Goal: Task Accomplishment & Management: Manage account settings

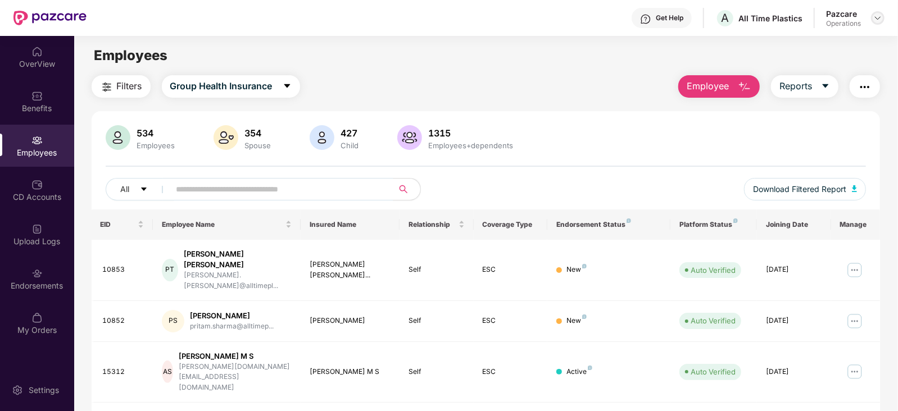
click at [872, 21] on div at bounding box center [877, 17] width 13 height 13
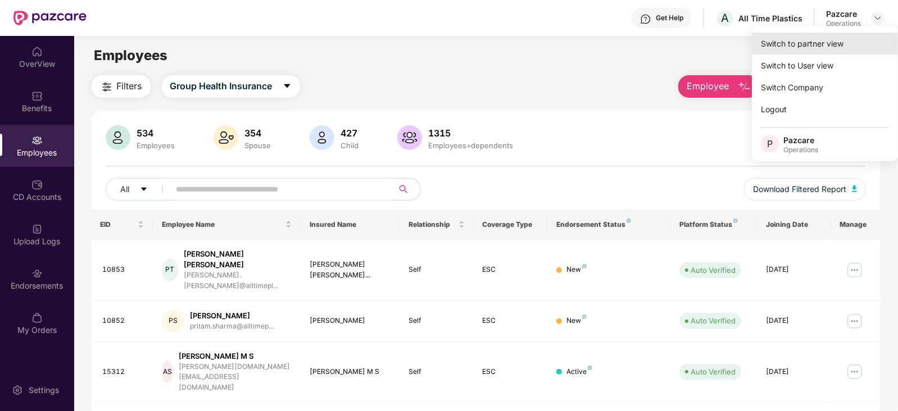
click at [810, 40] on div "Switch to partner view" at bounding box center [824, 44] width 146 height 22
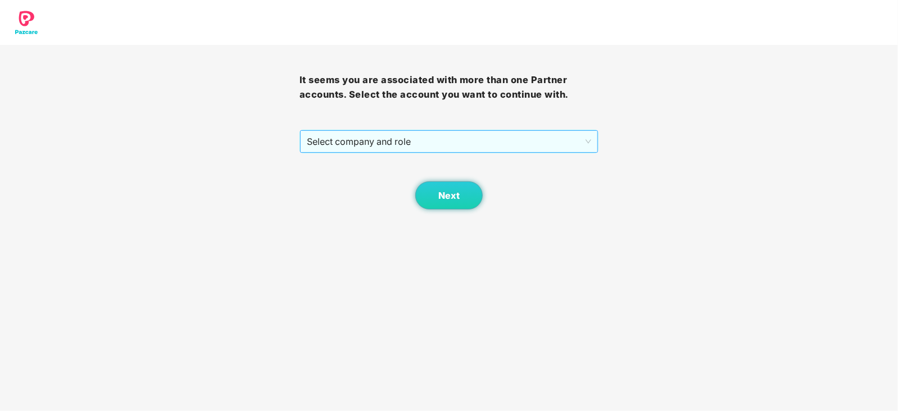
click at [400, 148] on span "Select company and role" at bounding box center [449, 141] width 285 height 21
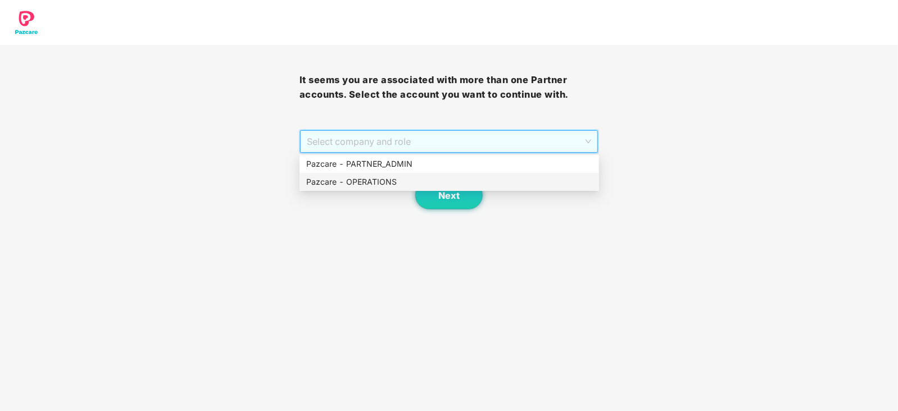
click at [377, 180] on div "Pazcare - OPERATIONS" at bounding box center [449, 182] width 286 height 12
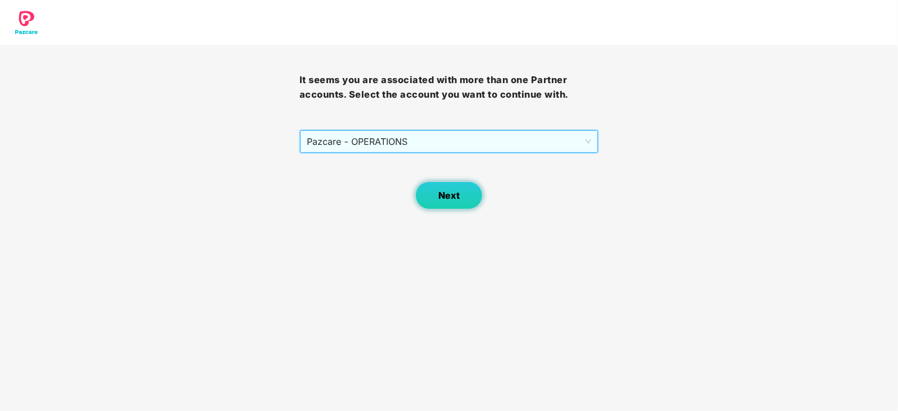
click at [481, 195] on button "Next" at bounding box center [448, 195] width 67 height 28
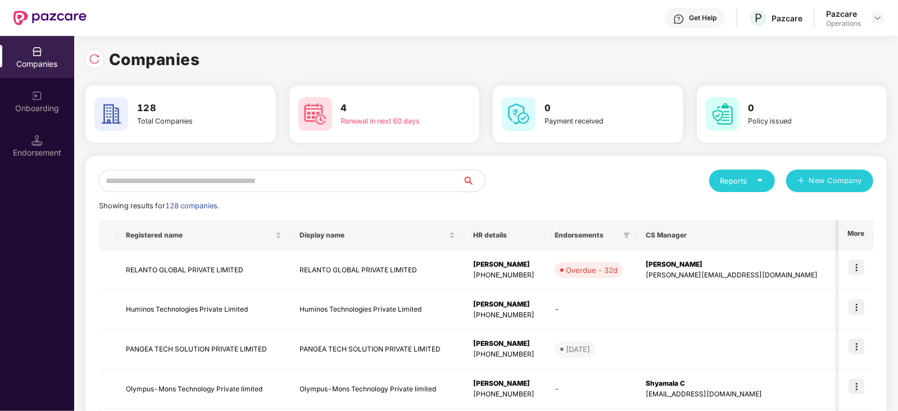
drag, startPoint x: 464, startPoint y: 195, endPoint x: 447, endPoint y: 195, distance: 17.4
click at [6, 152] on div "Endorsement" at bounding box center [37, 152] width 74 height 11
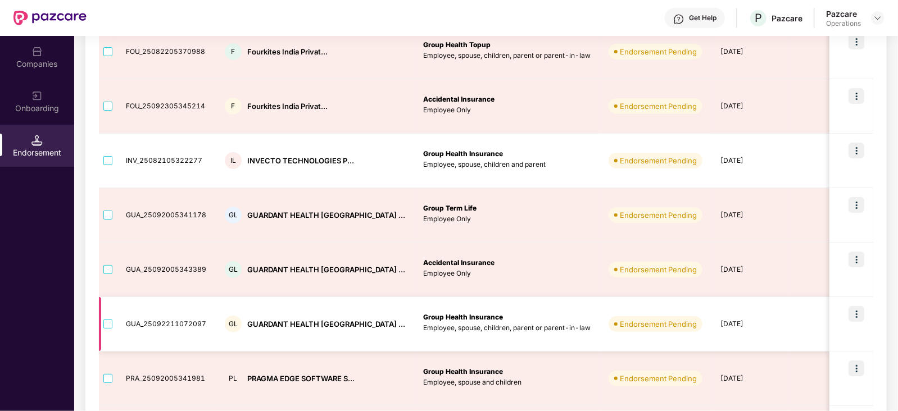
scroll to position [70, 0]
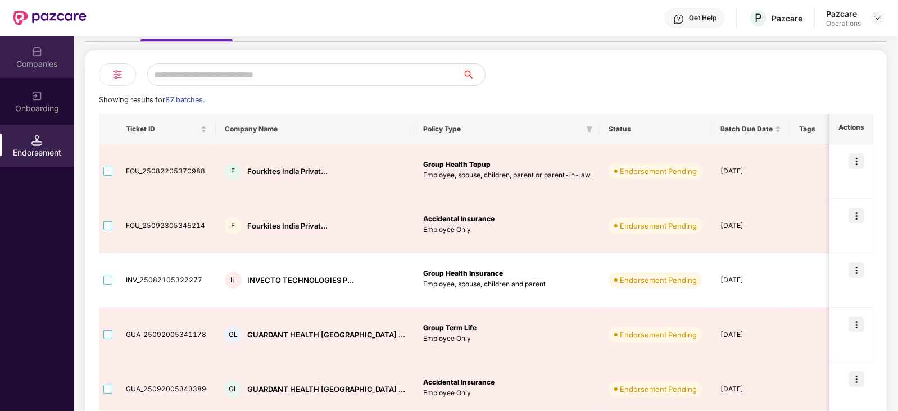
click at [40, 57] on img at bounding box center [36, 51] width 11 height 11
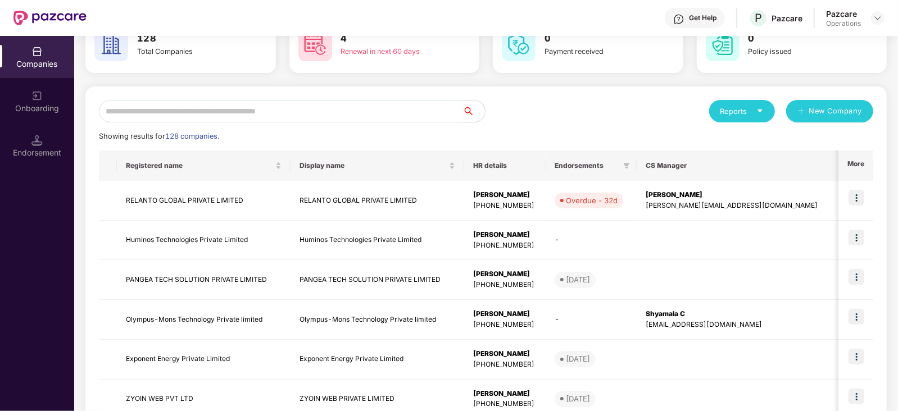
scroll to position [0, 0]
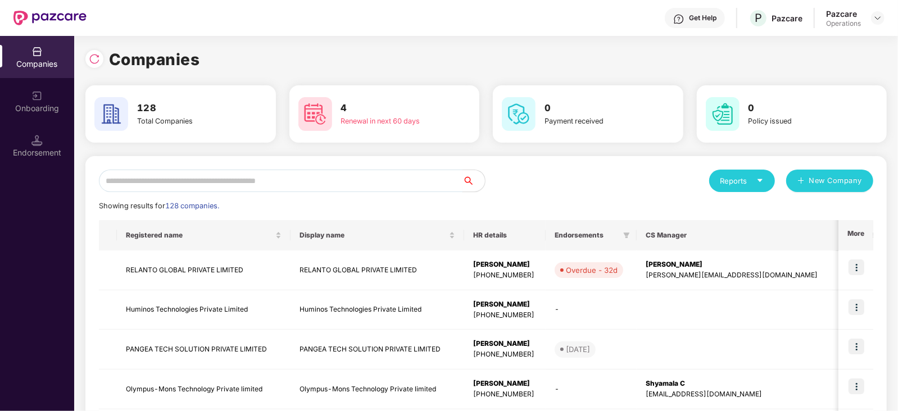
click at [209, 174] on input "text" at bounding box center [280, 181] width 363 height 22
paste input "**********"
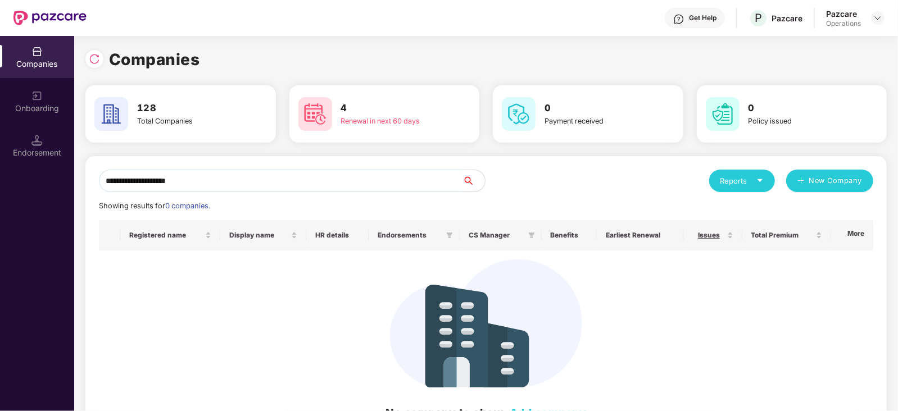
click at [104, 185] on input "**********" at bounding box center [280, 181] width 363 height 22
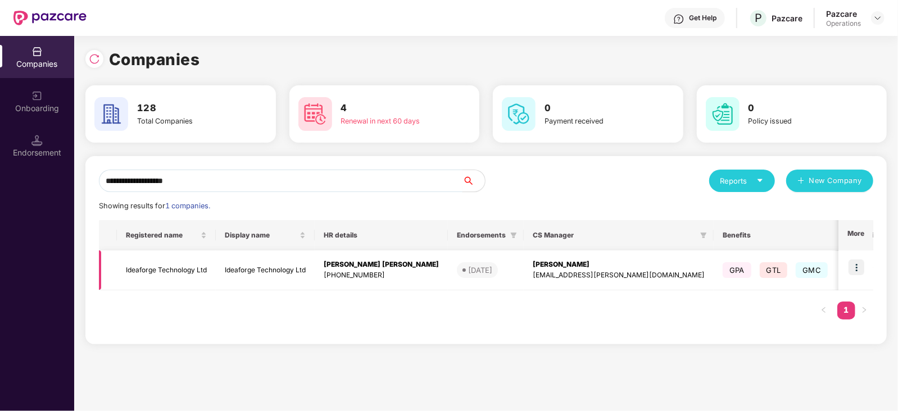
type input "**********"
click at [157, 271] on td "Ideaforge Technology Ltd" at bounding box center [166, 270] width 99 height 40
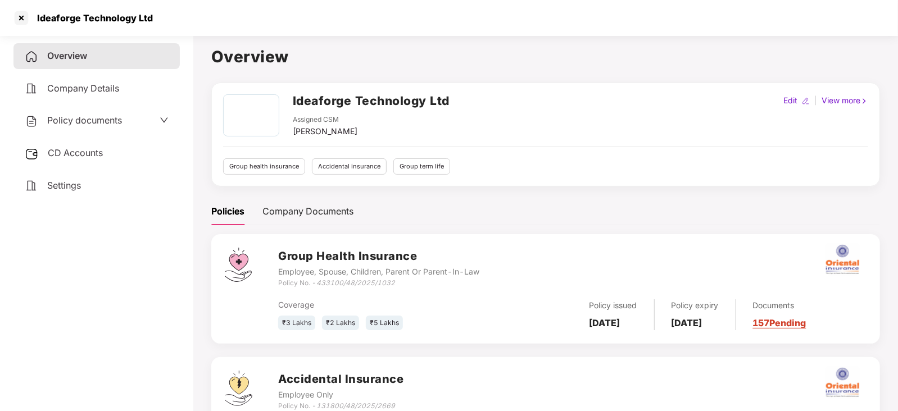
click at [96, 152] on span "CD Accounts" at bounding box center [75, 152] width 55 height 11
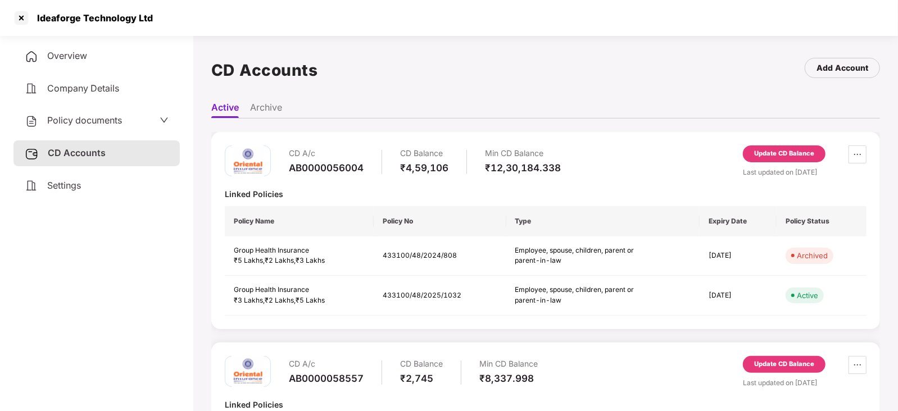
click at [787, 147] on div "Update CD Balance" at bounding box center [783, 153] width 83 height 17
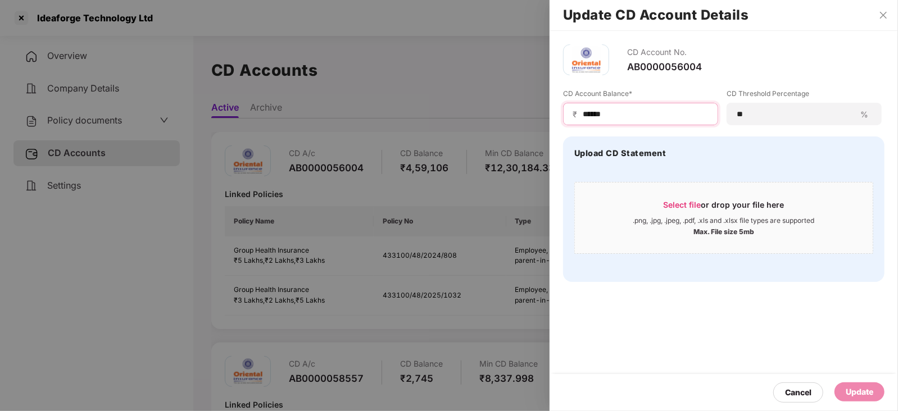
drag, startPoint x: 626, startPoint y: 113, endPoint x: 576, endPoint y: 115, distance: 50.0
click at [576, 115] on div "₹ ******" at bounding box center [640, 114] width 155 height 22
paste input
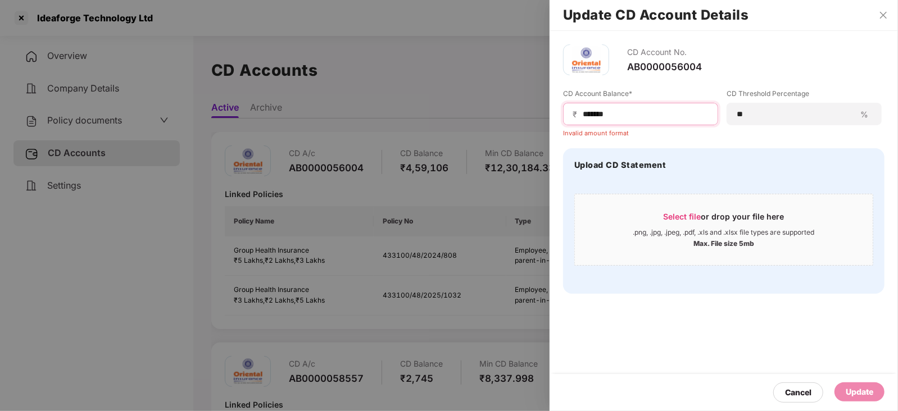
click at [582, 113] on input "******" at bounding box center [644, 114] width 127 height 12
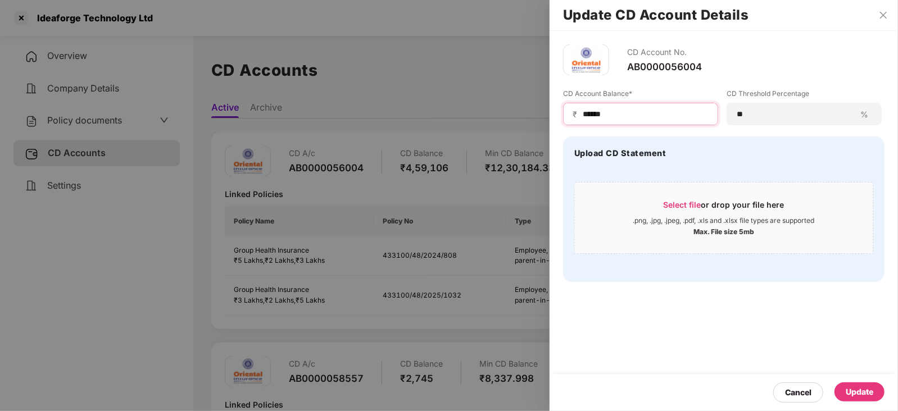
type input "******"
click at [876, 392] on div "Update" at bounding box center [859, 391] width 50 height 19
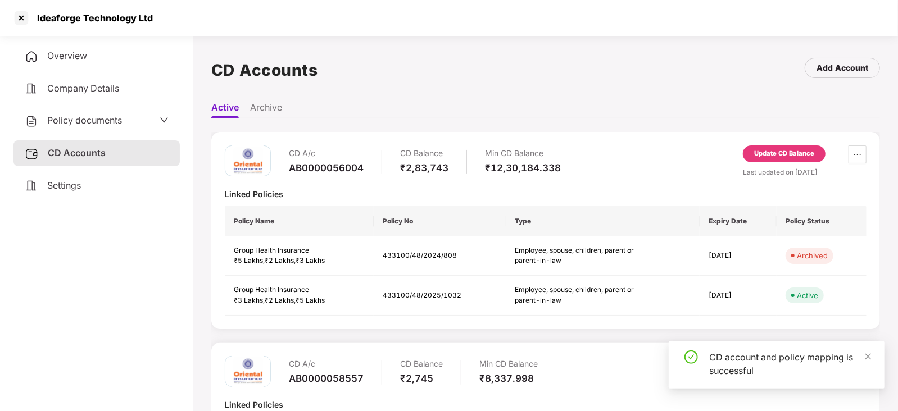
click at [122, 119] on div "Policy documents" at bounding box center [97, 120] width 144 height 15
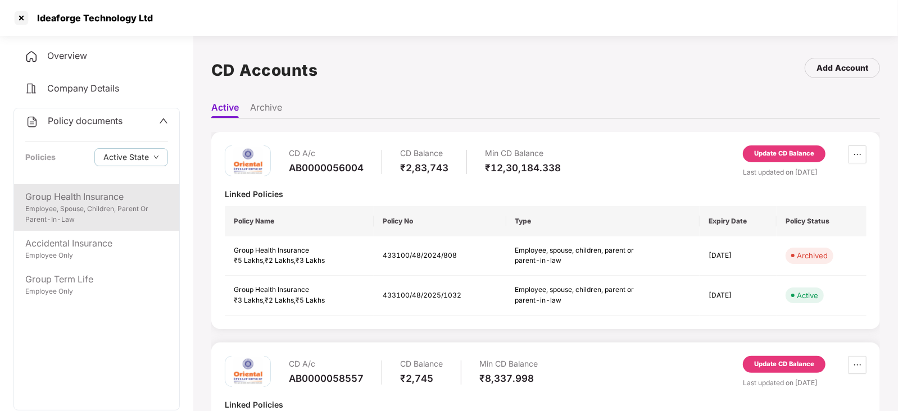
click at [103, 203] on div "Group Health Insurance" at bounding box center [96, 197] width 143 height 14
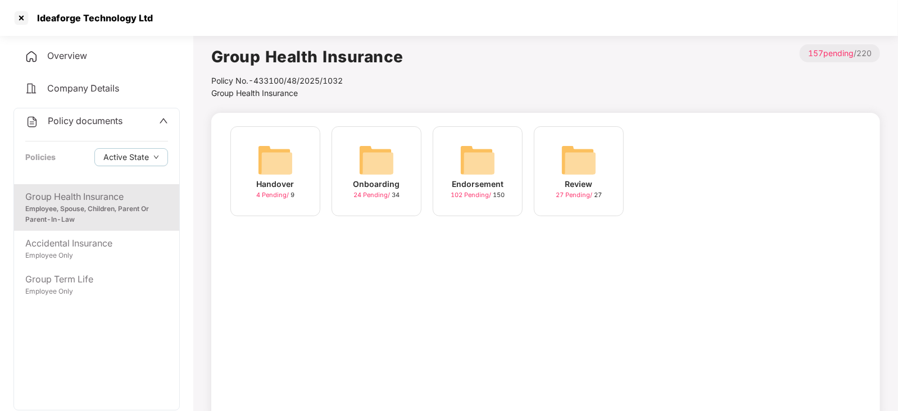
click at [476, 166] on img at bounding box center [477, 160] width 36 height 36
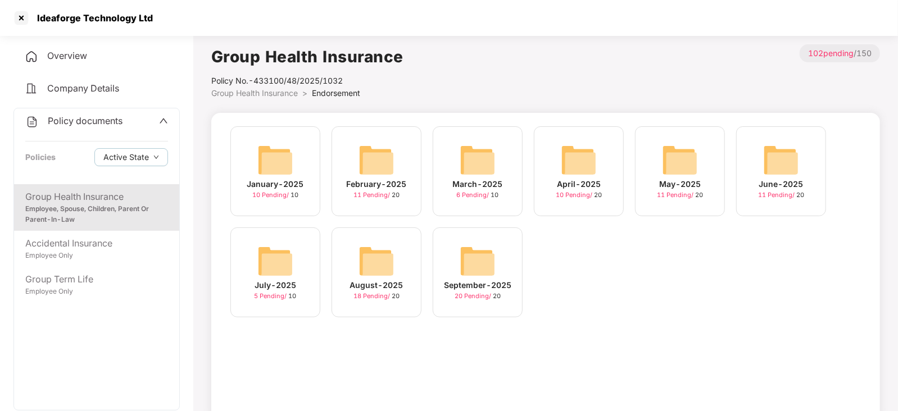
click at [463, 265] on img at bounding box center [477, 261] width 36 height 36
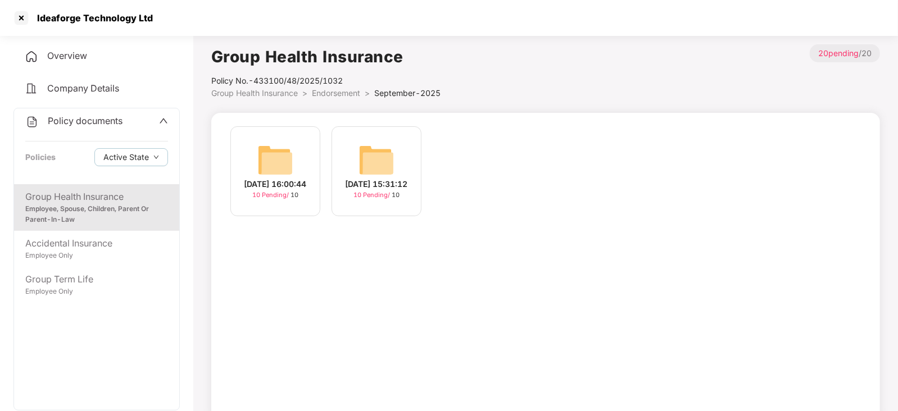
click at [274, 147] on img at bounding box center [275, 160] width 36 height 36
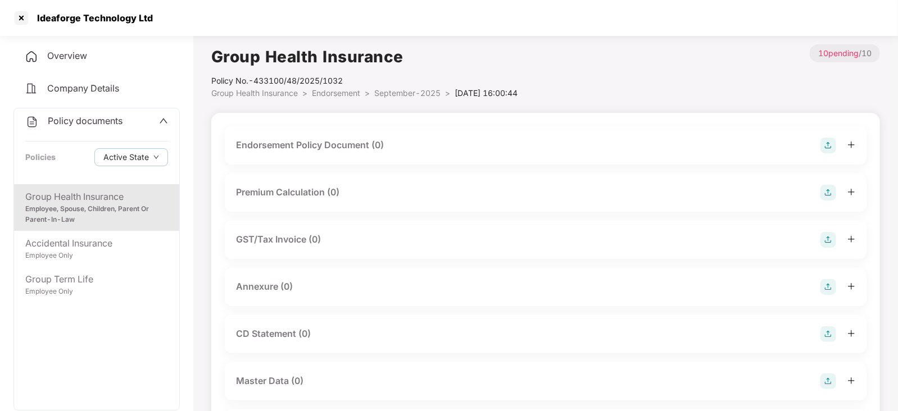
click at [831, 145] on img at bounding box center [828, 146] width 16 height 16
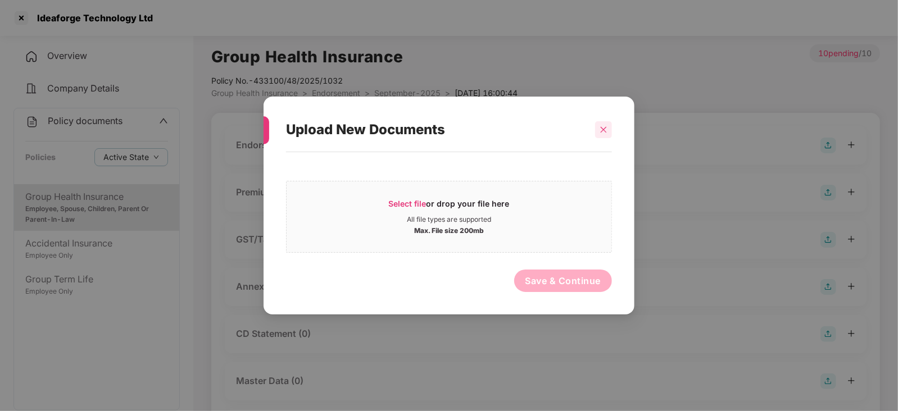
click at [608, 136] on div at bounding box center [603, 129] width 17 height 17
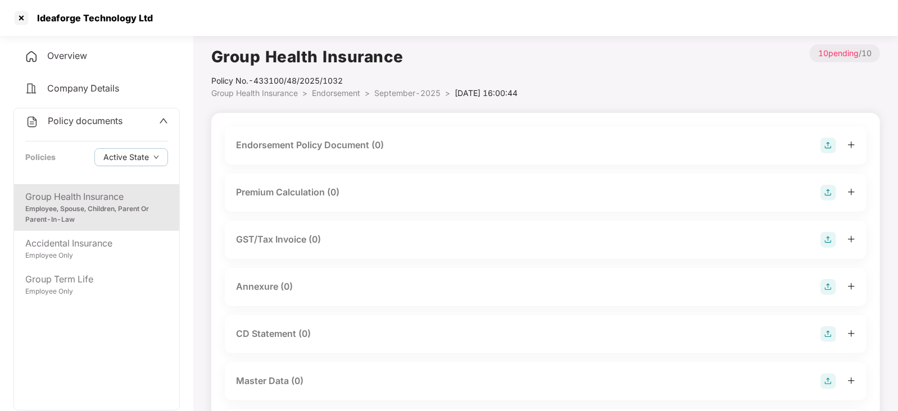
click at [831, 196] on img at bounding box center [828, 193] width 16 height 16
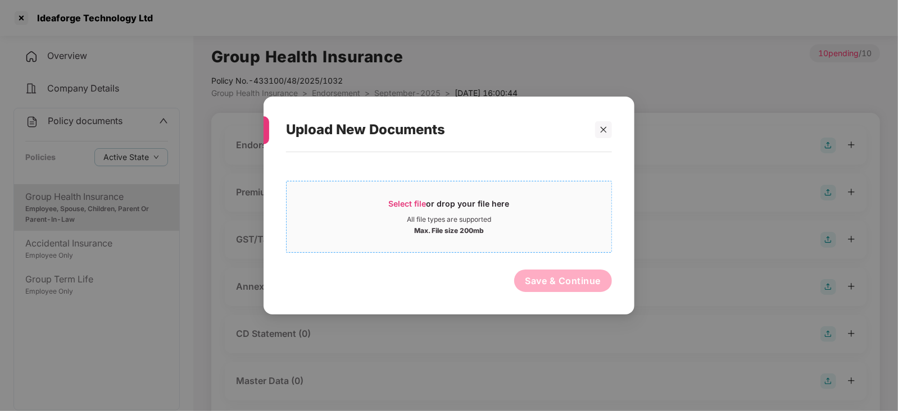
click at [393, 204] on span "Select file" at bounding box center [408, 204] width 38 height 10
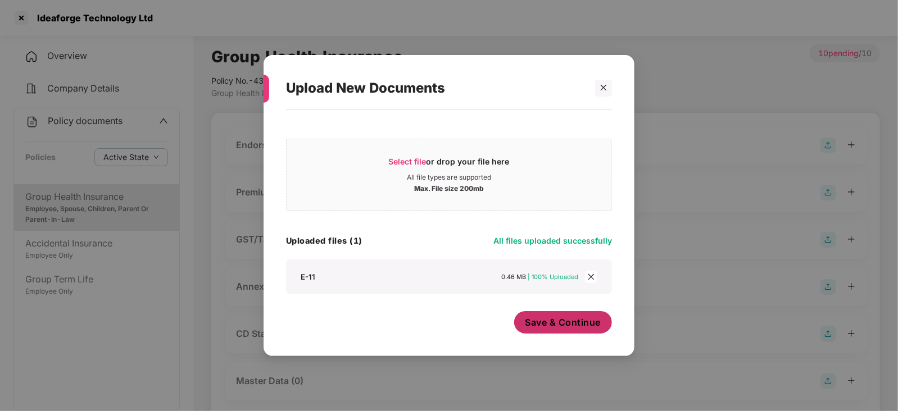
click at [554, 326] on span "Save & Continue" at bounding box center [563, 322] width 76 height 12
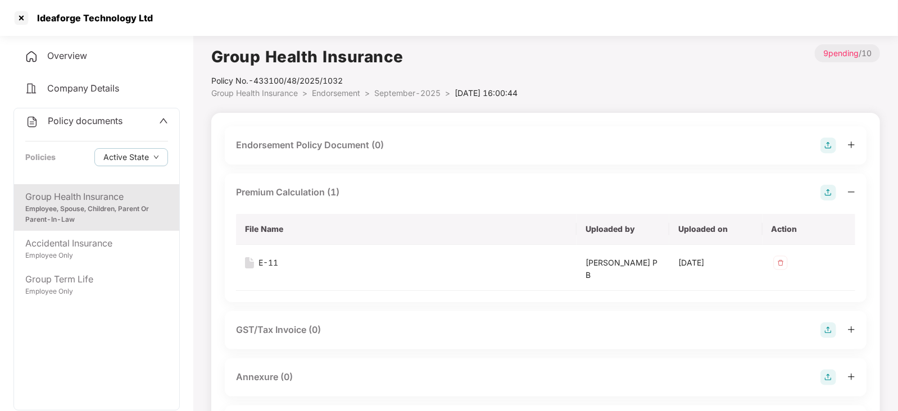
click at [831, 192] on img at bounding box center [828, 193] width 16 height 16
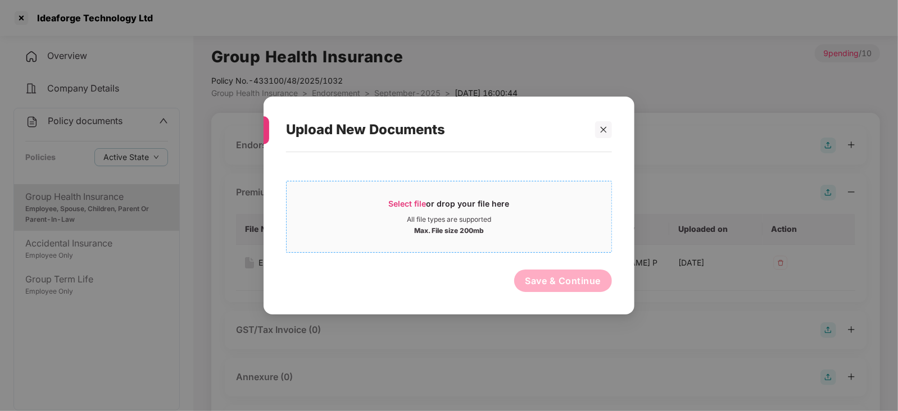
click at [397, 204] on span "Select file" at bounding box center [408, 204] width 38 height 10
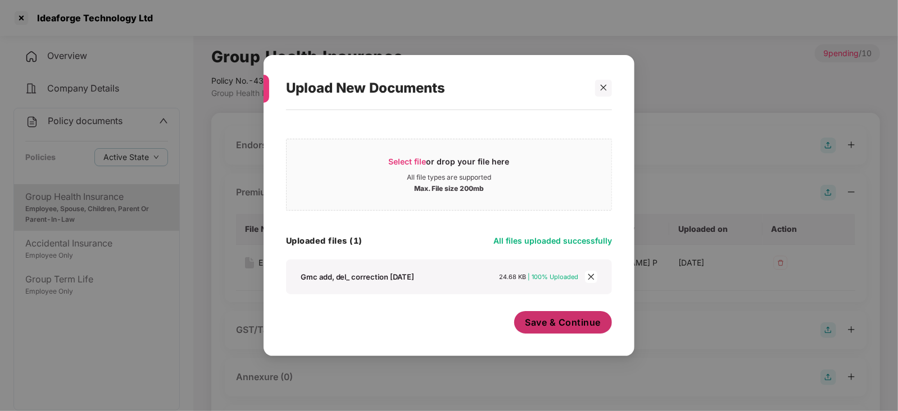
click at [553, 329] on button "Save & Continue" at bounding box center [563, 322] width 98 height 22
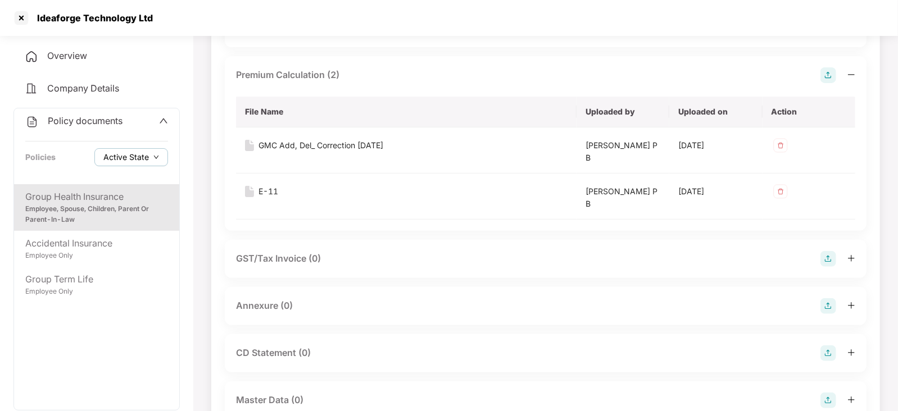
scroll to position [140, 0]
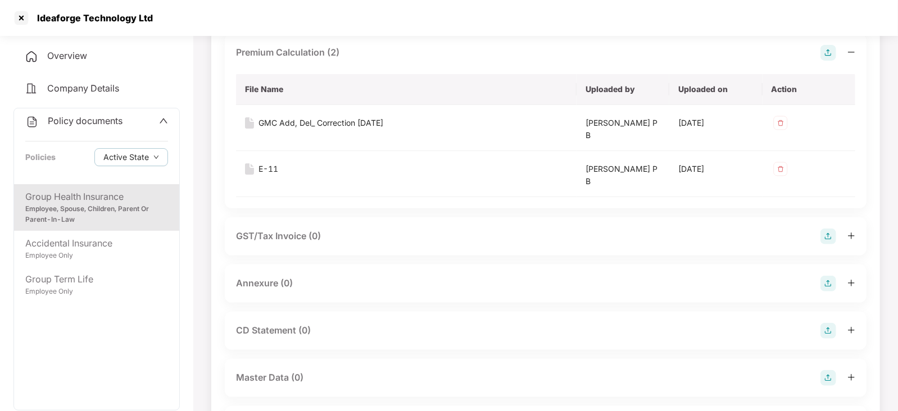
click at [828, 277] on img at bounding box center [828, 284] width 16 height 16
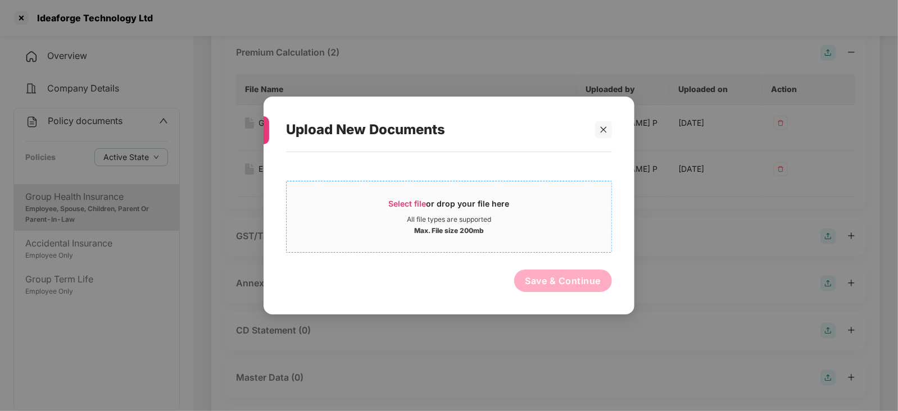
click at [399, 203] on span "Select file" at bounding box center [408, 204] width 38 height 10
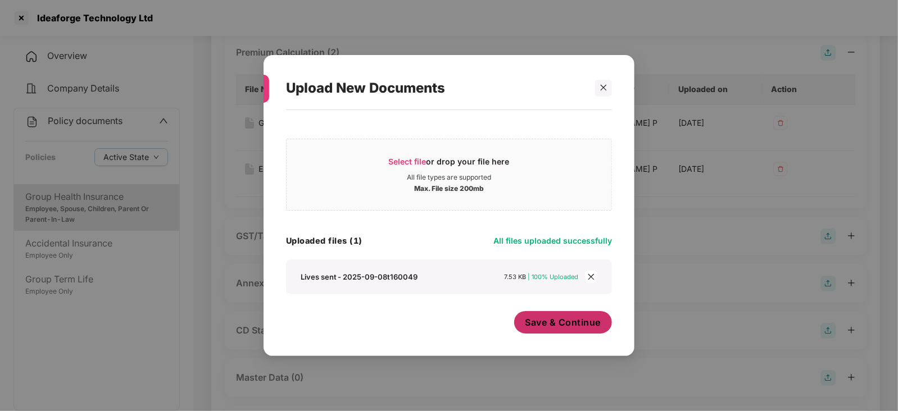
click at [553, 332] on button "Save & Continue" at bounding box center [563, 322] width 98 height 22
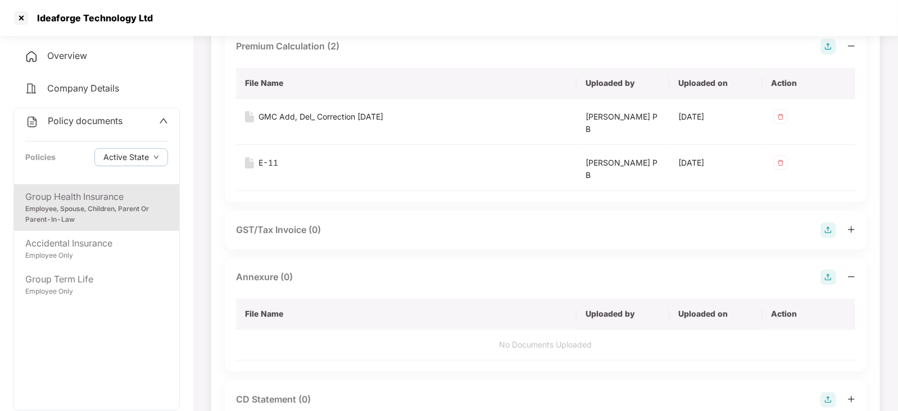
scroll to position [280, 0]
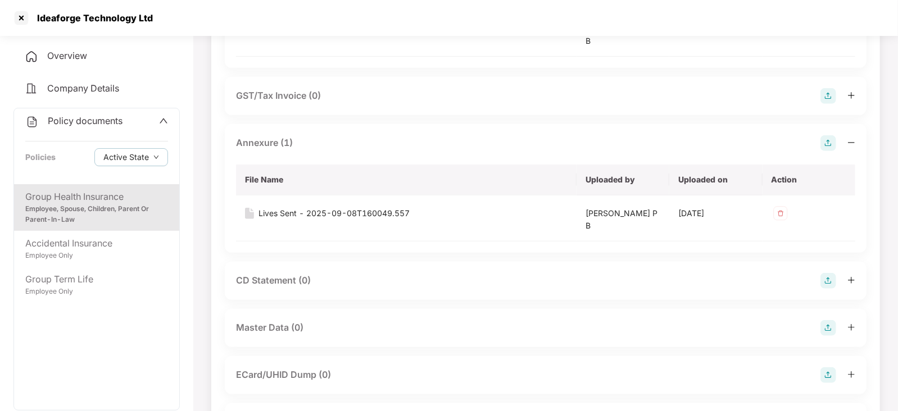
click at [828, 327] on img at bounding box center [828, 328] width 16 height 16
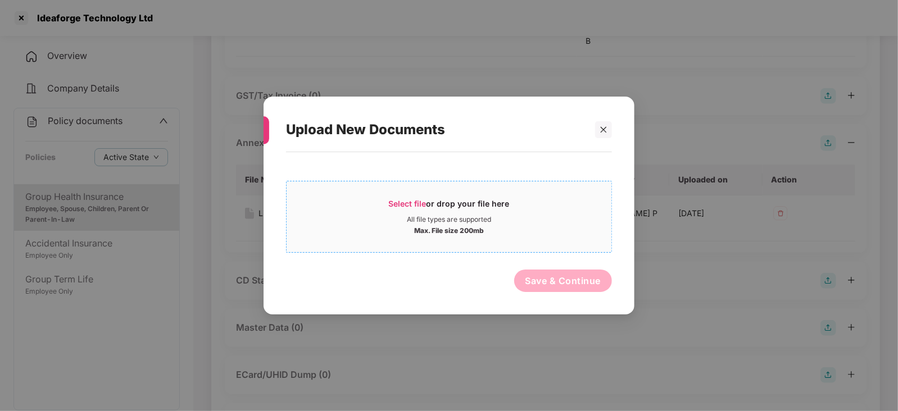
click at [403, 199] on span "Select file" at bounding box center [408, 204] width 38 height 10
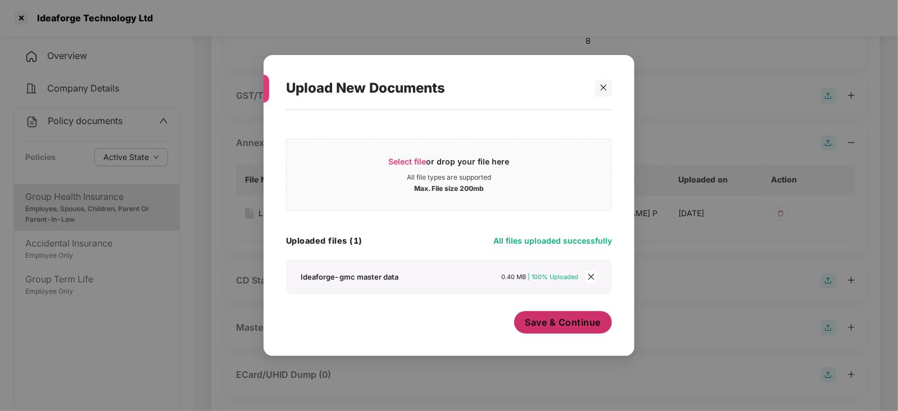
click at [548, 334] on button "Save & Continue" at bounding box center [563, 322] width 98 height 22
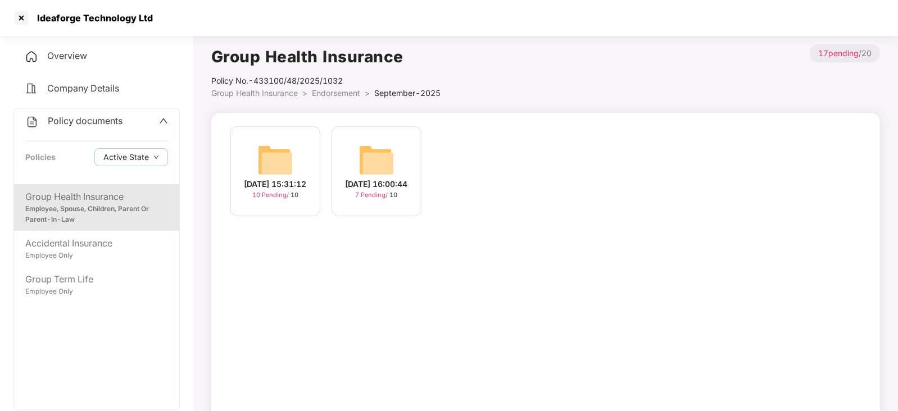
click at [282, 155] on img at bounding box center [275, 160] width 36 height 36
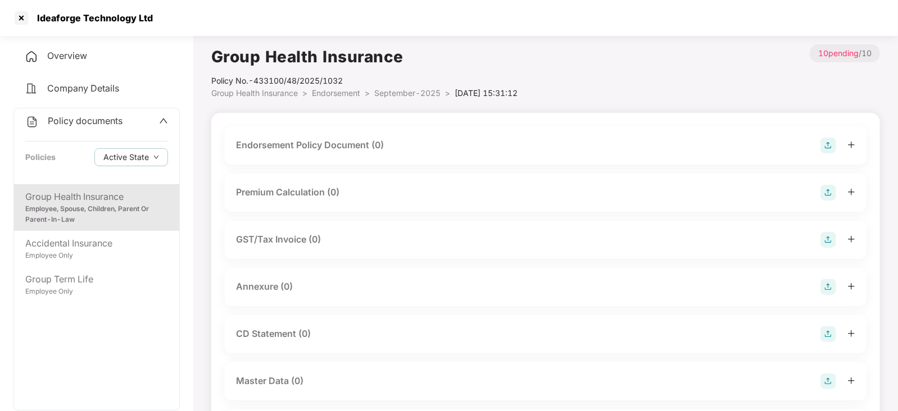
click at [826, 380] on img at bounding box center [828, 381] width 16 height 16
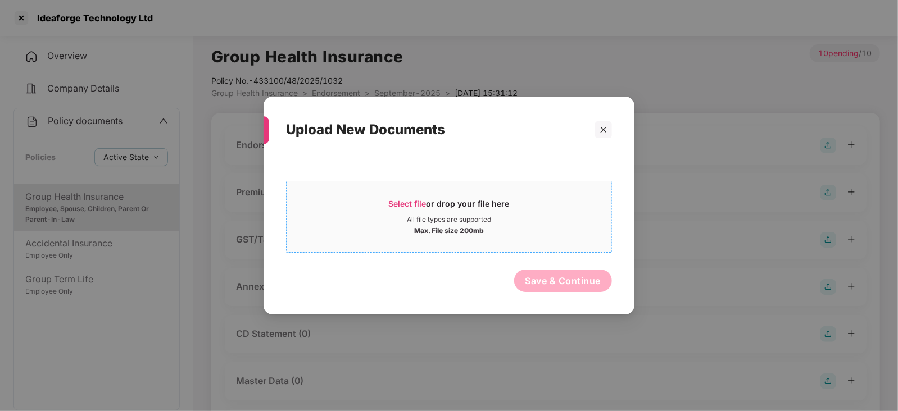
click at [400, 206] on span "Select file" at bounding box center [408, 204] width 38 height 10
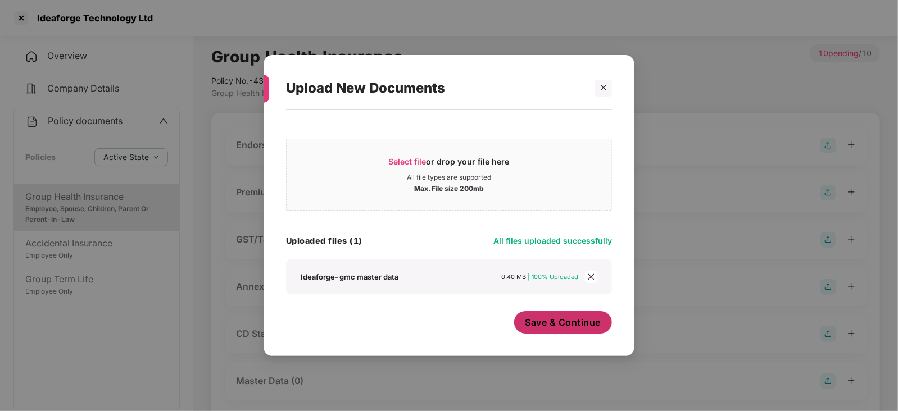
click at [553, 333] on button "Save & Continue" at bounding box center [563, 322] width 98 height 22
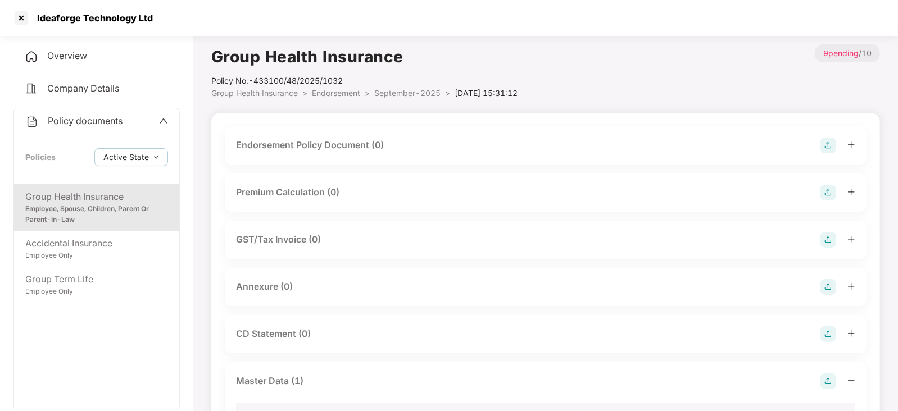
click at [826, 139] on img at bounding box center [828, 146] width 16 height 16
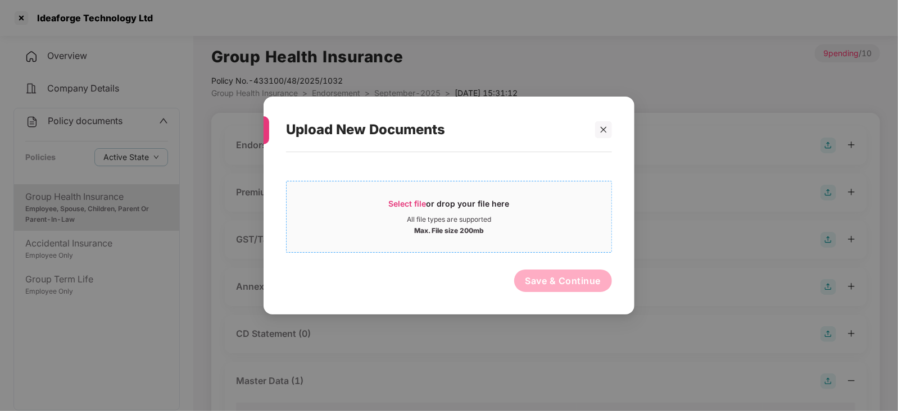
click at [399, 207] on span "Select file" at bounding box center [408, 204] width 38 height 10
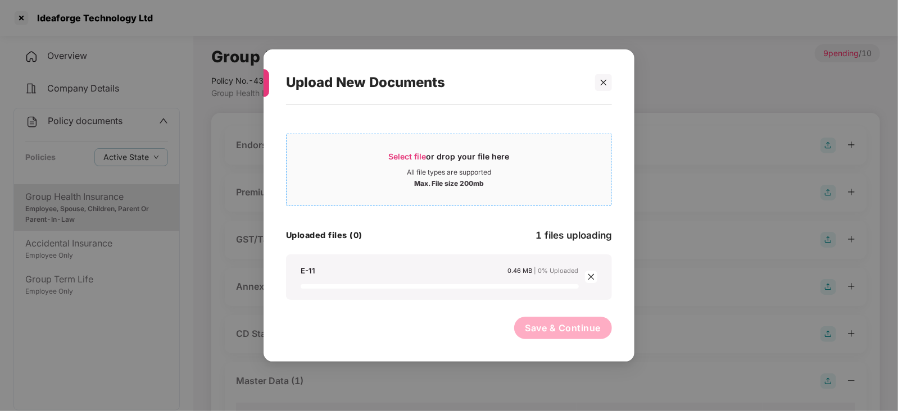
click at [409, 147] on span "Select file or drop your file here All file types are supported Max. File size …" at bounding box center [448, 170] width 325 height 54
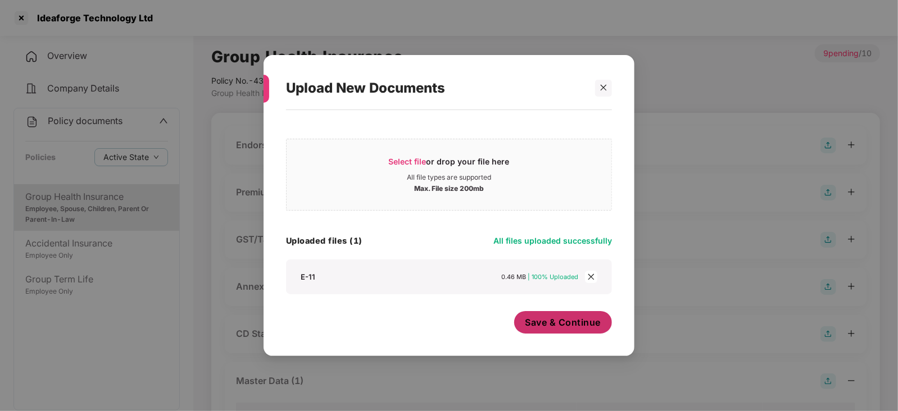
click at [555, 319] on span "Save & Continue" at bounding box center [563, 322] width 76 height 12
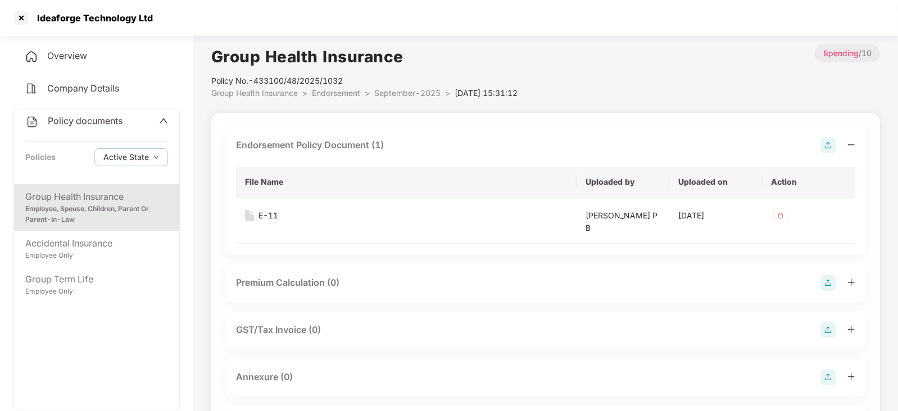
click at [823, 282] on img at bounding box center [828, 283] width 16 height 16
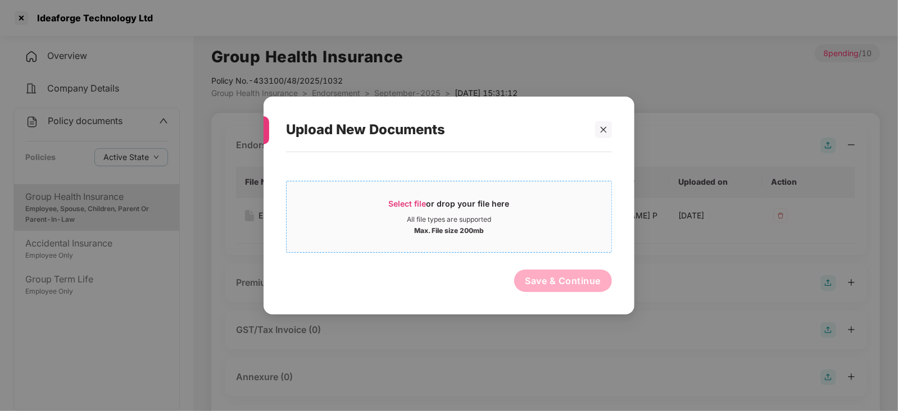
click at [402, 206] on span "Select file" at bounding box center [408, 204] width 38 height 10
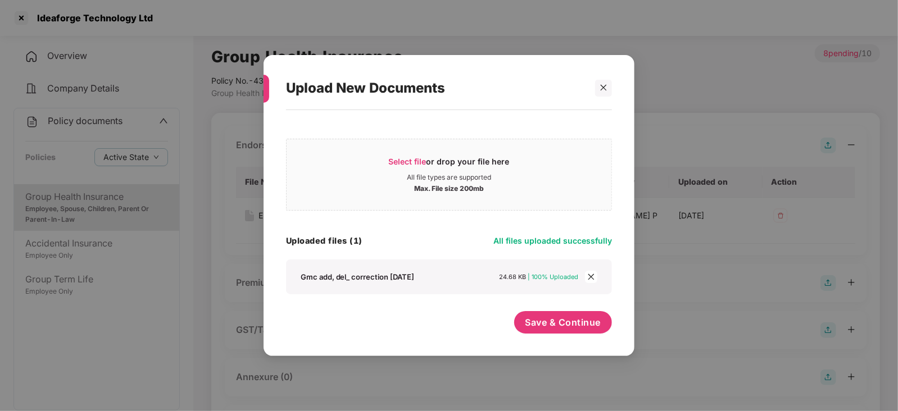
click at [546, 347] on div "Upload New Documents Select file or drop your file here All file types are supp…" at bounding box center [448, 206] width 371 height 302
click at [543, 331] on button "Save & Continue" at bounding box center [563, 322] width 98 height 22
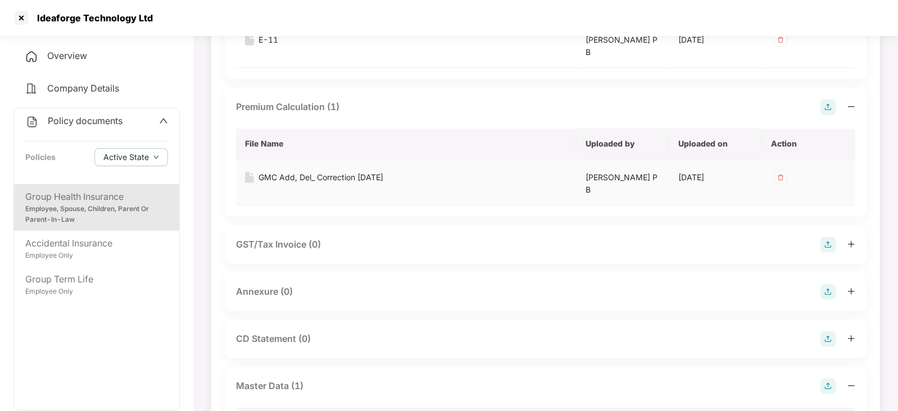
scroll to position [211, 0]
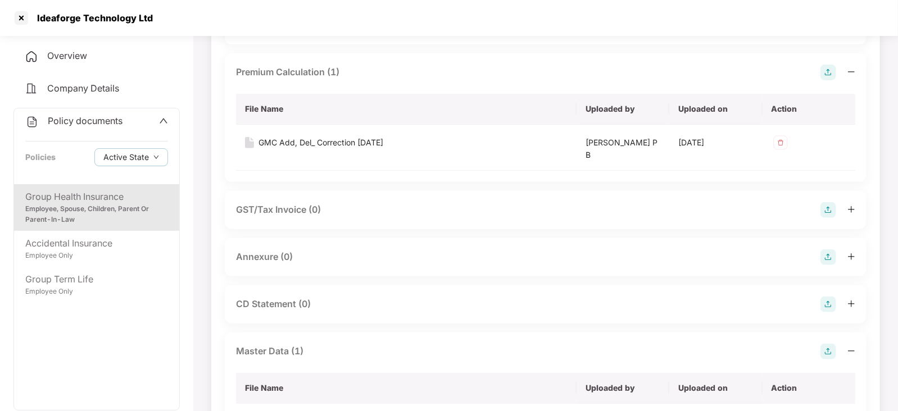
click at [823, 260] on img at bounding box center [828, 257] width 16 height 16
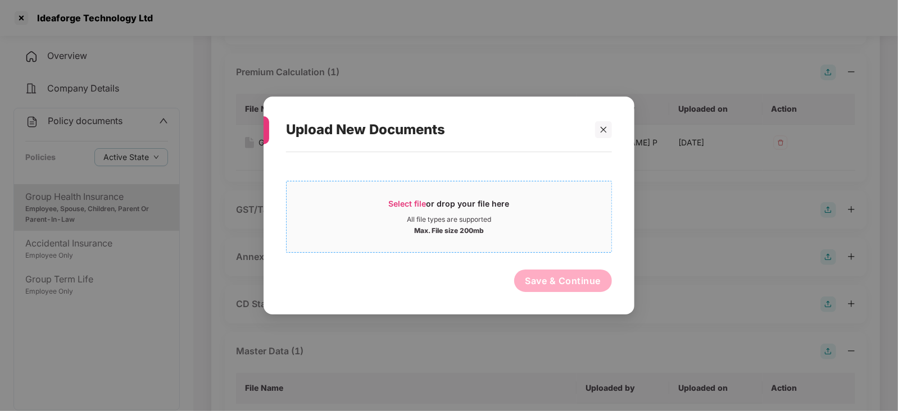
click at [407, 196] on span "Select file or drop your file here All file types are supported Max. File size …" at bounding box center [448, 217] width 325 height 54
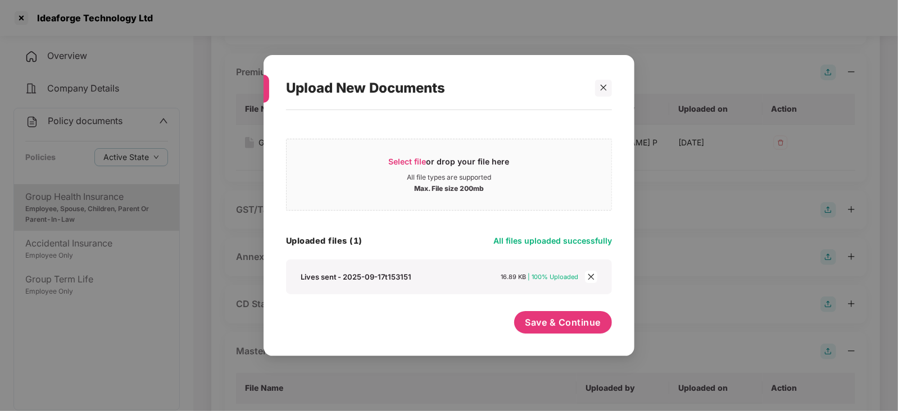
click at [562, 337] on div "Save & Continue" at bounding box center [563, 325] width 98 height 28
click at [562, 327] on span "Save & Continue" at bounding box center [563, 322] width 76 height 12
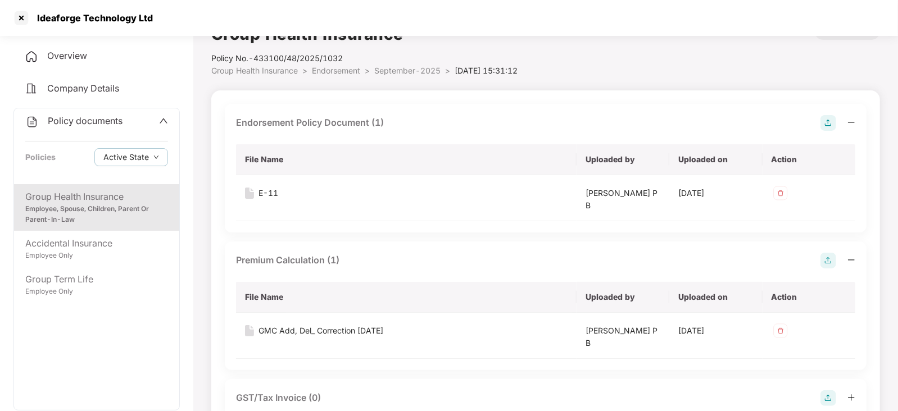
scroll to position [0, 0]
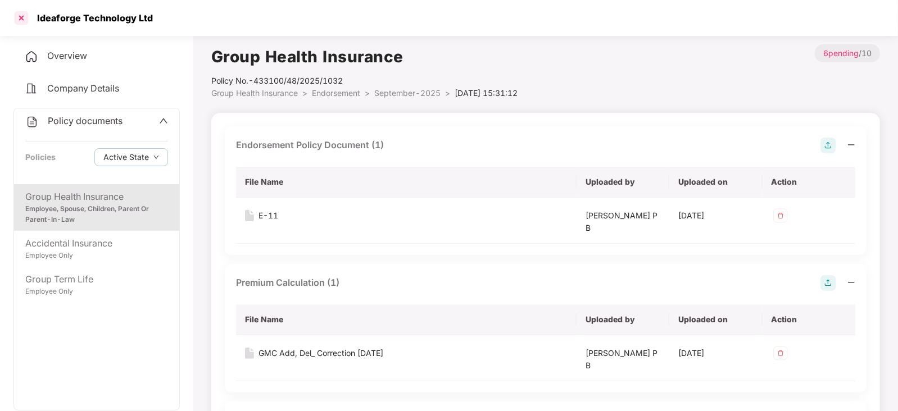
click at [20, 16] on div at bounding box center [21, 18] width 18 height 18
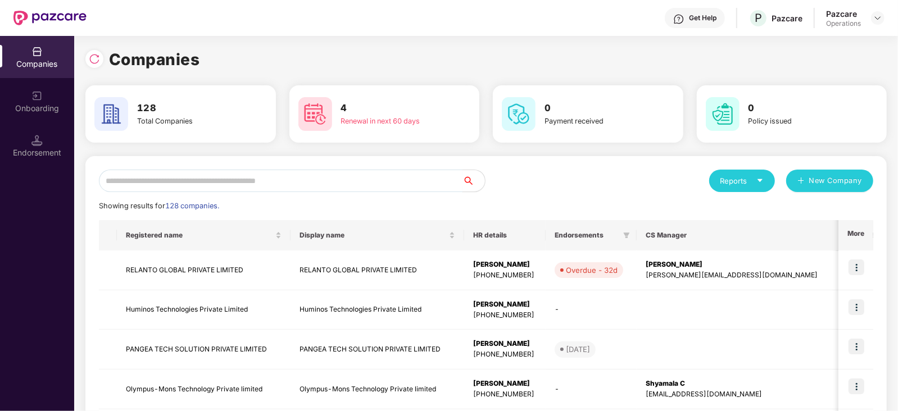
click at [238, 178] on input "text" at bounding box center [280, 181] width 363 height 22
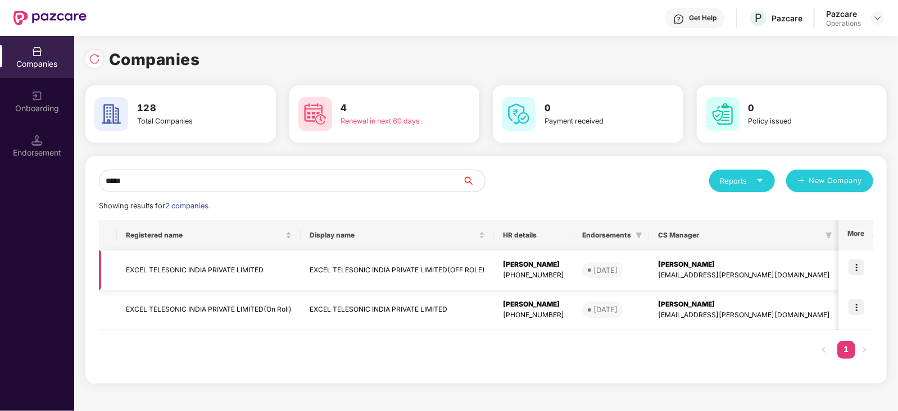
type input "*****"
click at [143, 270] on td "EXCEL TELESONIC INDIA PRIVATE LIMITED" at bounding box center [209, 270] width 184 height 40
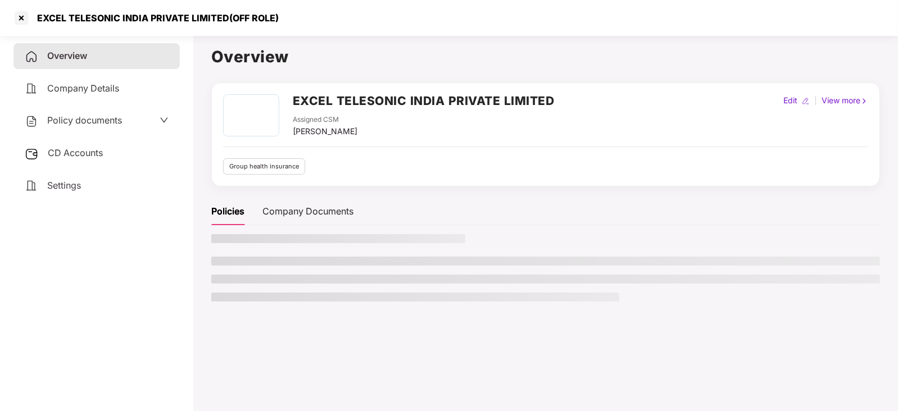
click at [88, 162] on div "CD Accounts" at bounding box center [96, 153] width 166 height 26
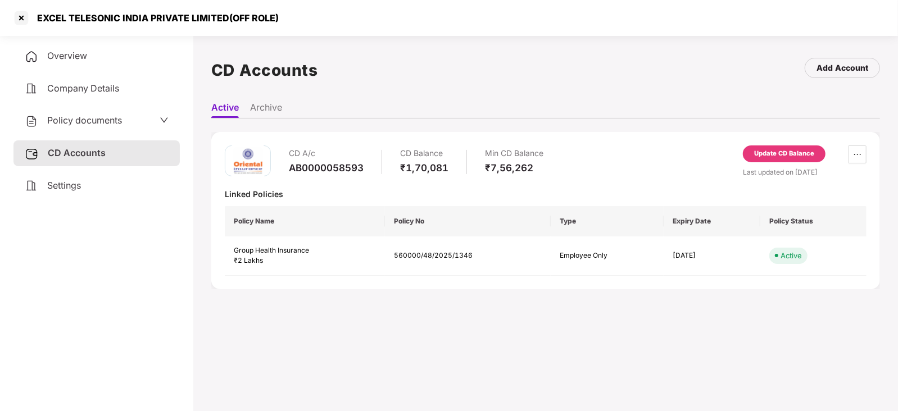
click at [786, 156] on div "Update CD Balance" at bounding box center [784, 154] width 60 height 10
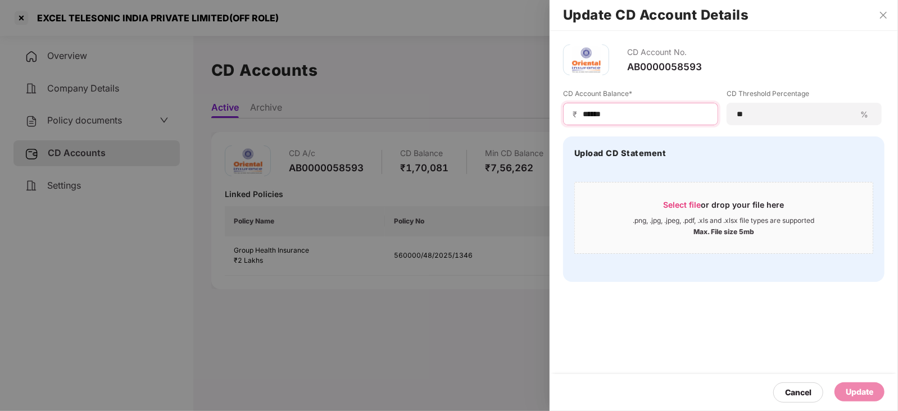
drag, startPoint x: 602, startPoint y: 112, endPoint x: 613, endPoint y: 116, distance: 11.2
click at [573, 114] on div "₹ ******" at bounding box center [640, 114] width 155 height 22
drag, startPoint x: 599, startPoint y: 113, endPoint x: 573, endPoint y: 114, distance: 26.4
click at [573, 113] on div "₹ ******" at bounding box center [640, 114] width 155 height 22
paste input
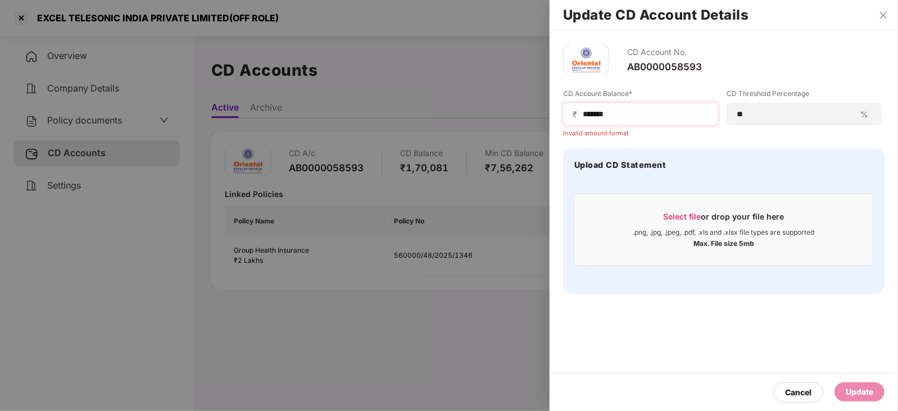
click at [578, 116] on span "₹" at bounding box center [576, 114] width 9 height 11
click at [580, 116] on span "₹" at bounding box center [576, 114] width 9 height 11
drag, startPoint x: 581, startPoint y: 116, endPoint x: 639, endPoint y: 156, distance: 70.3
click at [601, 121] on div "₹ ******" at bounding box center [640, 114] width 155 height 22
click at [577, 117] on span "₹" at bounding box center [576, 114] width 9 height 11
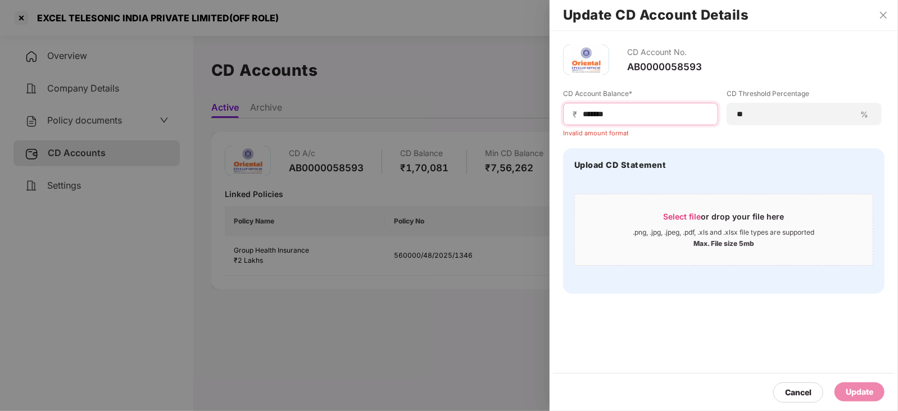
click at [584, 116] on input "******" at bounding box center [644, 114] width 127 height 12
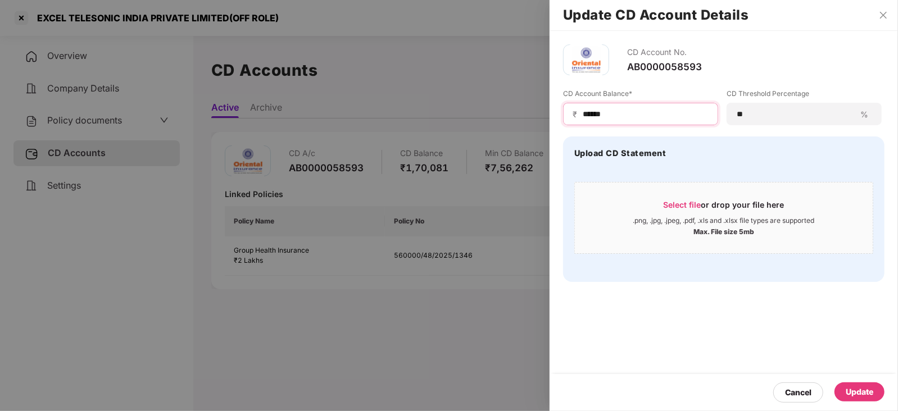
type input "******"
click at [869, 394] on div "Update" at bounding box center [859, 392] width 28 height 12
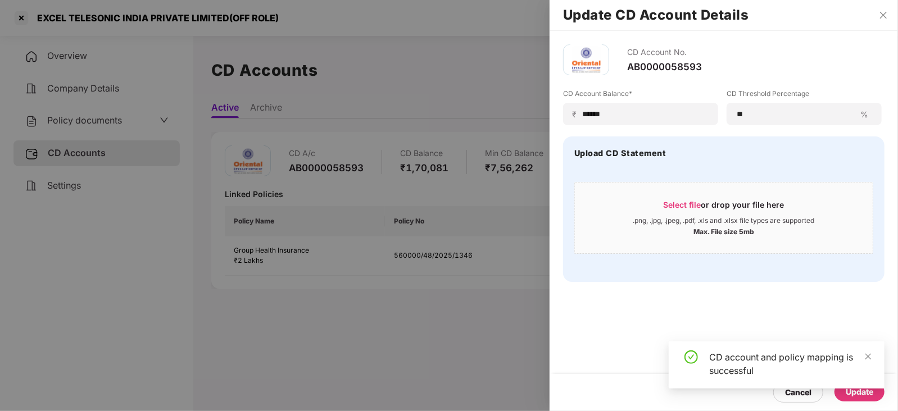
click at [56, 131] on div "Policy documents" at bounding box center [96, 121] width 166 height 26
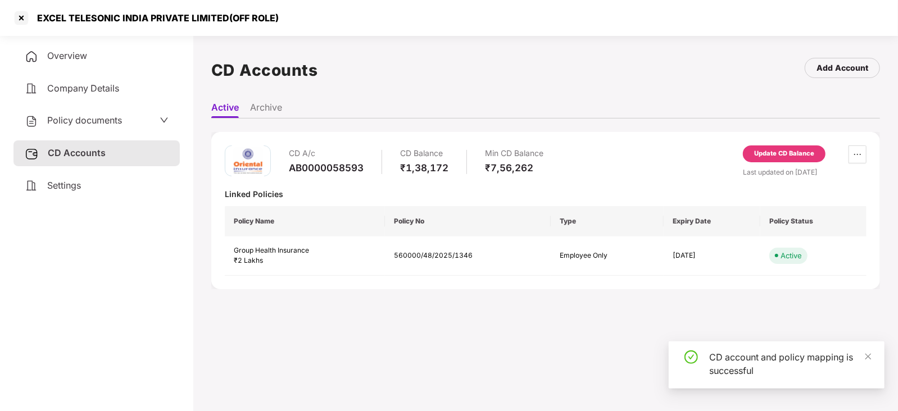
click at [56, 127] on div "Policy documents" at bounding box center [73, 120] width 97 height 15
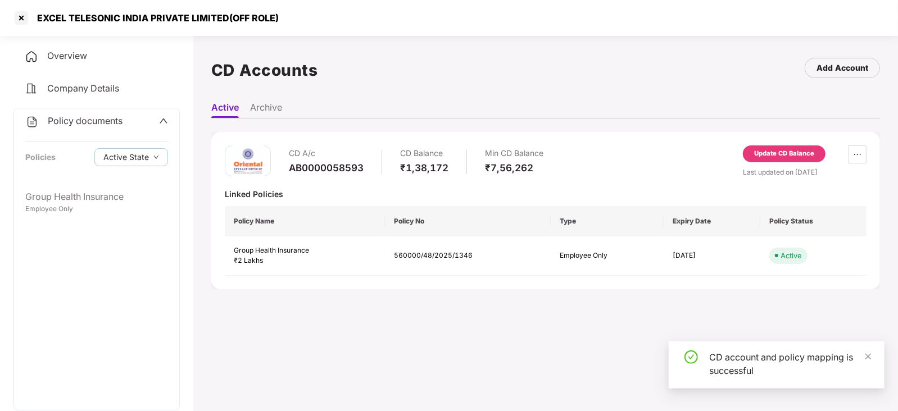
click at [59, 121] on span "Policy documents" at bounding box center [85, 120] width 75 height 11
click at [71, 116] on span "Policy documents" at bounding box center [84, 120] width 75 height 11
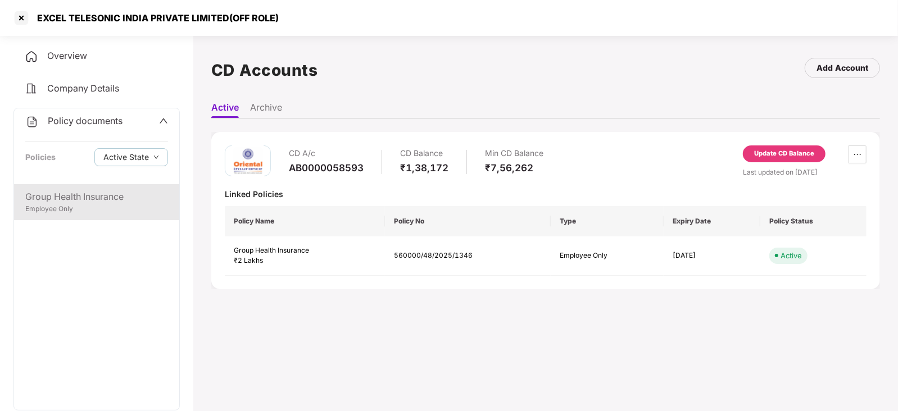
click at [75, 189] on div "Group Health Insurance Employee Only" at bounding box center [96, 202] width 165 height 36
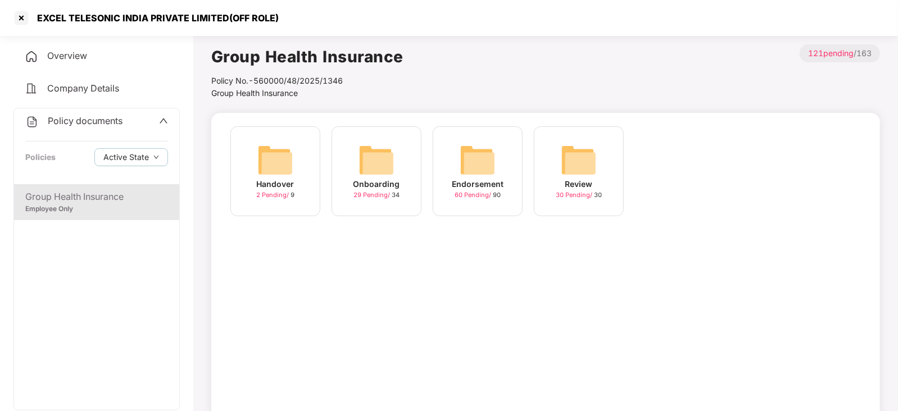
click at [492, 167] on img at bounding box center [477, 160] width 36 height 36
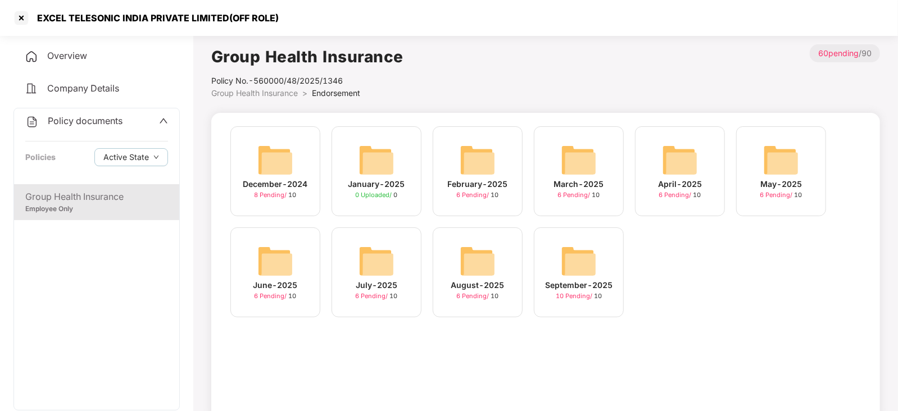
click at [566, 260] on img at bounding box center [579, 261] width 36 height 36
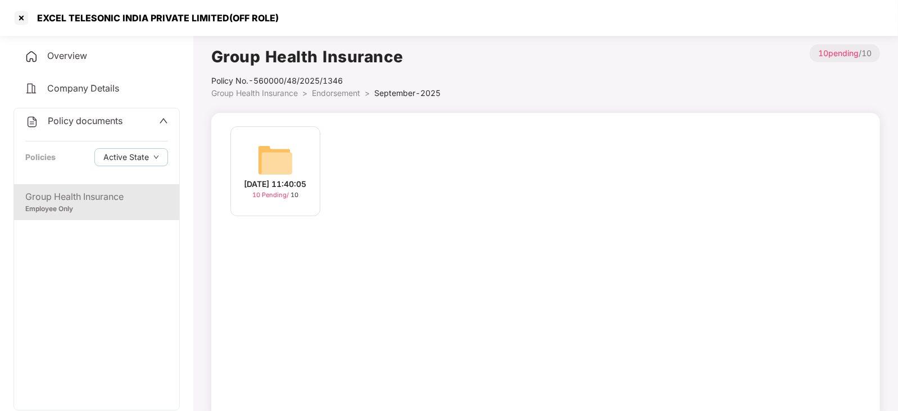
click at [262, 157] on img at bounding box center [275, 160] width 36 height 36
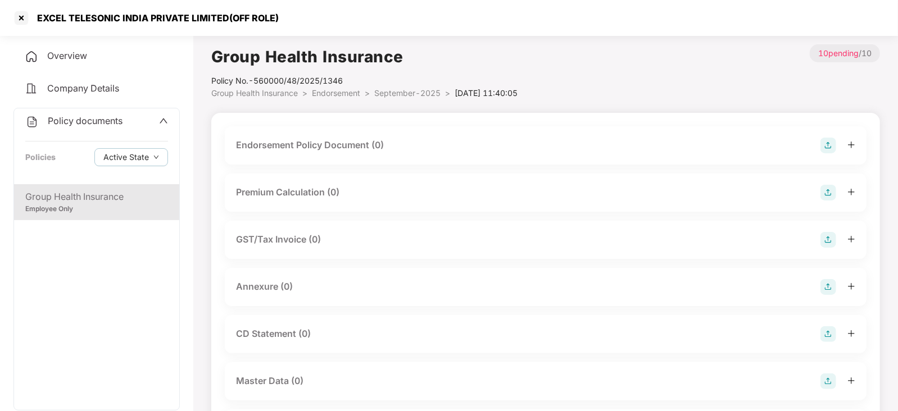
click at [832, 140] on img at bounding box center [828, 146] width 16 height 16
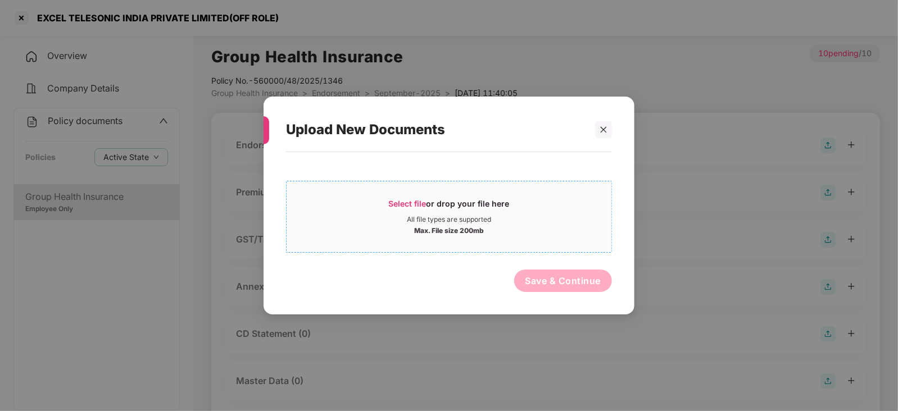
click at [409, 201] on span "Select file" at bounding box center [408, 204] width 38 height 10
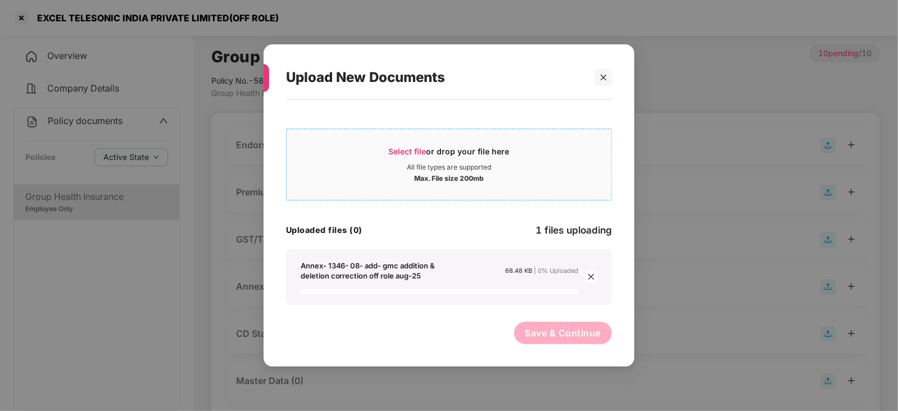
click at [402, 151] on span "Select file" at bounding box center [408, 152] width 38 height 10
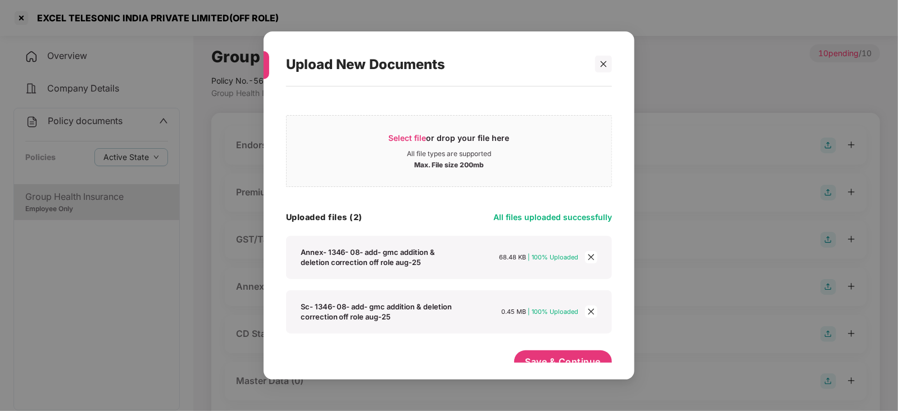
click at [564, 366] on div "Select file or drop your file here All file types are supported Max. File size …" at bounding box center [448, 227] width 371 height 282
click at [561, 361] on span "Save & Continue" at bounding box center [563, 362] width 76 height 12
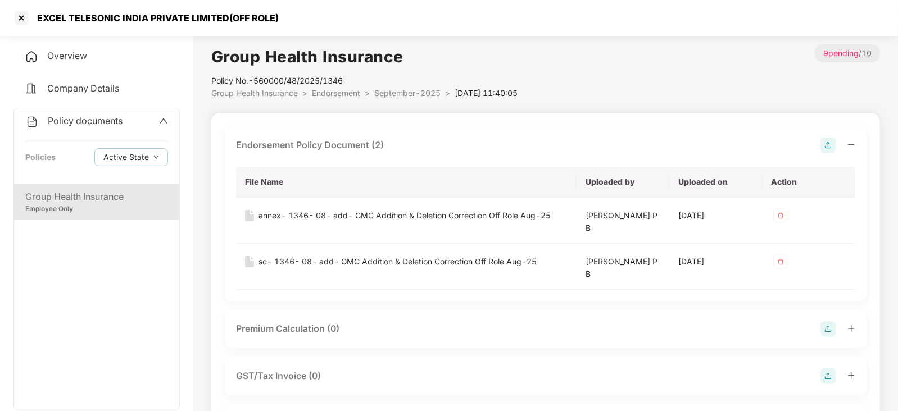
click at [830, 334] on img at bounding box center [828, 329] width 16 height 16
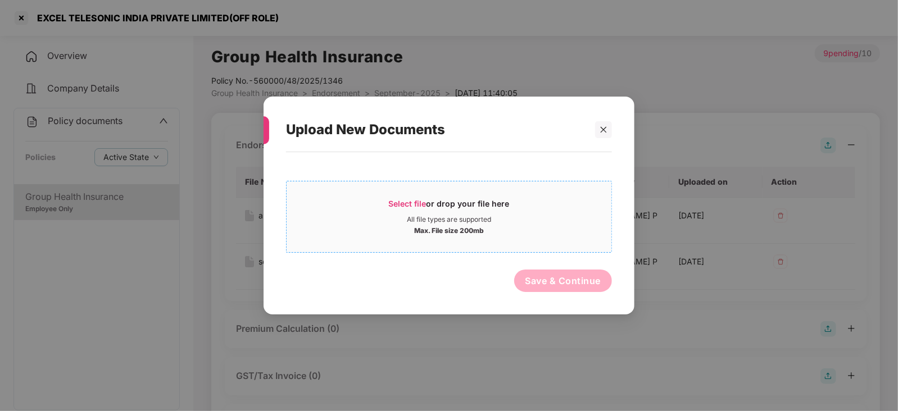
click at [421, 204] on span "Select file" at bounding box center [408, 204] width 38 height 10
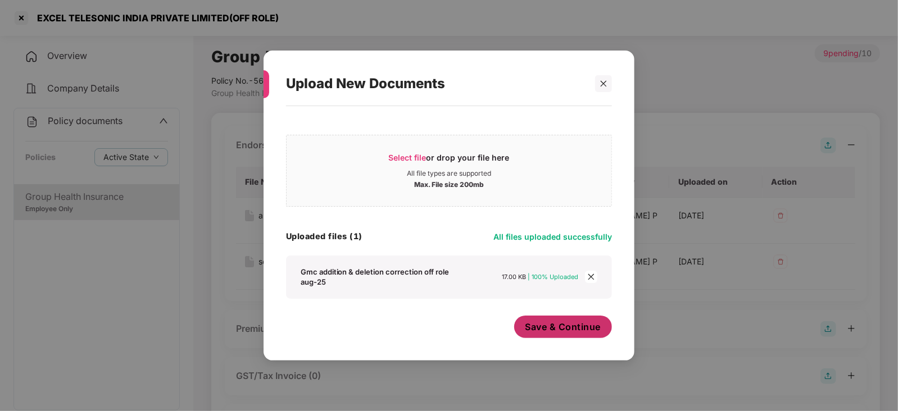
click at [562, 330] on span "Save & Continue" at bounding box center [563, 327] width 76 height 12
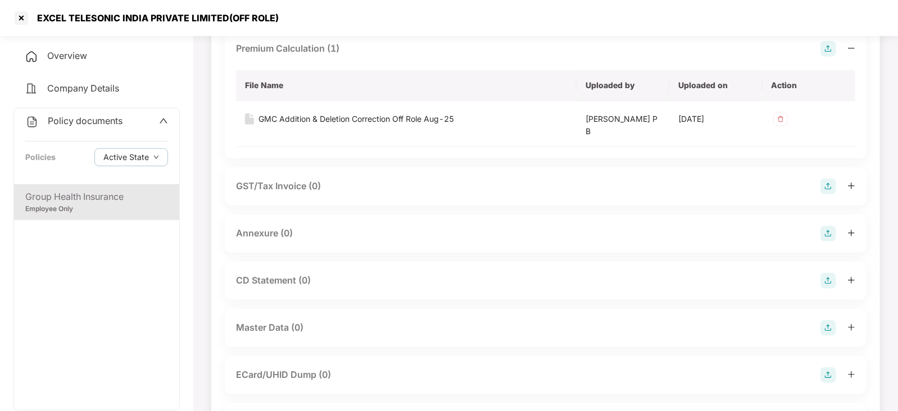
scroll to position [421, 0]
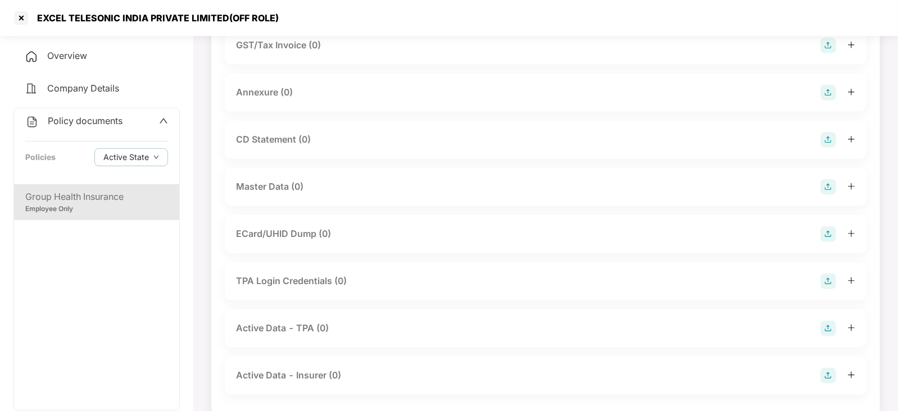
click at [829, 99] on img at bounding box center [828, 93] width 16 height 16
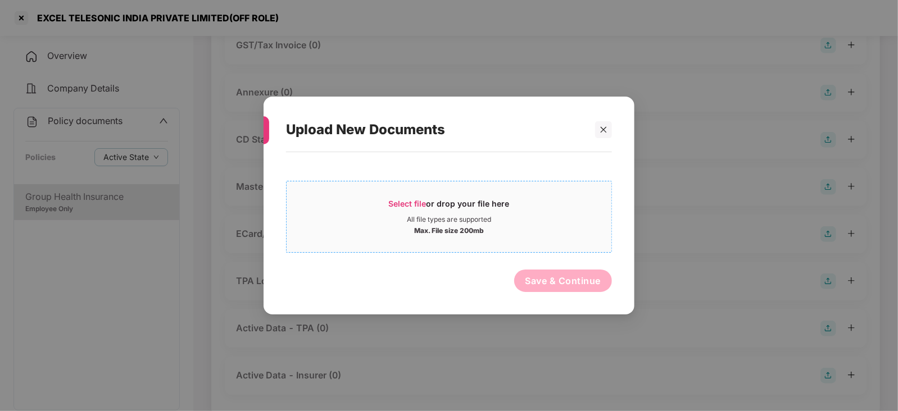
click at [412, 210] on div "Select file or drop your file here" at bounding box center [449, 206] width 121 height 17
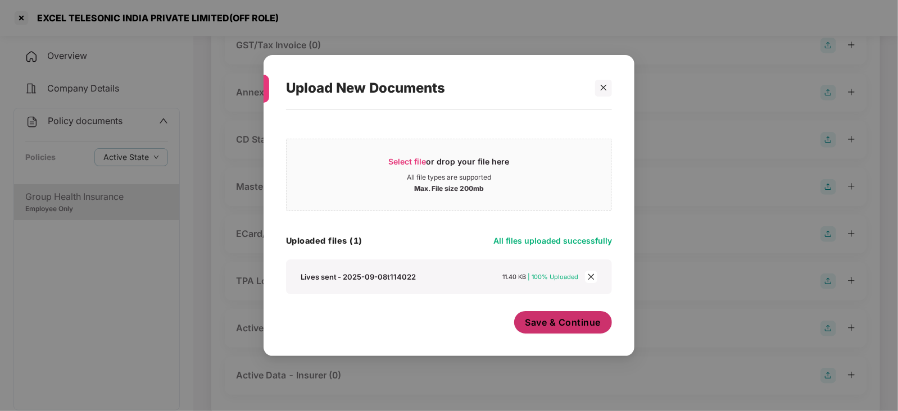
click at [531, 326] on span "Save & Continue" at bounding box center [563, 322] width 76 height 12
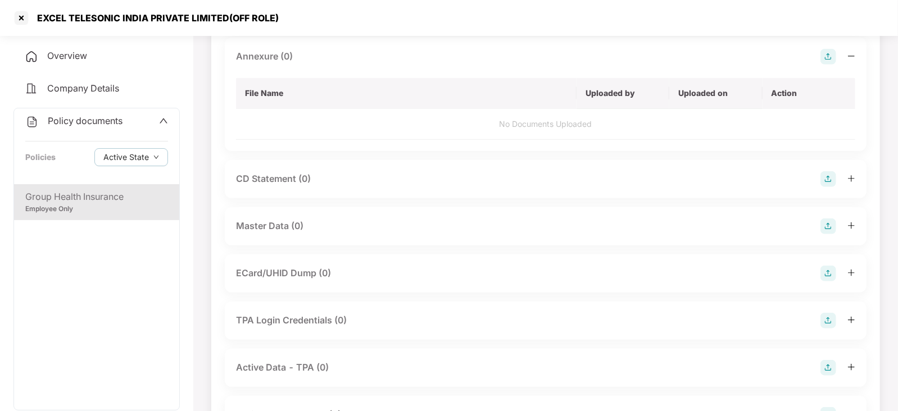
scroll to position [445, 0]
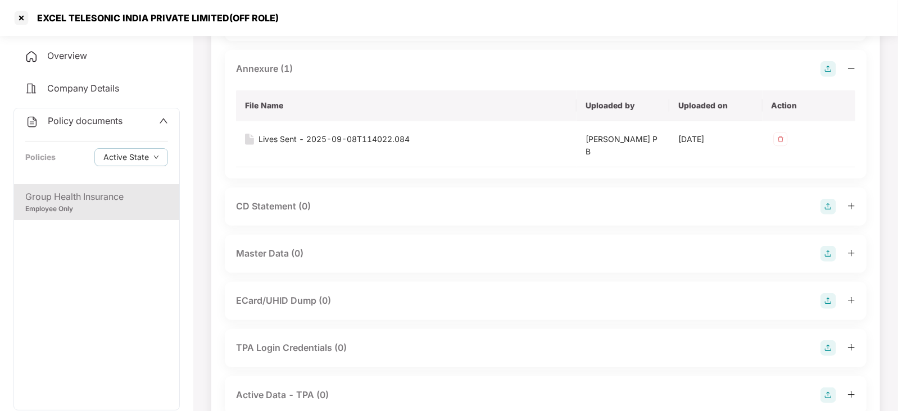
click at [832, 261] on div "Master Data (0)" at bounding box center [545, 254] width 641 height 38
click at [827, 250] on img at bounding box center [828, 254] width 16 height 16
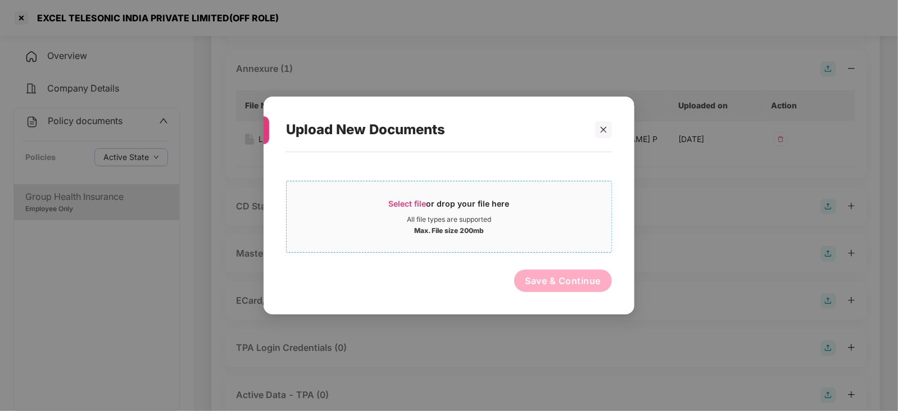
click at [402, 202] on span "Select file" at bounding box center [408, 204] width 38 height 10
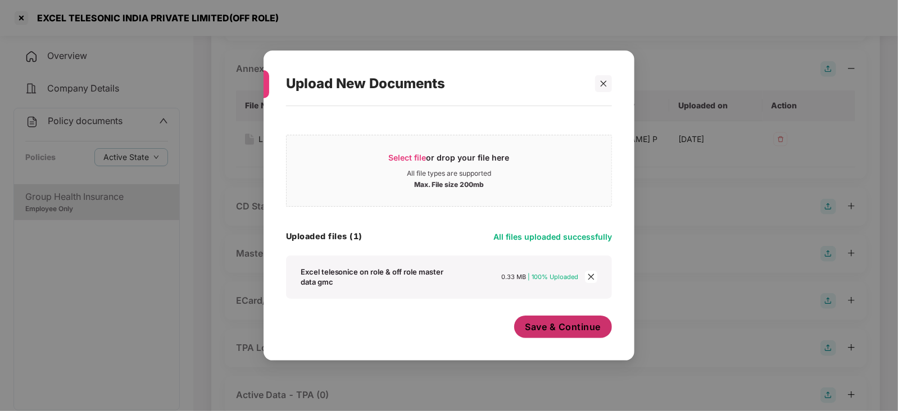
click at [526, 336] on button "Save & Continue" at bounding box center [563, 327] width 98 height 22
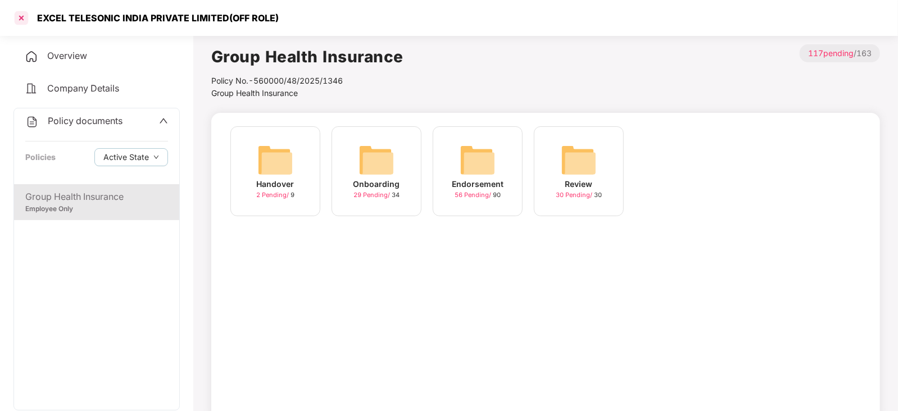
click at [24, 11] on div at bounding box center [21, 18] width 18 height 18
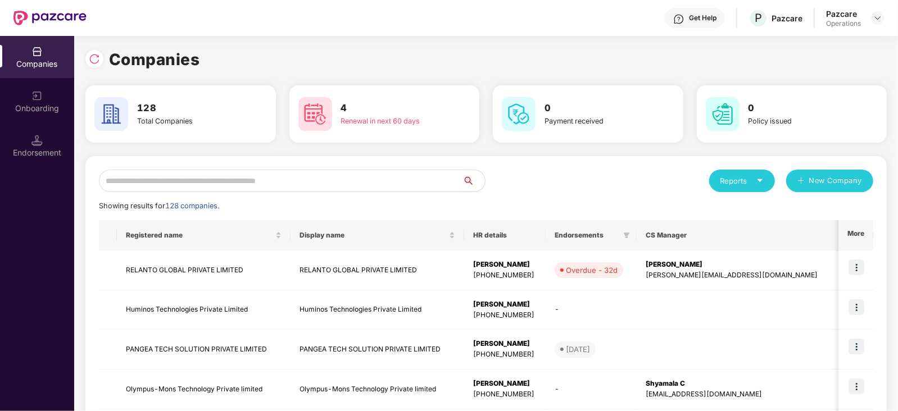
click at [243, 186] on input "text" at bounding box center [280, 181] width 363 height 22
type input "*"
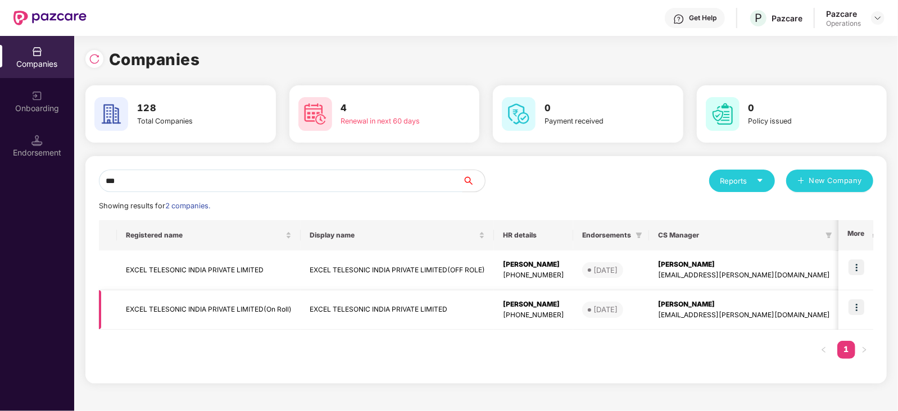
type input "***"
click at [183, 307] on td "EXCEL TELESONIC INDIA PRIVATE LIMITED(On Roll)" at bounding box center [209, 310] width 184 height 40
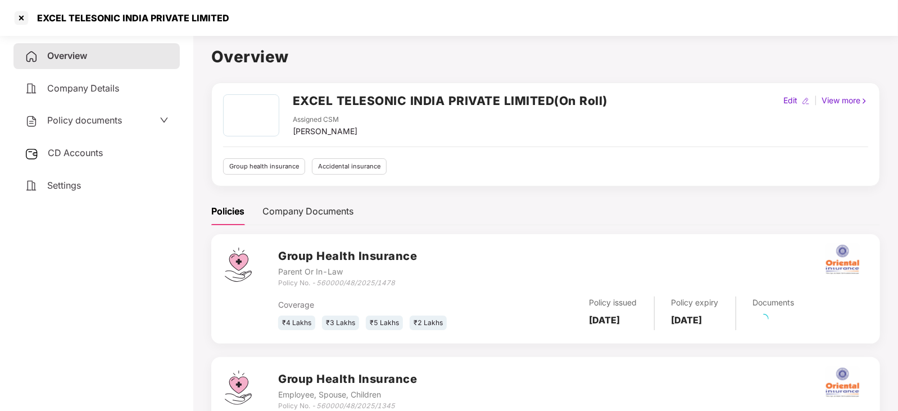
click at [72, 161] on div "CD Accounts" at bounding box center [96, 153] width 166 height 26
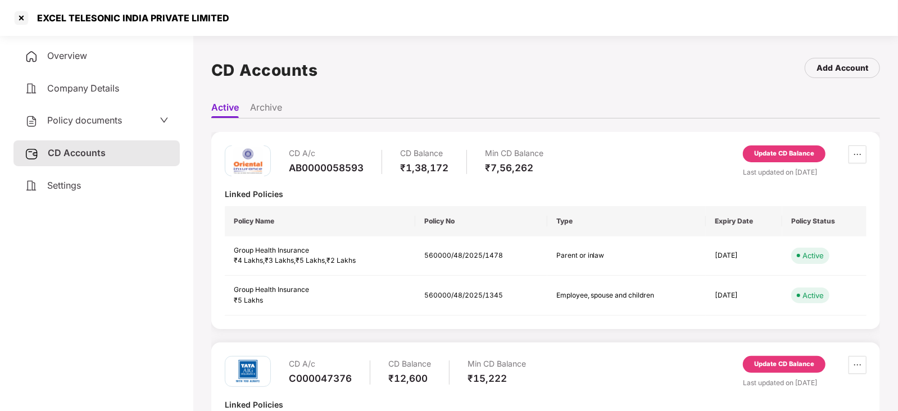
click at [87, 132] on div "Policy documents" at bounding box center [96, 121] width 166 height 26
click at [85, 123] on span "Policy documents" at bounding box center [84, 120] width 75 height 11
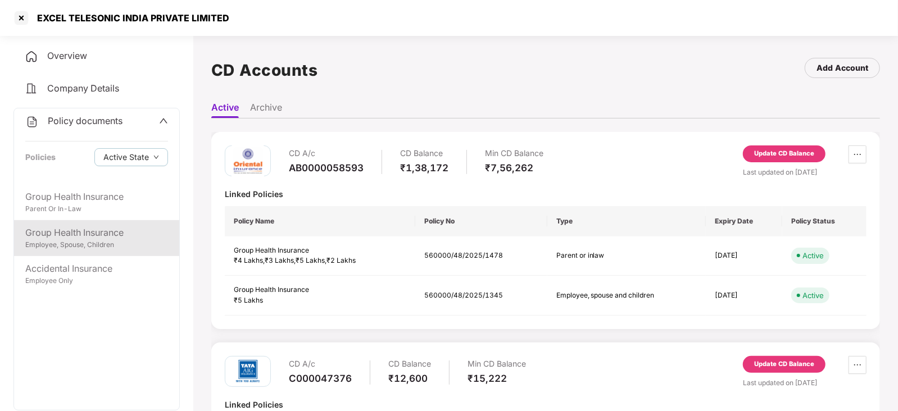
click at [107, 227] on div "Group Health Insurance" at bounding box center [96, 233] width 143 height 14
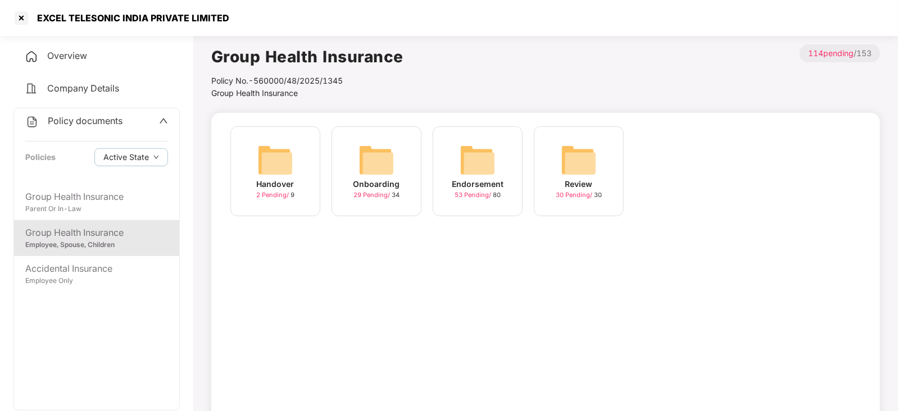
click at [498, 157] on div "Endorsement 53 Pending / 80" at bounding box center [477, 171] width 90 height 90
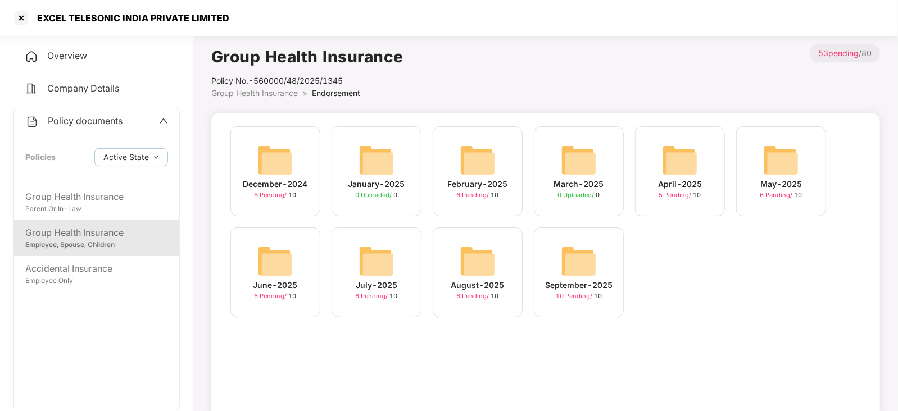
click at [580, 254] on img at bounding box center [579, 261] width 36 height 36
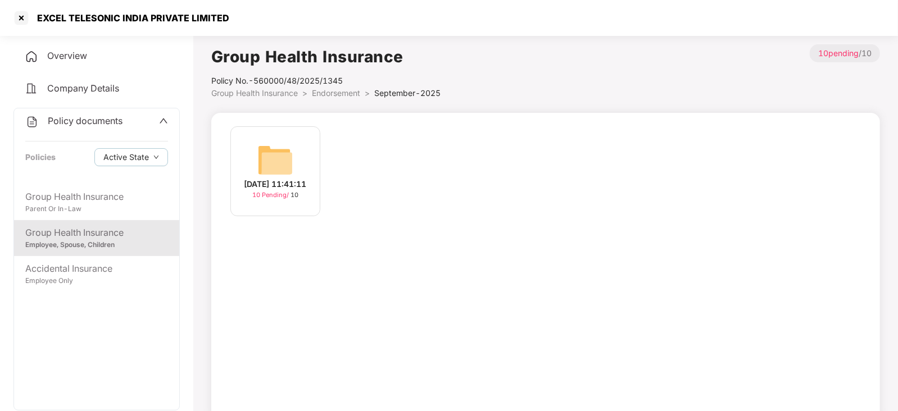
click at [289, 153] on img at bounding box center [275, 160] width 36 height 36
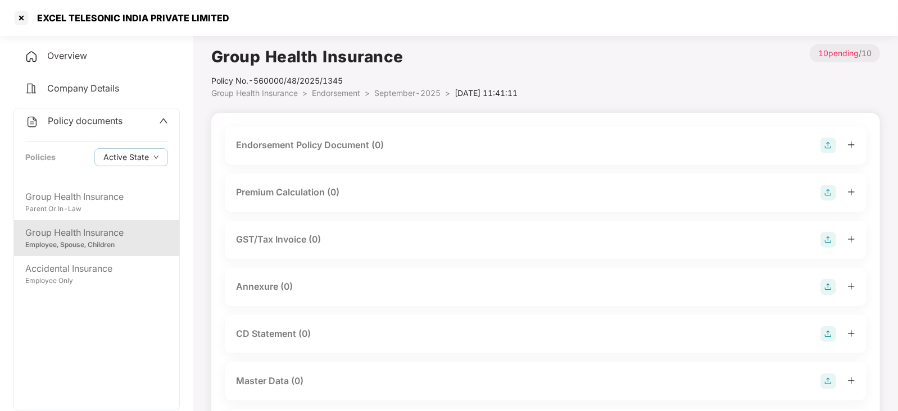
click at [836, 144] on div at bounding box center [837, 146] width 35 height 16
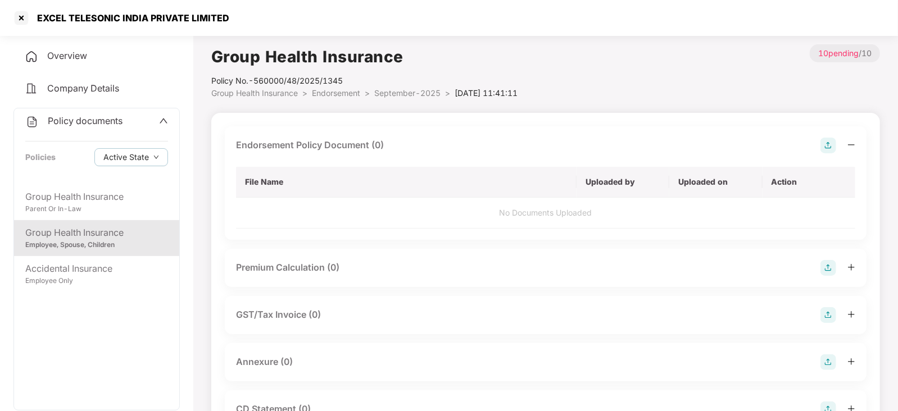
click at [831, 146] on img at bounding box center [828, 146] width 16 height 16
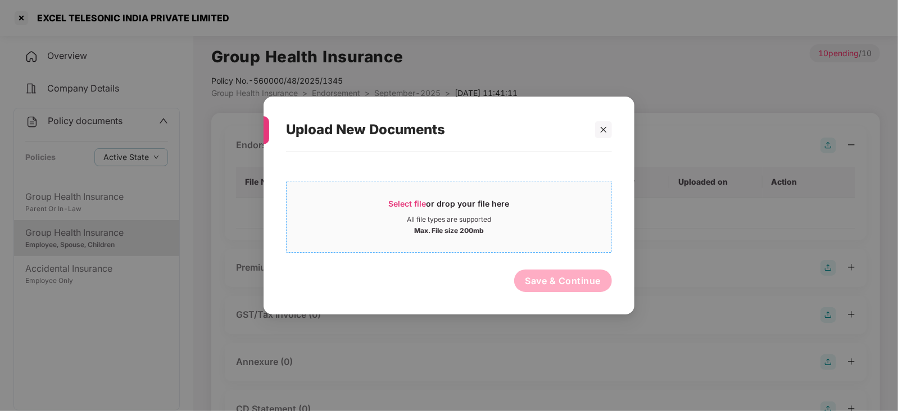
click at [418, 195] on span "Select file or drop your file here All file types are supported Max. File size …" at bounding box center [448, 217] width 325 height 54
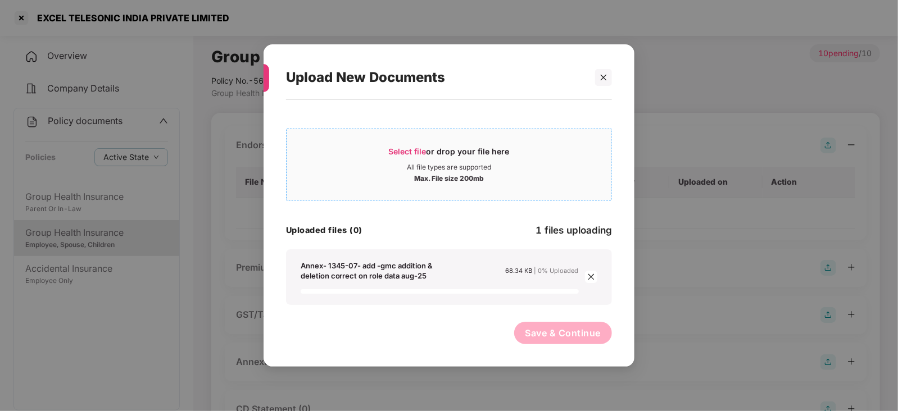
click at [407, 147] on span "Select file" at bounding box center [408, 152] width 38 height 10
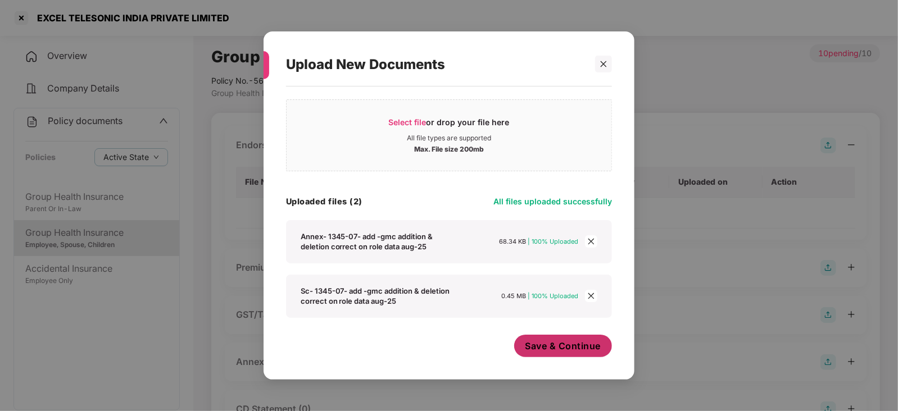
click at [563, 353] on button "Save & Continue" at bounding box center [563, 346] width 98 height 22
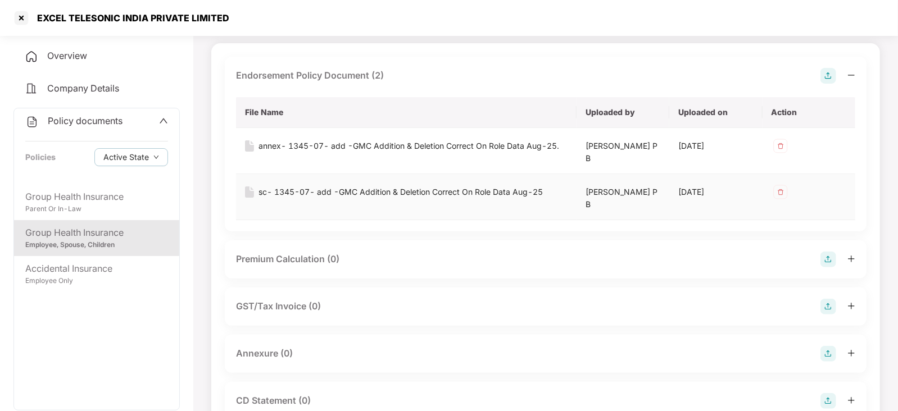
scroll to position [70, 0]
click at [834, 256] on img at bounding box center [828, 260] width 16 height 16
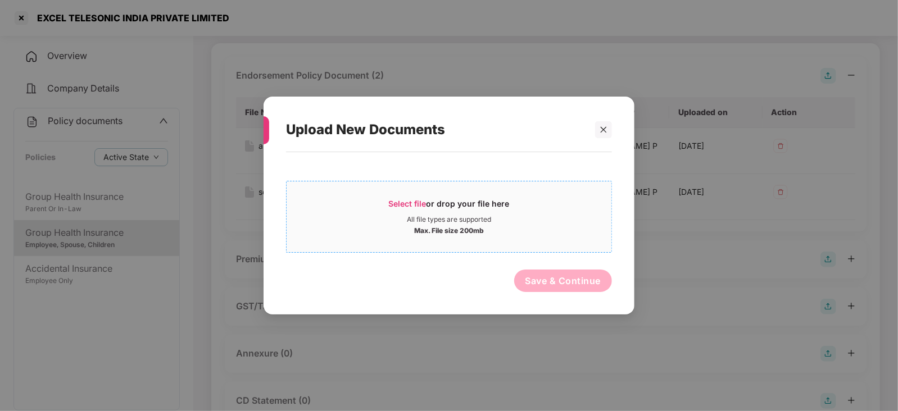
click at [409, 197] on span "Select file or drop your file here All file types are supported Max. File size …" at bounding box center [448, 217] width 325 height 54
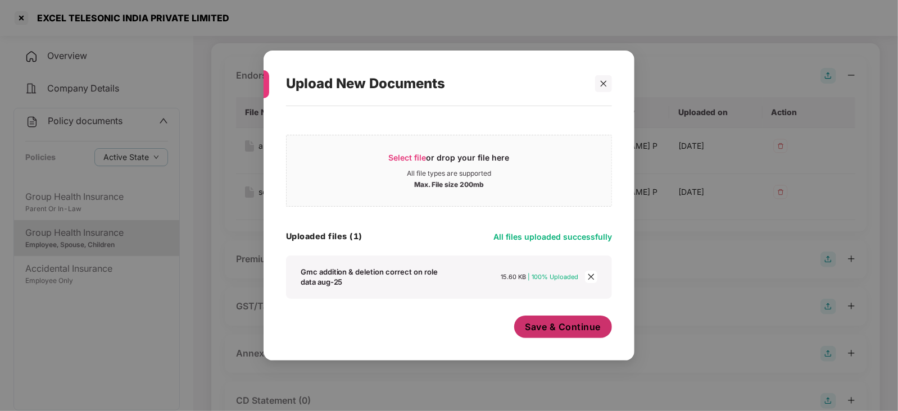
click at [562, 332] on span "Save & Continue" at bounding box center [563, 327] width 76 height 12
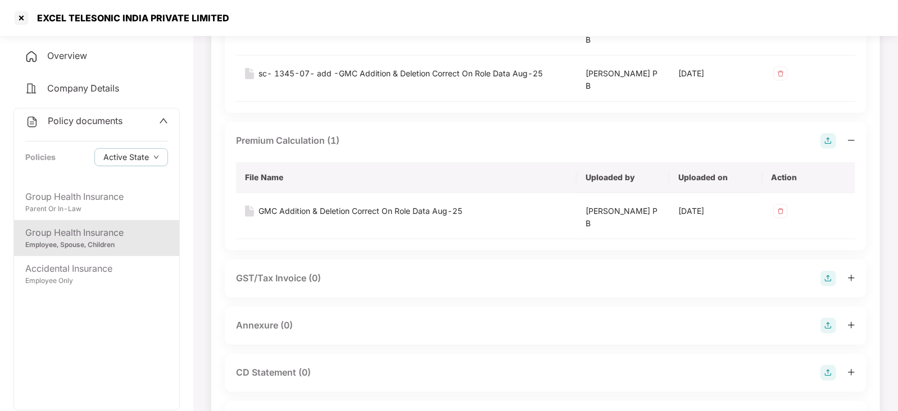
scroll to position [211, 0]
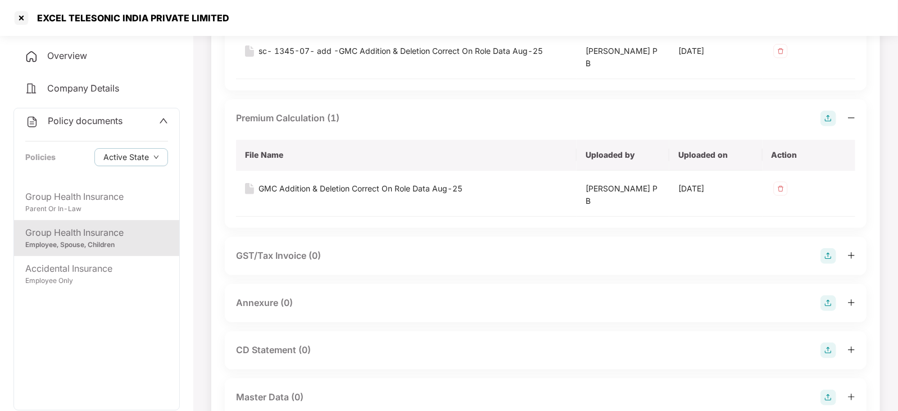
click at [827, 302] on img at bounding box center [828, 303] width 16 height 16
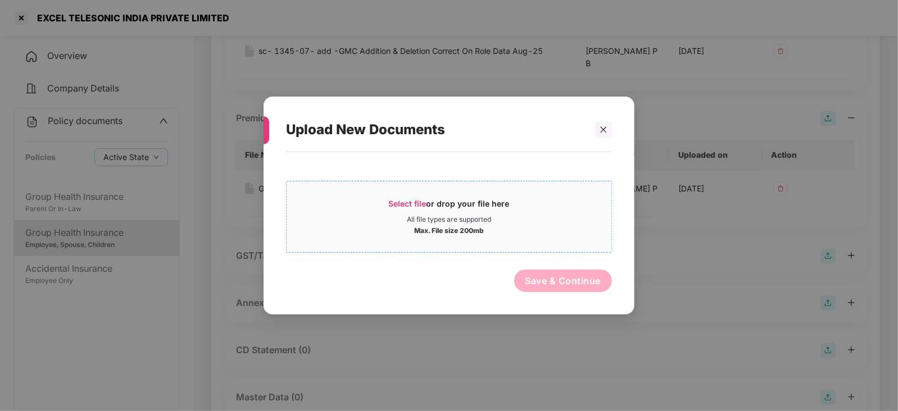
click at [423, 201] on span "Select file" at bounding box center [408, 204] width 38 height 10
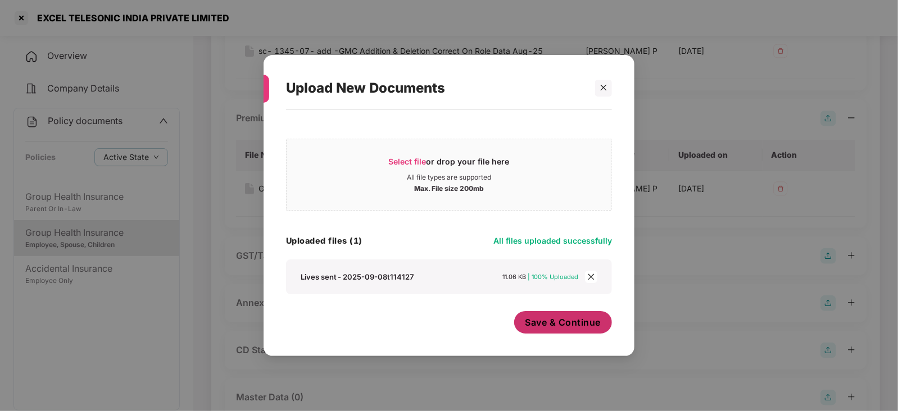
click at [537, 330] on button "Save & Continue" at bounding box center [563, 322] width 98 height 22
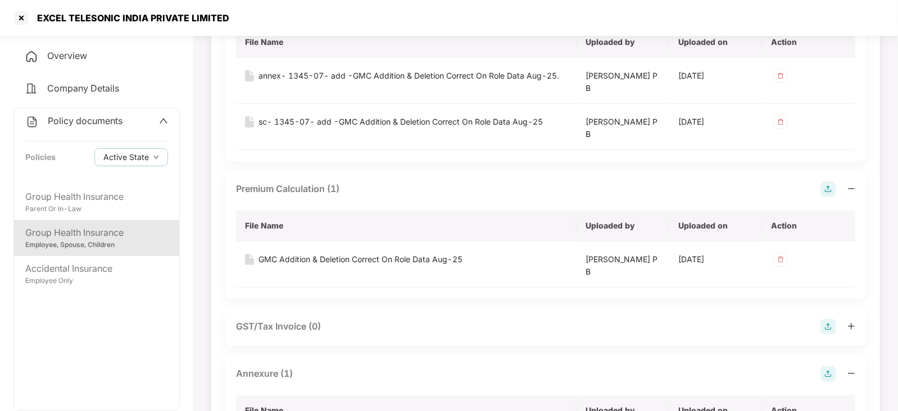
scroll to position [421, 0]
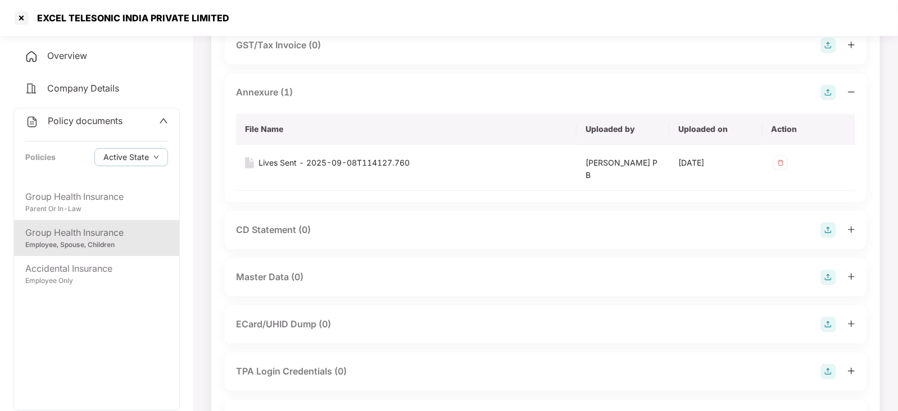
click at [834, 277] on img at bounding box center [828, 278] width 16 height 16
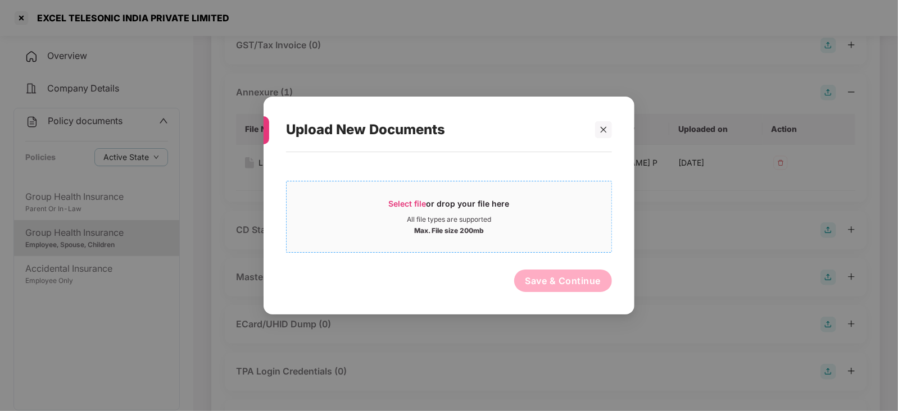
click at [393, 201] on span "Select file" at bounding box center [408, 204] width 38 height 10
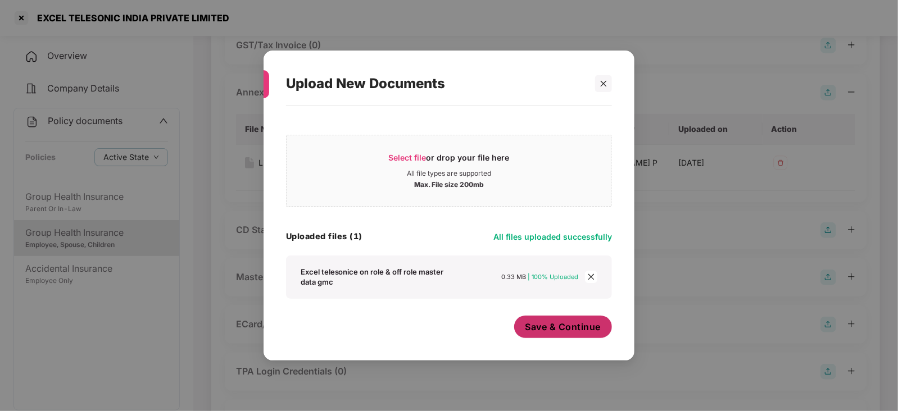
click at [545, 333] on span "Save & Continue" at bounding box center [563, 327] width 76 height 12
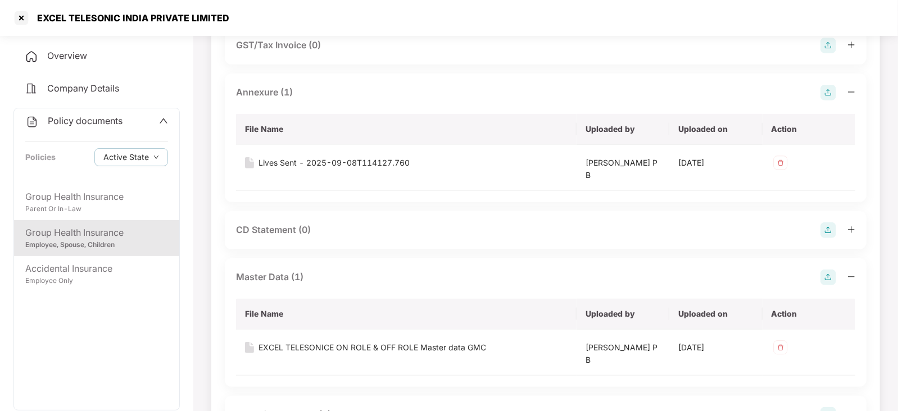
click at [9, 12] on div "EXCEL TELESONIC INDIA PRIVATE LIMITED" at bounding box center [449, 18] width 898 height 36
click at [16, 16] on div at bounding box center [21, 18] width 18 height 18
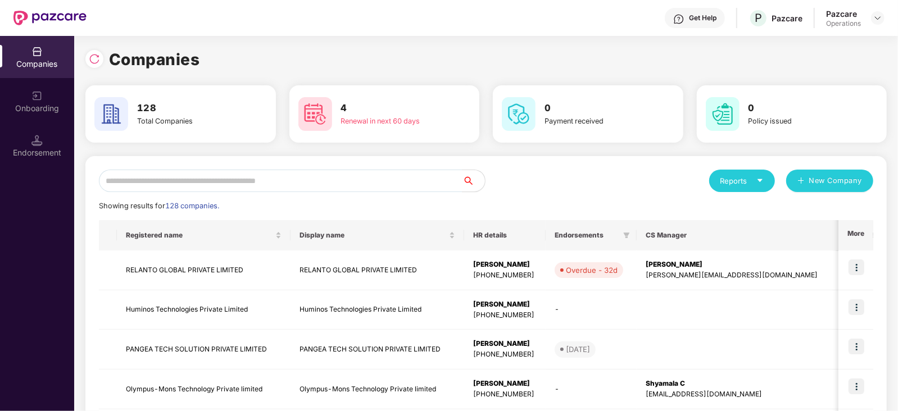
scroll to position [0, 0]
click at [280, 184] on input "text" at bounding box center [280, 181] width 363 height 22
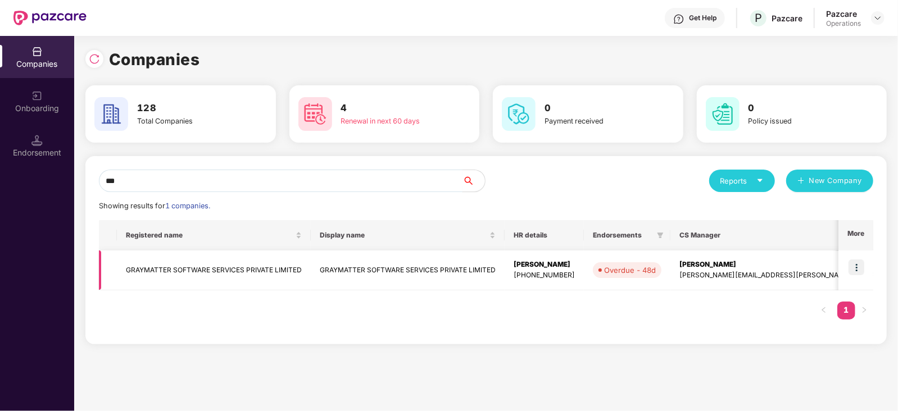
type input "***"
click at [277, 270] on td "GRAYMATTER SOFTWARE SERVICES PRIVATE LIMITED" at bounding box center [214, 270] width 194 height 40
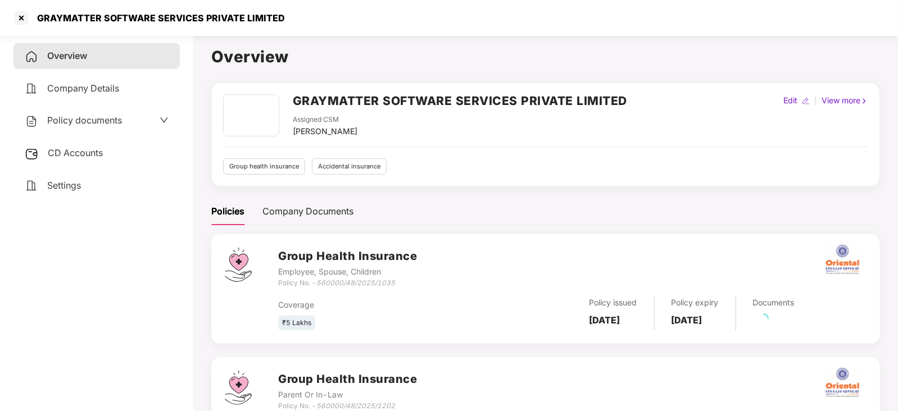
click at [74, 157] on span "CD Accounts" at bounding box center [75, 152] width 55 height 11
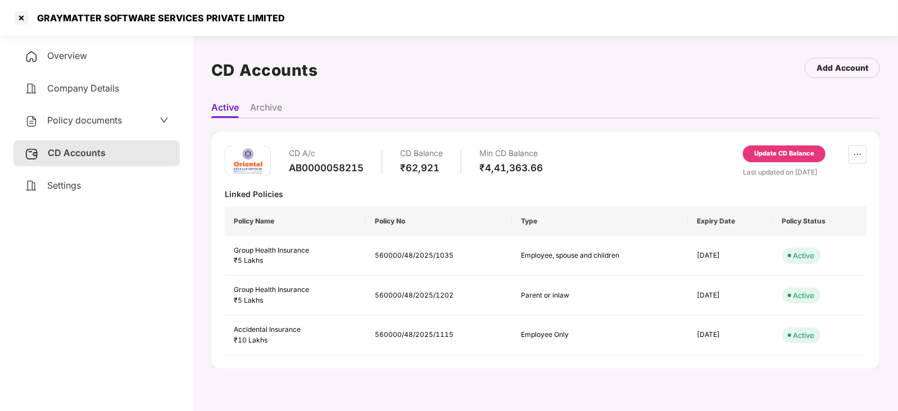
click at [775, 146] on div "Update CD Balance" at bounding box center [783, 153] width 83 height 17
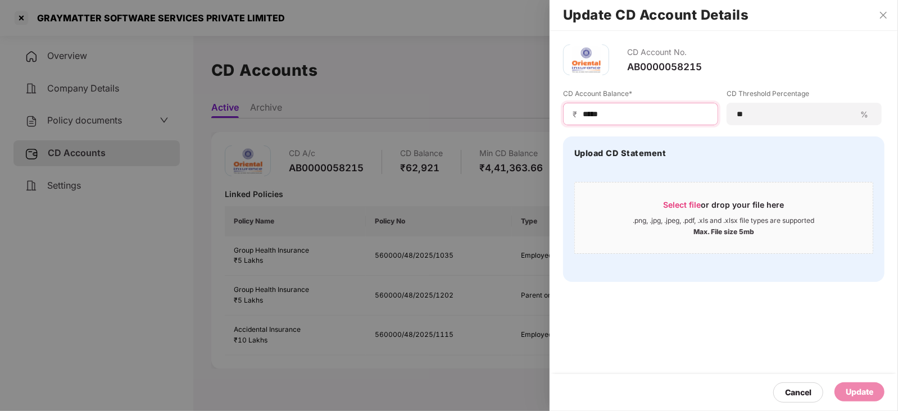
drag, startPoint x: 607, startPoint y: 113, endPoint x: 570, endPoint y: 115, distance: 36.5
click at [568, 113] on div "₹ *****" at bounding box center [640, 114] width 155 height 22
paste input
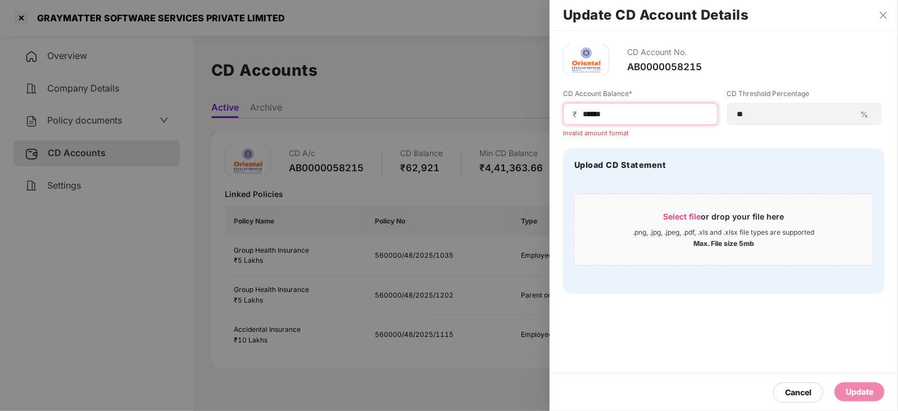
click at [584, 115] on input "*****" at bounding box center [644, 114] width 127 height 12
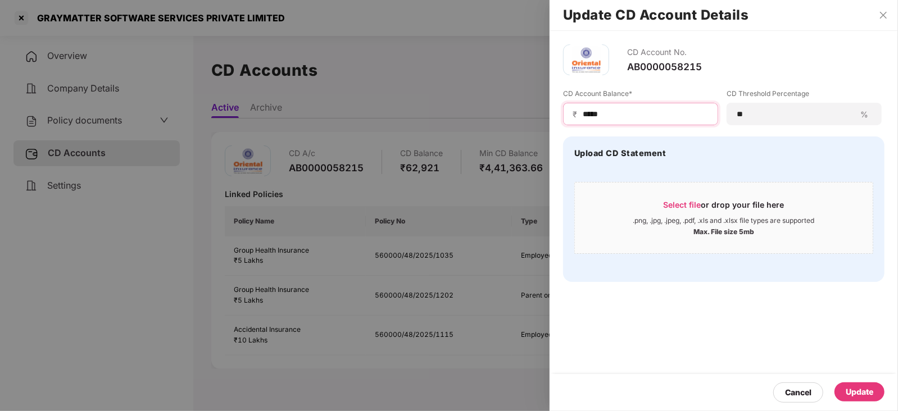
type input "*****"
click at [855, 383] on div "Update" at bounding box center [859, 391] width 50 height 19
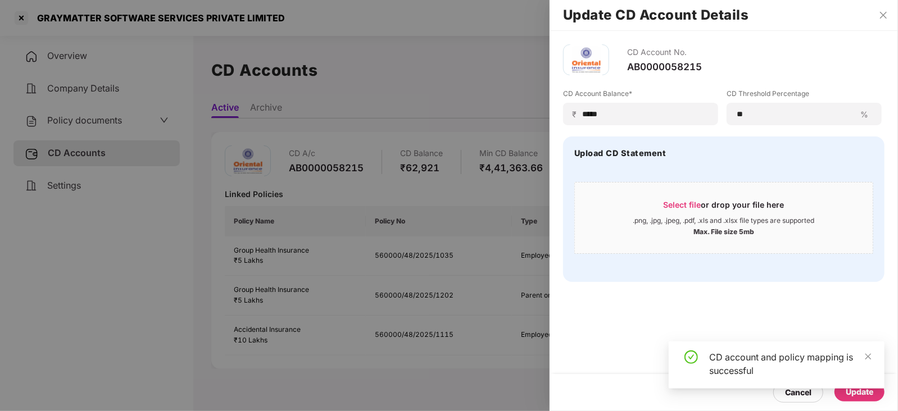
click at [67, 119] on div at bounding box center [449, 205] width 898 height 411
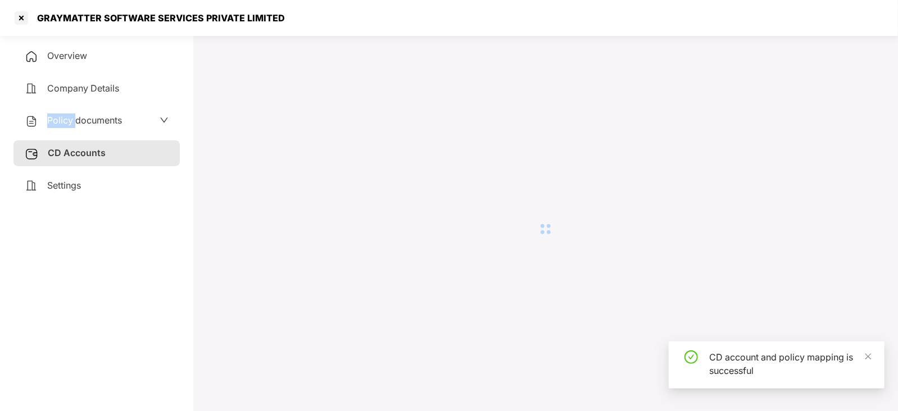
click at [67, 119] on span "Policy documents" at bounding box center [84, 120] width 75 height 11
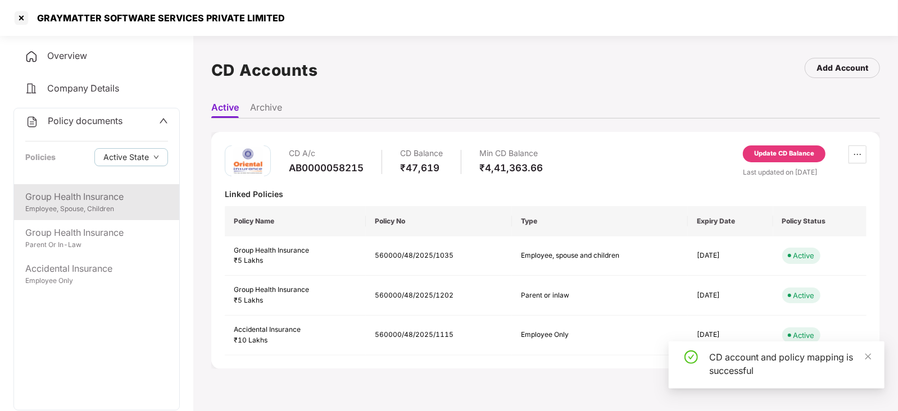
click at [92, 196] on div "Group Health Insurance" at bounding box center [96, 197] width 143 height 14
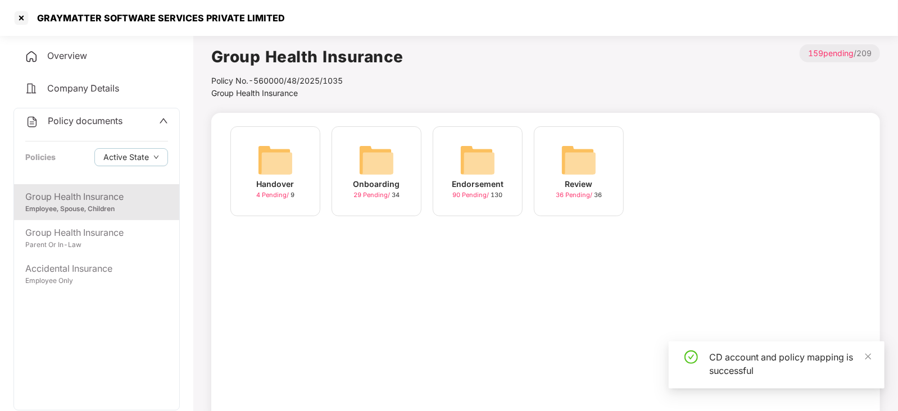
click at [471, 158] on img at bounding box center [477, 160] width 36 height 36
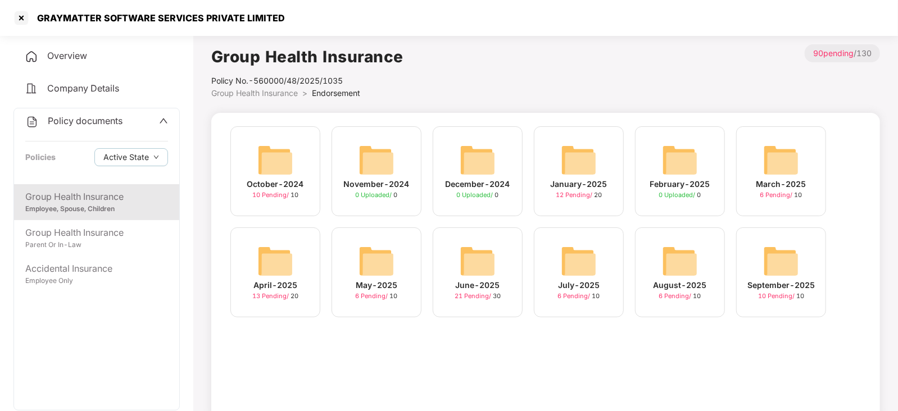
click at [783, 263] on img at bounding box center [781, 261] width 36 height 36
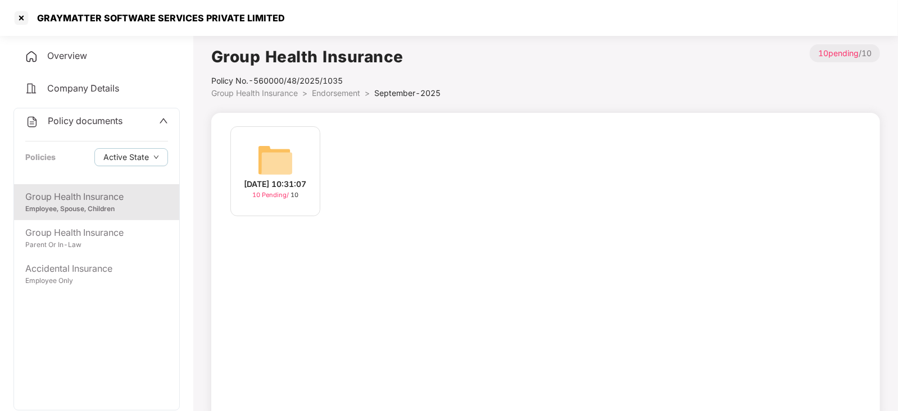
click at [269, 157] on img at bounding box center [275, 160] width 36 height 36
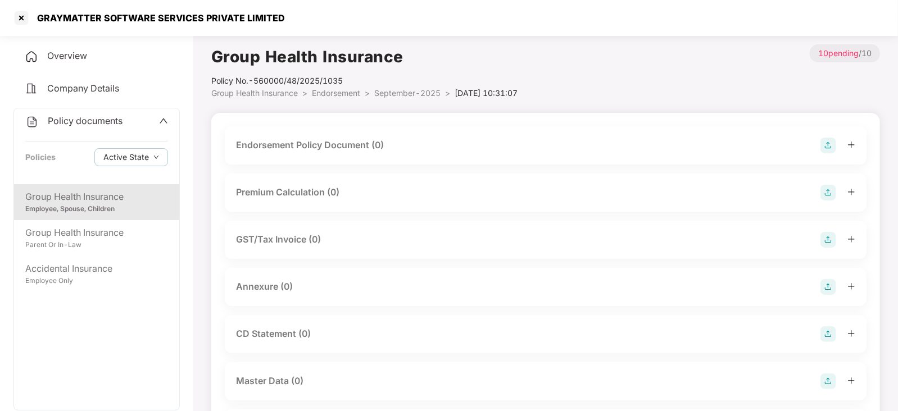
click at [832, 147] on img at bounding box center [828, 146] width 16 height 16
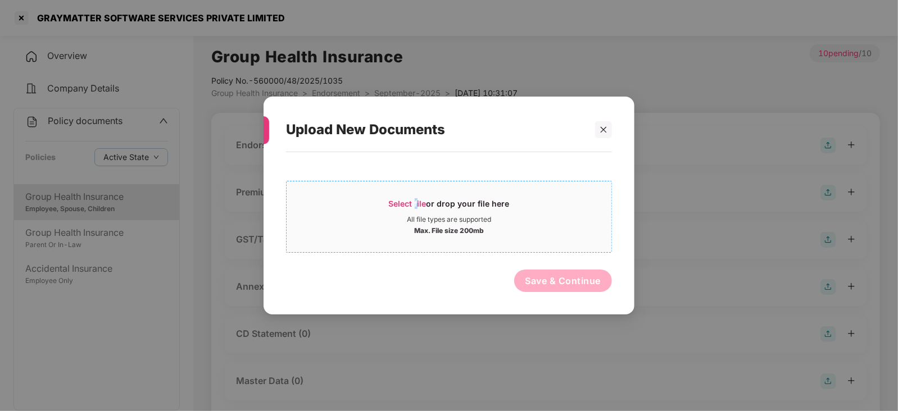
click at [416, 206] on span "Select file" at bounding box center [408, 204] width 38 height 10
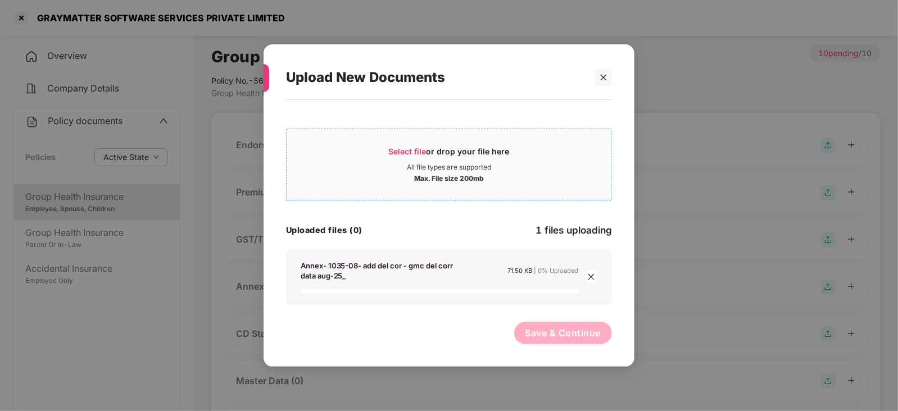
click at [399, 156] on span "Select file" at bounding box center [408, 152] width 38 height 10
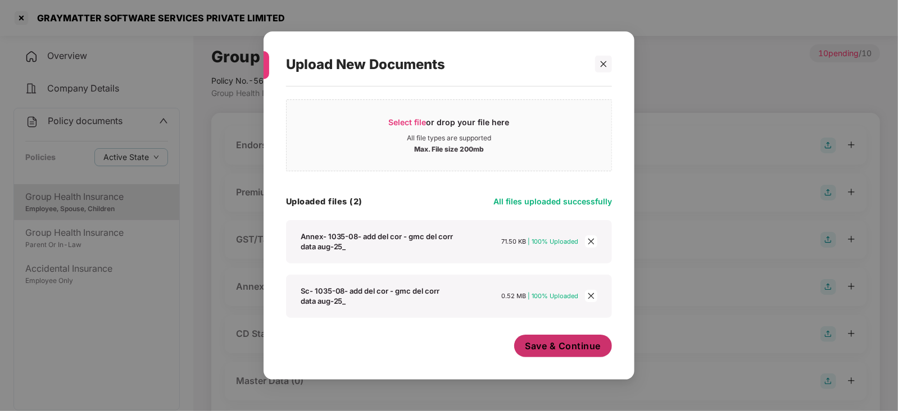
click at [545, 352] on button "Save & Continue" at bounding box center [563, 346] width 98 height 22
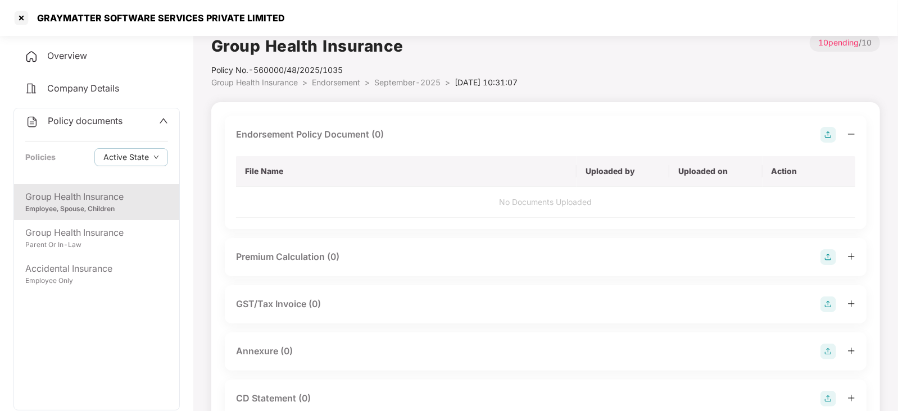
scroll to position [140, 0]
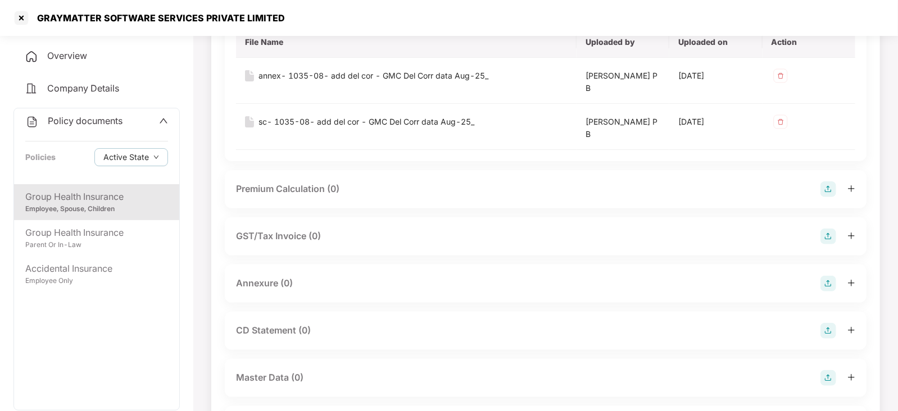
click at [822, 189] on img at bounding box center [828, 189] width 16 height 16
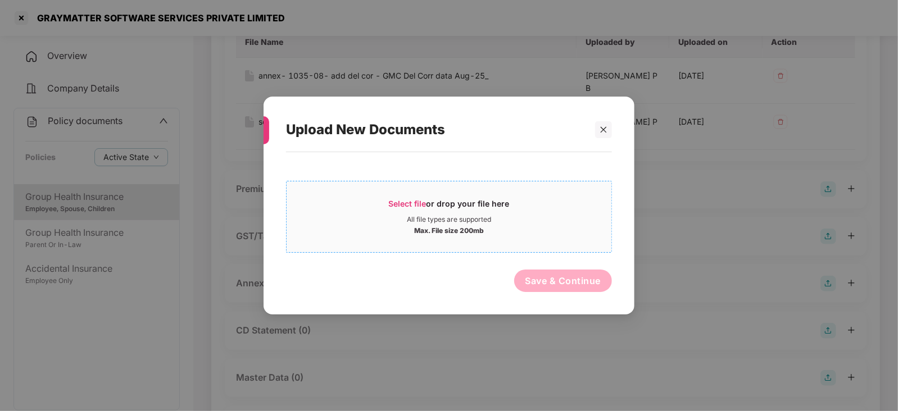
click at [385, 192] on span "Select file or drop your file here All file types are supported Max. File size …" at bounding box center [448, 217] width 325 height 54
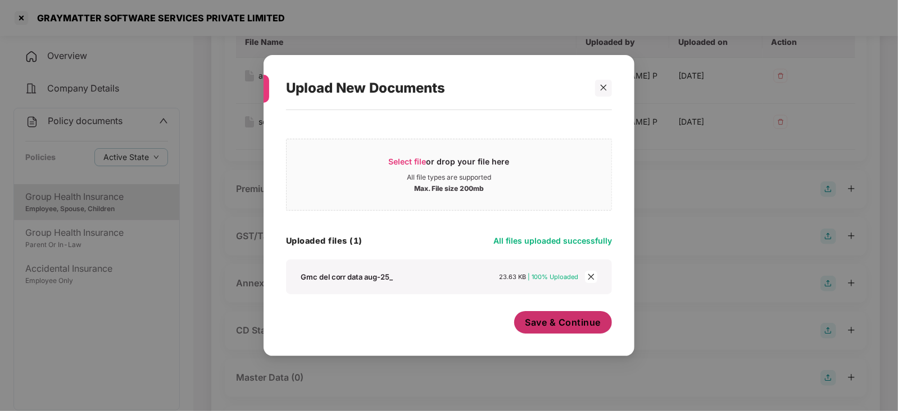
click at [553, 318] on span "Save & Continue" at bounding box center [563, 322] width 76 height 12
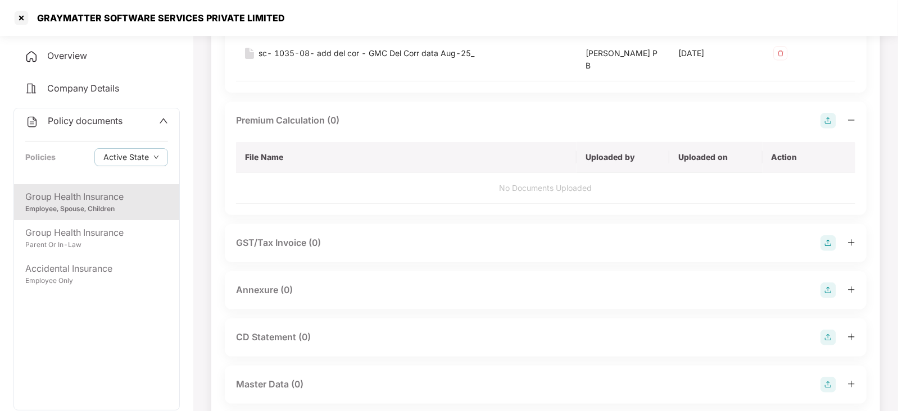
scroll to position [211, 0]
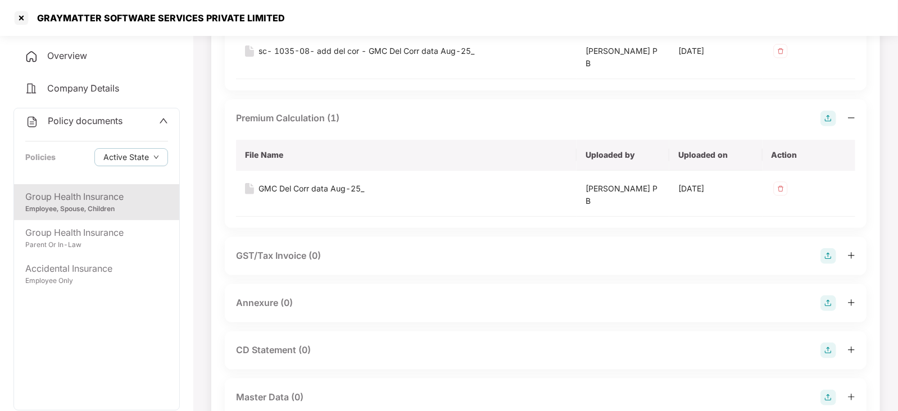
click at [828, 306] on img at bounding box center [828, 303] width 16 height 16
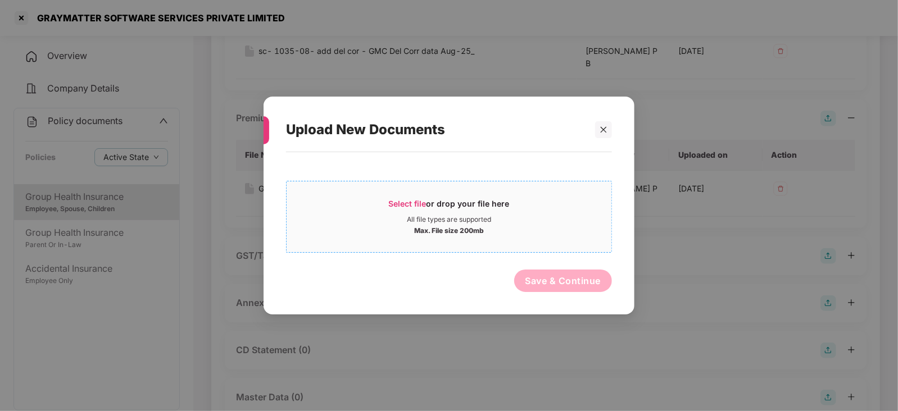
click at [397, 202] on span "Select file" at bounding box center [408, 204] width 38 height 10
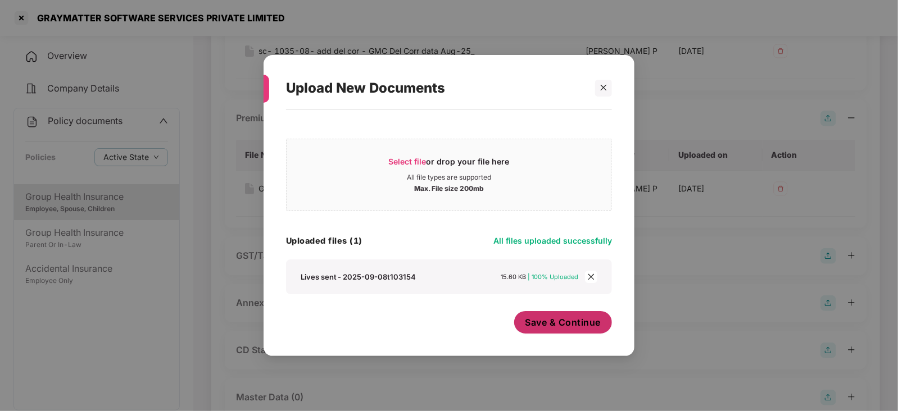
click at [555, 327] on span "Save & Continue" at bounding box center [563, 322] width 76 height 12
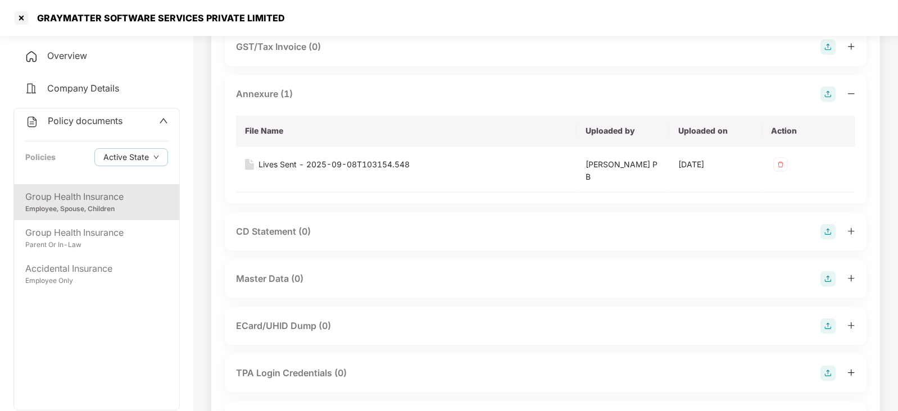
scroll to position [421, 0]
click at [834, 280] on img at bounding box center [828, 278] width 16 height 16
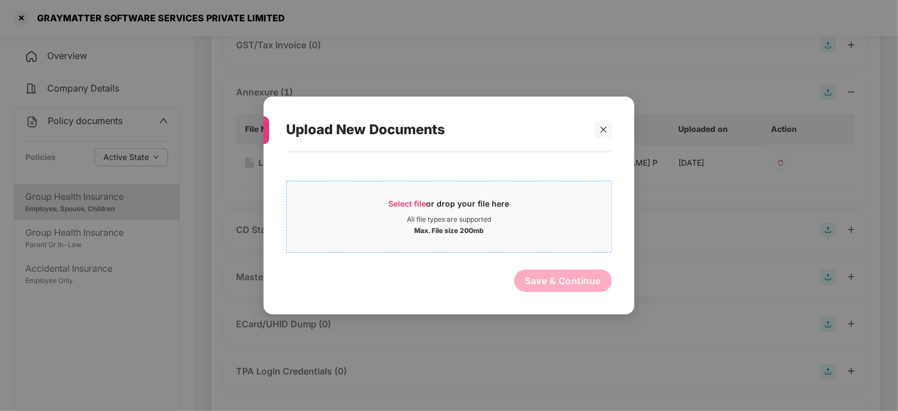
click at [407, 203] on span "Select file" at bounding box center [408, 204] width 38 height 10
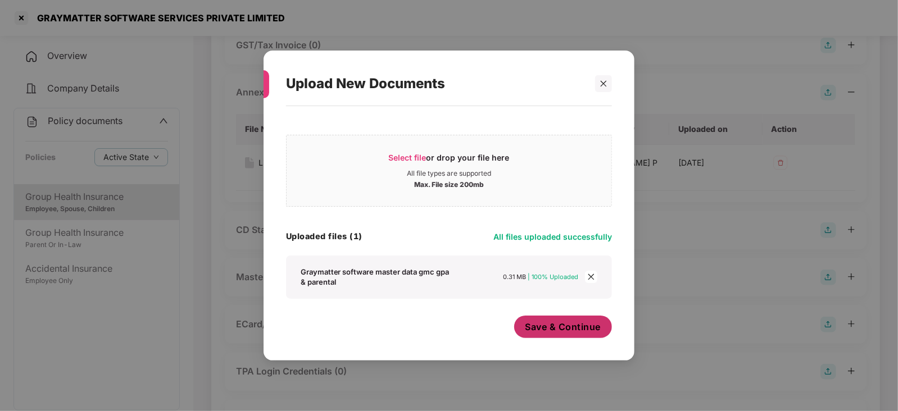
click at [532, 332] on span "Save & Continue" at bounding box center [563, 327] width 76 height 12
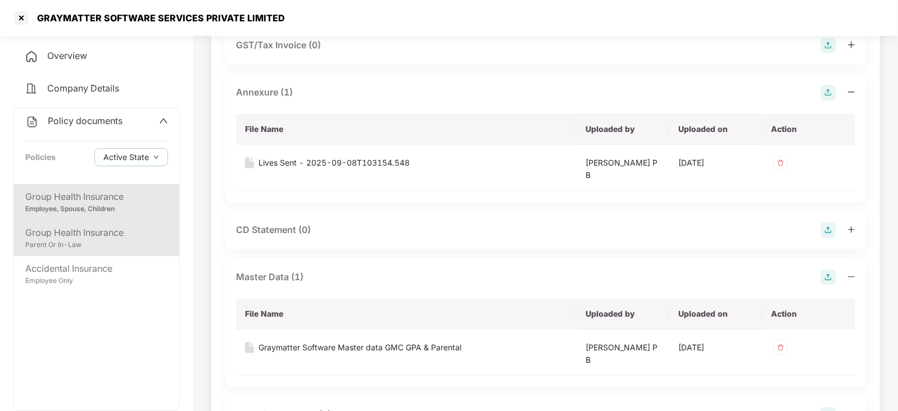
click at [97, 231] on div "Group Health Insurance" at bounding box center [96, 233] width 143 height 14
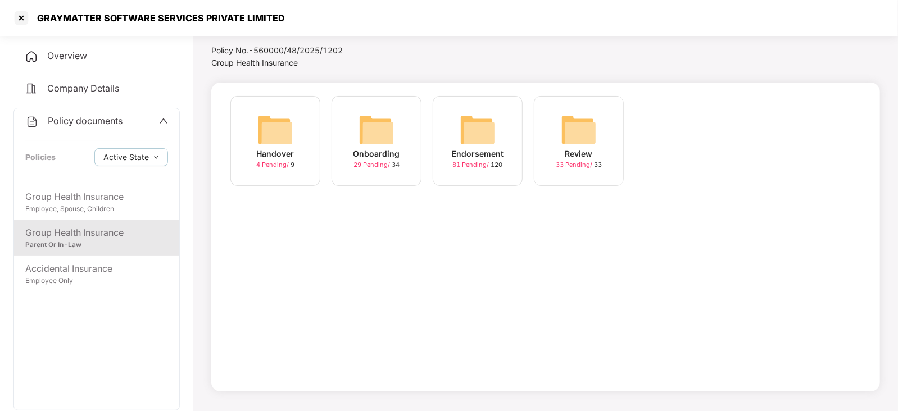
click at [491, 139] on img at bounding box center [477, 130] width 36 height 36
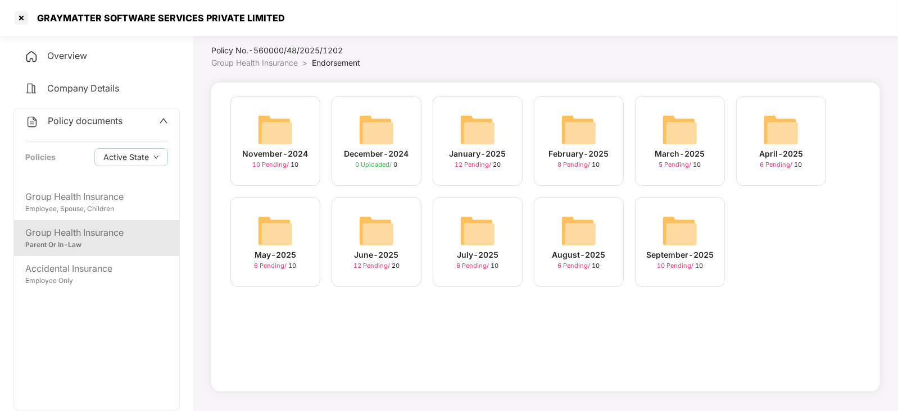
click at [667, 233] on img at bounding box center [680, 231] width 36 height 36
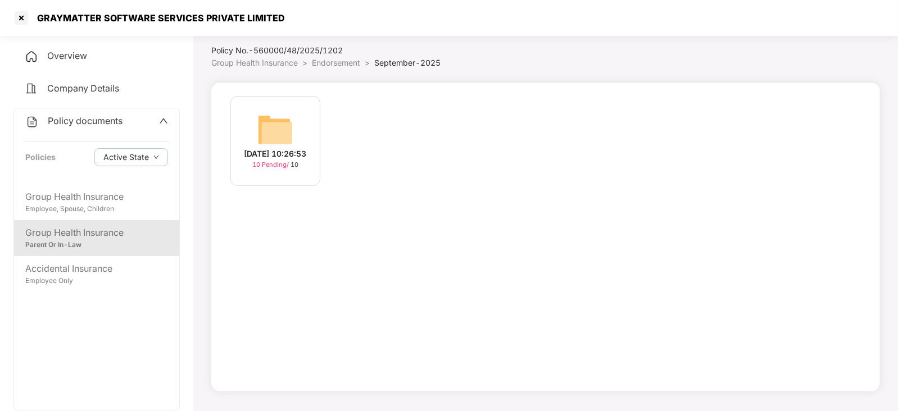
click at [275, 122] on img at bounding box center [275, 130] width 36 height 36
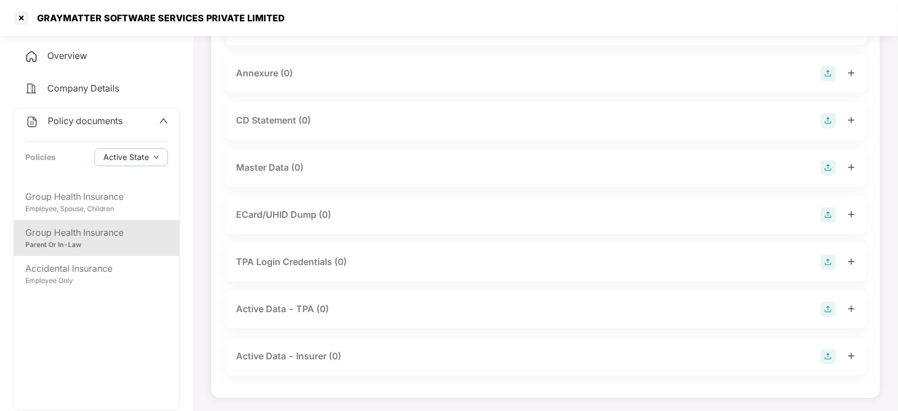
click at [835, 166] on img at bounding box center [828, 168] width 16 height 16
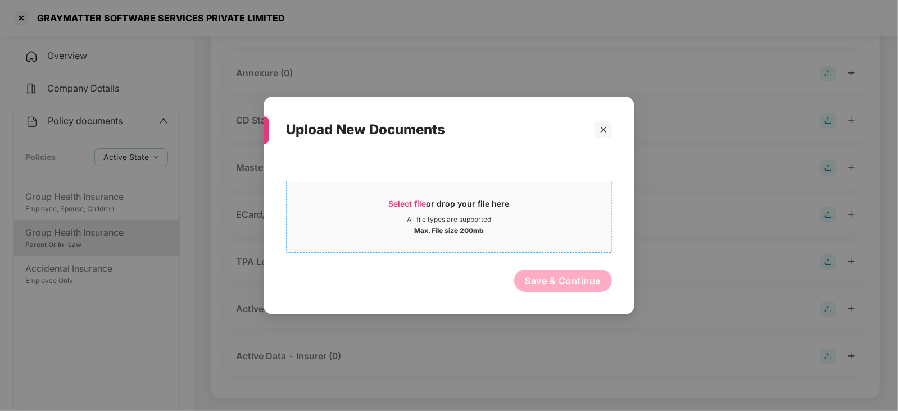
click at [419, 195] on span "Select file or drop your file here All file types are supported Max. File size …" at bounding box center [448, 217] width 325 height 54
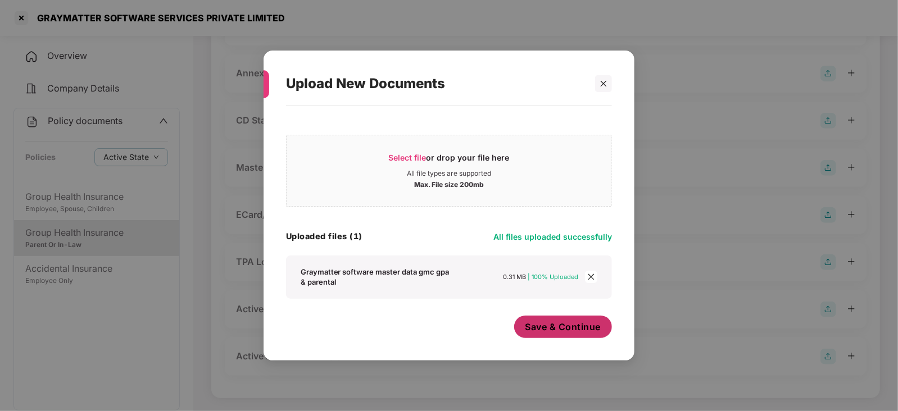
click at [533, 327] on span "Save & Continue" at bounding box center [563, 327] width 76 height 12
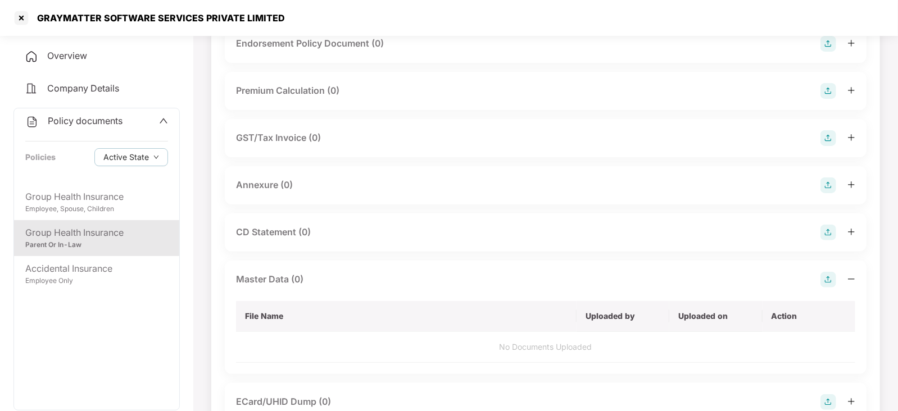
scroll to position [0, 0]
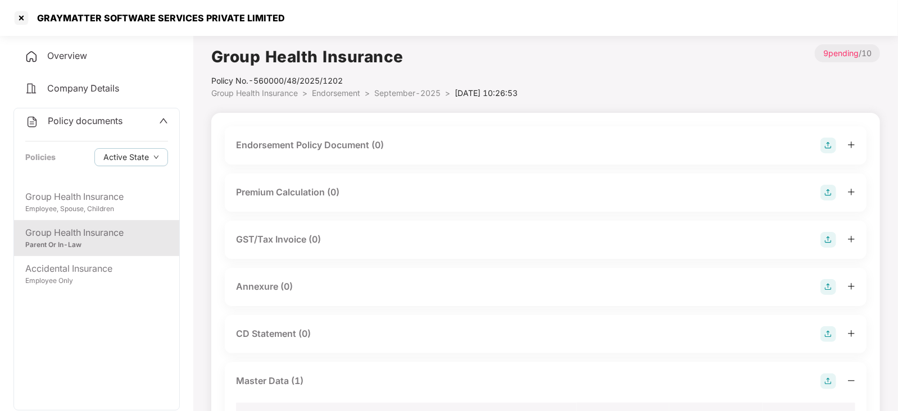
click at [822, 144] on img at bounding box center [828, 146] width 16 height 16
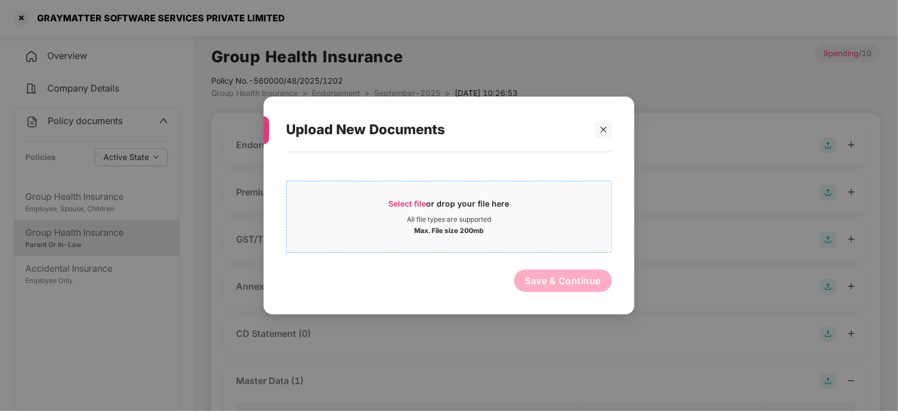
click at [410, 209] on div "Select file or drop your file here" at bounding box center [449, 206] width 121 height 17
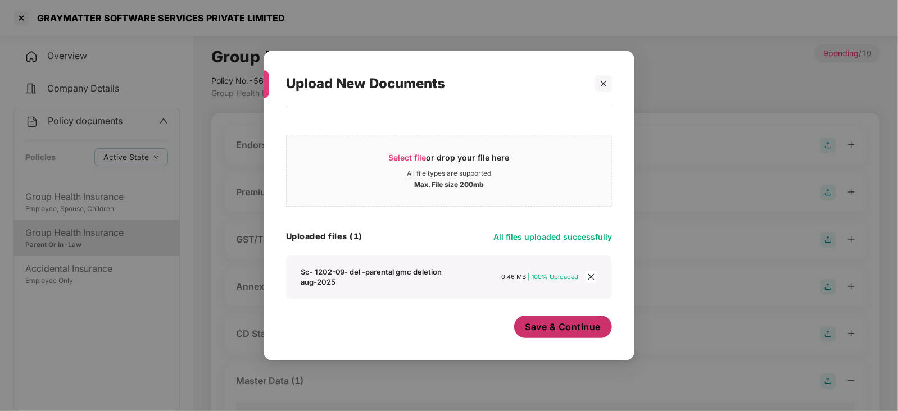
click at [565, 338] on button "Save & Continue" at bounding box center [563, 327] width 98 height 22
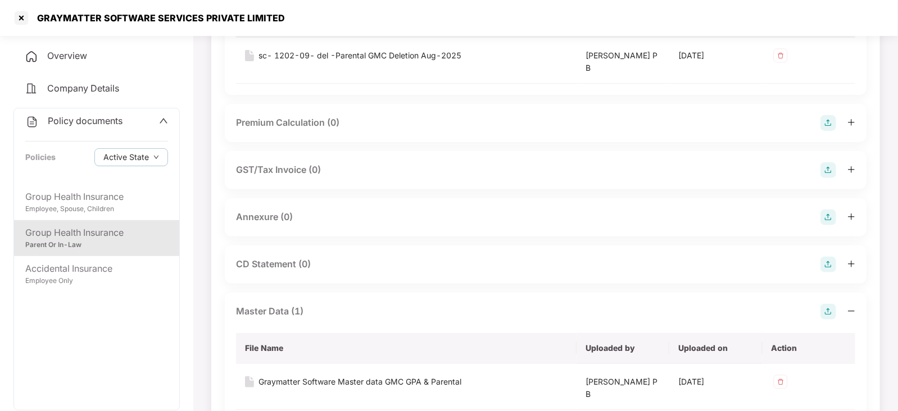
scroll to position [140, 0]
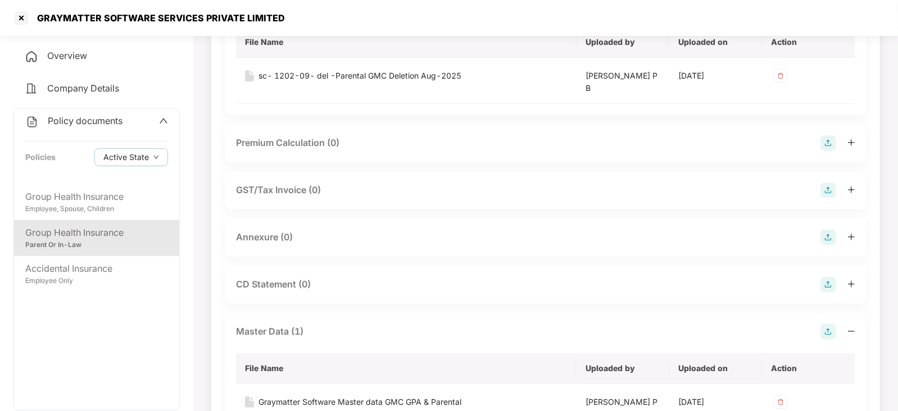
click at [839, 138] on div at bounding box center [837, 143] width 35 height 16
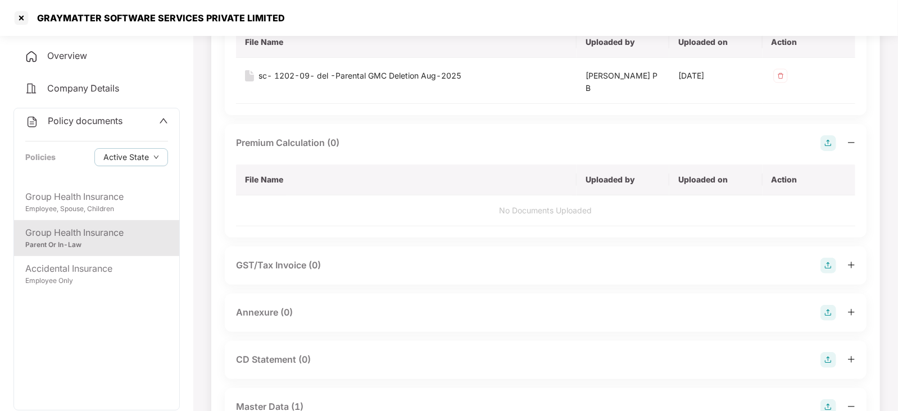
click at [818, 145] on div "Premium Calculation (0)" at bounding box center [545, 143] width 619 height 16
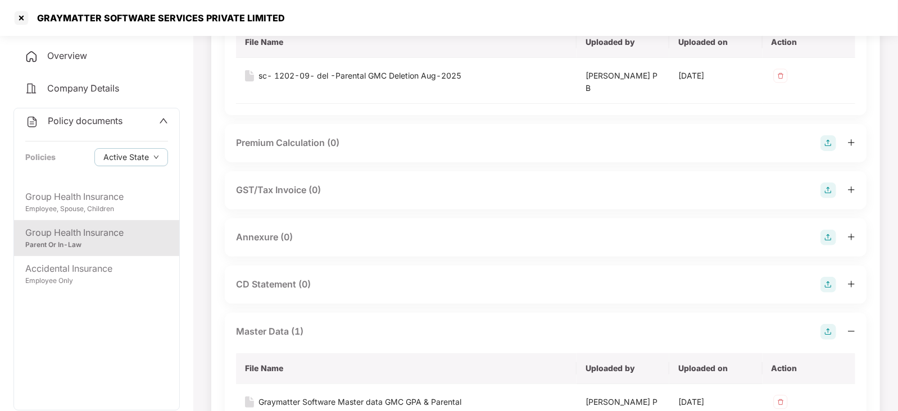
click at [833, 139] on img at bounding box center [828, 143] width 16 height 16
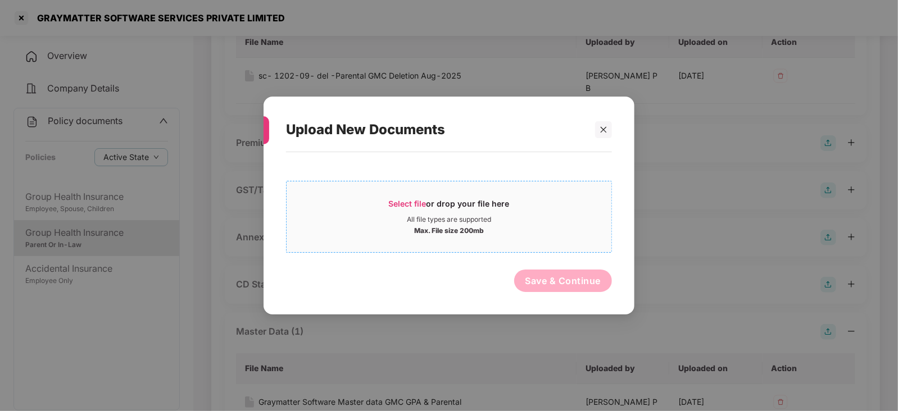
click at [414, 208] on div "Select file or drop your file here" at bounding box center [449, 206] width 121 height 17
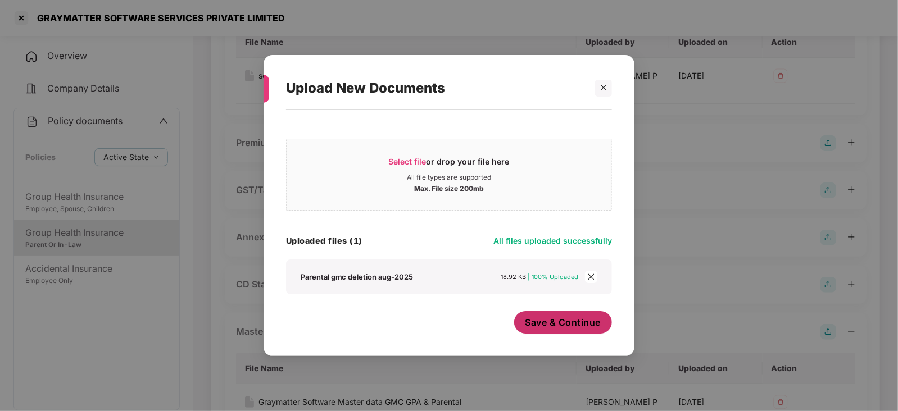
click at [539, 315] on button "Save & Continue" at bounding box center [563, 322] width 98 height 22
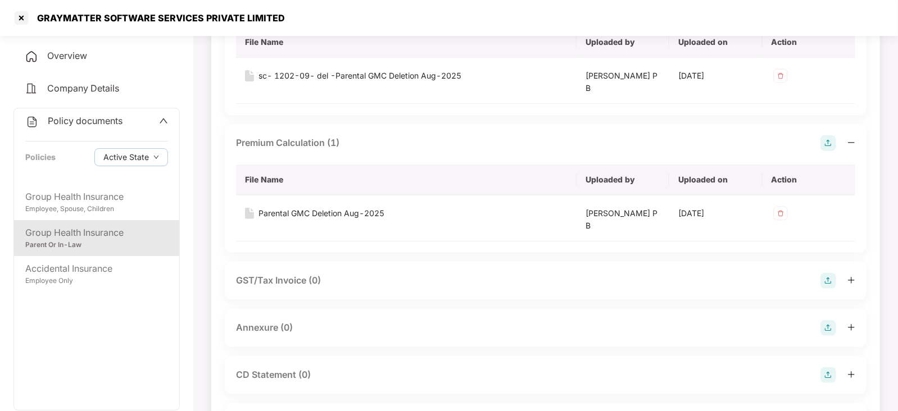
click at [832, 332] on img at bounding box center [828, 328] width 16 height 16
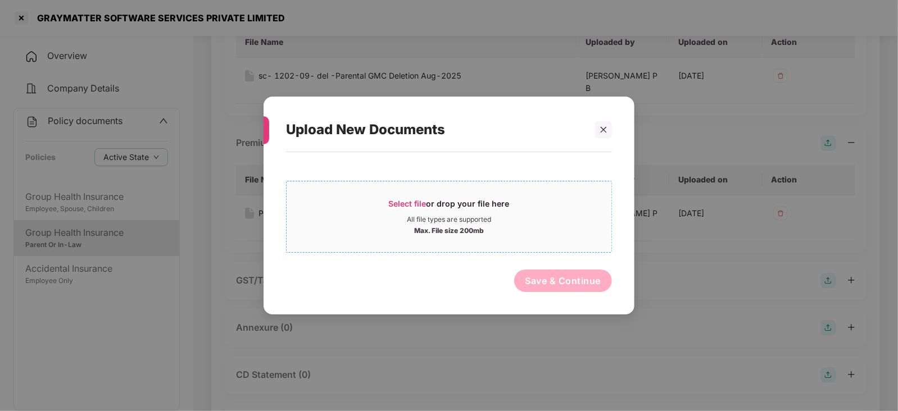
click at [400, 193] on span "Select file or drop your file here All file types are supported Max. File size …" at bounding box center [448, 217] width 325 height 54
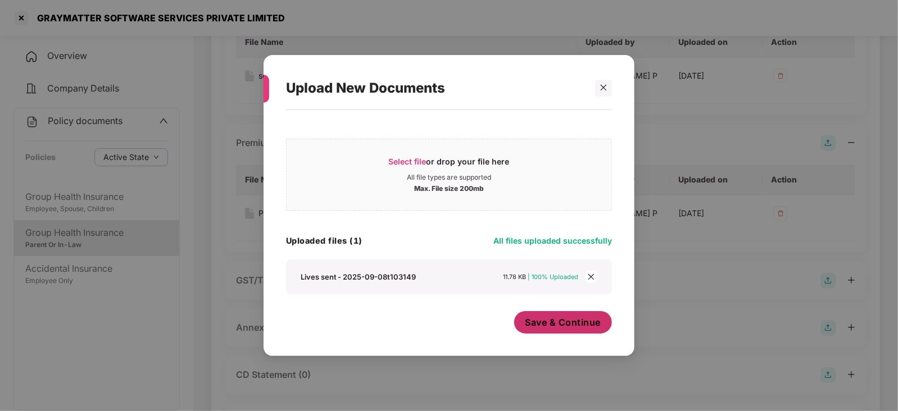
click at [564, 321] on span "Save & Continue" at bounding box center [563, 322] width 76 height 12
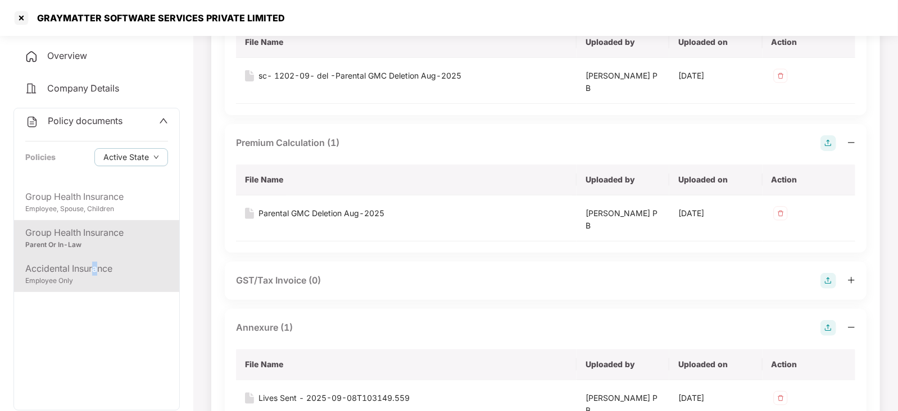
click at [94, 267] on div "Accidental Insurance" at bounding box center [96, 269] width 143 height 14
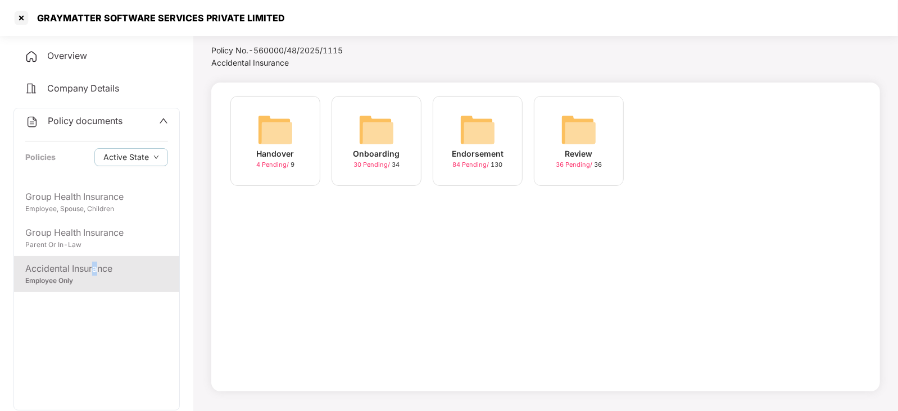
click at [472, 136] on img at bounding box center [477, 130] width 36 height 36
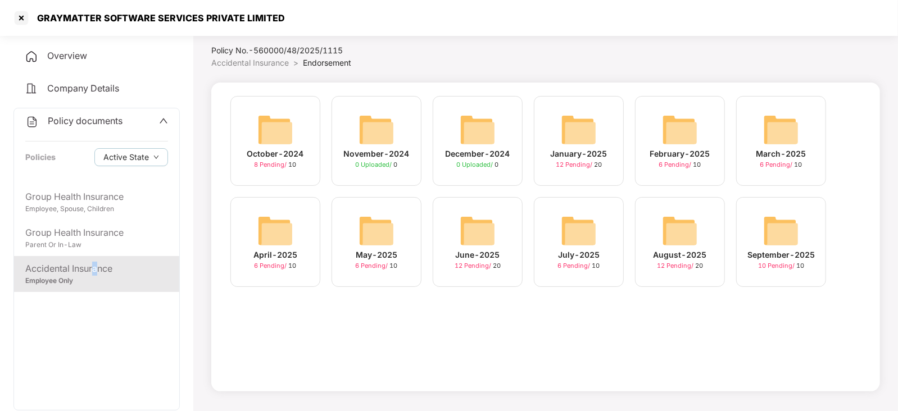
click at [777, 226] on img at bounding box center [781, 231] width 36 height 36
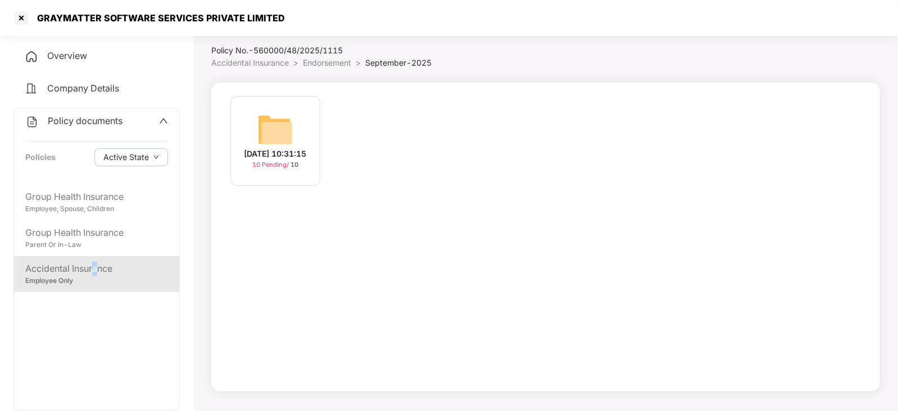
click at [284, 119] on img at bounding box center [275, 130] width 36 height 36
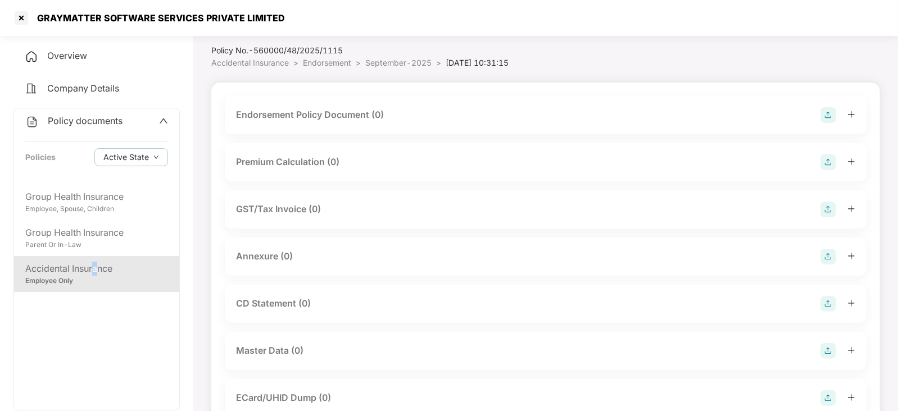
scroll to position [0, 0]
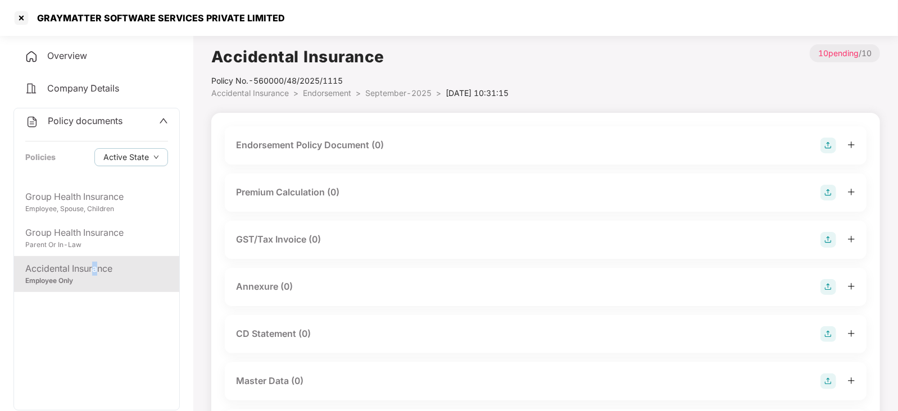
click at [828, 147] on img at bounding box center [828, 146] width 16 height 16
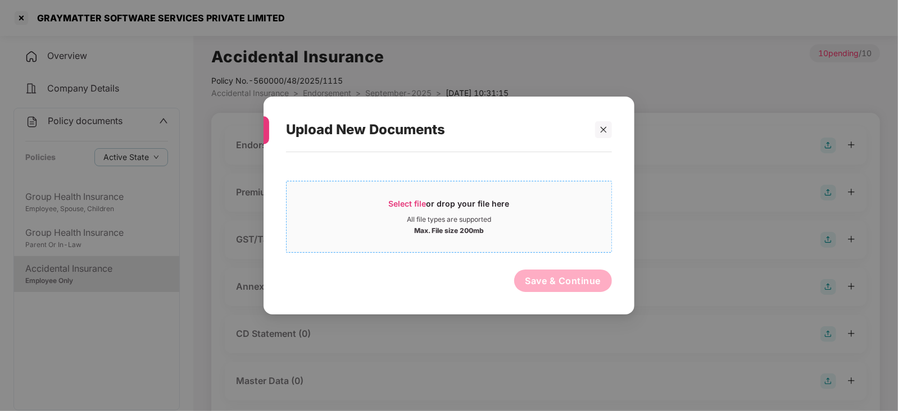
click at [409, 204] on span "Select file" at bounding box center [408, 204] width 38 height 10
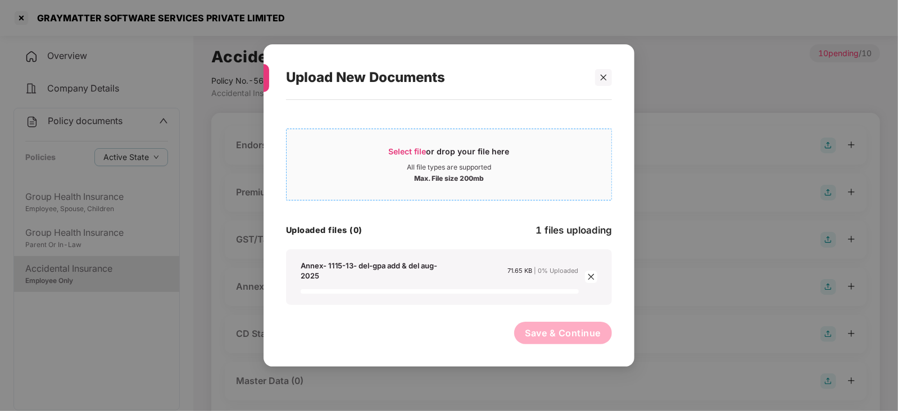
click at [409, 139] on span "Select file or drop your file here All file types are supported Max. File size …" at bounding box center [448, 165] width 325 height 54
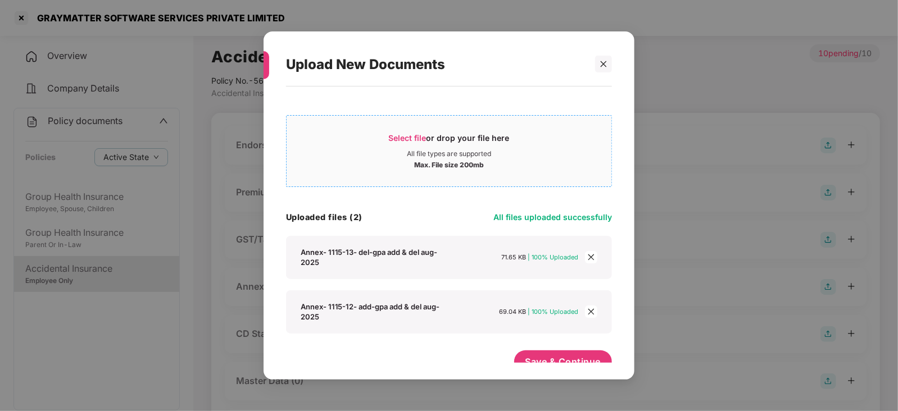
click at [405, 142] on span "Select file" at bounding box center [408, 138] width 38 height 10
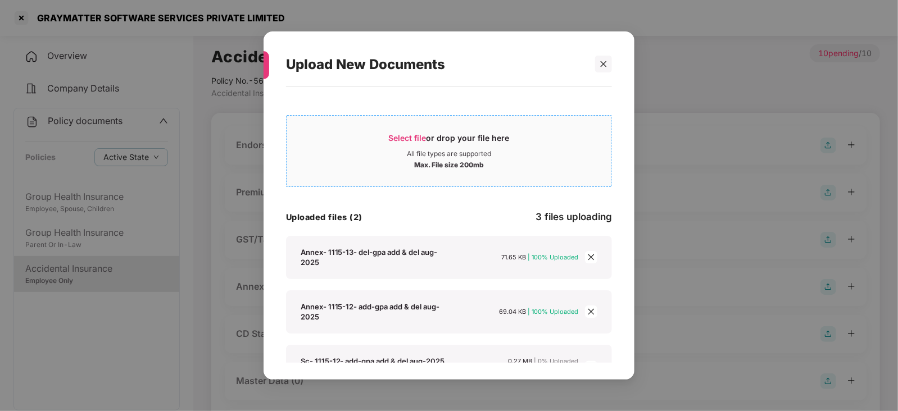
click at [402, 139] on span "Select file" at bounding box center [408, 138] width 38 height 10
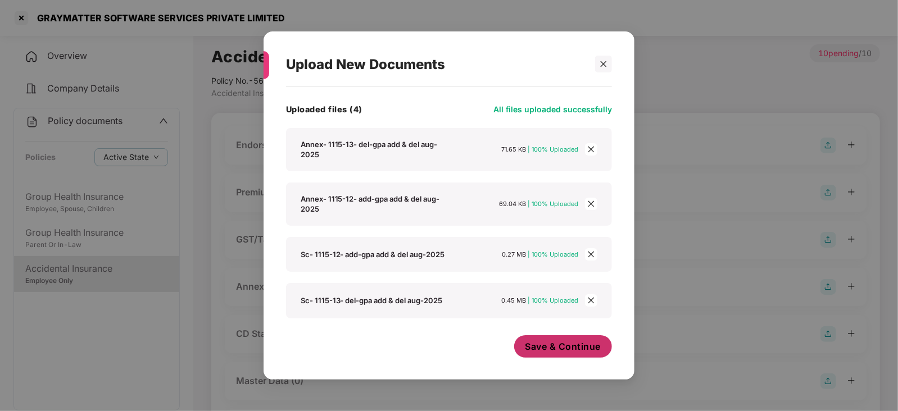
click at [559, 350] on span "Save & Continue" at bounding box center [563, 346] width 76 height 12
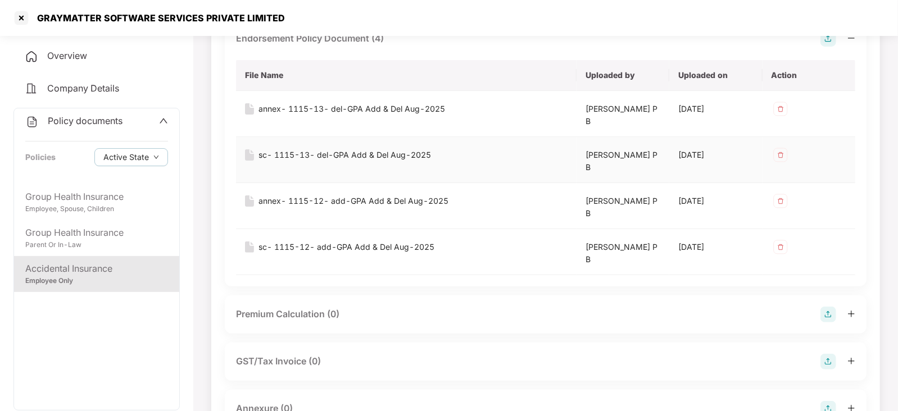
scroll to position [140, 0]
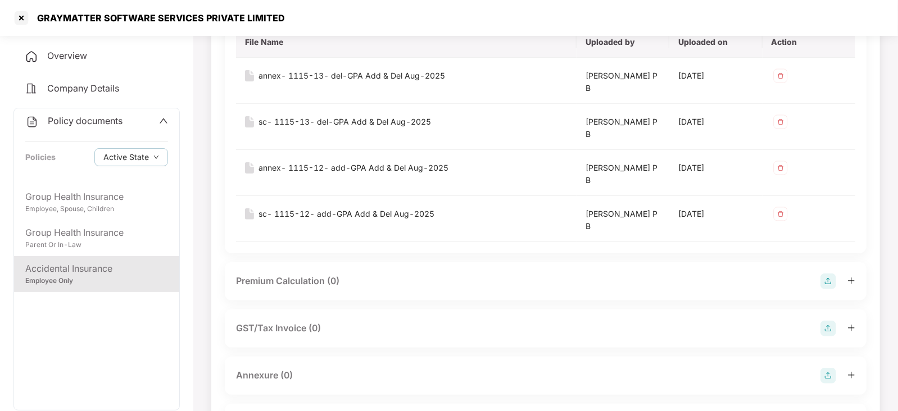
click at [830, 285] on img at bounding box center [828, 282] width 16 height 16
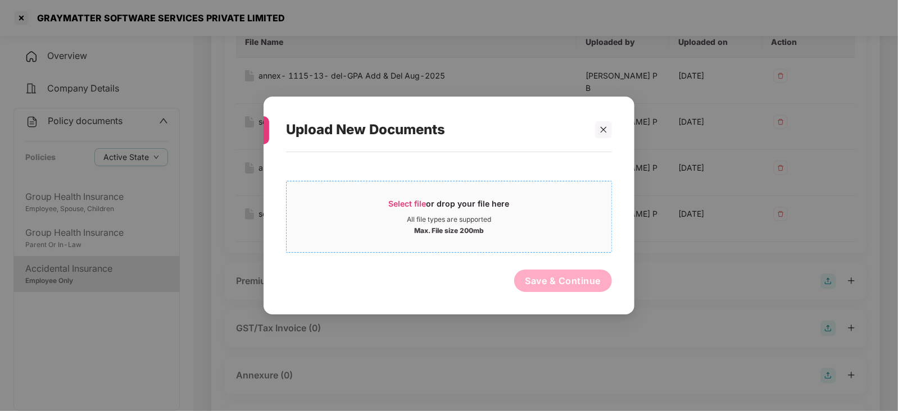
click at [402, 206] on span "Select file" at bounding box center [408, 204] width 38 height 10
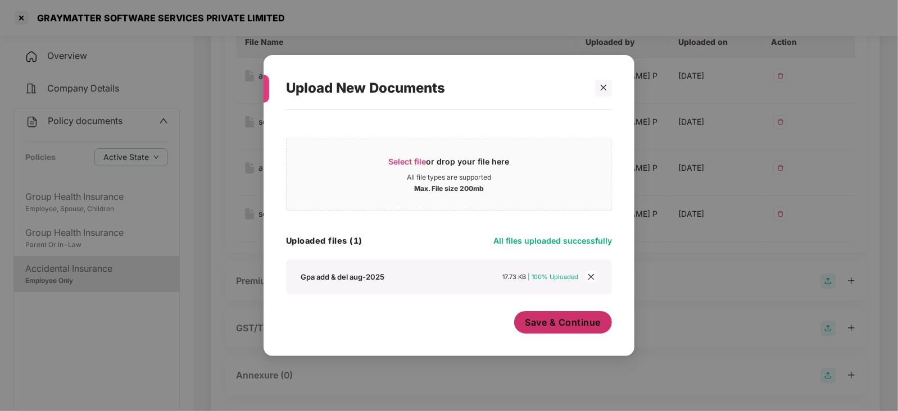
click at [542, 331] on button "Save & Continue" at bounding box center [563, 322] width 98 height 22
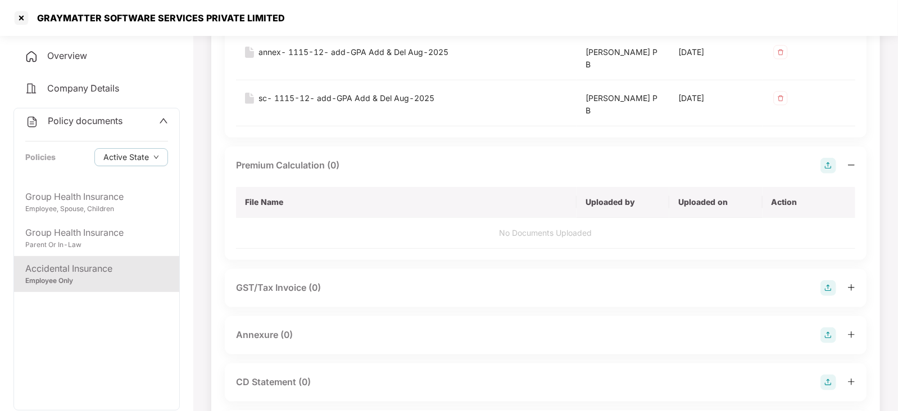
scroll to position [351, 0]
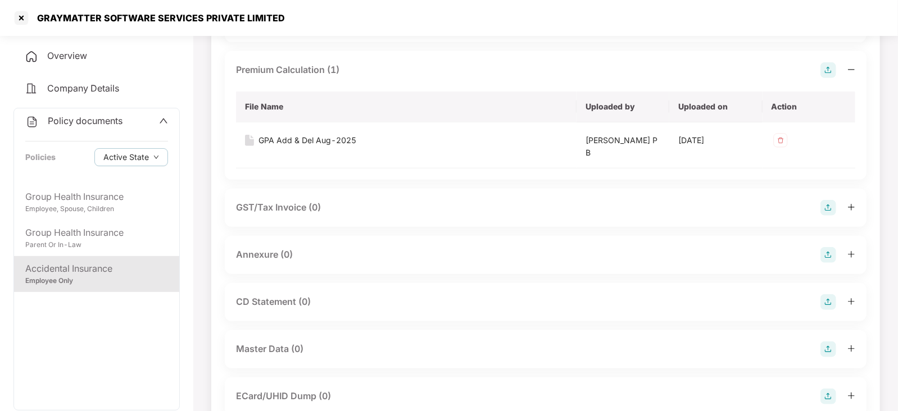
click at [829, 250] on img at bounding box center [828, 255] width 16 height 16
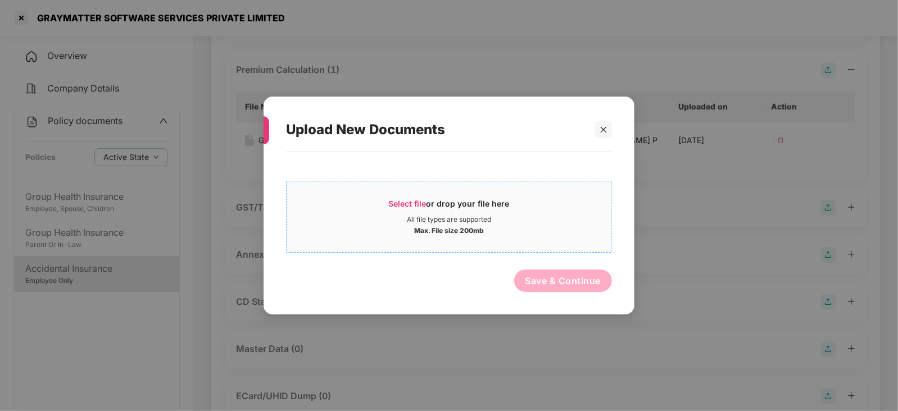
click at [402, 200] on span "Select file" at bounding box center [408, 204] width 38 height 10
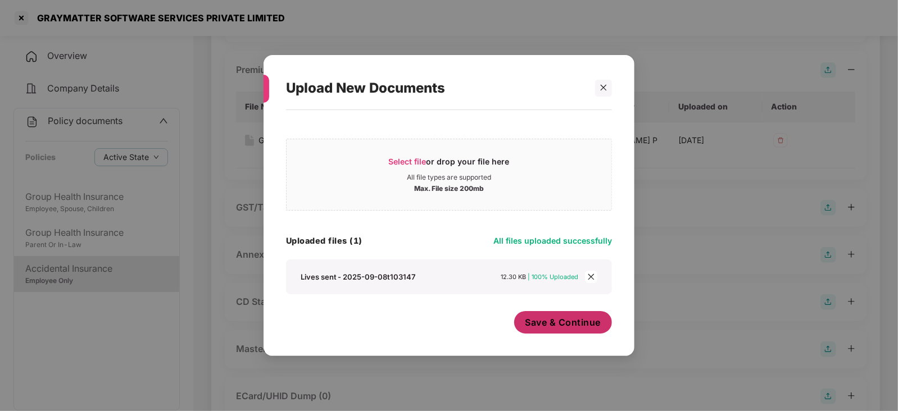
click at [539, 324] on span "Save & Continue" at bounding box center [563, 322] width 76 height 12
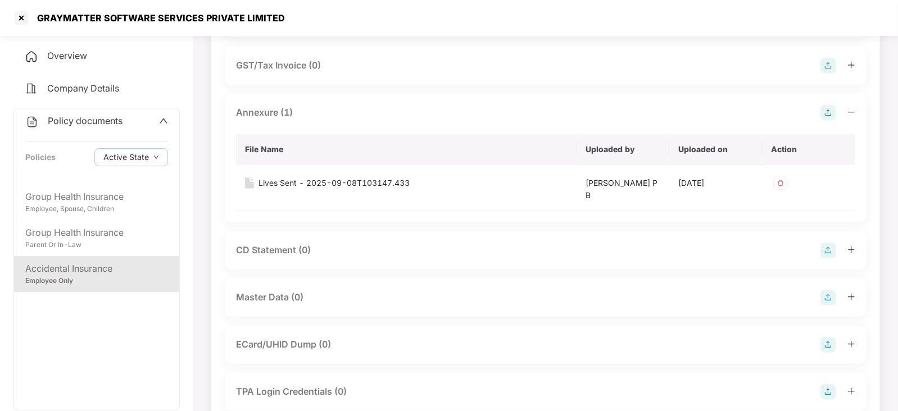
scroll to position [491, 0]
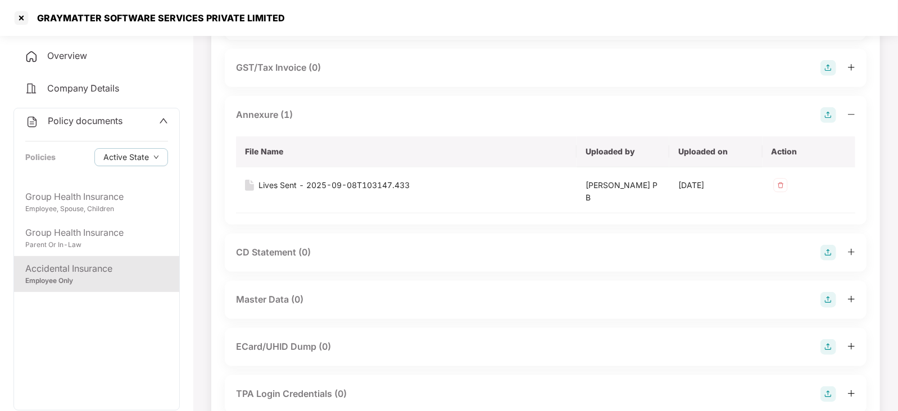
click at [826, 296] on img at bounding box center [828, 300] width 16 height 16
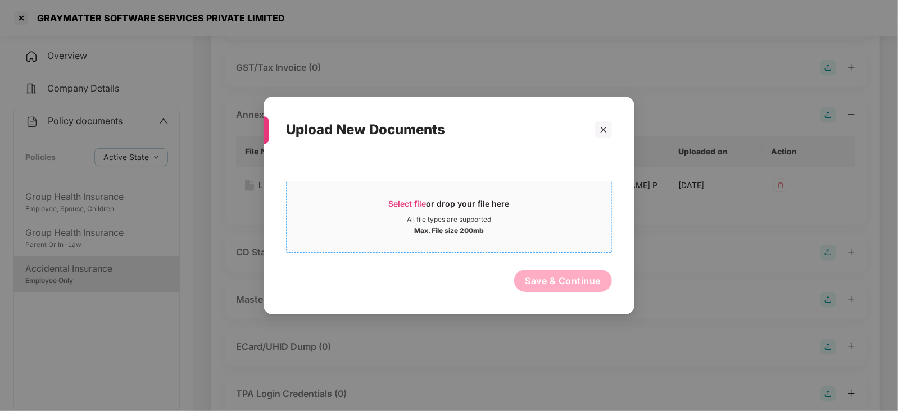
click at [413, 203] on span "Select file" at bounding box center [408, 204] width 38 height 10
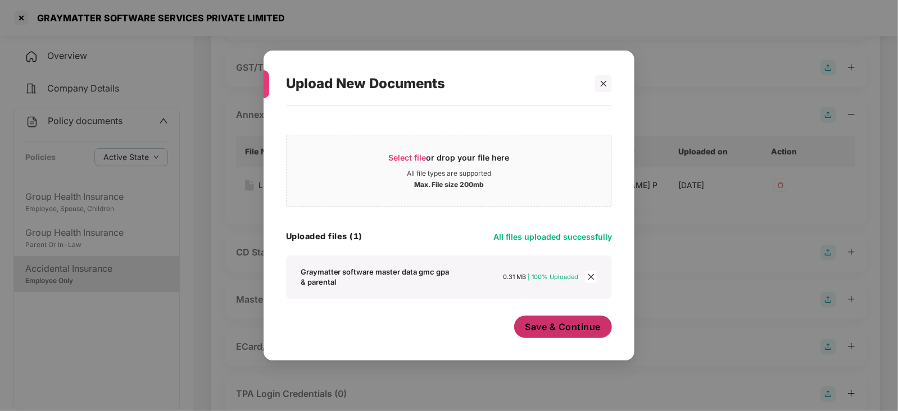
click at [582, 335] on button "Save & Continue" at bounding box center [563, 327] width 98 height 22
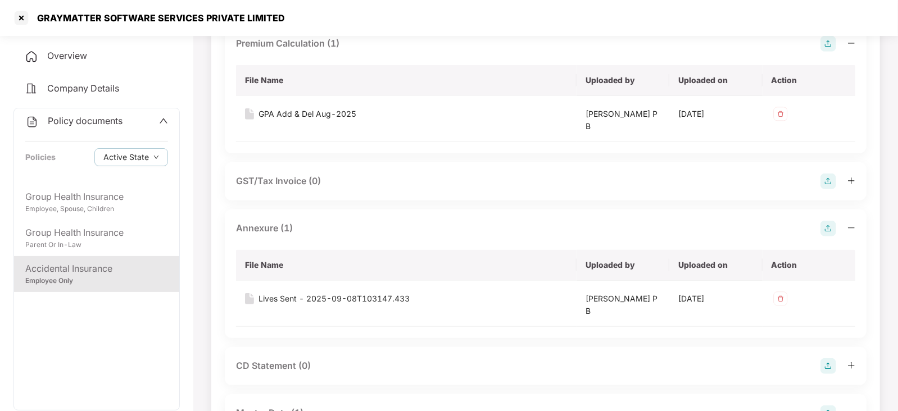
scroll to position [280, 0]
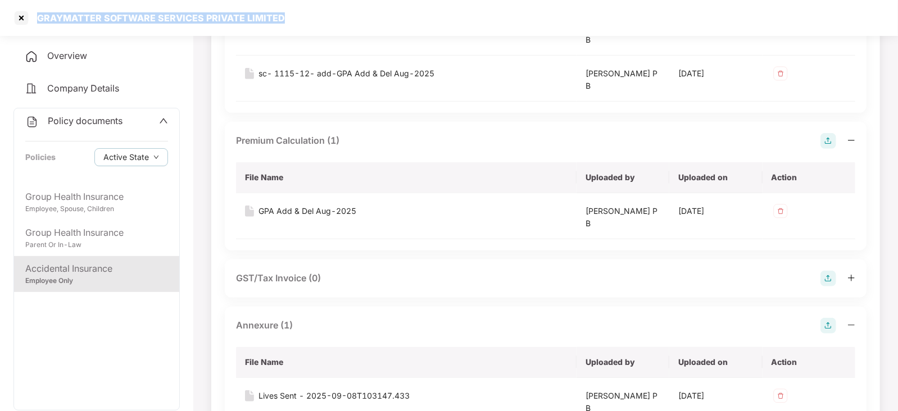
drag, startPoint x: 38, startPoint y: 13, endPoint x: 343, endPoint y: 13, distance: 305.0
click at [344, 13] on div "GRAYMATTER SOFTWARE SERVICES PRIVATE LIMITED" at bounding box center [449, 18] width 898 height 36
copy div "GRAYMATTER SOFTWARE SERVICES PRIVATE LIMITED"
click at [21, 20] on div at bounding box center [21, 18] width 18 height 18
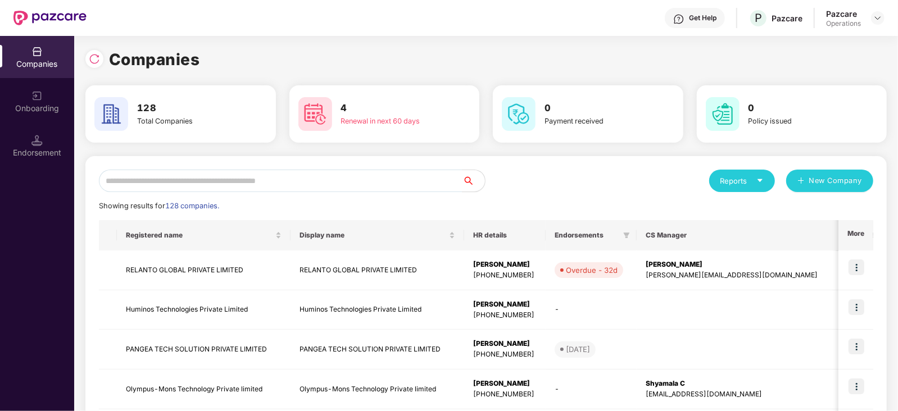
scroll to position [0, 0]
click at [270, 175] on input "text" at bounding box center [280, 181] width 363 height 22
paste input "**********"
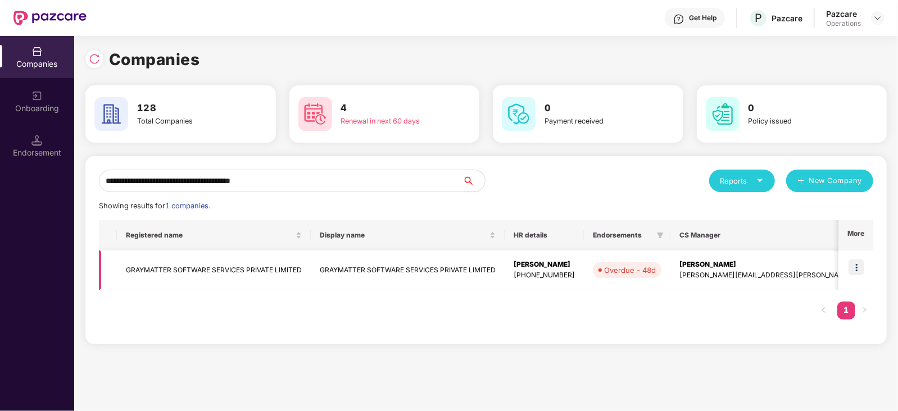
type input "**********"
click at [859, 266] on img at bounding box center [856, 267] width 16 height 16
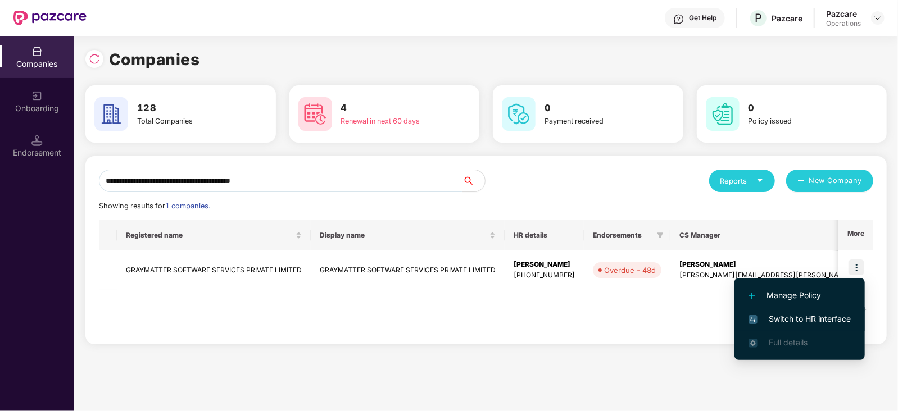
click at [823, 314] on span "Switch to HR interface" at bounding box center [799, 319] width 102 height 12
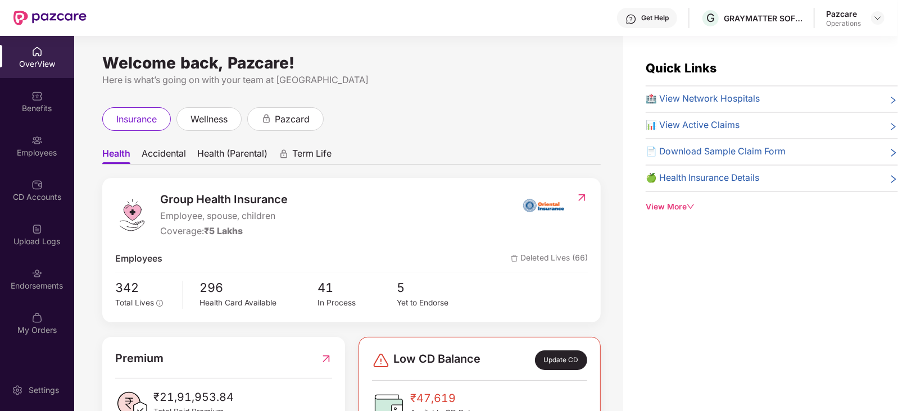
click at [16, 284] on div "Endorsements" at bounding box center [37, 285] width 74 height 11
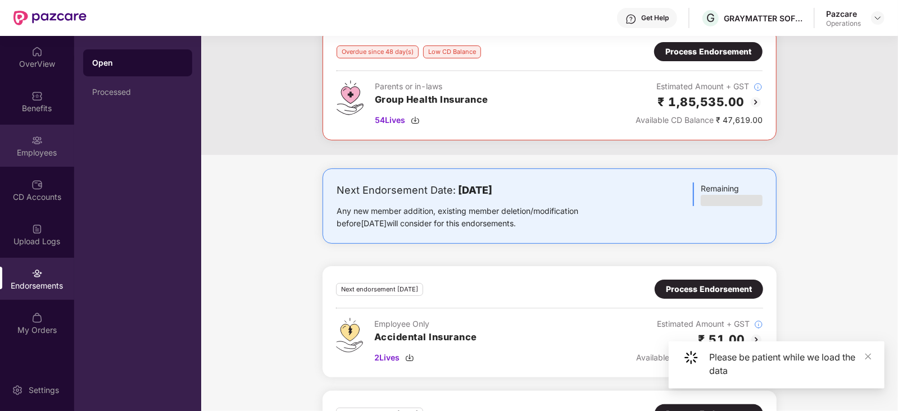
click at [23, 156] on div "Employees" at bounding box center [37, 152] width 74 height 11
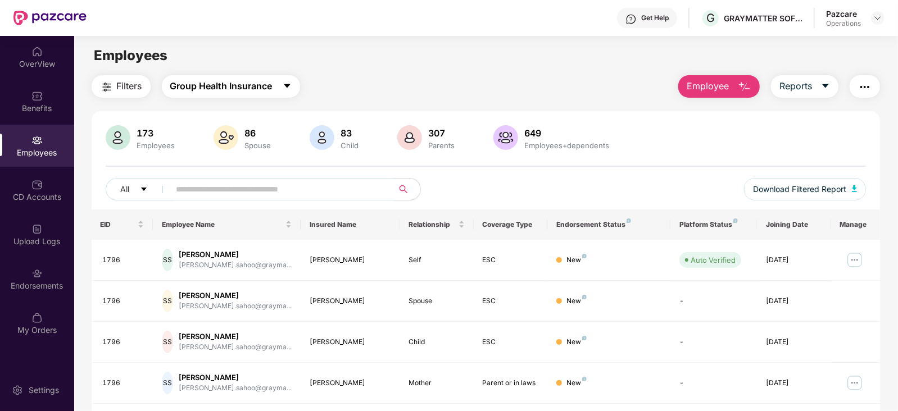
click at [202, 89] on span "Group Health Insurance" at bounding box center [221, 86] width 102 height 14
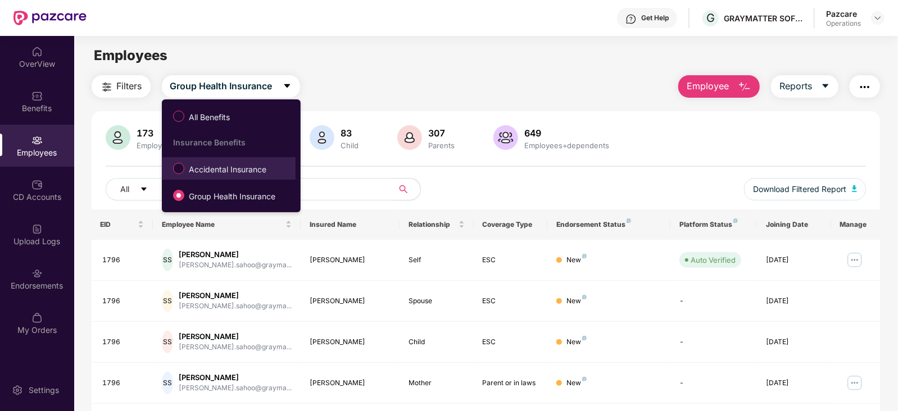
click at [206, 163] on span "Accidental Insurance" at bounding box center [227, 169] width 86 height 12
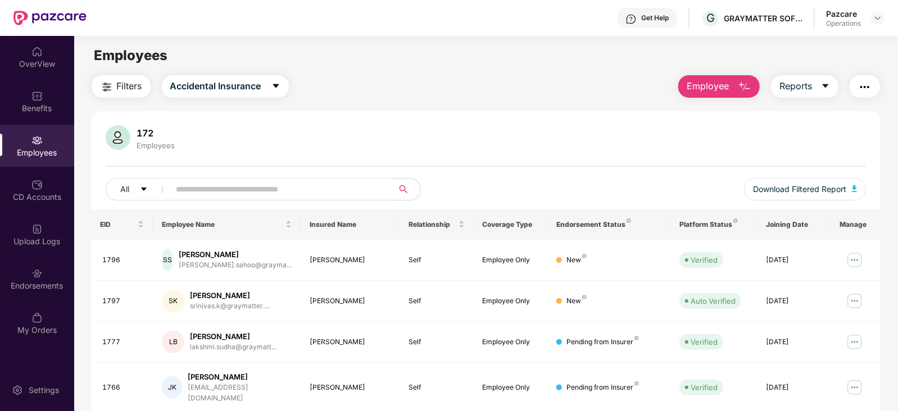
click at [120, 87] on span "Filters" at bounding box center [129, 86] width 25 height 14
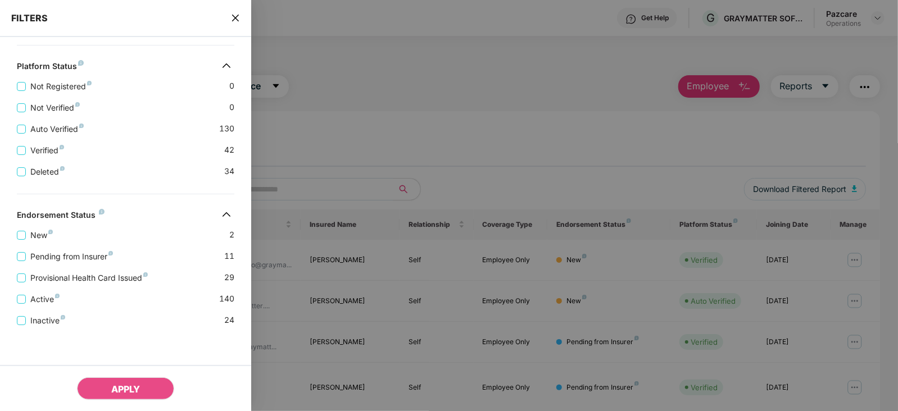
scroll to position [275, 0]
click at [88, 259] on span "Pending from Insurer" at bounding box center [72, 256] width 92 height 12
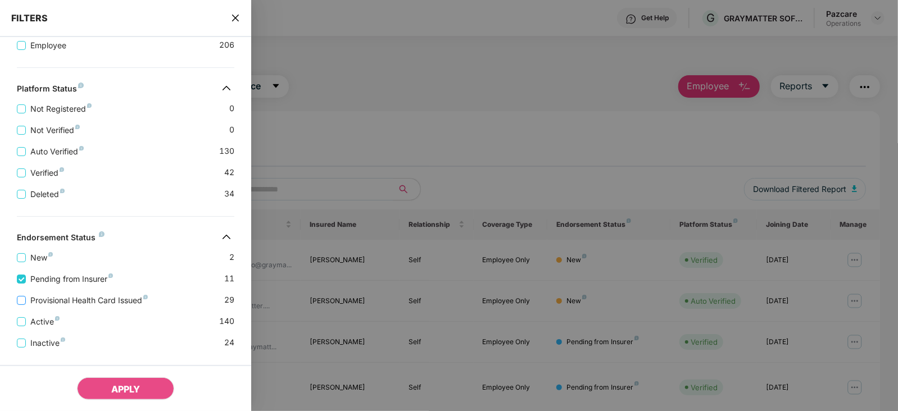
click at [82, 300] on span "Provisional Health Card Issued" at bounding box center [89, 300] width 126 height 12
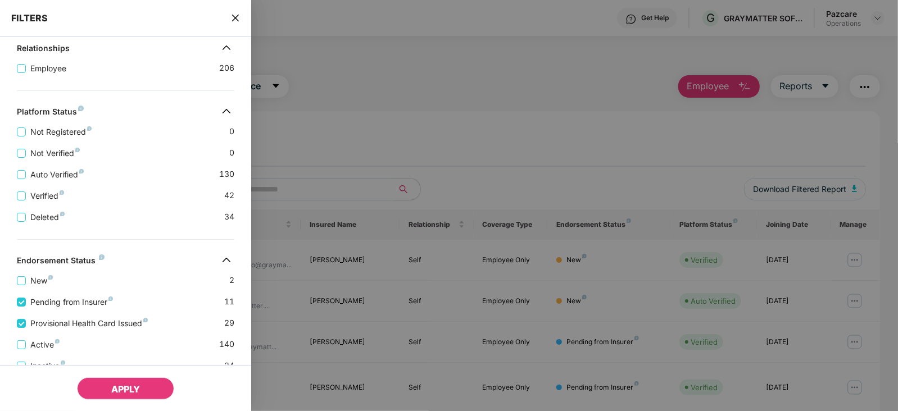
click at [121, 397] on button "APPLY" at bounding box center [125, 388] width 97 height 22
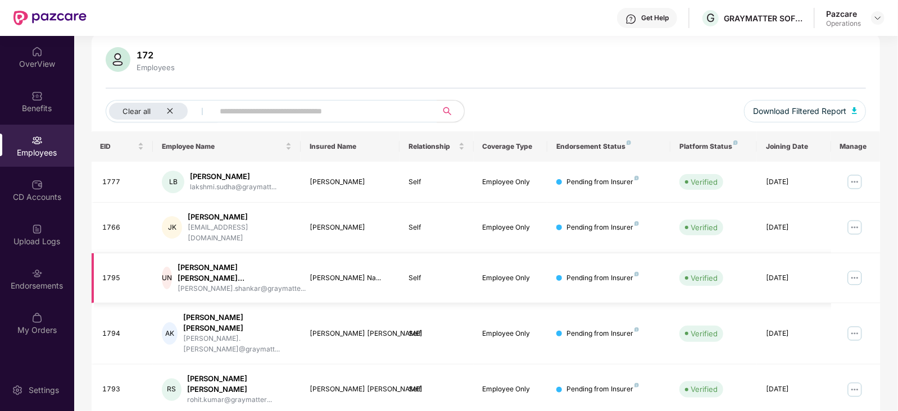
scroll to position [140, 0]
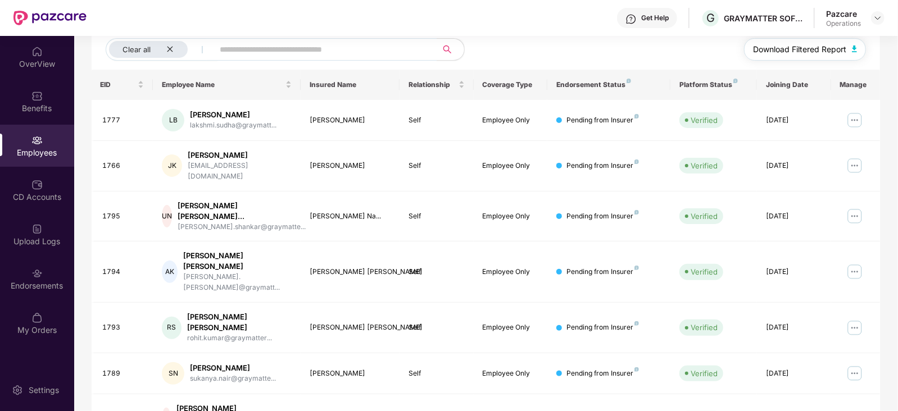
click at [849, 48] on button "Download Filtered Report" at bounding box center [805, 49] width 122 height 22
click at [871, 21] on div at bounding box center [877, 17] width 13 height 13
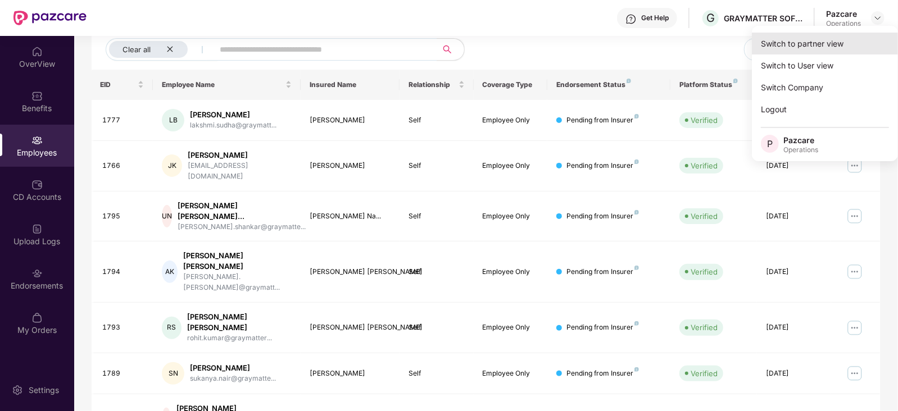
click at [813, 46] on div "Switch to partner view" at bounding box center [824, 44] width 146 height 22
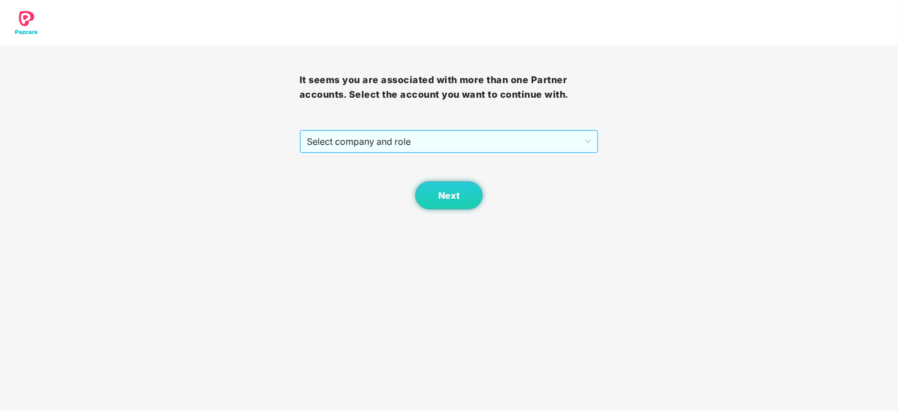
click at [449, 142] on span "Select company and role" at bounding box center [449, 141] width 285 height 21
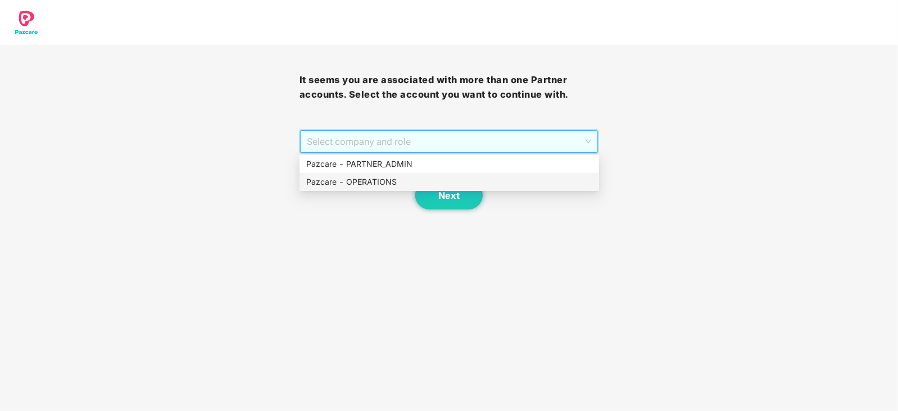
click at [391, 185] on div "Pazcare - OPERATIONS" at bounding box center [449, 182] width 286 height 12
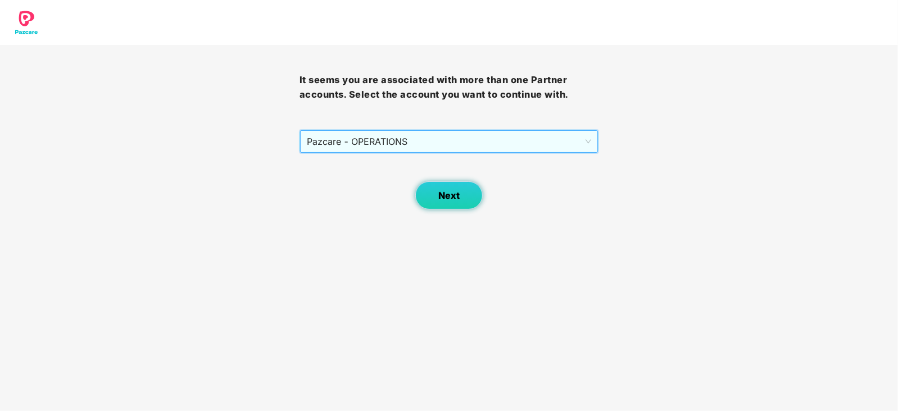
click at [453, 195] on span "Next" at bounding box center [448, 195] width 21 height 11
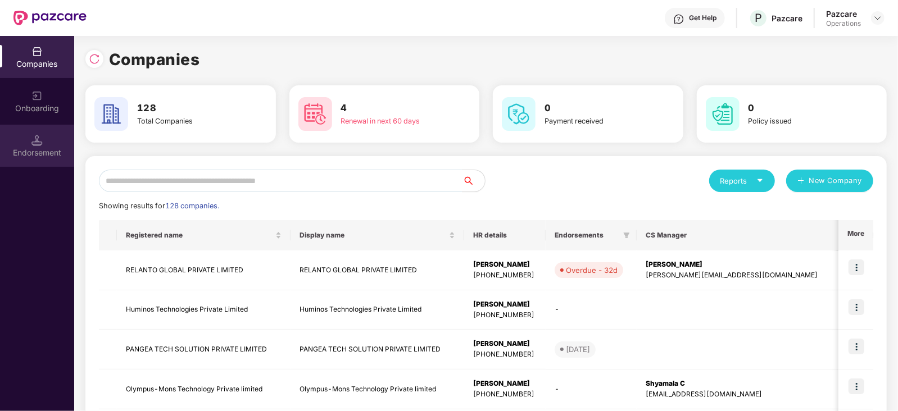
click at [40, 149] on div "Endorsement" at bounding box center [37, 152] width 74 height 11
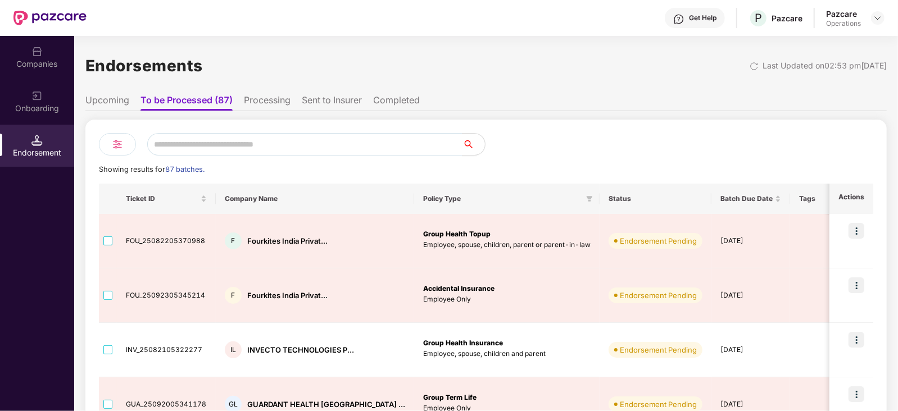
click at [262, 101] on li "Processing" at bounding box center [267, 102] width 47 height 16
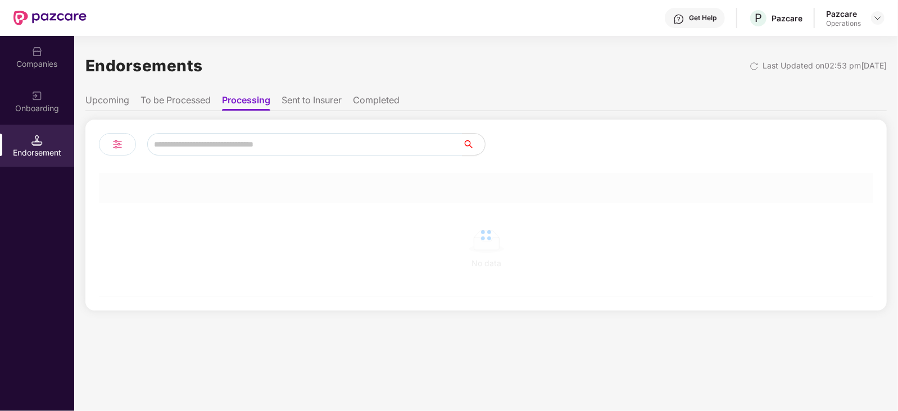
click at [322, 99] on li "Sent to Insurer" at bounding box center [311, 102] width 60 height 16
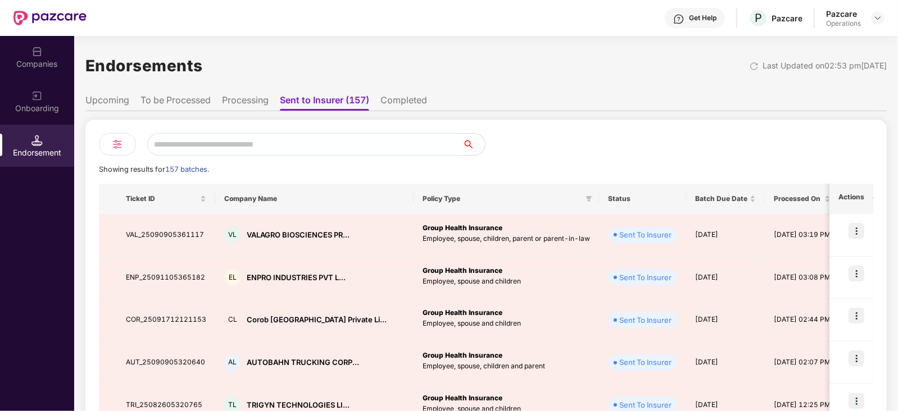
click at [388, 97] on li "Completed" at bounding box center [403, 102] width 47 height 16
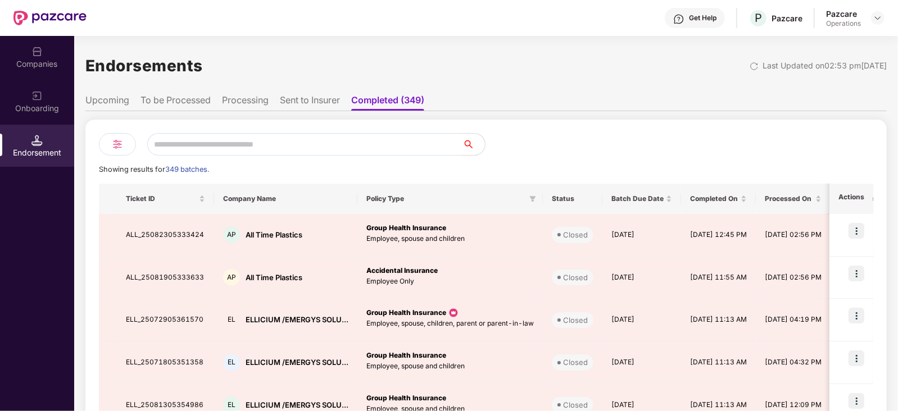
click at [110, 89] on ul "Upcoming To be Processed Processing Sent to Insurer Completed (349)" at bounding box center [485, 100] width 801 height 22
click at [113, 105] on li "Upcoming" at bounding box center [107, 102] width 44 height 16
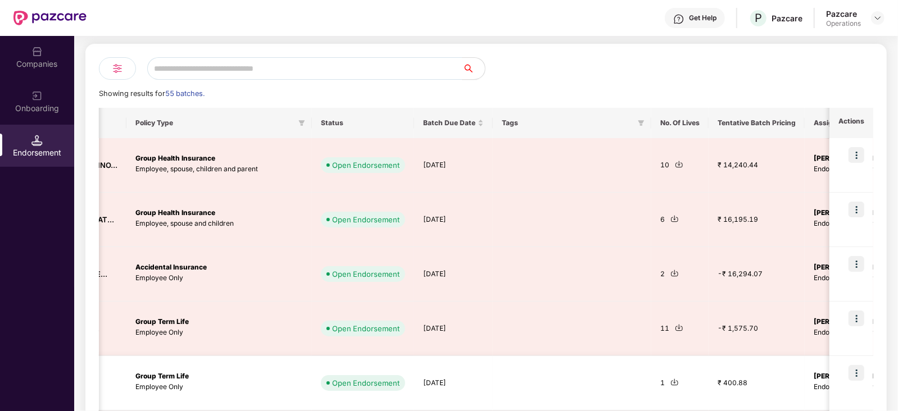
scroll to position [0, 0]
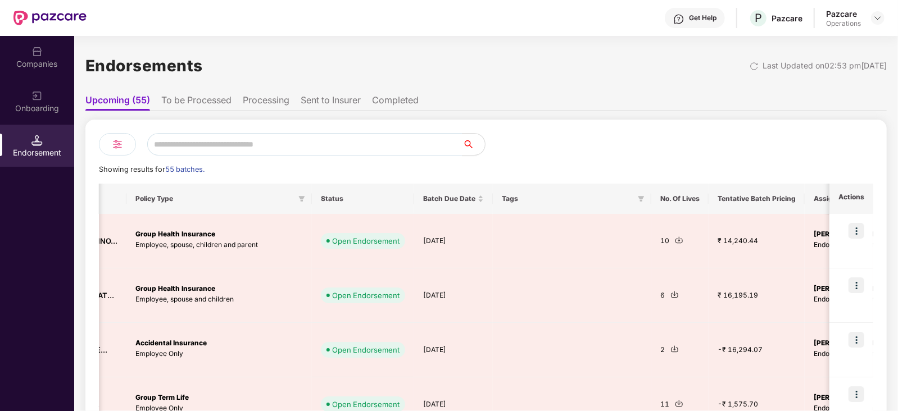
click at [211, 96] on li "To be Processed" at bounding box center [196, 102] width 70 height 16
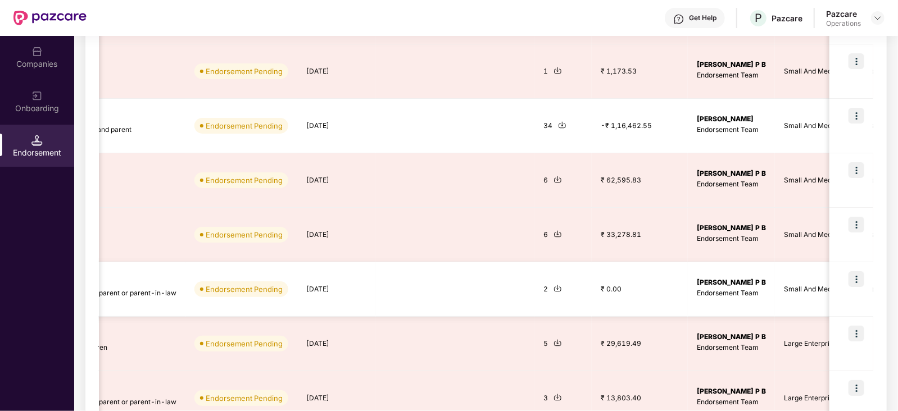
scroll to position [400, 0]
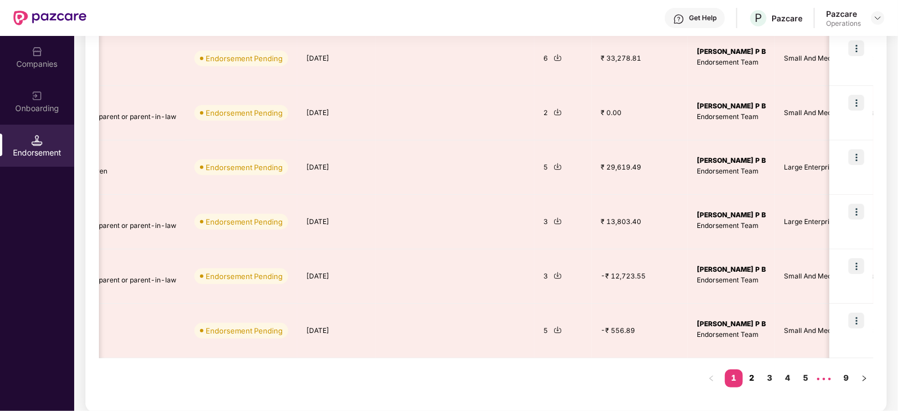
click at [750, 380] on link "2" at bounding box center [751, 378] width 18 height 17
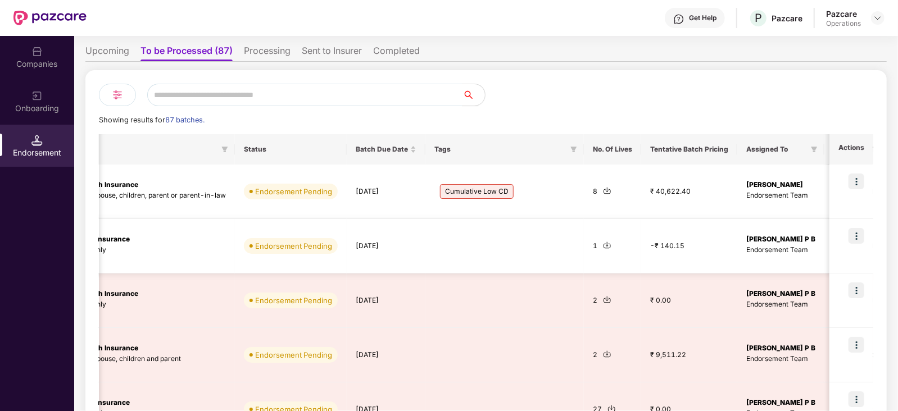
scroll to position [0, 0]
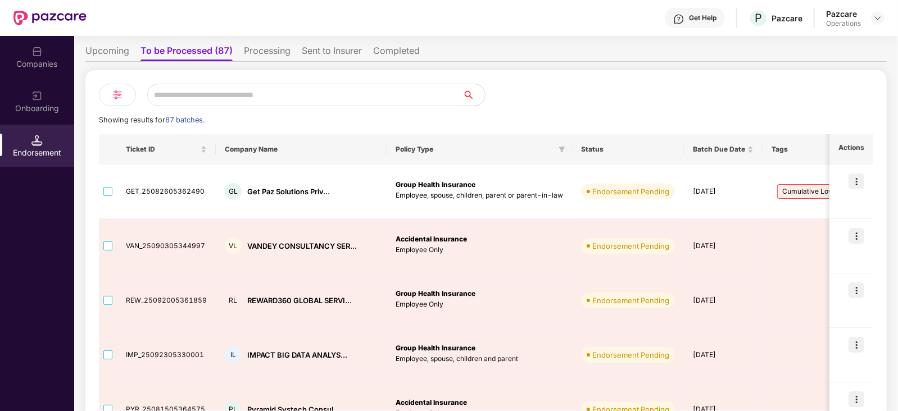
click at [223, 93] on input "text" at bounding box center [304, 95] width 315 height 22
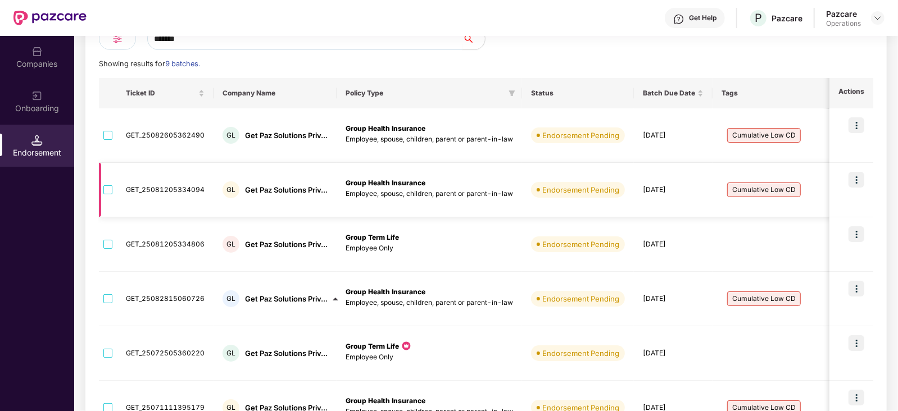
scroll to position [346, 0]
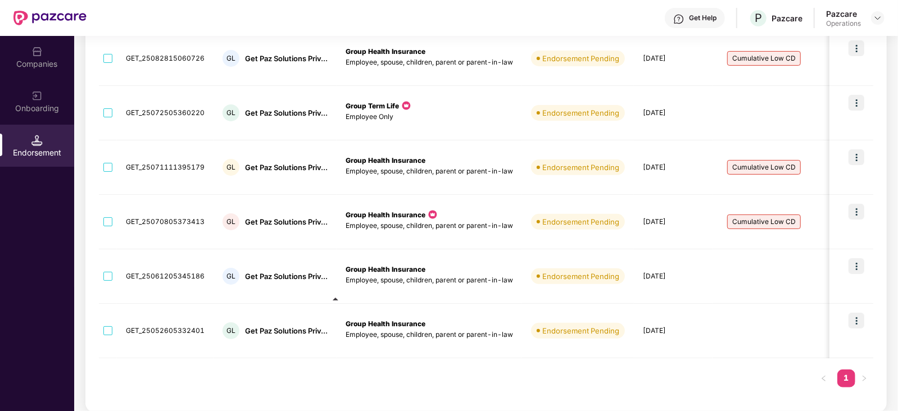
type input "*******"
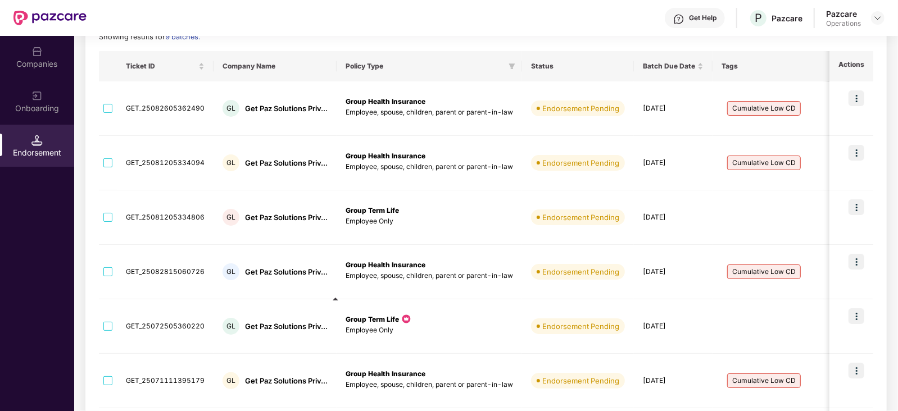
scroll to position [135, 0]
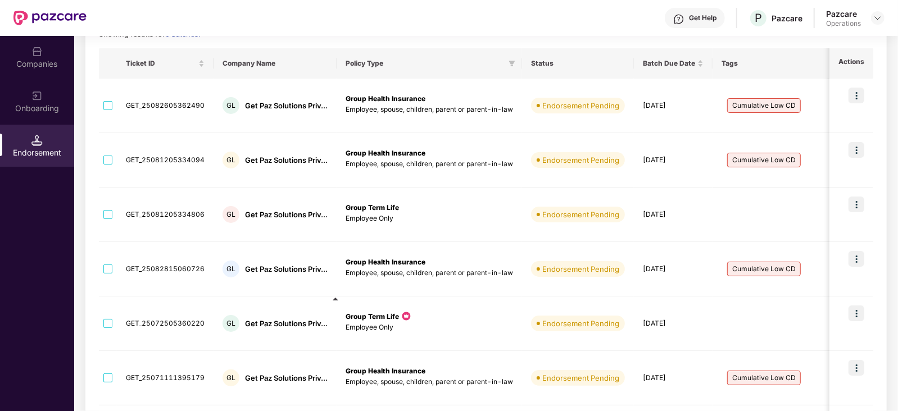
click at [37, 60] on div "Companies" at bounding box center [37, 63] width 74 height 11
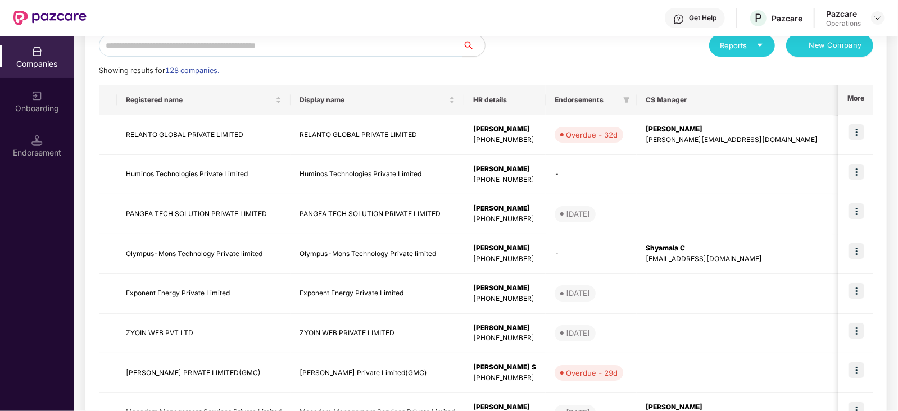
scroll to position [0, 0]
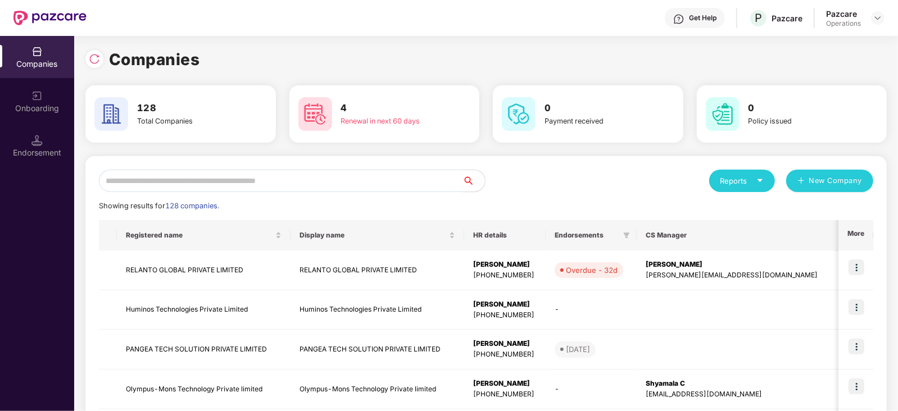
click at [188, 181] on input "text" at bounding box center [280, 181] width 363 height 22
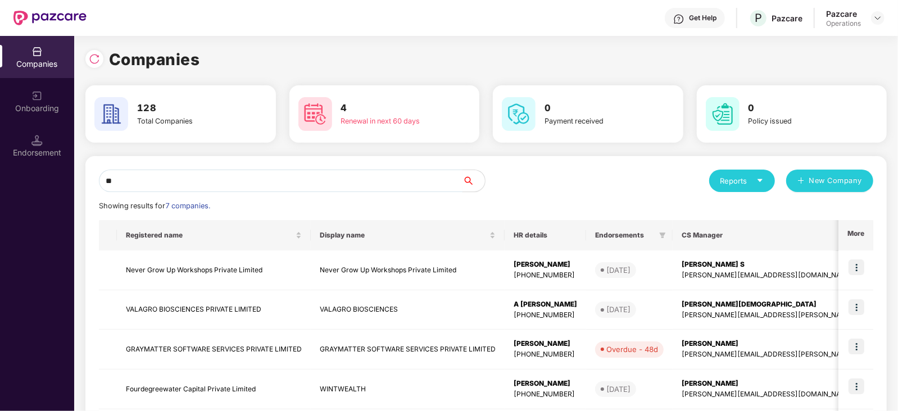
type input "*"
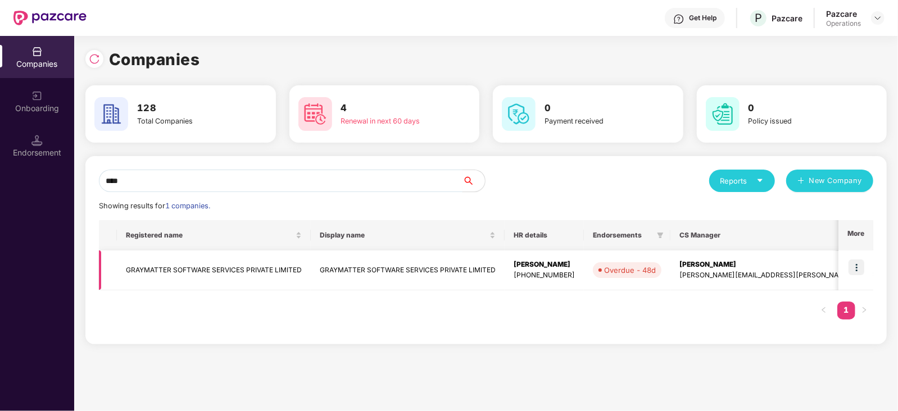
type input "****"
click at [857, 268] on img at bounding box center [856, 267] width 16 height 16
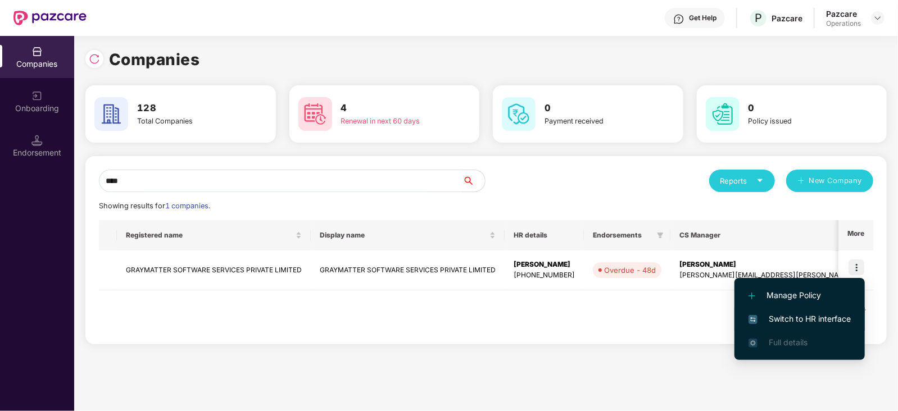
click at [822, 313] on span "Switch to HR interface" at bounding box center [799, 319] width 102 height 12
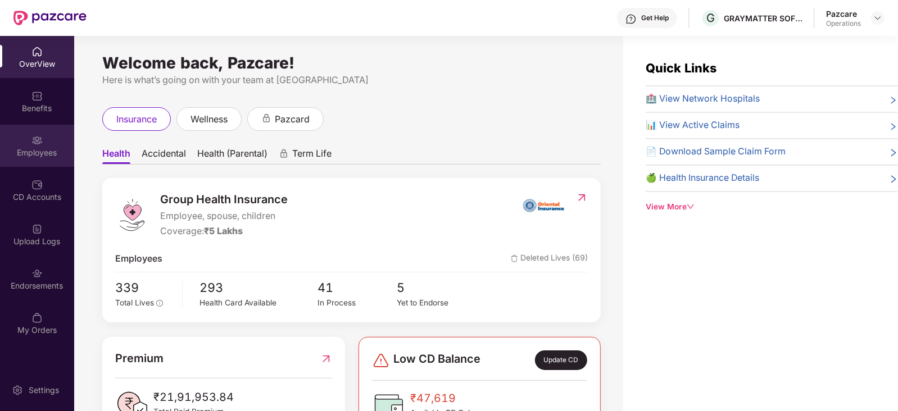
click at [58, 156] on div "Employees" at bounding box center [37, 152] width 74 height 11
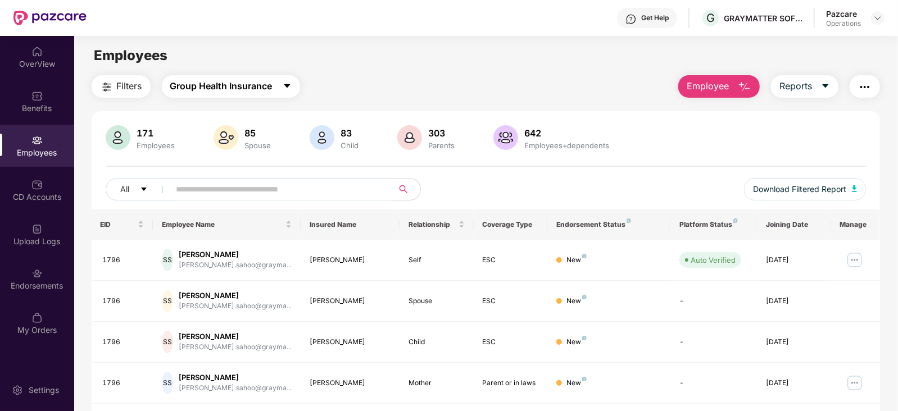
click at [247, 84] on span "Group Health Insurance" at bounding box center [221, 86] width 102 height 14
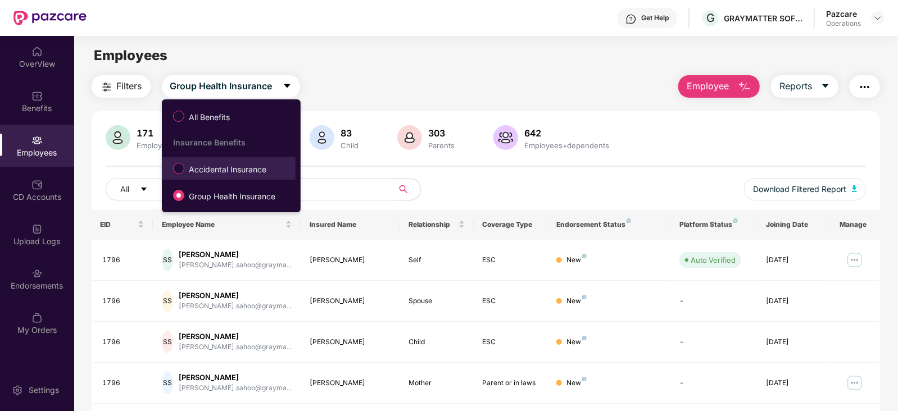
click at [208, 170] on span "Accidental Insurance" at bounding box center [227, 169] width 86 height 12
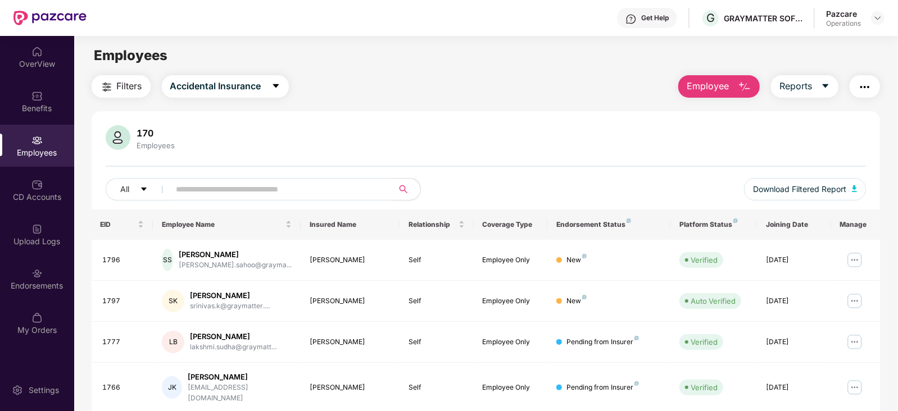
click at [859, 86] on img "button" at bounding box center [864, 86] width 13 height 13
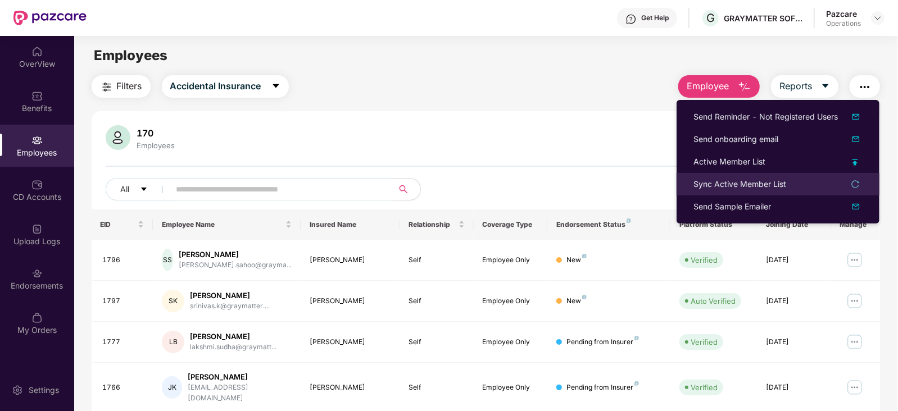
click at [743, 180] on div "Sync Active Member List" at bounding box center [739, 184] width 93 height 12
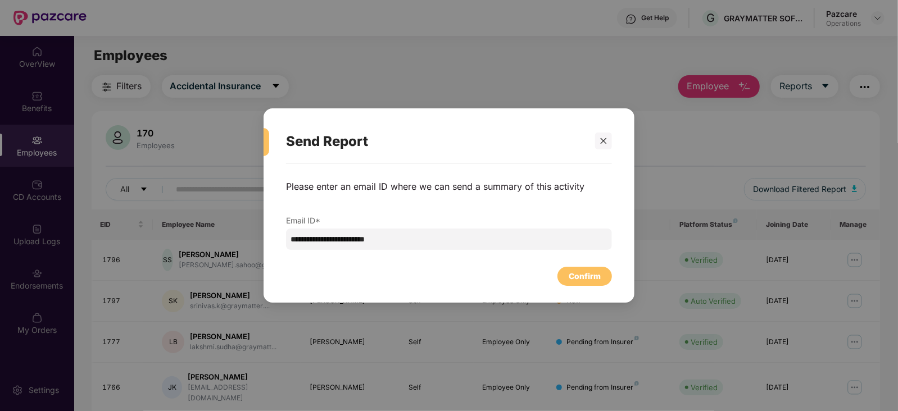
drag, startPoint x: 598, startPoint y: 139, endPoint x: 618, endPoint y: 141, distance: 20.3
click at [598, 140] on div at bounding box center [603, 141] width 17 height 17
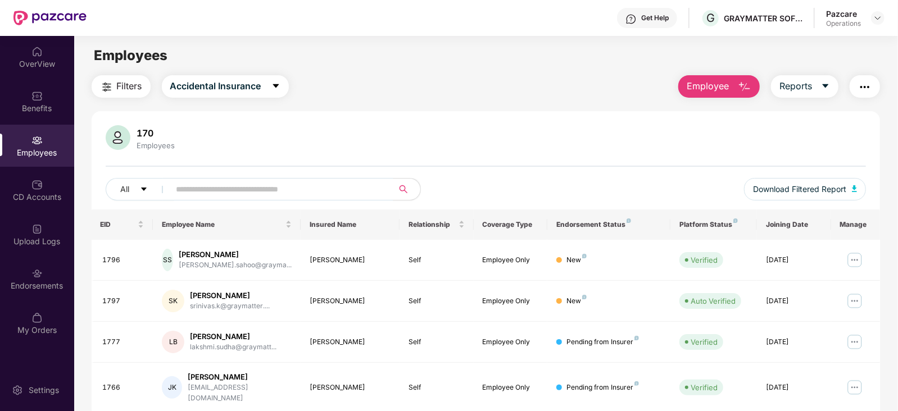
click at [862, 88] on img "button" at bounding box center [864, 86] width 13 height 13
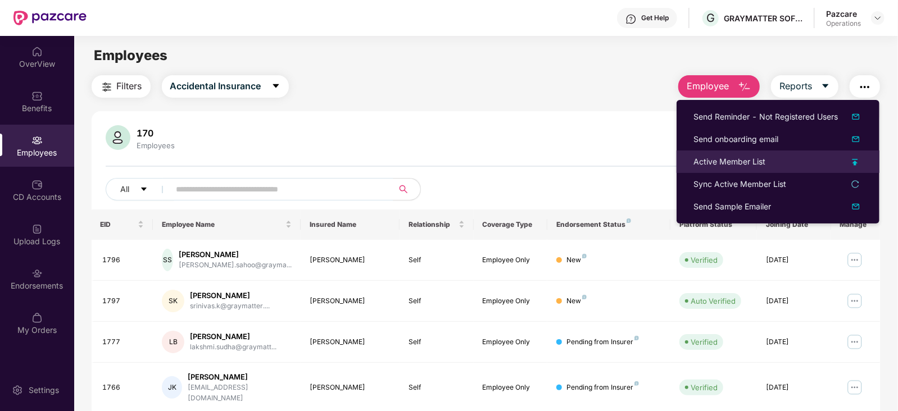
click at [739, 164] on div "Active Member List" at bounding box center [729, 162] width 72 height 12
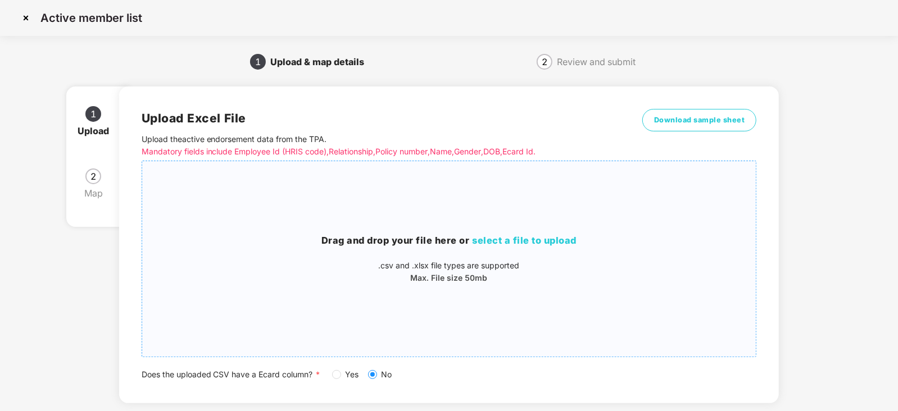
click at [540, 236] on span "select a file to upload" at bounding box center [524, 240] width 104 height 11
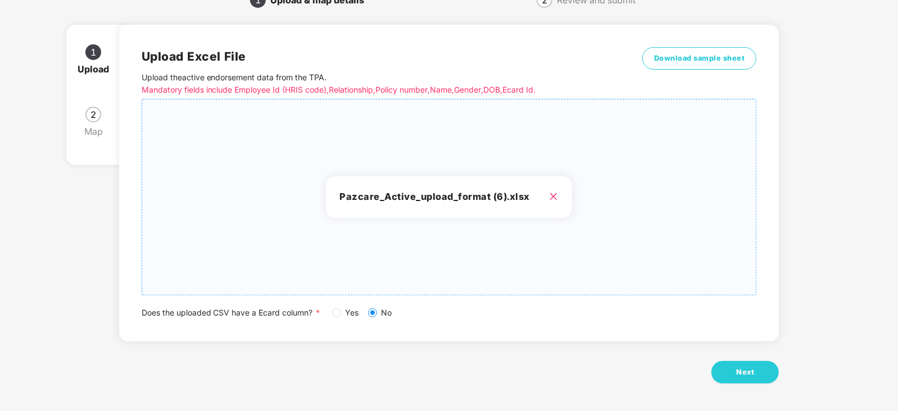
scroll to position [62, 0]
click at [736, 383] on div "Upload Excel File Upload the active endorsement data from the TPA . Mandatory f…" at bounding box center [449, 209] width 660 height 403
click at [736, 377] on button "Next" at bounding box center [744, 372] width 67 height 22
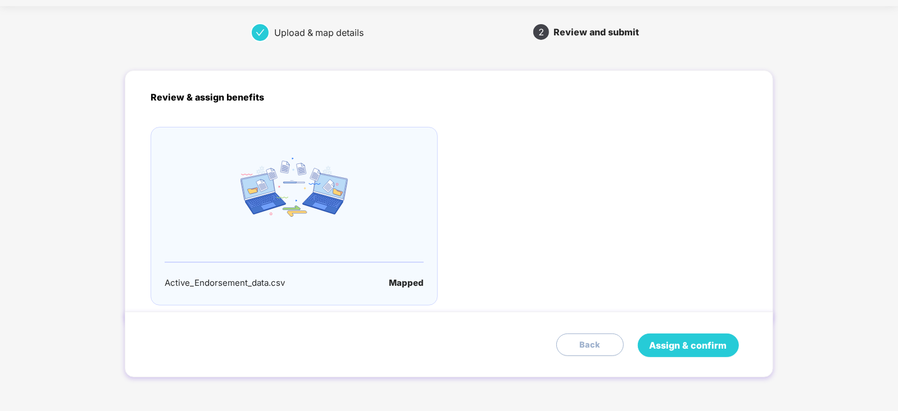
scroll to position [0, 0]
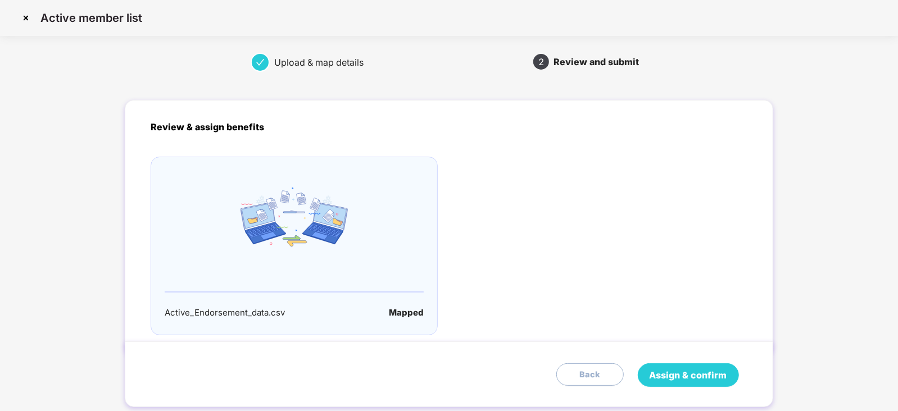
click at [711, 373] on span "Assign & confirm" at bounding box center [688, 375] width 78 height 14
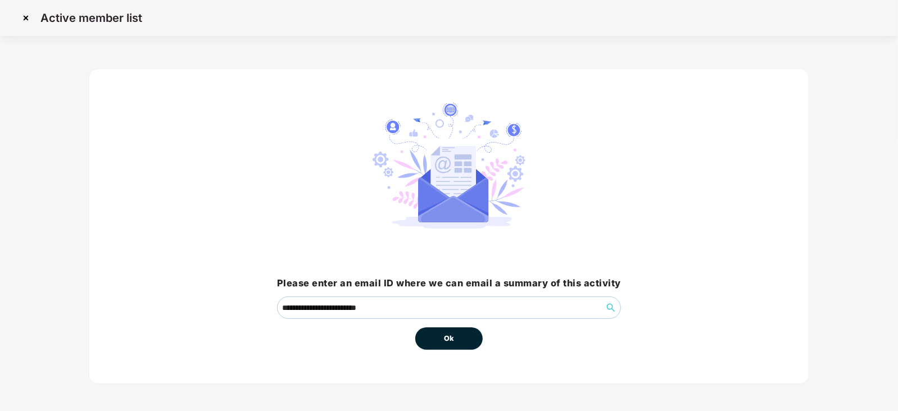
click at [444, 332] on button "Ok" at bounding box center [448, 338] width 67 height 22
click at [445, 333] on span "Ok" at bounding box center [449, 338] width 10 height 11
click at [447, 335] on span "Ok" at bounding box center [449, 338] width 10 height 11
click at [452, 347] on button "Ok" at bounding box center [448, 338] width 67 height 22
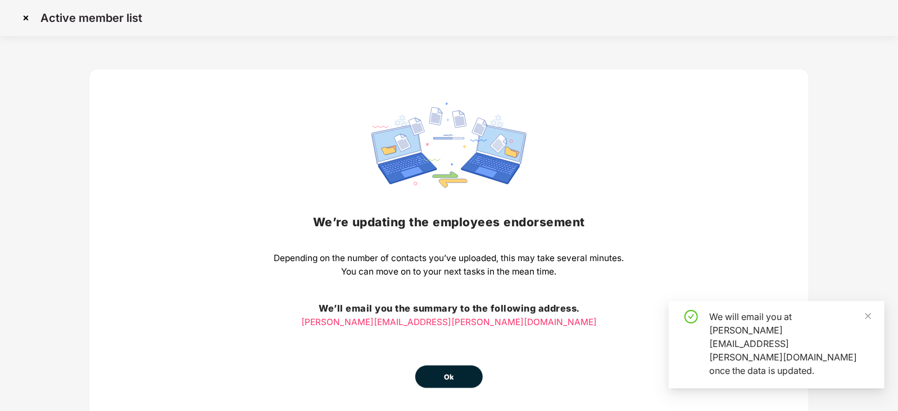
click at [447, 341] on div "We’re updating the employees endorsement Depending on the number of contacts yo…" at bounding box center [449, 245] width 350 height 285
click at [447, 367] on button "Ok" at bounding box center [448, 377] width 67 height 22
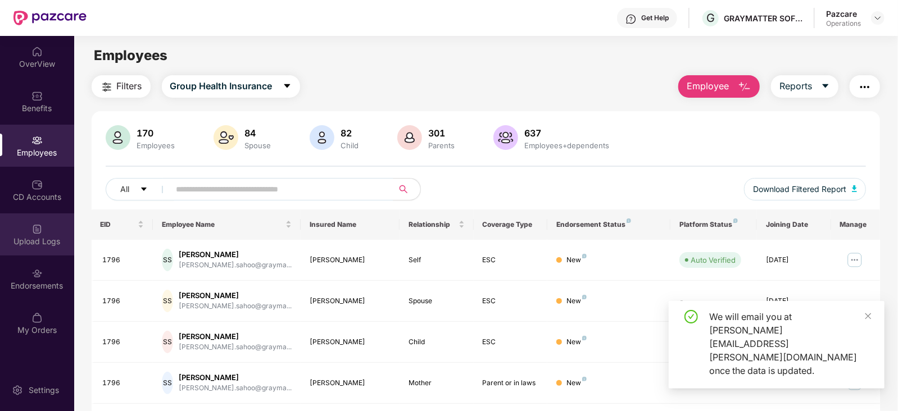
click at [46, 236] on div "Upload Logs" at bounding box center [37, 241] width 74 height 11
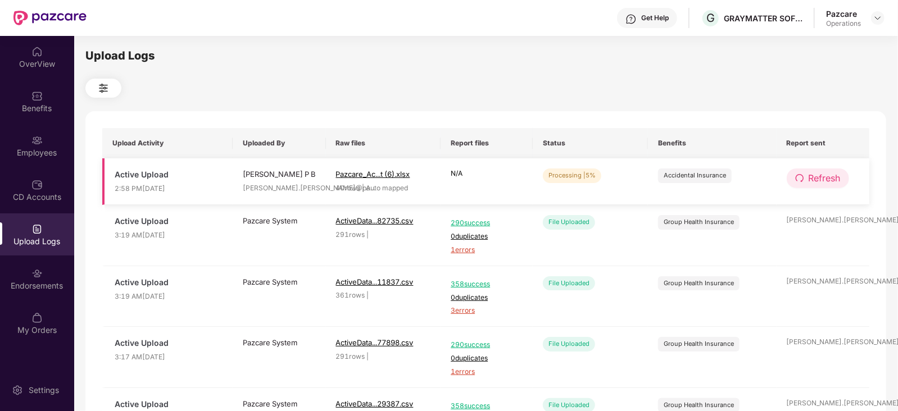
click at [805, 181] on button "Refresh" at bounding box center [817, 178] width 62 height 20
click at [805, 181] on button "Refresh" at bounding box center [817, 178] width 63 height 20
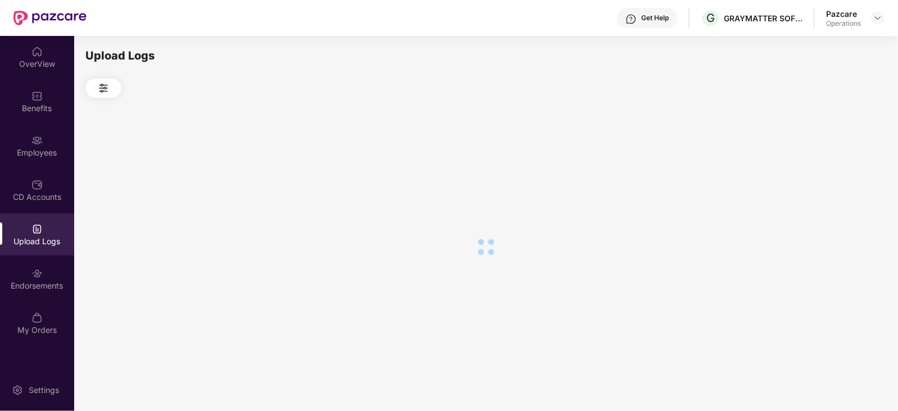
click at [805, 181] on div at bounding box center [485, 247] width 800 height 299
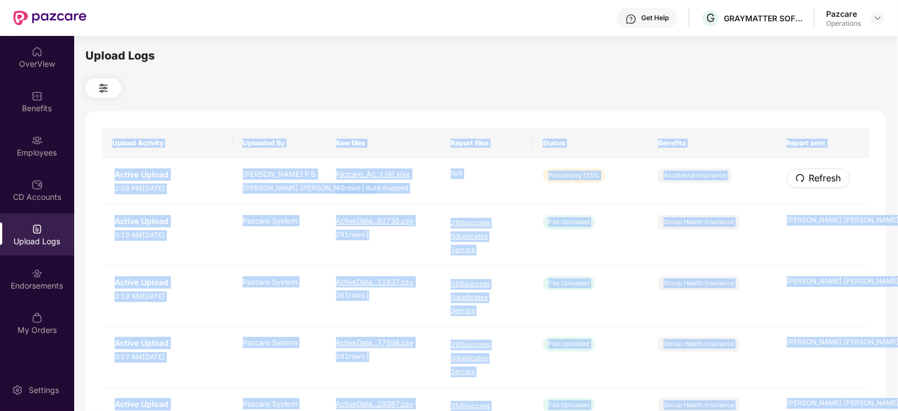
click at [805, 181] on button "Refresh" at bounding box center [817, 178] width 63 height 20
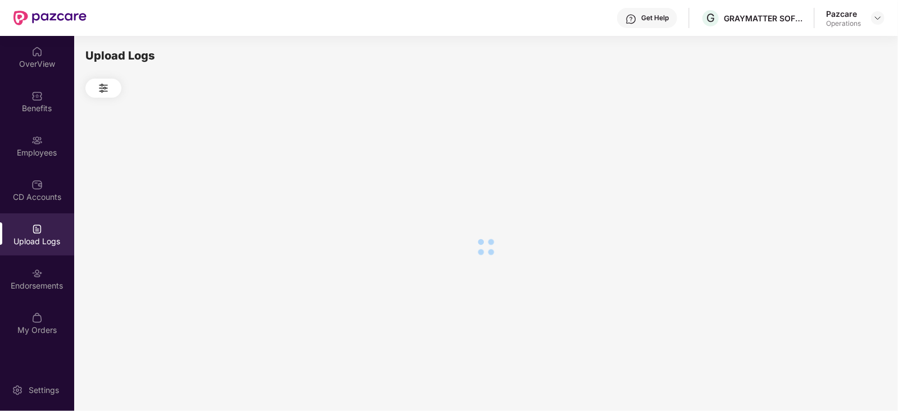
click at [643, 201] on div at bounding box center [485, 247] width 800 height 299
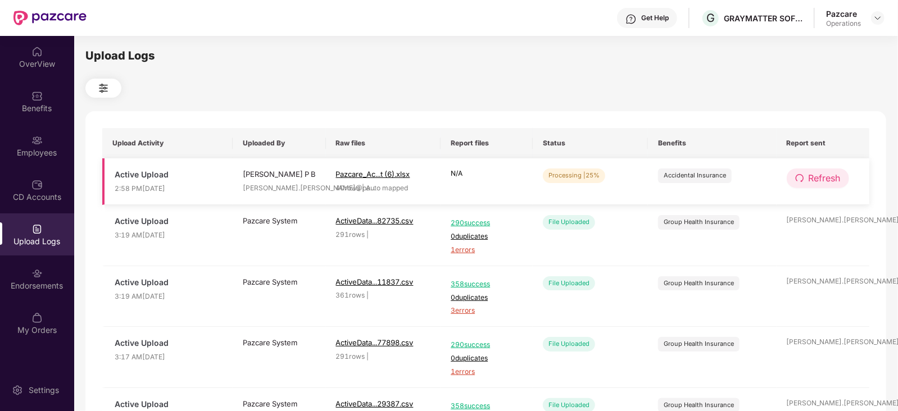
click at [826, 179] on span "Refresh" at bounding box center [824, 178] width 32 height 14
click at [826, 179] on span "Refresh" at bounding box center [825, 178] width 32 height 14
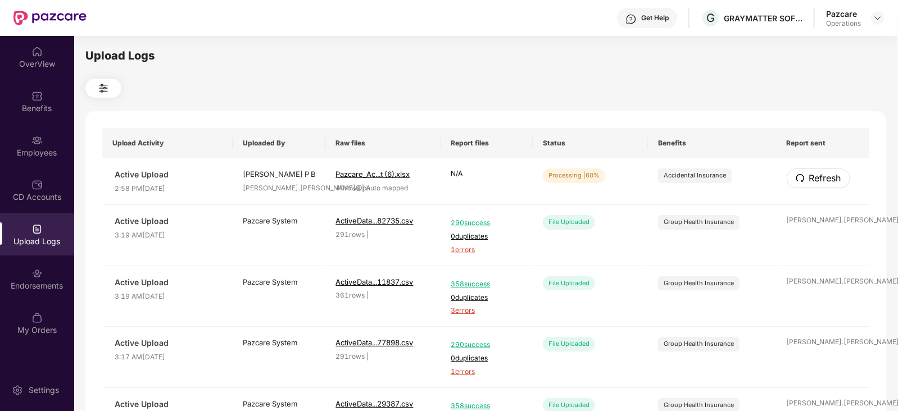
click at [826, 179] on span "Refresh" at bounding box center [825, 178] width 32 height 14
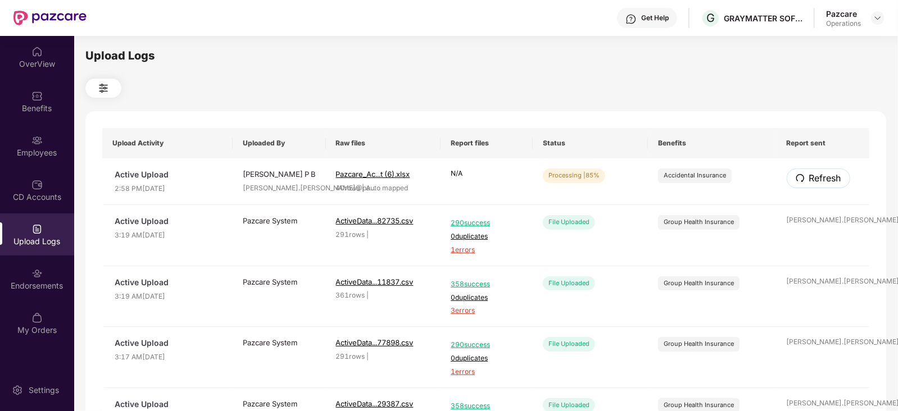
click at [826, 179] on span "Refresh" at bounding box center [825, 178] width 32 height 14
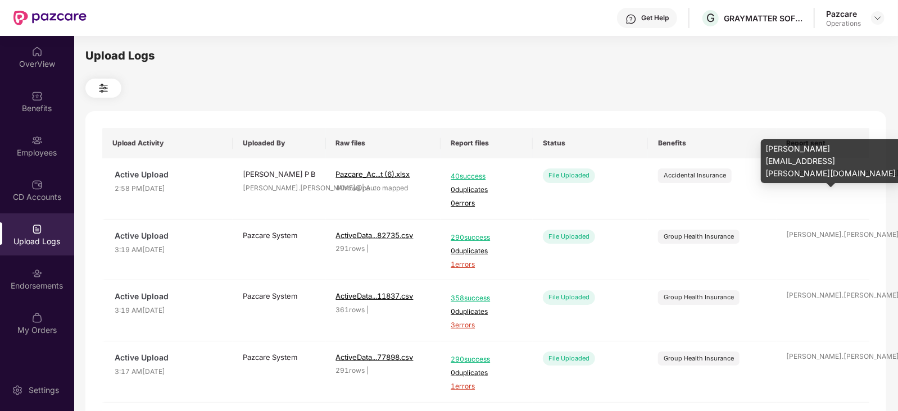
click at [826, 179] on div "siddique.ahmed@pa ..." at bounding box center [822, 173] width 73 height 11
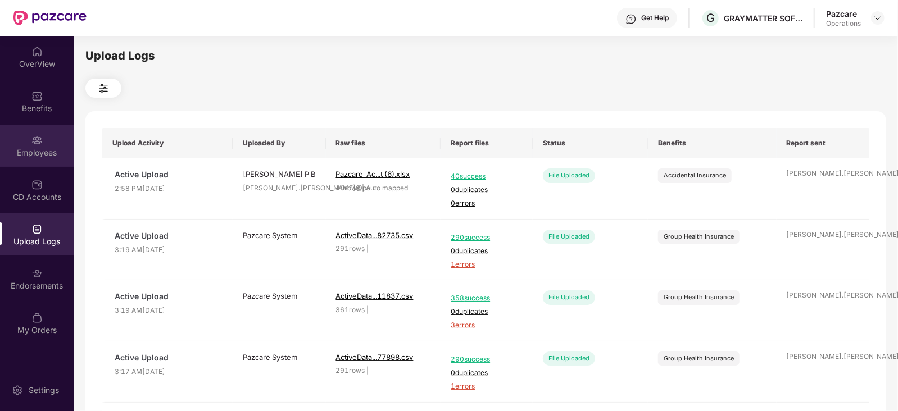
click at [51, 160] on div "Employees" at bounding box center [37, 146] width 74 height 42
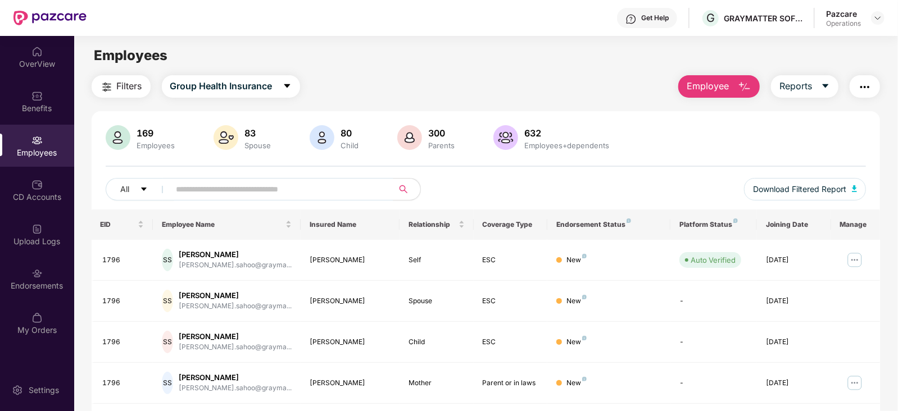
click at [874, 5] on div "Get Help G GRAYMATTER SOFTWARE SERVICES PRIVATE LIMITED Pazcare Operations" at bounding box center [485, 18] width 798 height 36
click at [878, 21] on img at bounding box center [877, 17] width 9 height 9
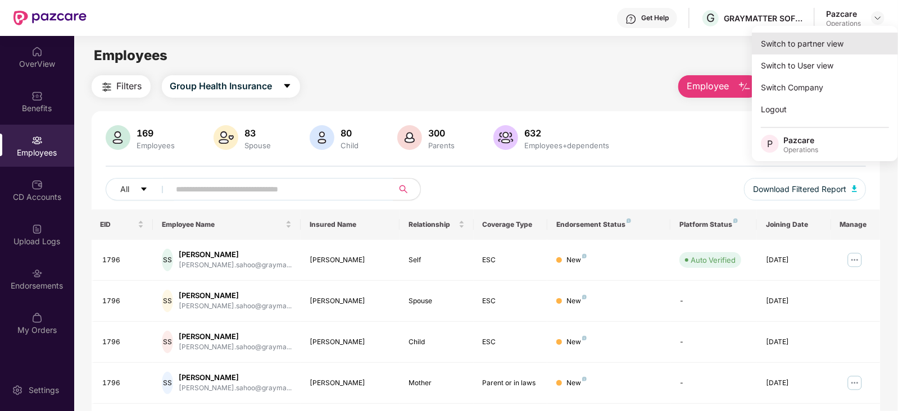
click at [826, 49] on div "Switch to partner view" at bounding box center [824, 44] width 146 height 22
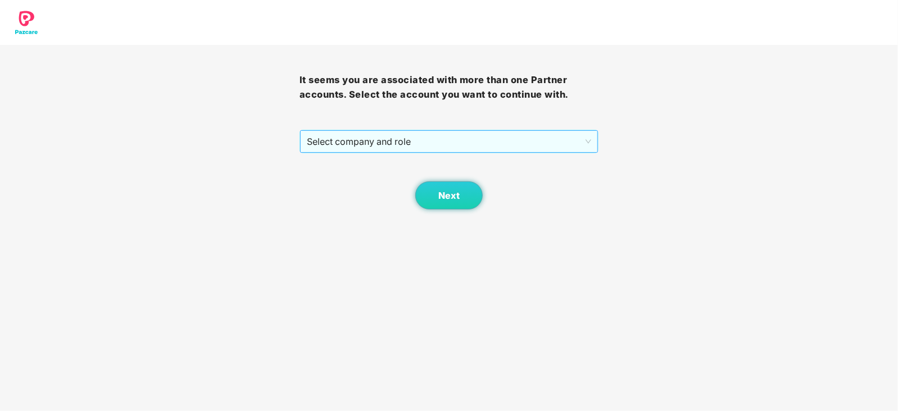
click at [435, 147] on span "Select company and role" at bounding box center [449, 141] width 285 height 21
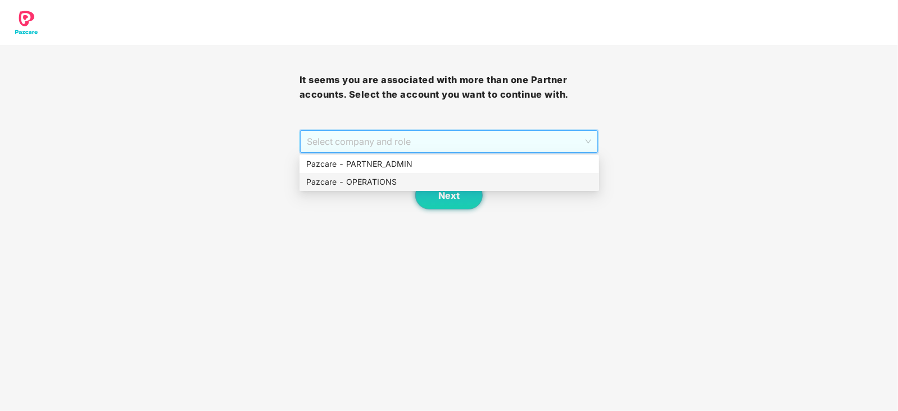
drag, startPoint x: 400, startPoint y: 188, endPoint x: 398, endPoint y: 182, distance: 6.3
click at [399, 188] on div "Pazcare - OPERATIONS" at bounding box center [449, 182] width 286 height 12
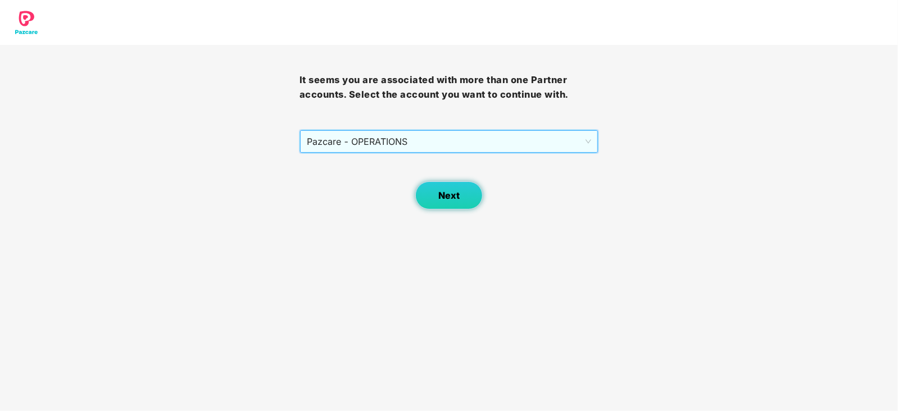
click at [436, 189] on button "Next" at bounding box center [448, 195] width 67 height 28
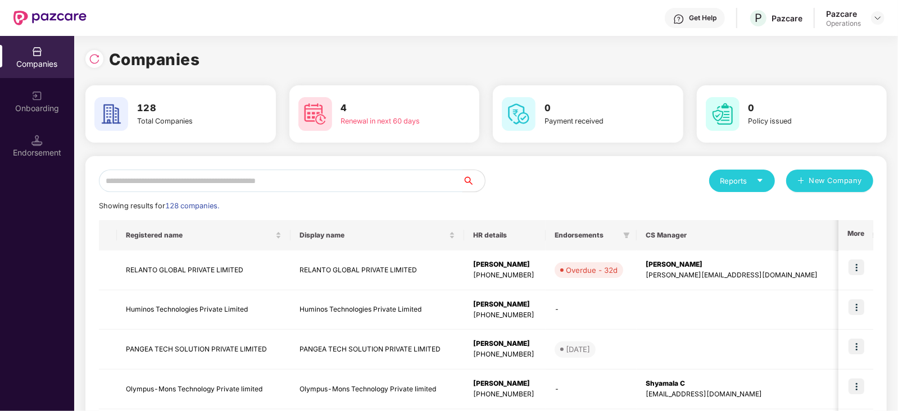
click at [272, 183] on input "text" at bounding box center [280, 181] width 363 height 22
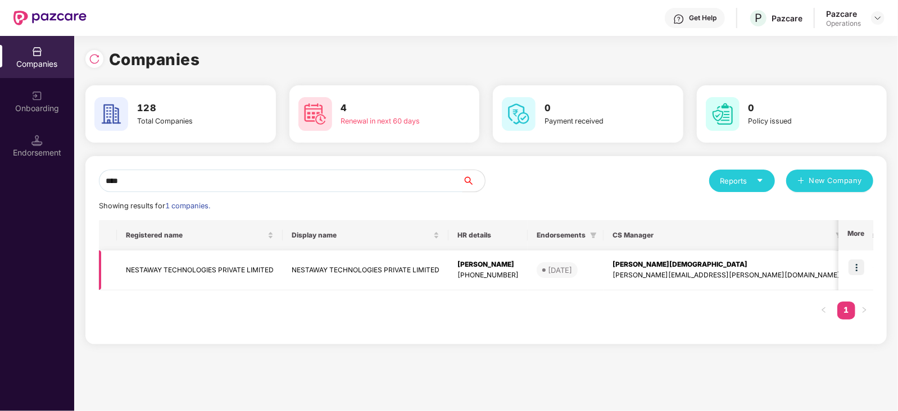
type input "****"
click at [194, 265] on td "NESTAWAY TECHNOLOGIES PRIVATE LIMITED" at bounding box center [200, 270] width 166 height 40
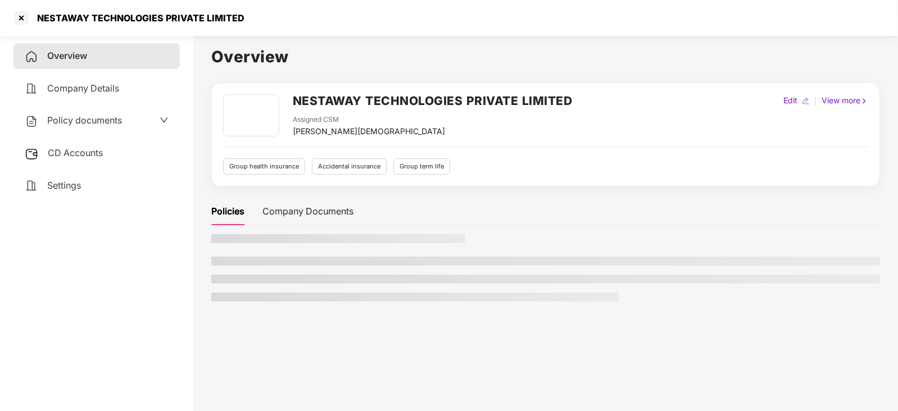
click at [60, 153] on span "CD Accounts" at bounding box center [75, 152] width 55 height 11
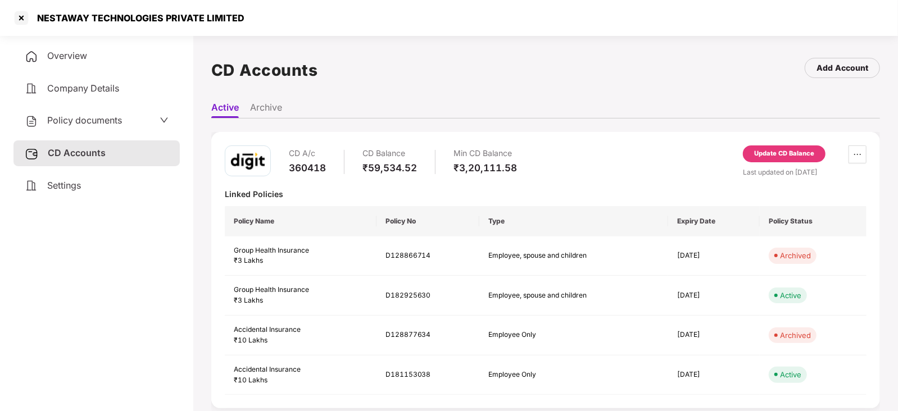
click at [768, 150] on div "Update CD Balance" at bounding box center [784, 154] width 60 height 10
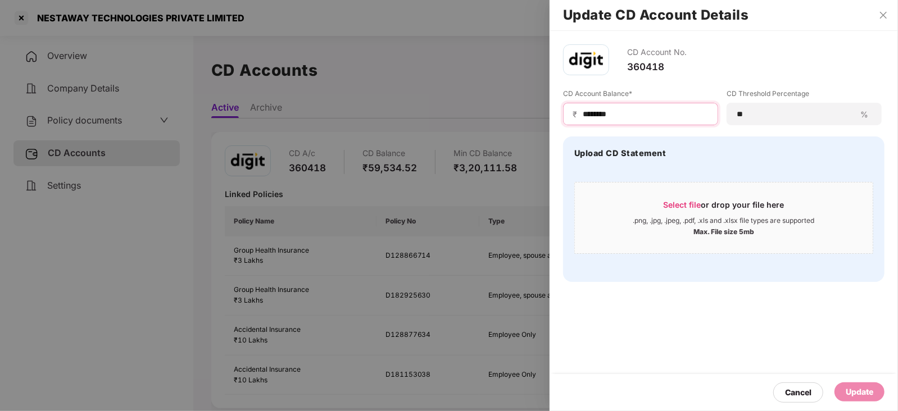
drag, startPoint x: 617, startPoint y: 111, endPoint x: 567, endPoint y: 110, distance: 50.0
click at [567, 110] on div "₹ ********" at bounding box center [640, 114] width 155 height 22
paste input
type input "********"
click at [863, 391] on div "Update" at bounding box center [859, 392] width 28 height 12
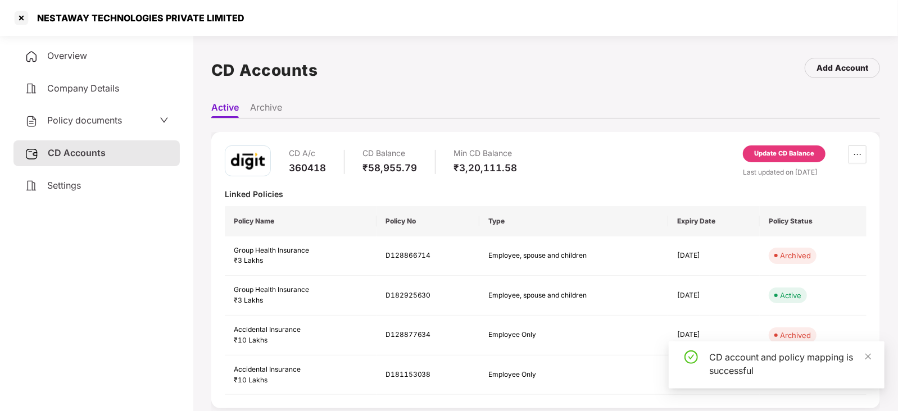
click at [60, 121] on span "Policy documents" at bounding box center [84, 120] width 75 height 11
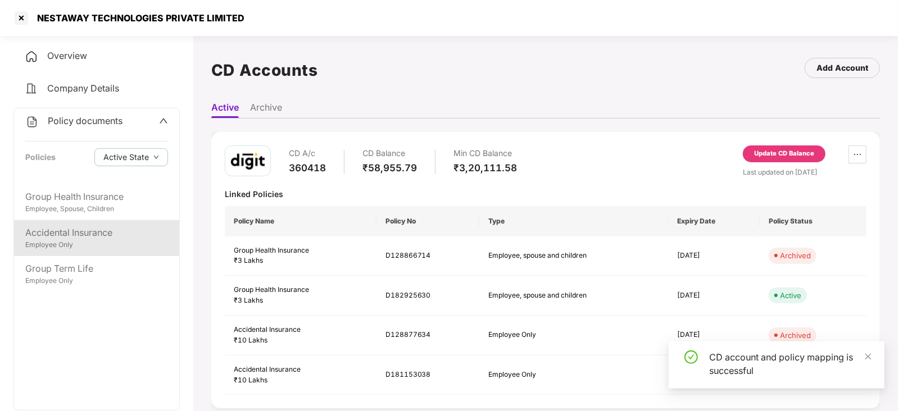
click at [81, 243] on div "Employee Only" at bounding box center [96, 245] width 143 height 11
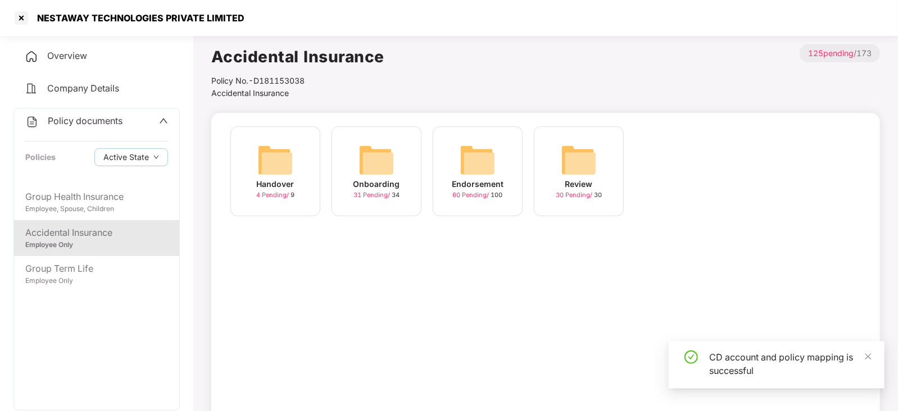
click at [481, 157] on img at bounding box center [477, 160] width 36 height 36
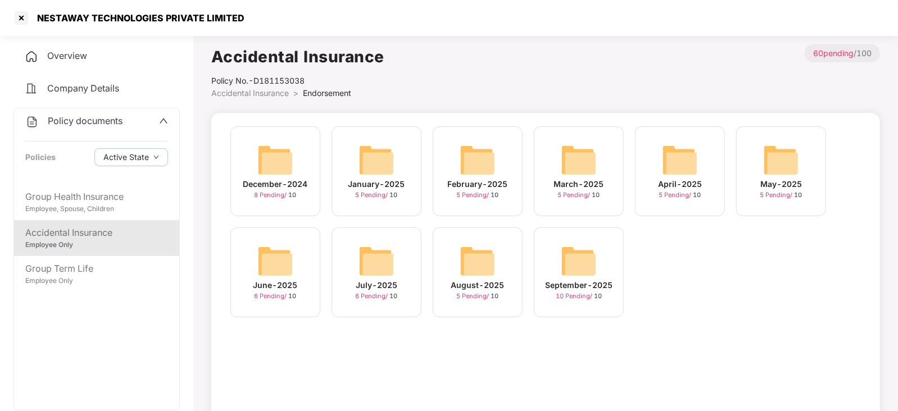
click at [575, 262] on img at bounding box center [579, 261] width 36 height 36
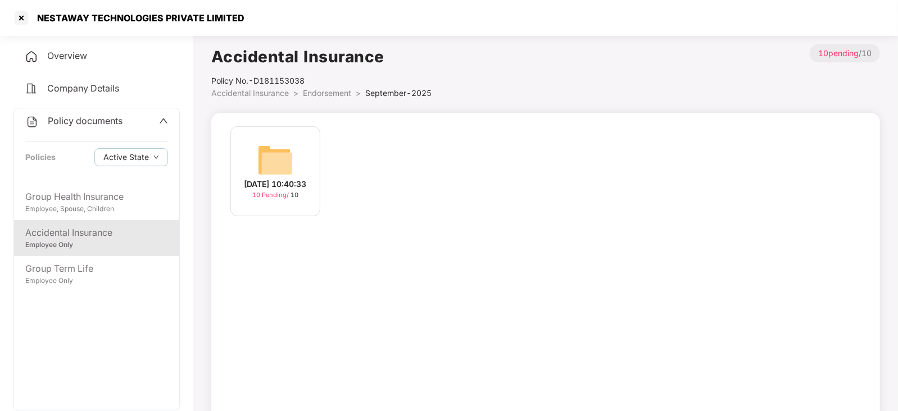
click at [262, 167] on img at bounding box center [275, 160] width 36 height 36
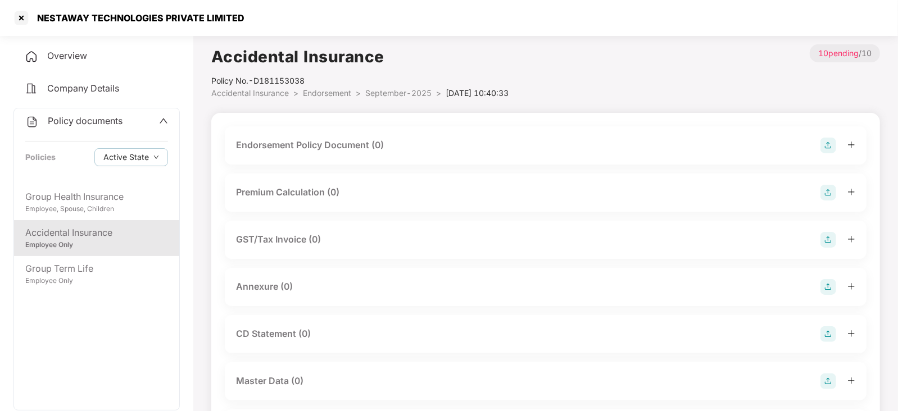
click at [833, 144] on img at bounding box center [828, 146] width 16 height 16
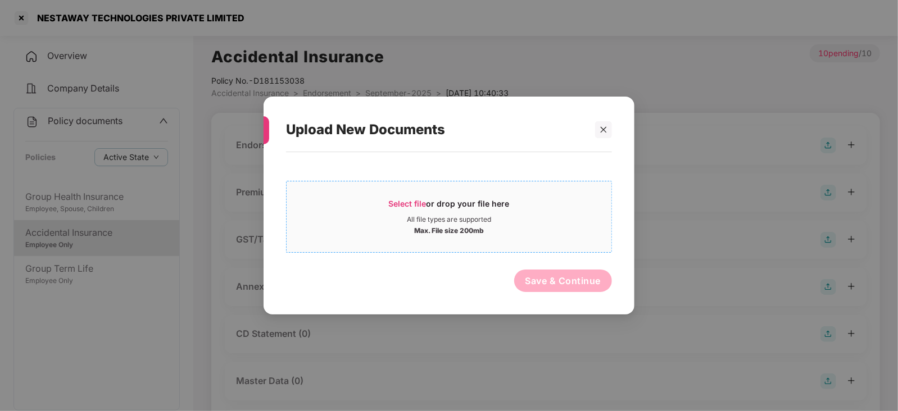
click at [418, 201] on span "Select file" at bounding box center [408, 204] width 38 height 10
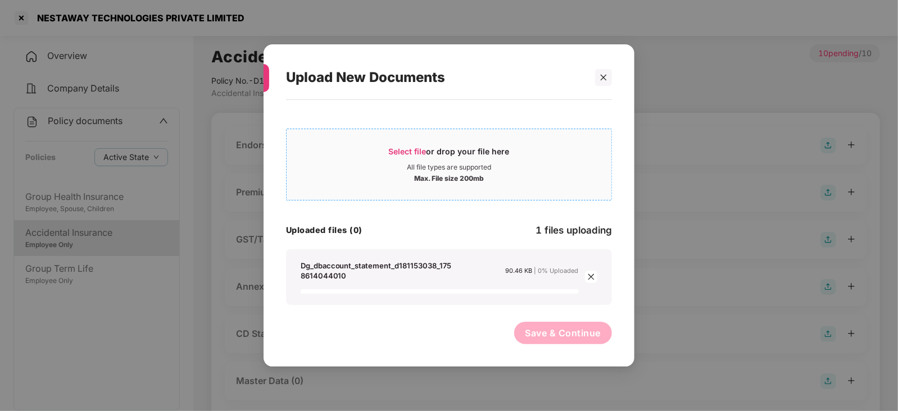
click at [416, 158] on div "Select file or drop your file here" at bounding box center [449, 154] width 121 height 17
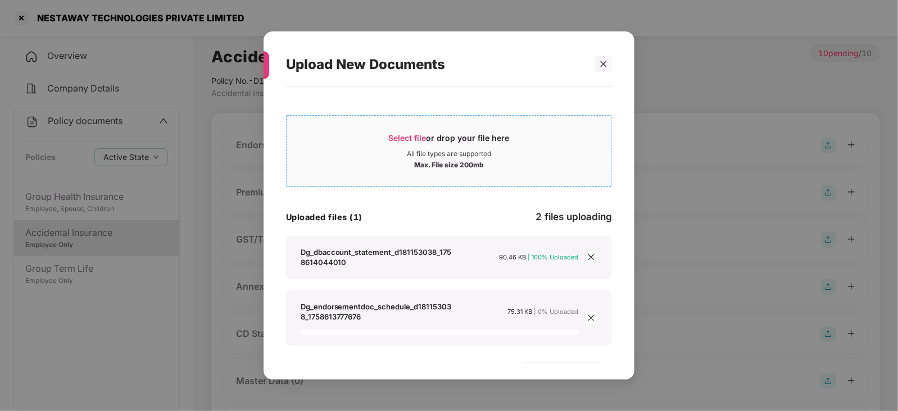
click at [415, 139] on span "Select file" at bounding box center [408, 138] width 38 height 10
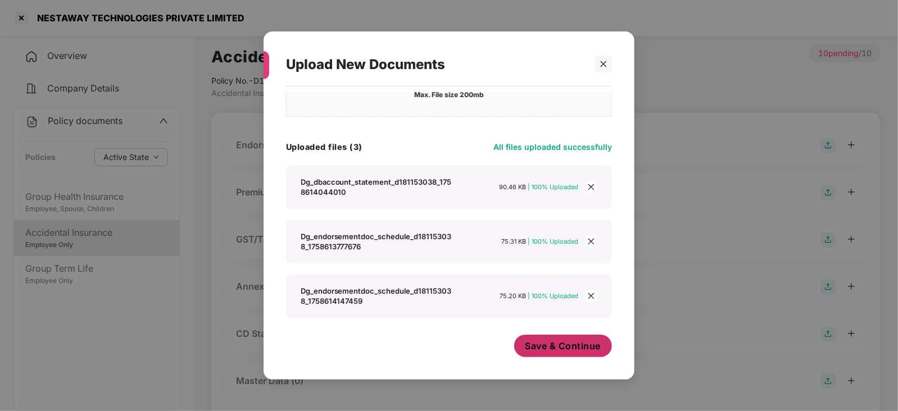
click at [554, 347] on span "Save & Continue" at bounding box center [563, 346] width 76 height 12
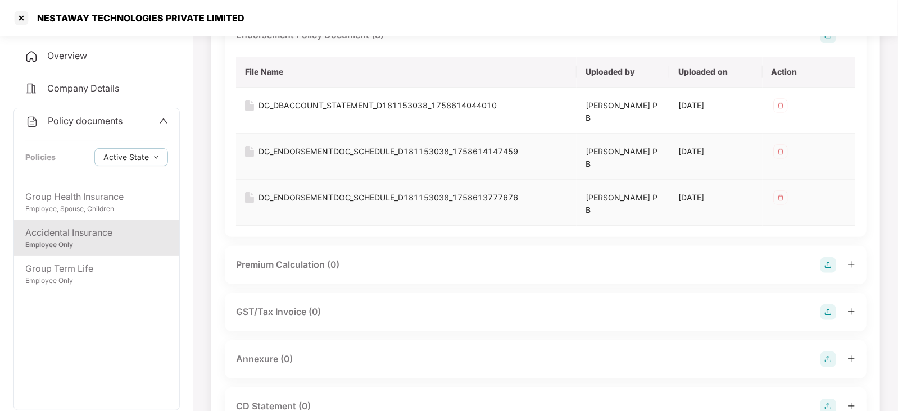
scroll to position [211, 0]
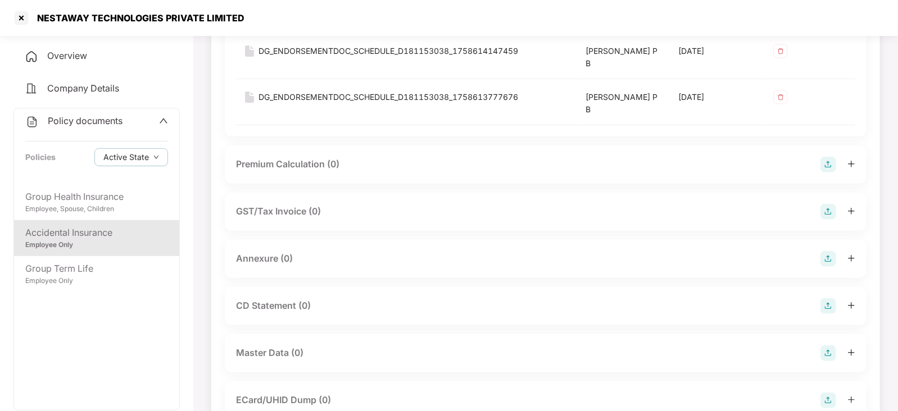
click at [828, 160] on img at bounding box center [828, 165] width 16 height 16
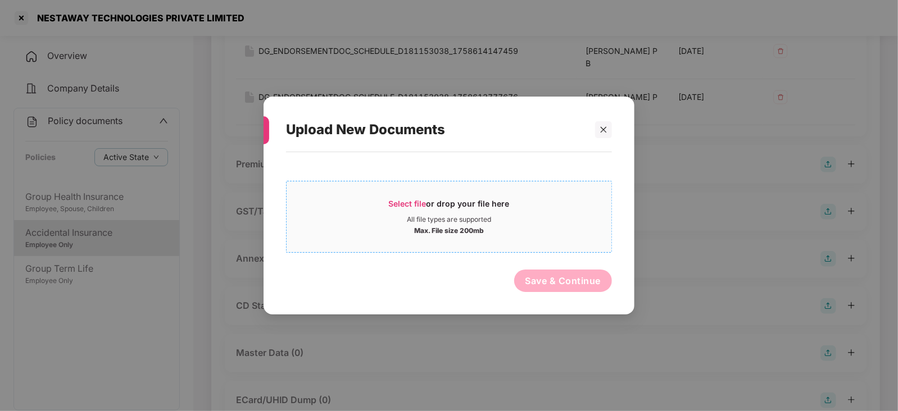
click at [403, 203] on span "Select file" at bounding box center [408, 204] width 38 height 10
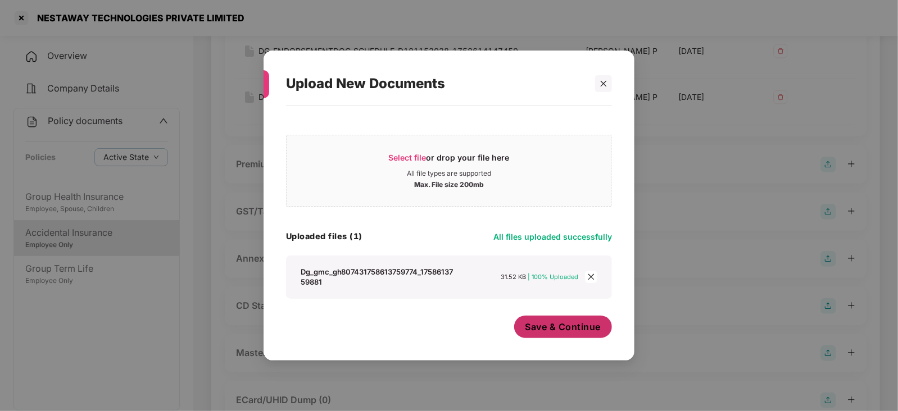
click at [544, 331] on span "Save & Continue" at bounding box center [563, 327] width 76 height 12
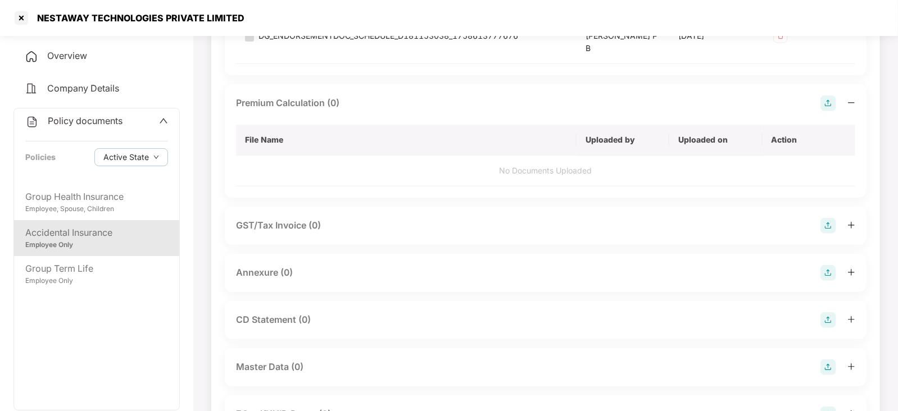
scroll to position [280, 0]
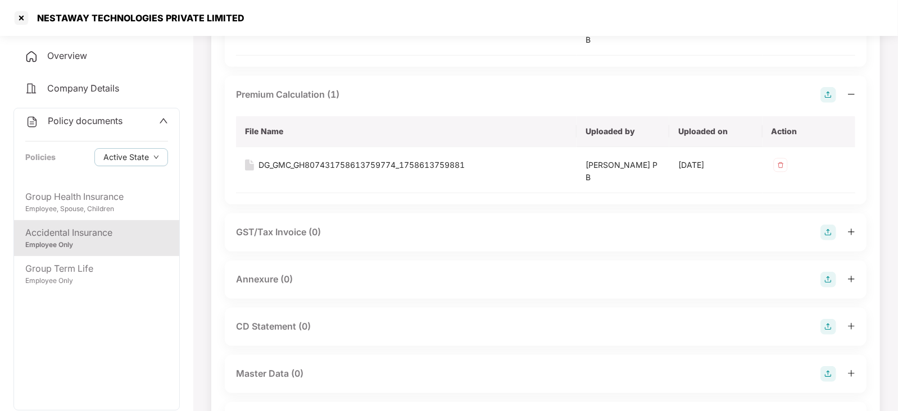
click at [826, 279] on img at bounding box center [828, 280] width 16 height 16
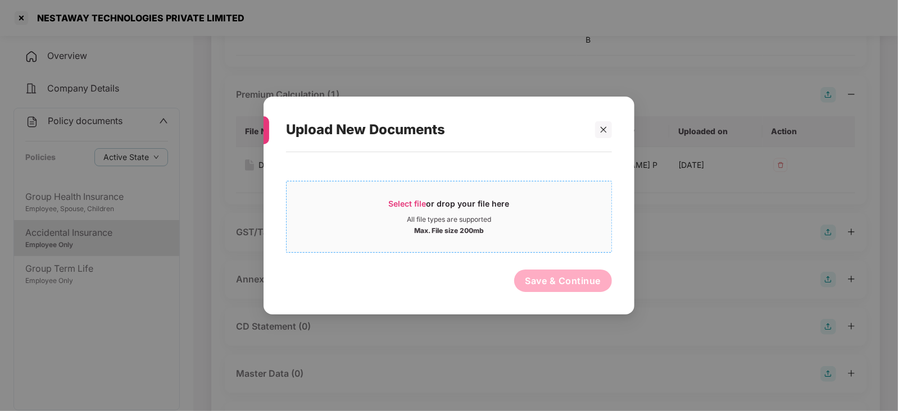
click at [399, 206] on span "Select file" at bounding box center [408, 204] width 38 height 10
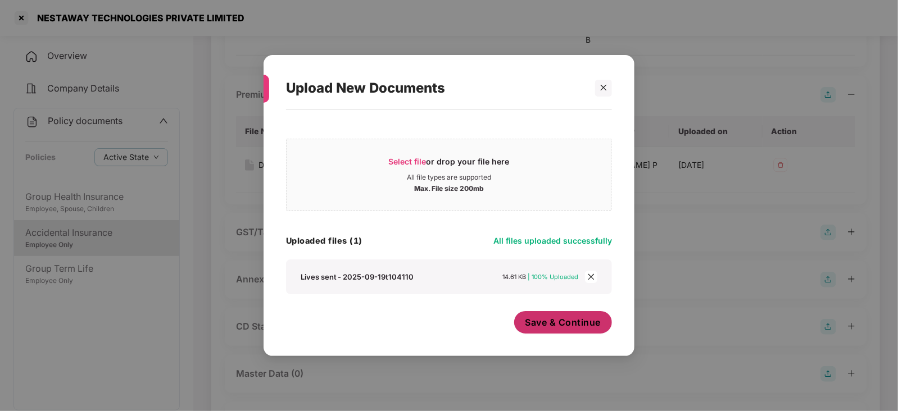
click at [553, 325] on span "Save & Continue" at bounding box center [563, 322] width 76 height 12
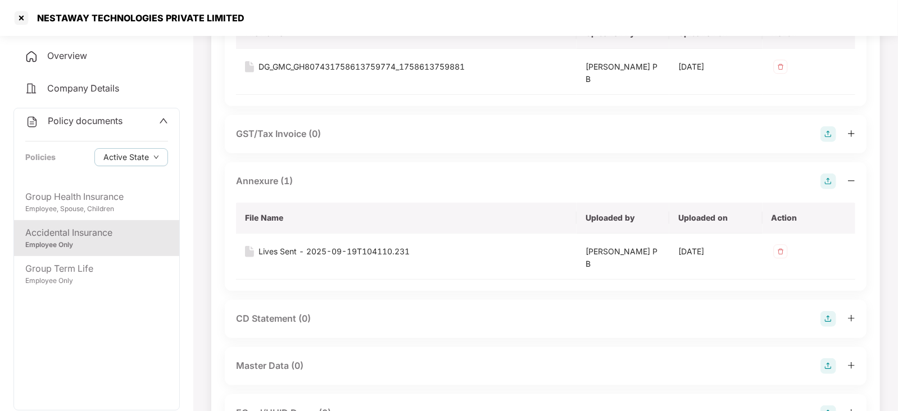
scroll to position [421, 0]
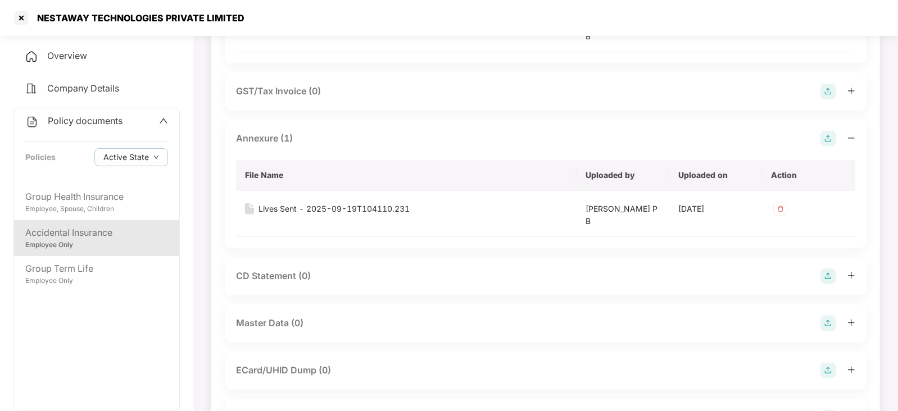
click at [828, 280] on img at bounding box center [828, 276] width 16 height 16
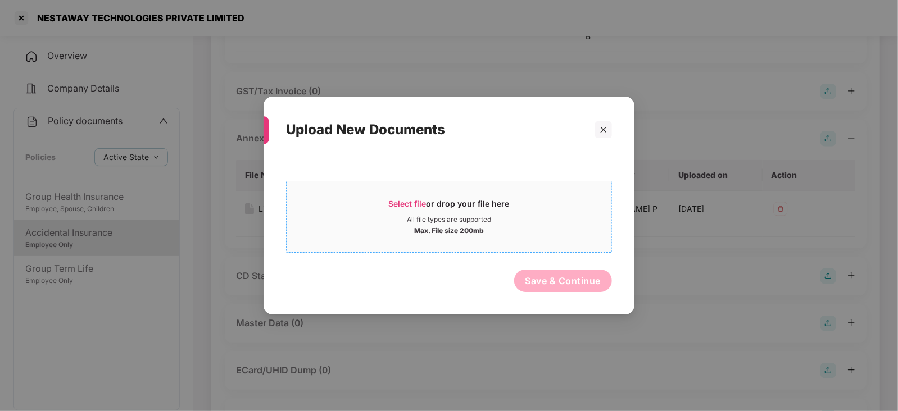
click at [412, 207] on span "Select file" at bounding box center [408, 204] width 38 height 10
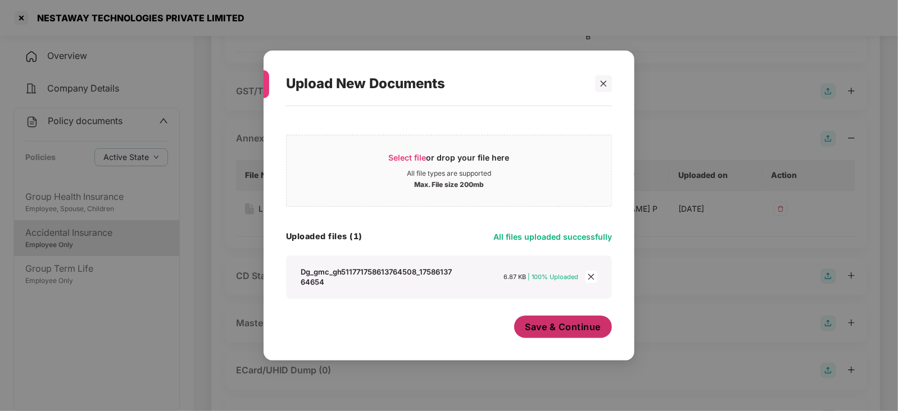
click at [553, 326] on span "Save & Continue" at bounding box center [563, 327] width 76 height 12
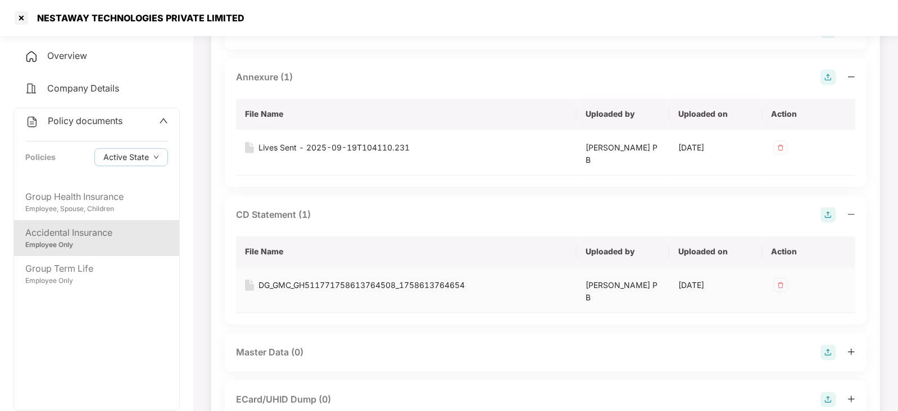
scroll to position [561, 0]
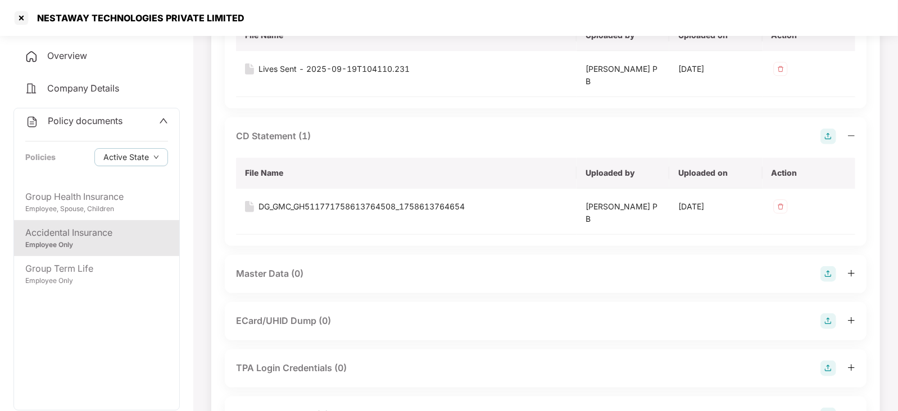
click at [828, 263] on div "Master Data (0)" at bounding box center [545, 274] width 641 height 38
click at [826, 271] on img at bounding box center [828, 274] width 16 height 16
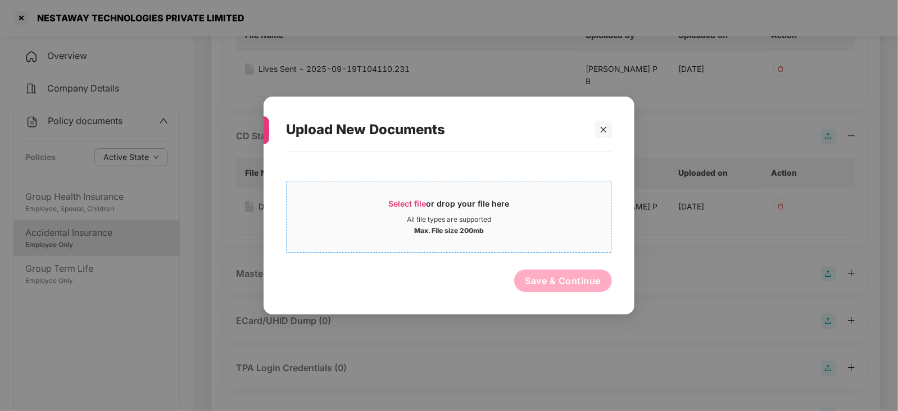
click at [418, 206] on span "Select file" at bounding box center [408, 204] width 38 height 10
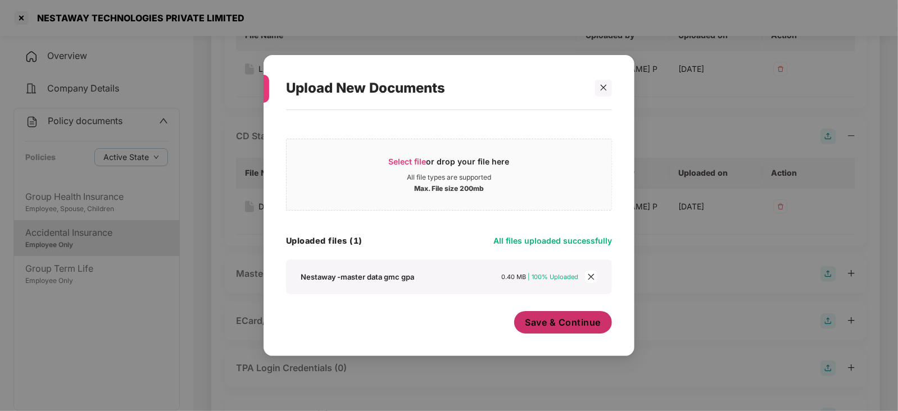
click at [548, 316] on button "Save & Continue" at bounding box center [563, 322] width 98 height 22
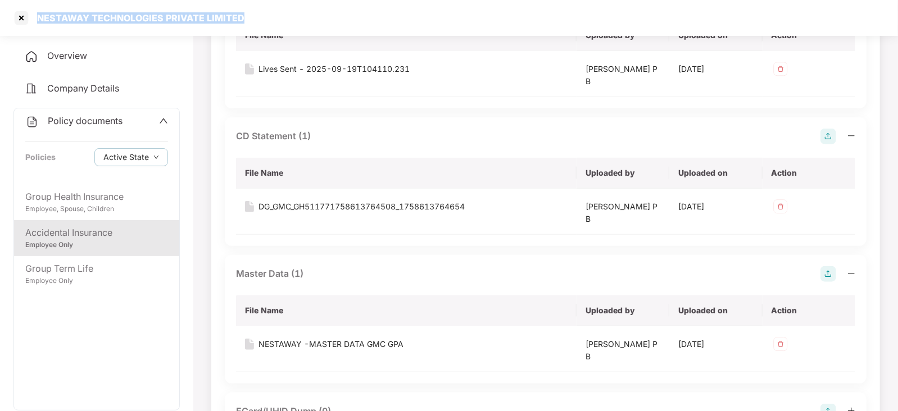
drag, startPoint x: 34, startPoint y: 18, endPoint x: 261, endPoint y: 20, distance: 226.9
click at [261, 20] on div "NESTAWAY TECHNOLOGIES PRIVATE LIMITED" at bounding box center [449, 18] width 898 height 36
copy div "NESTAWAY TECHNOLOGIES PRIVATE LIMITED"
click at [17, 16] on div at bounding box center [21, 18] width 18 height 18
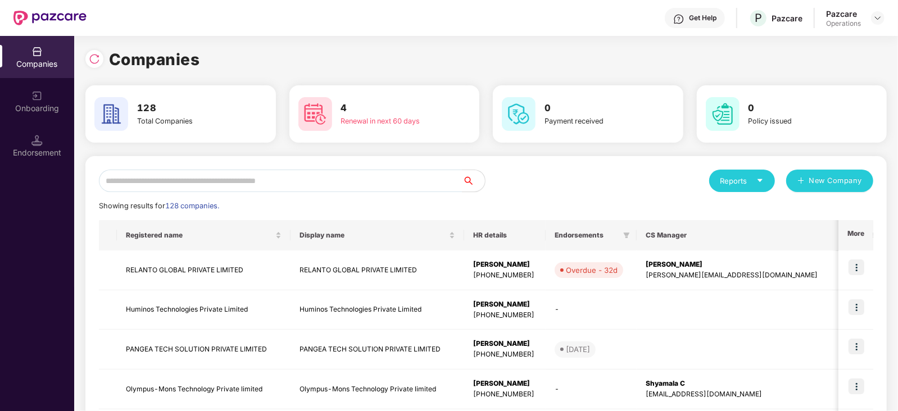
scroll to position [0, 0]
click at [226, 186] on input "text" at bounding box center [280, 181] width 363 height 22
paste input "**********"
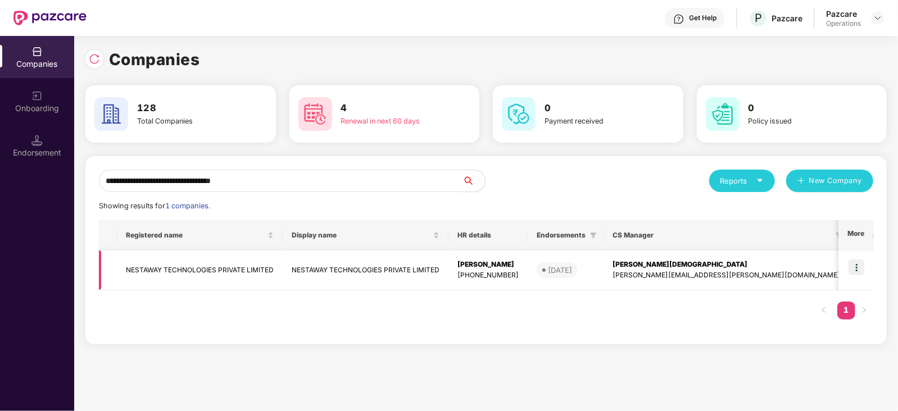
type input "**********"
click at [857, 268] on img at bounding box center [856, 267] width 16 height 16
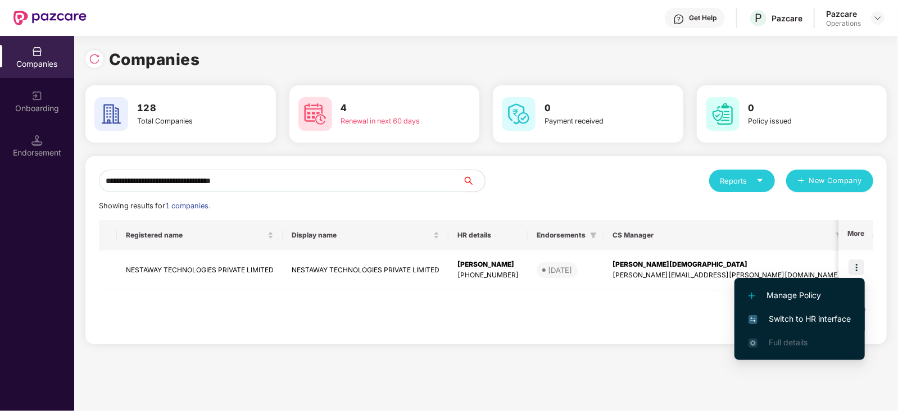
click at [814, 321] on span "Switch to HR interface" at bounding box center [799, 319] width 102 height 12
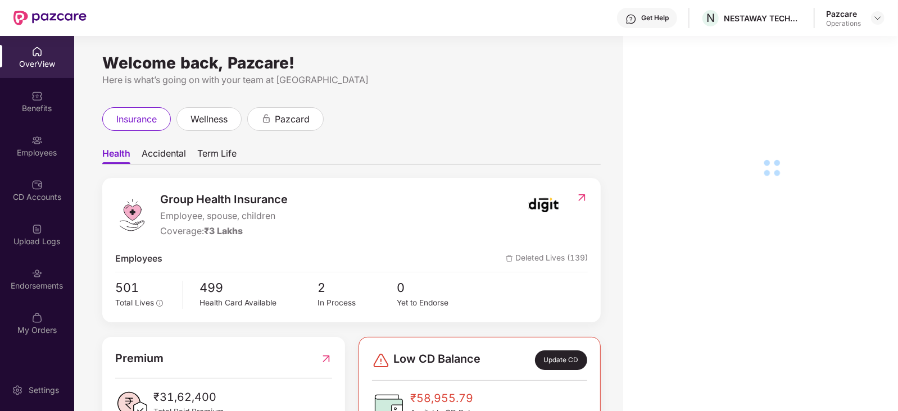
click at [40, 156] on div "Employees" at bounding box center [37, 152] width 74 height 11
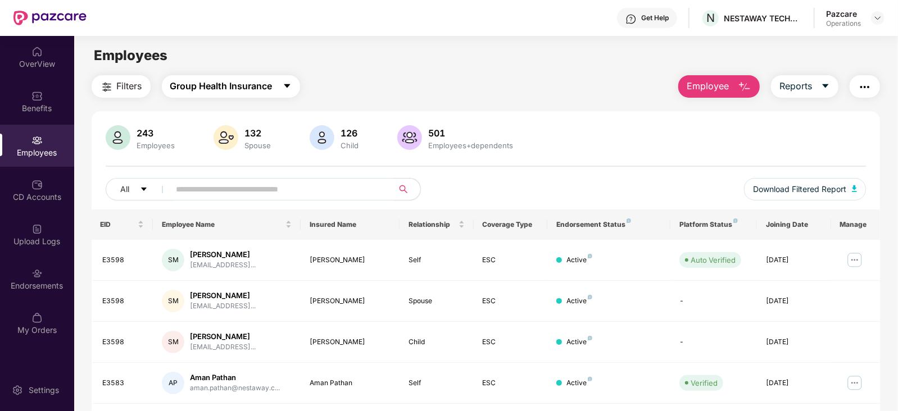
click at [216, 79] on span "Group Health Insurance" at bounding box center [221, 86] width 102 height 14
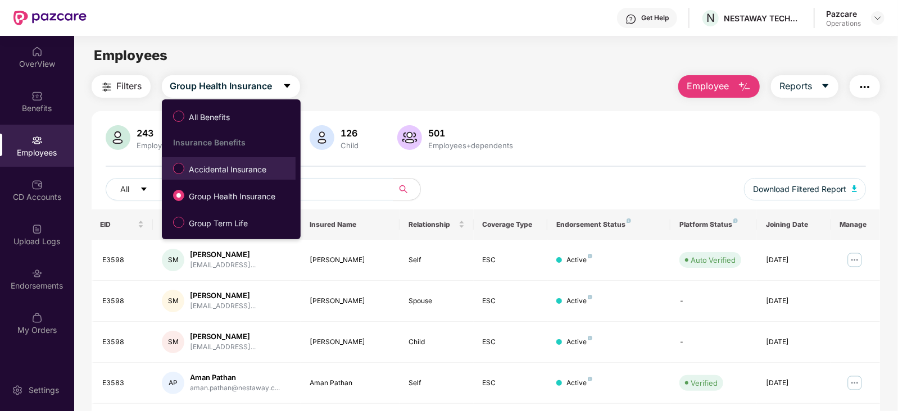
click at [218, 167] on span "Accidental Insurance" at bounding box center [227, 169] width 86 height 12
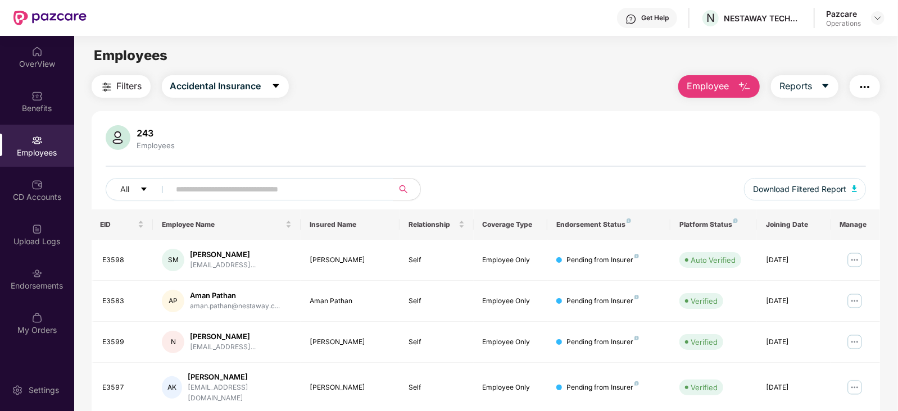
click at [127, 92] on span "Filters" at bounding box center [129, 86] width 25 height 14
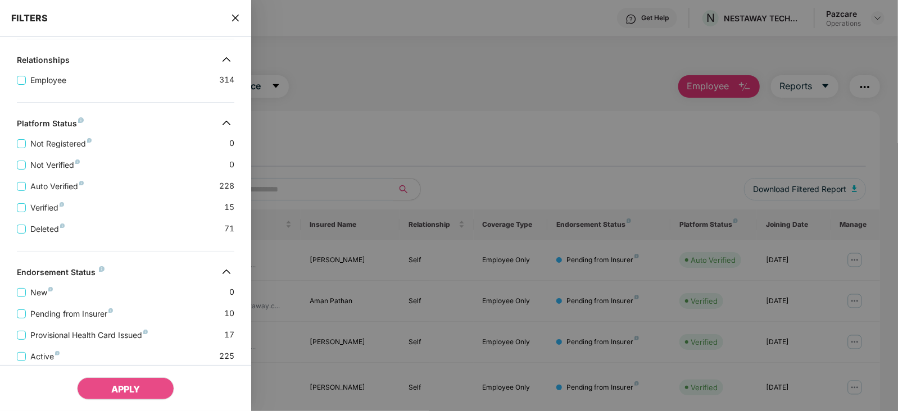
scroll to position [221, 0]
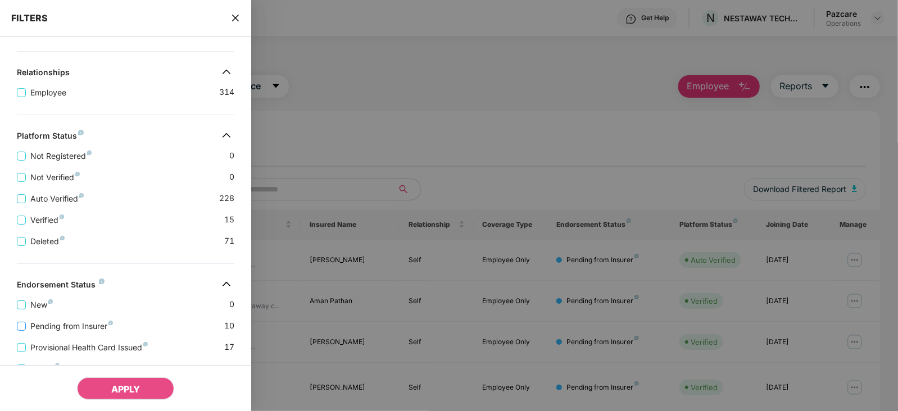
click at [93, 327] on span "Pending from Insurer" at bounding box center [72, 326] width 92 height 12
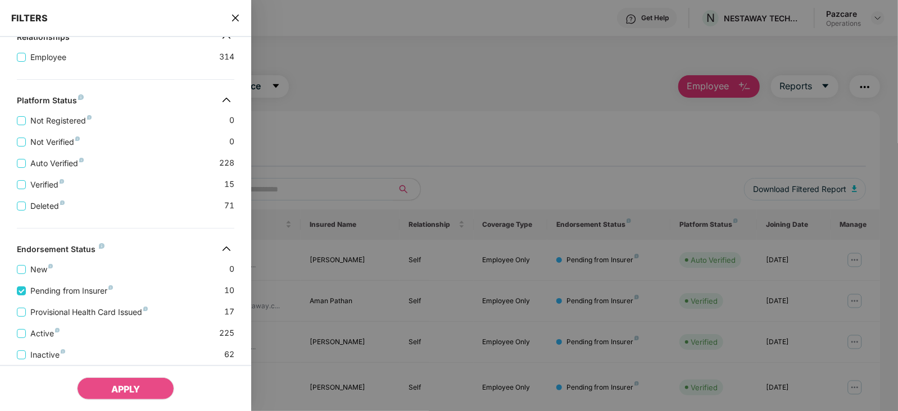
scroll to position [292, 0]
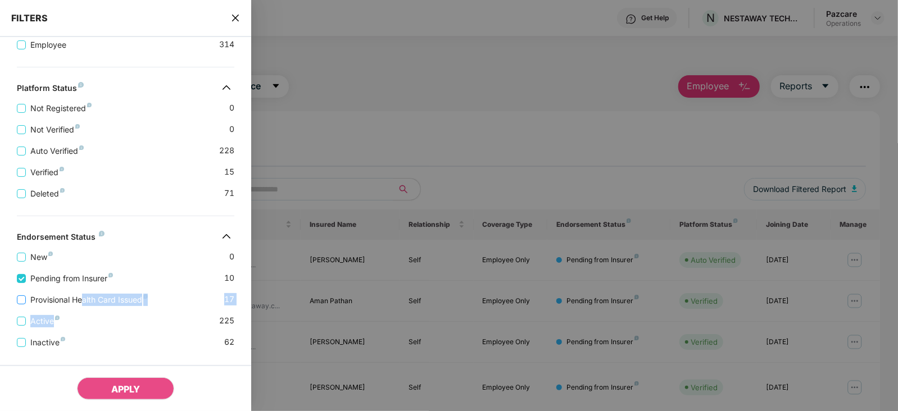
click at [85, 307] on div "New 0 Pending from Insurer 10 Provisional Health Card Issued 17 Active 225 Inac…" at bounding box center [125, 295] width 251 height 107
click at [54, 298] on span "Provisional Health Card Issued" at bounding box center [89, 300] width 126 height 12
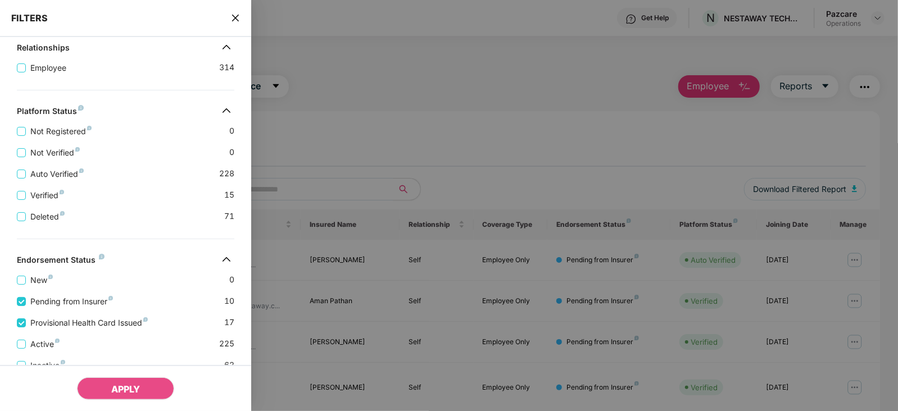
click at [129, 404] on div "APPLY" at bounding box center [125, 388] width 251 height 46
click at [125, 395] on button "APPLY" at bounding box center [125, 388] width 97 height 22
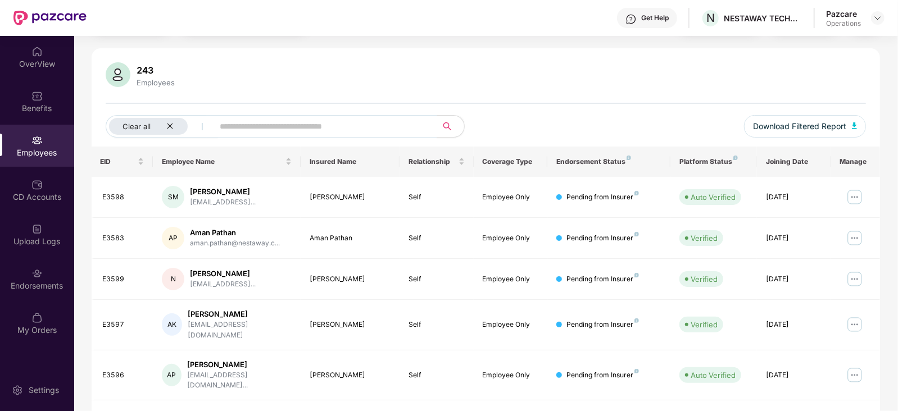
scroll to position [0, 0]
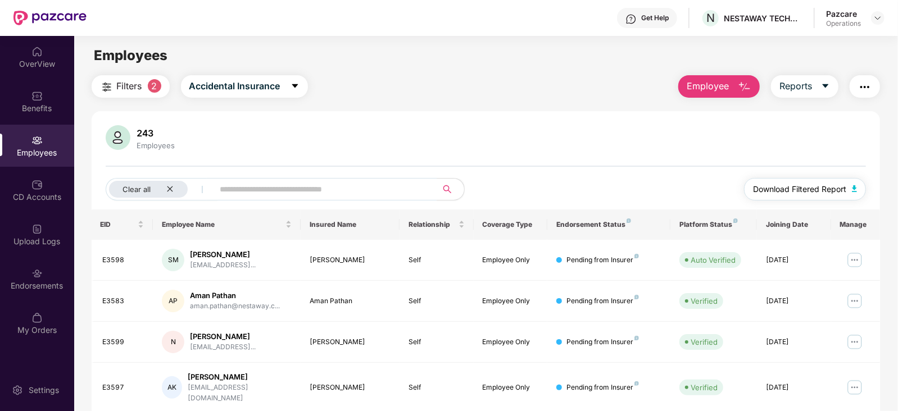
click at [855, 186] on img "button" at bounding box center [854, 188] width 6 height 7
click at [851, 81] on button "button" at bounding box center [864, 86] width 30 height 22
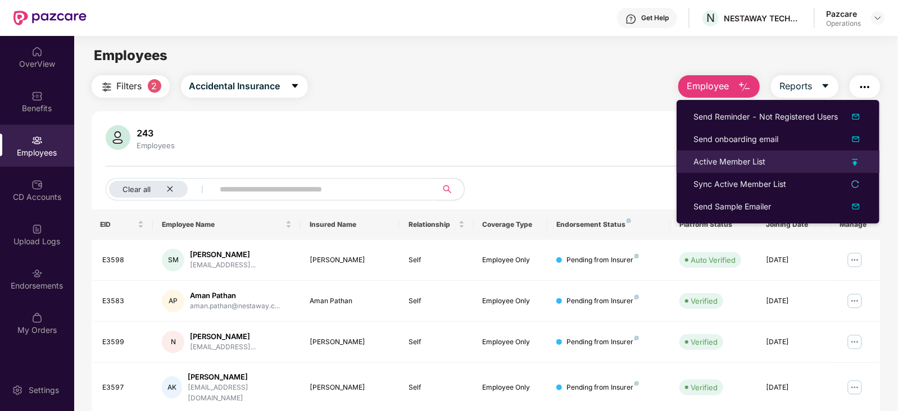
click at [719, 163] on div "Active Member List" at bounding box center [729, 162] width 72 height 12
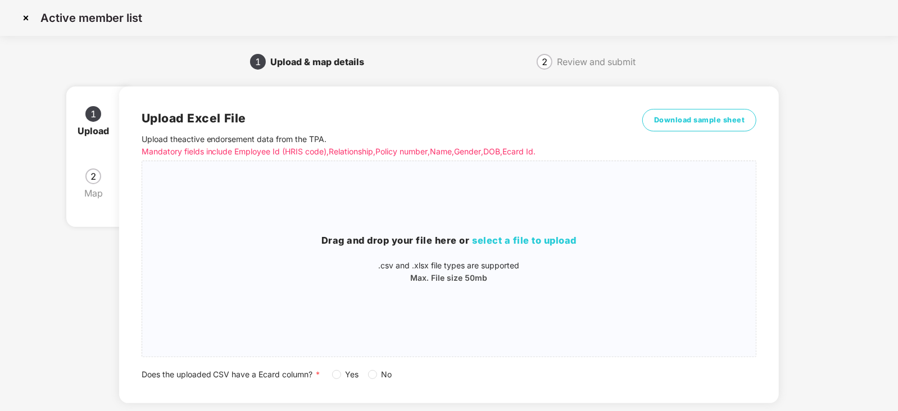
click at [370, 379] on label "No" at bounding box center [382, 374] width 29 height 12
click at [500, 236] on span "select a file to upload" at bounding box center [524, 240] width 104 height 11
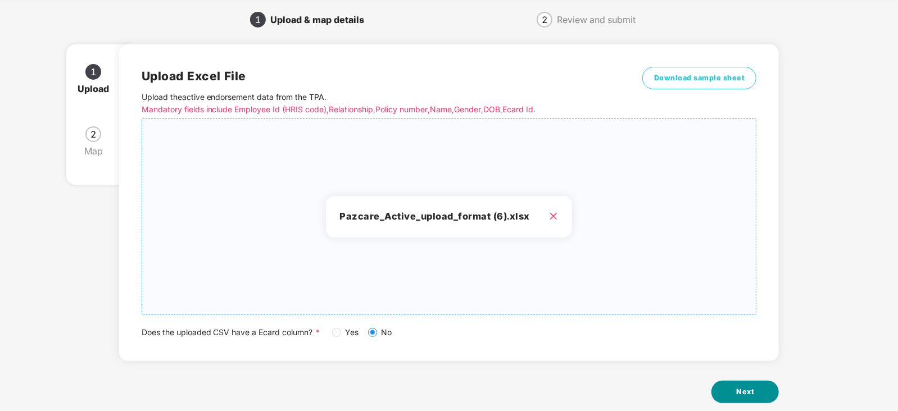
scroll to position [62, 0]
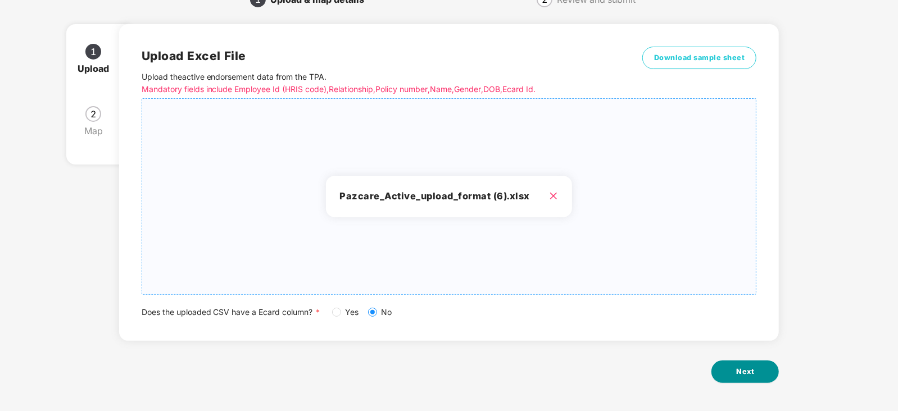
click at [730, 375] on button "Next" at bounding box center [744, 372] width 67 height 22
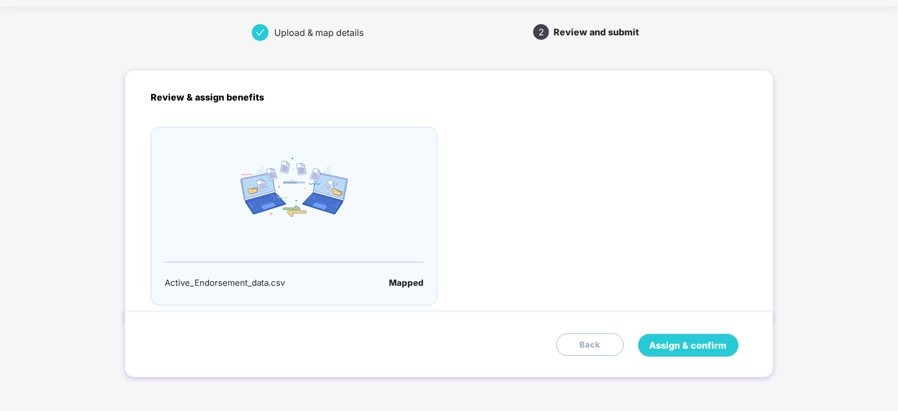
scroll to position [0, 0]
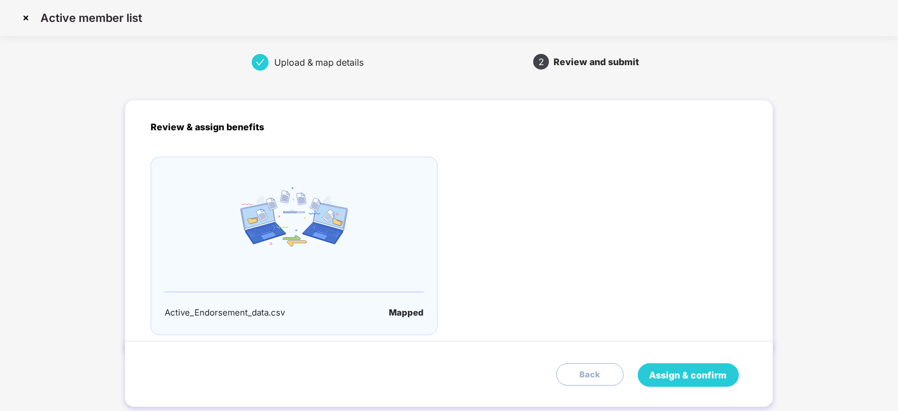
click at [695, 375] on span "Assign & confirm" at bounding box center [688, 375] width 78 height 14
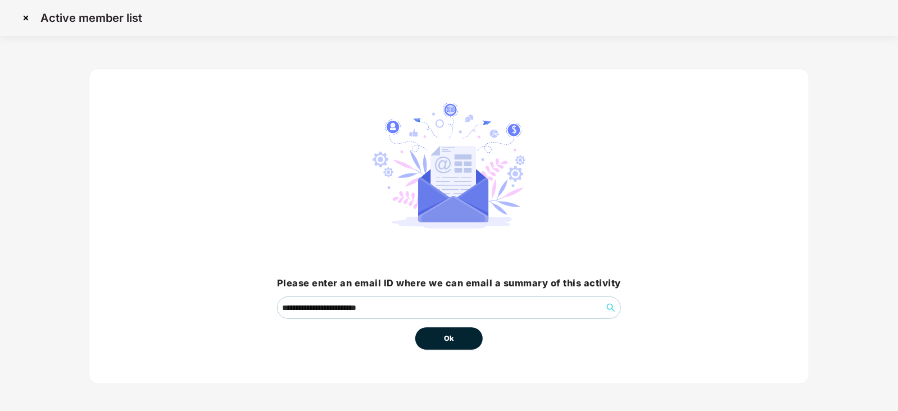
click at [433, 340] on button "Ok" at bounding box center [448, 338] width 67 height 22
click at [434, 339] on button "Ok" at bounding box center [448, 338] width 67 height 22
click at [435, 339] on button "Ok" at bounding box center [448, 338] width 67 height 22
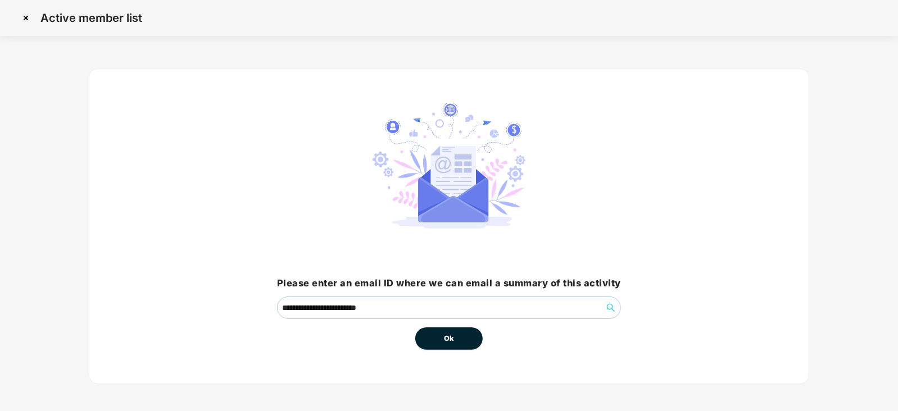
click at [448, 340] on span "Ok" at bounding box center [449, 338] width 10 height 11
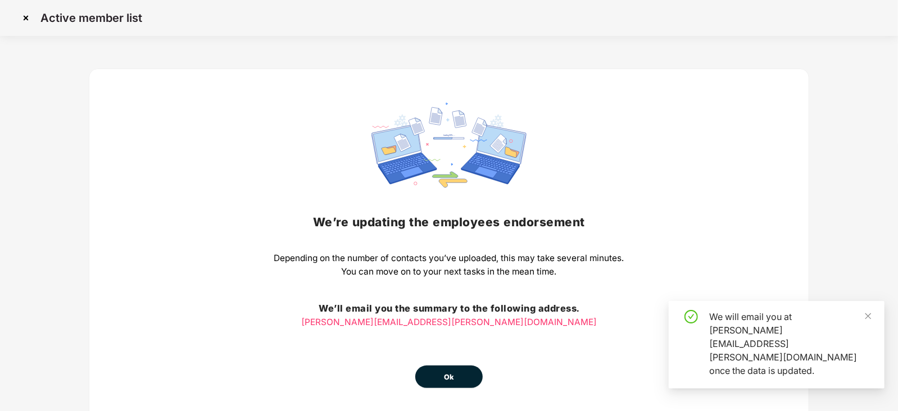
drag, startPoint x: 454, startPoint y: 350, endPoint x: 453, endPoint y: 358, distance: 8.6
click at [453, 358] on div "We’re updating the employees endorsement Depending on the number of contacts yo…" at bounding box center [449, 245] width 350 height 285
click at [453, 369] on button "Ok" at bounding box center [448, 377] width 67 height 22
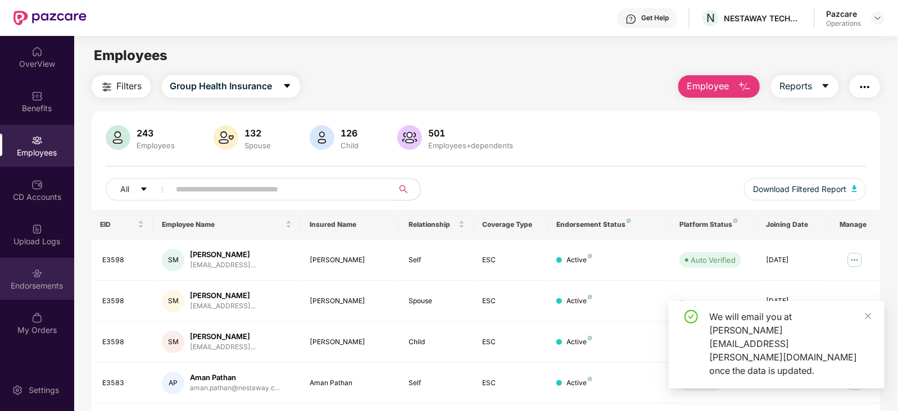
click at [38, 273] on img at bounding box center [36, 273] width 11 height 11
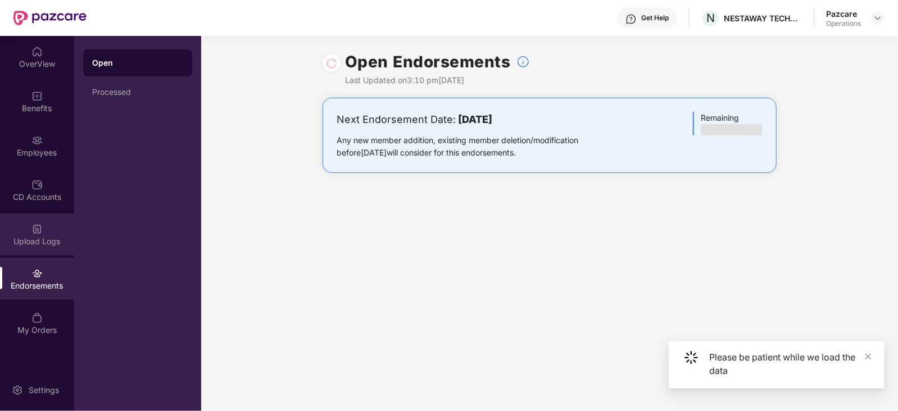
click at [40, 237] on div "Upload Logs" at bounding box center [37, 241] width 74 height 11
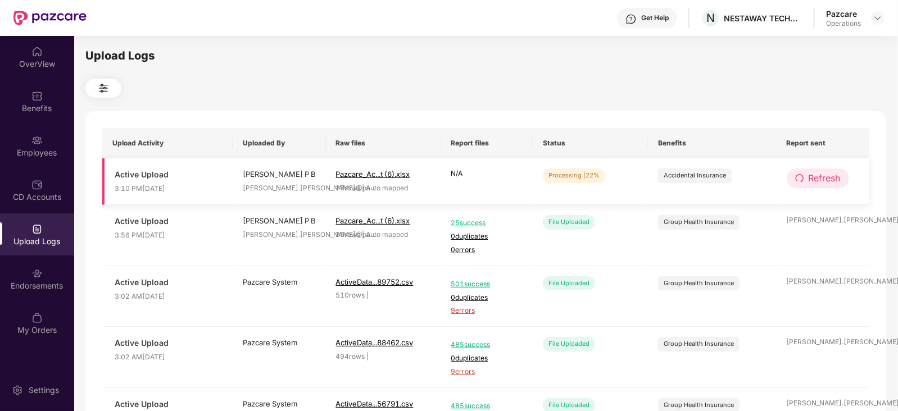
click at [833, 175] on span "Refresh" at bounding box center [824, 178] width 32 height 14
click at [831, 177] on span "Refresh" at bounding box center [825, 178] width 32 height 14
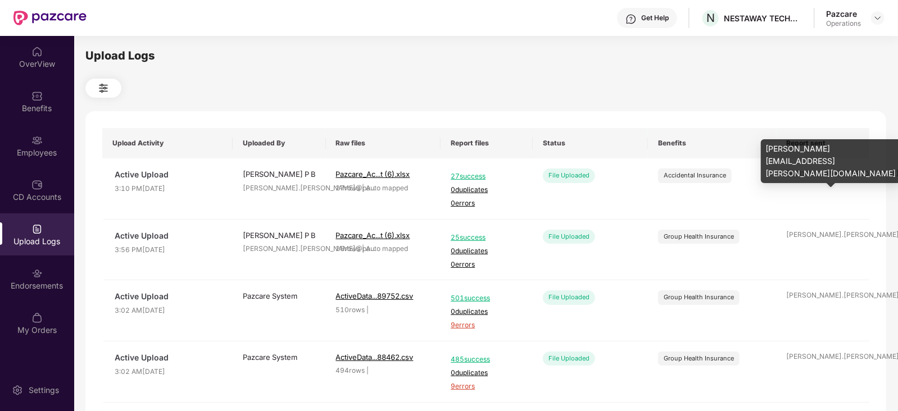
click at [831, 177] on div "siddique.ahmed@pa ..." at bounding box center [822, 173] width 73 height 11
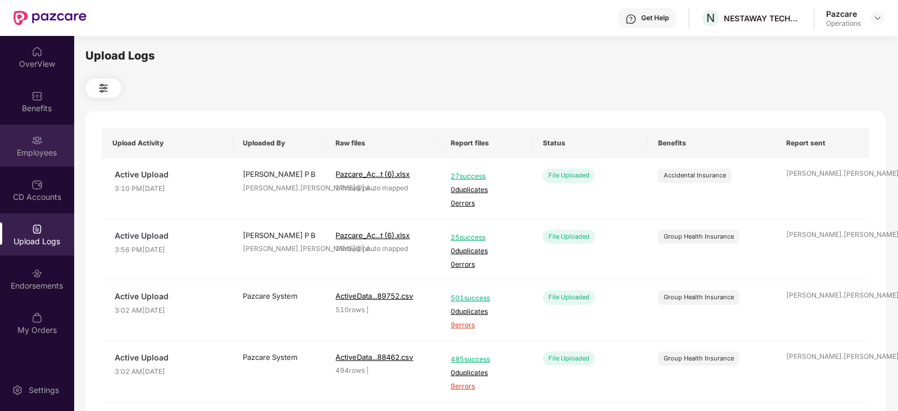
click at [52, 146] on div "Employees" at bounding box center [37, 146] width 74 height 42
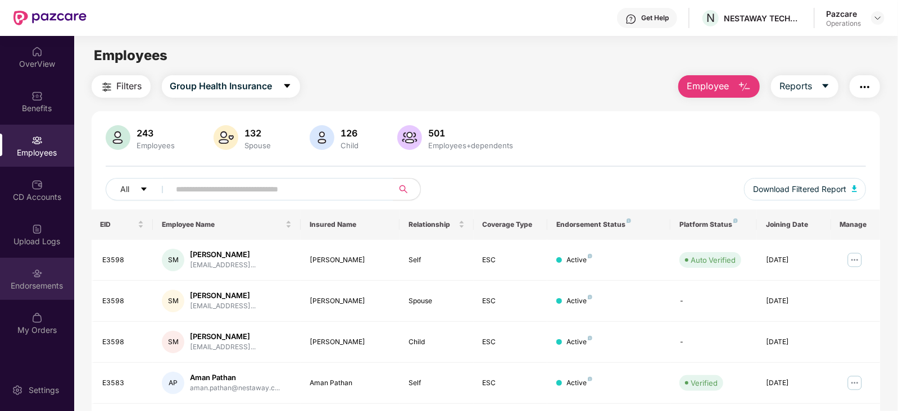
click at [20, 286] on div "Endorsements" at bounding box center [37, 285] width 74 height 11
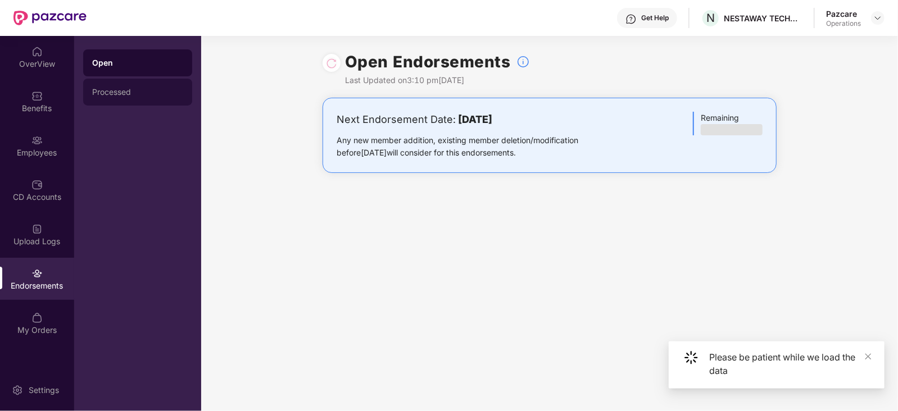
click at [134, 92] on div "Processed" at bounding box center [137, 92] width 91 height 9
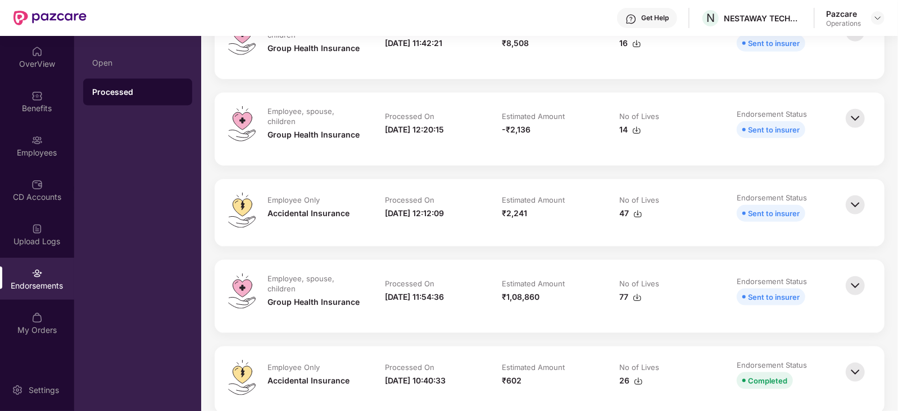
scroll to position [702, 0]
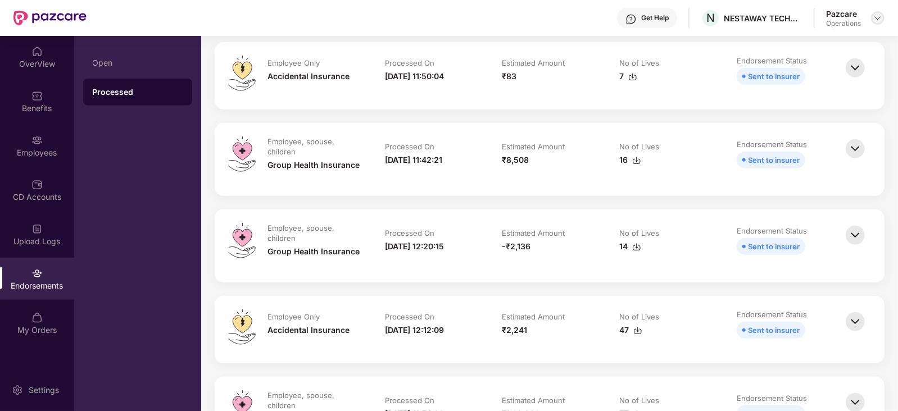
click at [872, 21] on div at bounding box center [877, 17] width 13 height 13
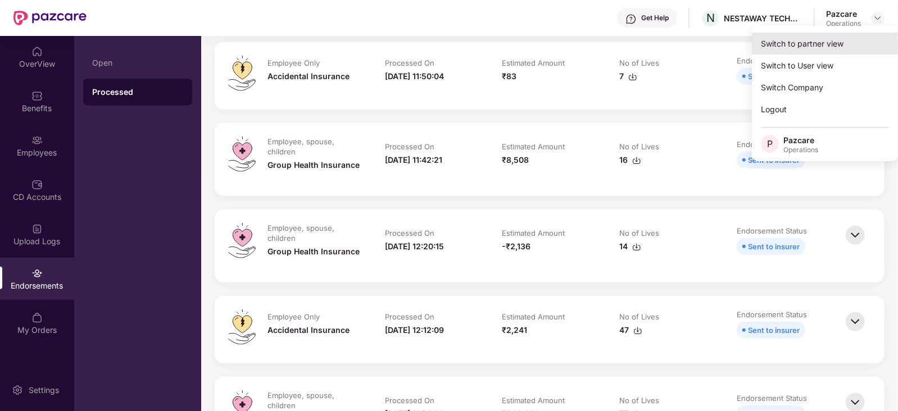
click at [813, 46] on div "Switch to partner view" at bounding box center [824, 44] width 146 height 22
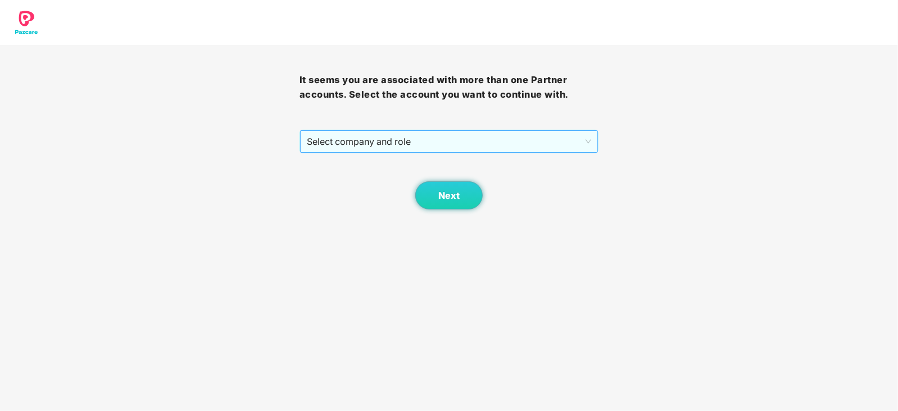
click at [379, 147] on span "Select company and role" at bounding box center [449, 141] width 285 height 21
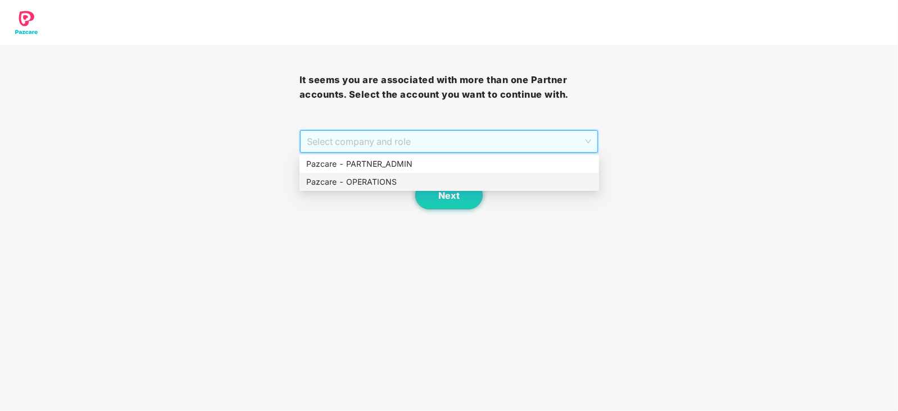
click at [382, 184] on div "Pazcare - OPERATIONS" at bounding box center [449, 182] width 286 height 12
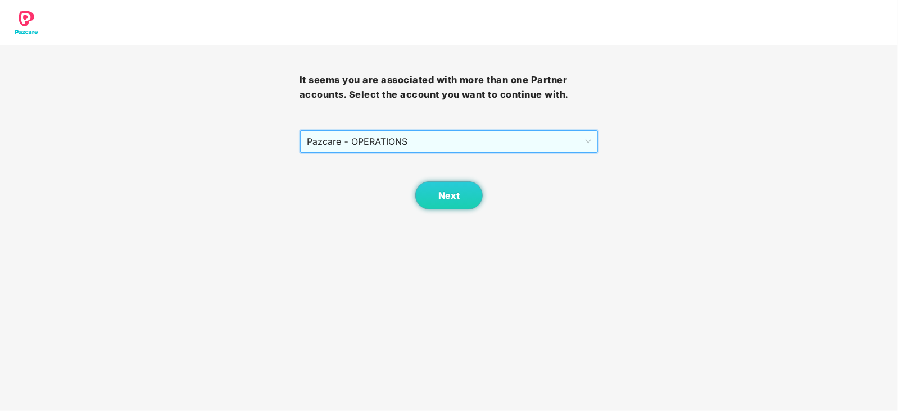
click at [422, 139] on span "Pazcare - OPERATIONS" at bounding box center [449, 141] width 285 height 21
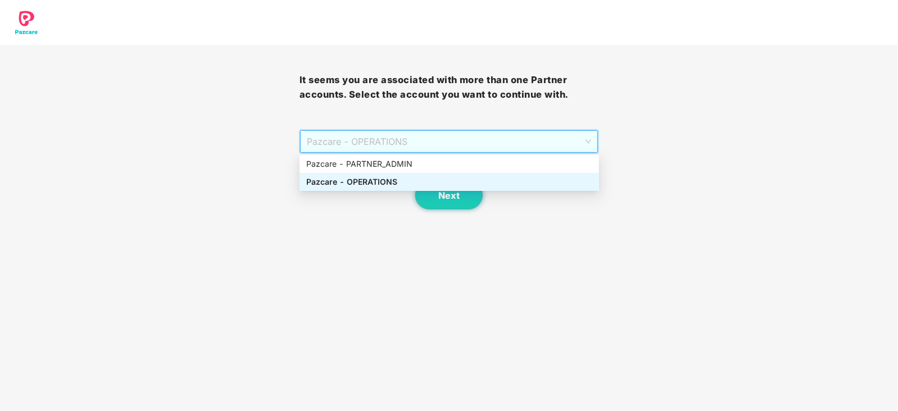
click at [396, 180] on div "Pazcare - OPERATIONS" at bounding box center [449, 182] width 286 height 12
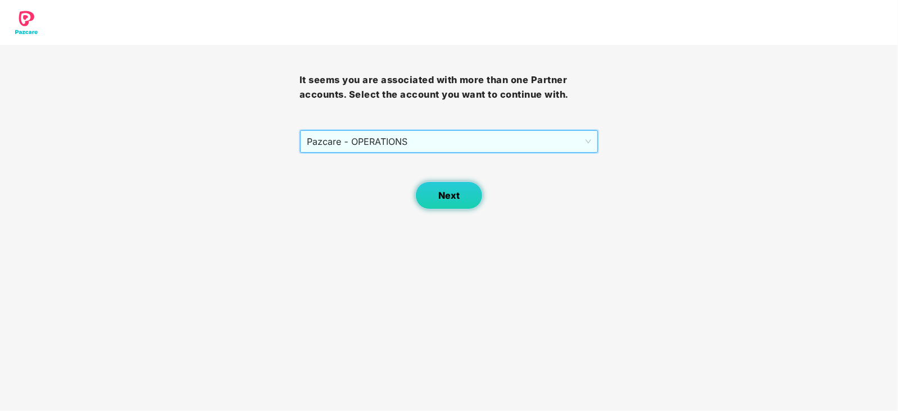
click at [444, 201] on button "Next" at bounding box center [448, 195] width 67 height 28
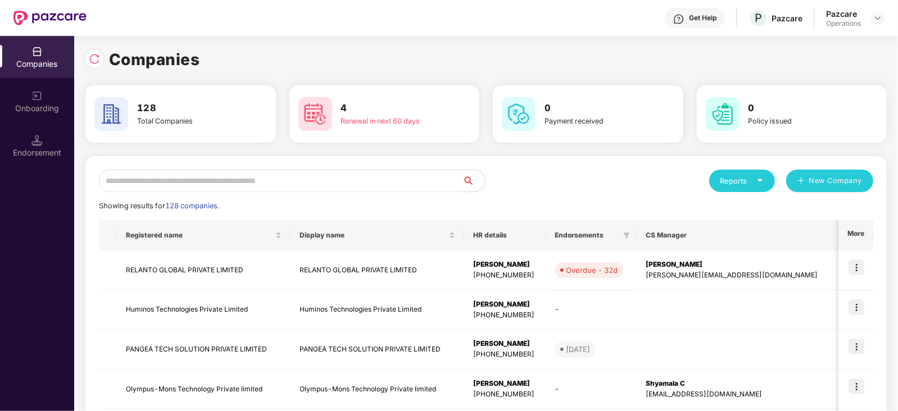
click at [173, 187] on input "text" at bounding box center [280, 181] width 363 height 22
paste input "**********"
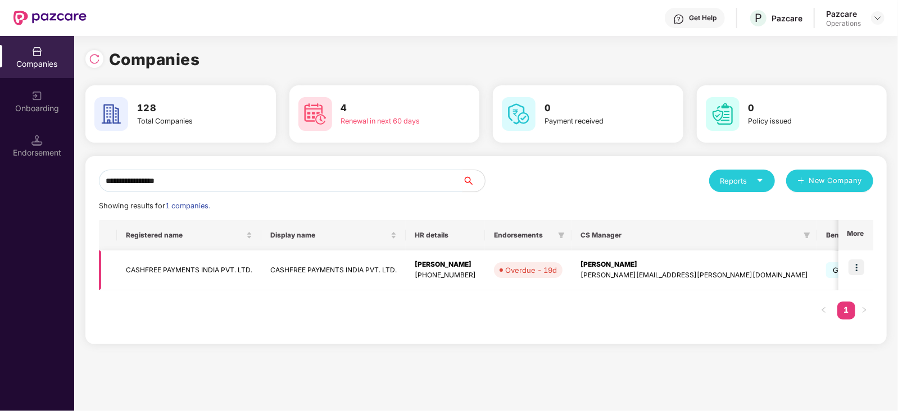
type input "**********"
click at [180, 262] on td "CASHFREE PAYMENTS INDIA PVT. LTD." at bounding box center [189, 270] width 144 height 40
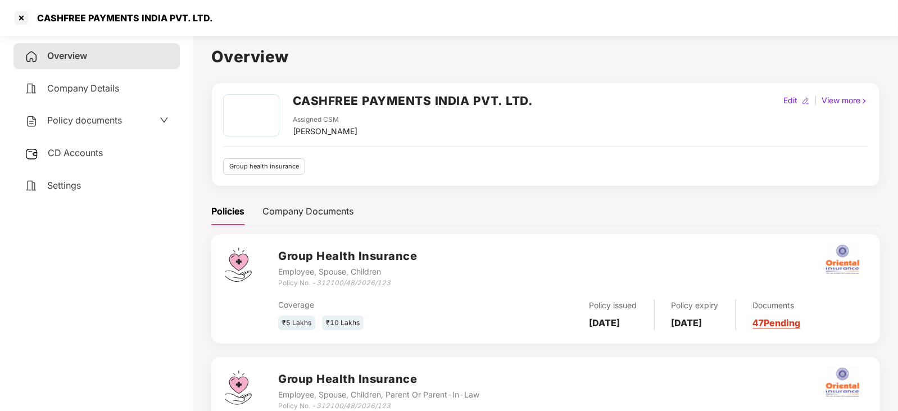
click at [88, 116] on span "Policy documents" at bounding box center [84, 120] width 75 height 11
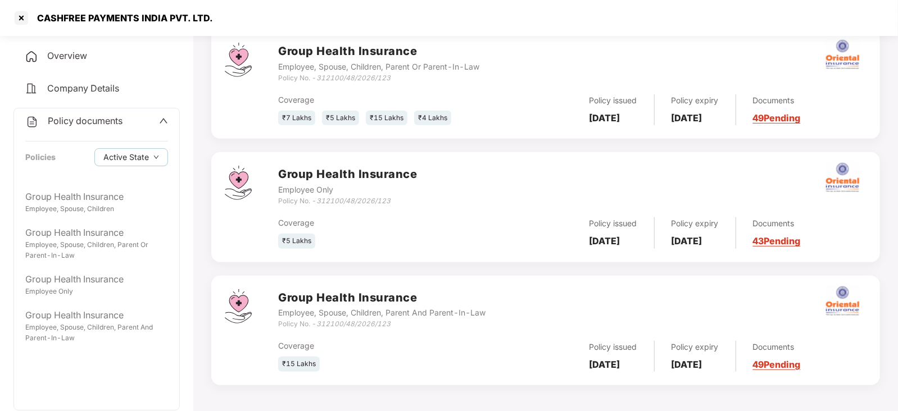
scroll to position [329, 0]
drag, startPoint x: 31, startPoint y: 21, endPoint x: 212, endPoint y: 22, distance: 180.9
click at [205, 21] on div "CASHFREE PAYMENTS INDIA PVT. LTD." at bounding box center [121, 17] width 183 height 11
copy div "CASHFREE PAYMENTS INDIA PVT. LTD"
click at [13, 23] on div at bounding box center [21, 18] width 18 height 18
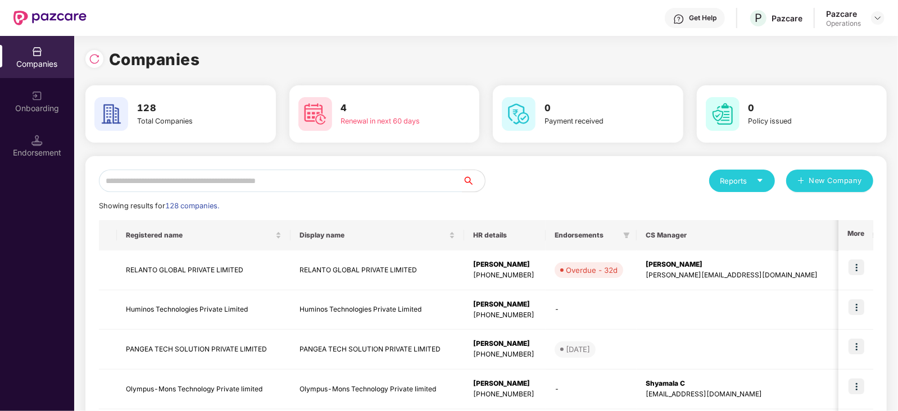
scroll to position [0, 0]
click at [174, 180] on input "text" at bounding box center [280, 181] width 363 height 22
paste input "**********"
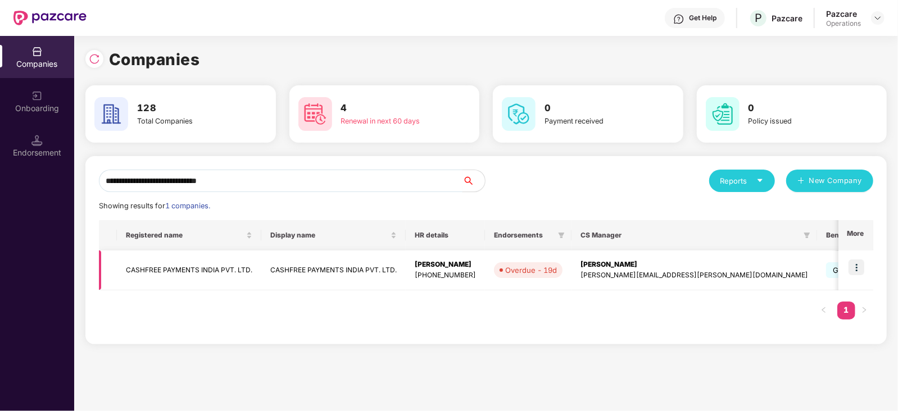
type input "**********"
click at [213, 268] on td "CASHFREE PAYMENTS INDIA PVT. LTD." at bounding box center [189, 270] width 144 height 40
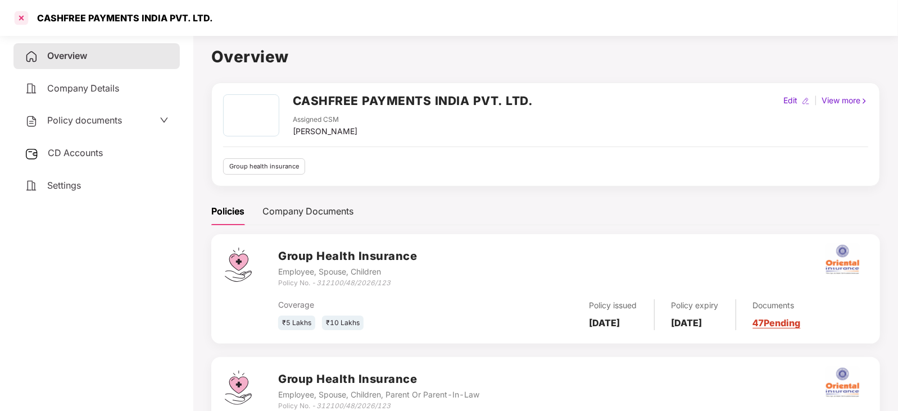
click at [17, 17] on div at bounding box center [21, 18] width 18 height 18
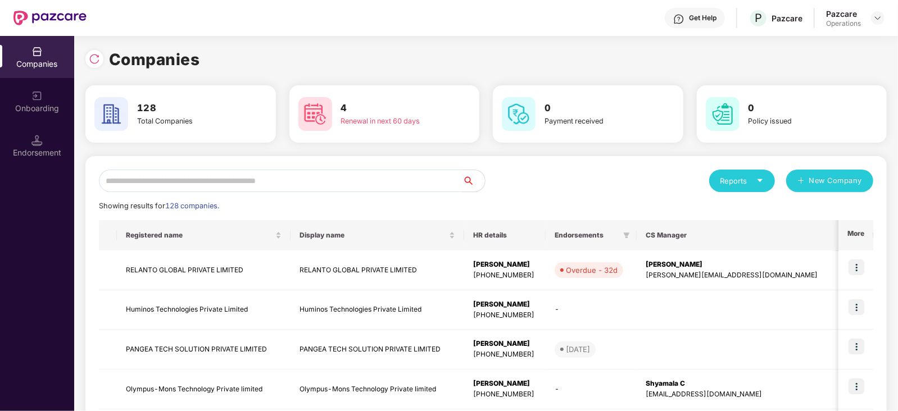
click at [263, 170] on input "text" at bounding box center [280, 181] width 363 height 22
paste input "**********"
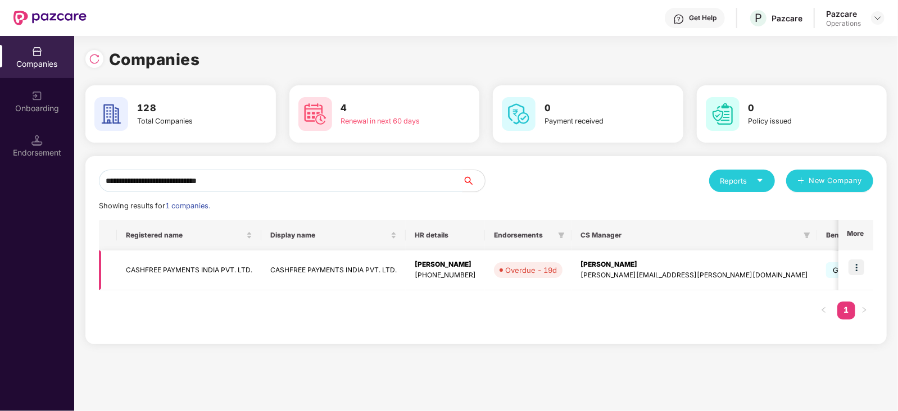
type input "**********"
click at [851, 267] on img at bounding box center [856, 267] width 16 height 16
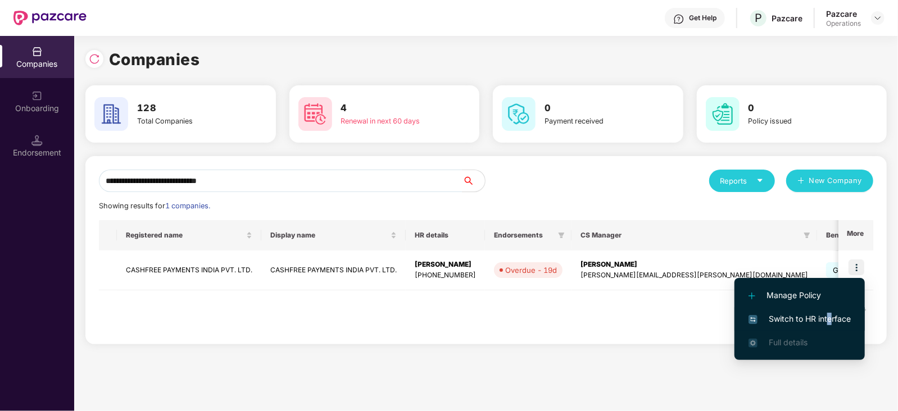
click at [828, 313] on span "Switch to HR interface" at bounding box center [799, 319] width 102 height 12
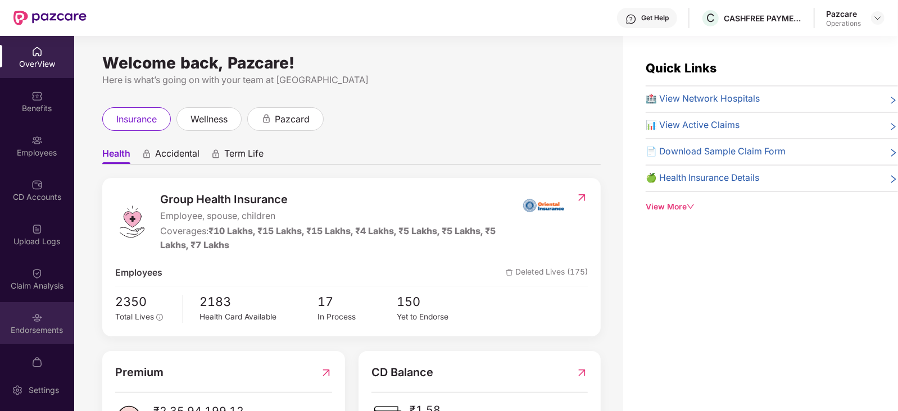
click at [26, 325] on div "Endorsements" at bounding box center [37, 330] width 74 height 11
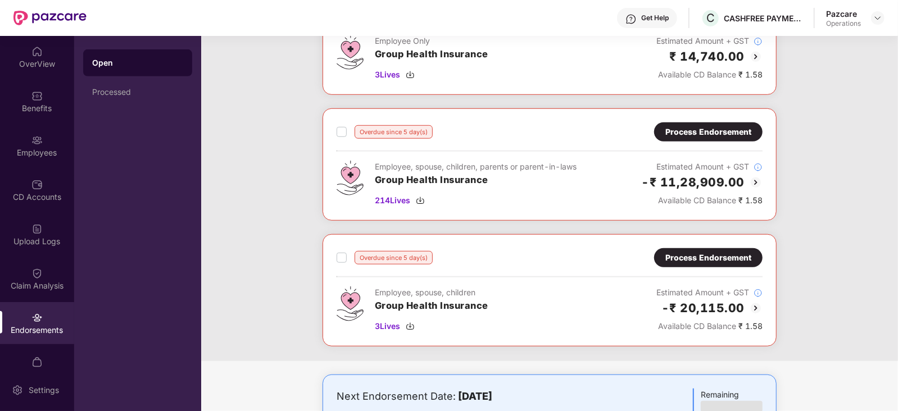
scroll to position [491, 0]
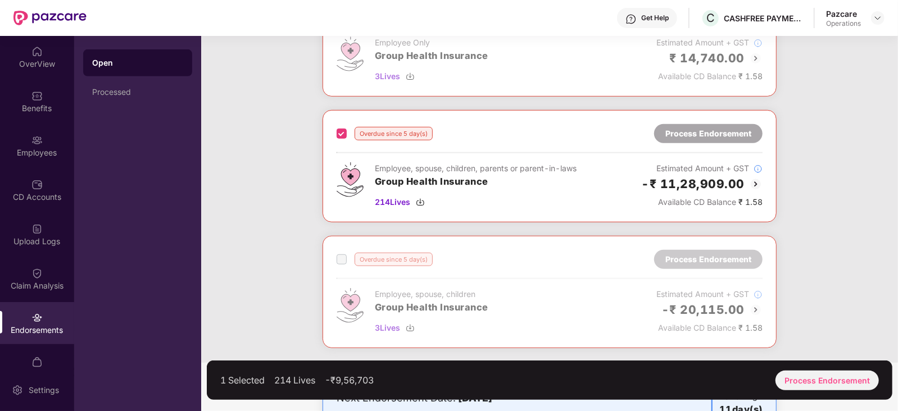
click at [345, 259] on span at bounding box center [341, 259] width 10 height 10
click at [340, 257] on span at bounding box center [341, 259] width 10 height 10
click at [763, 321] on div at bounding box center [549, 291] width 453 height 111
click at [453, 178] on h3 "Group Health Insurance" at bounding box center [476, 182] width 202 height 15
click at [454, 181] on h3 "Group Health Insurance" at bounding box center [476, 182] width 202 height 15
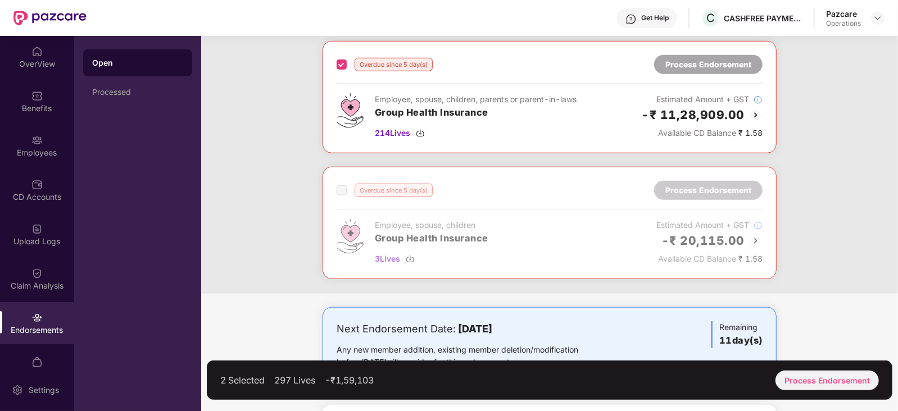
scroll to position [561, 0]
click at [798, 375] on div "Process Endorsement" at bounding box center [826, 381] width 103 height 20
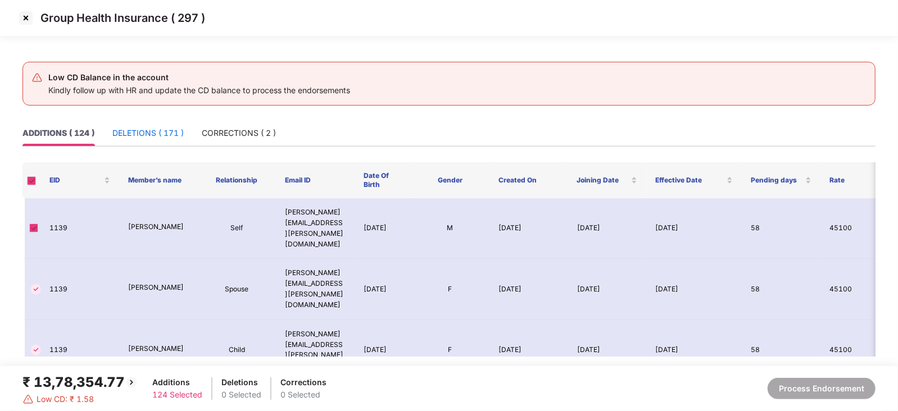
click at [152, 138] on div "DELETIONS ( 171 )" at bounding box center [147, 133] width 71 height 12
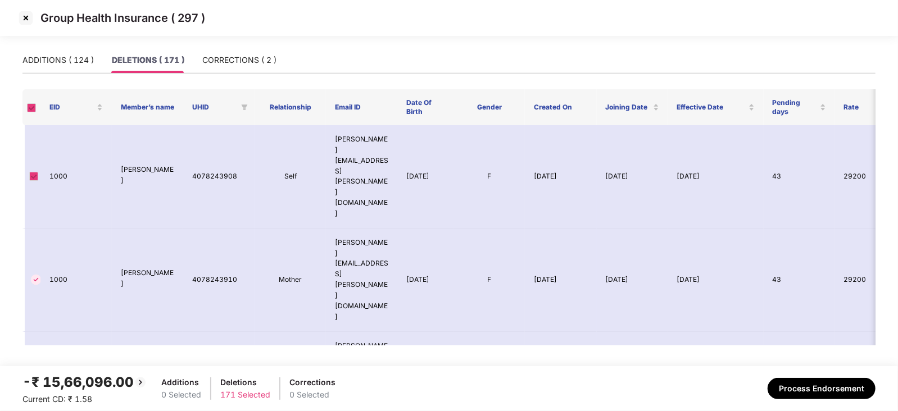
click at [26, 18] on img at bounding box center [26, 18] width 18 height 18
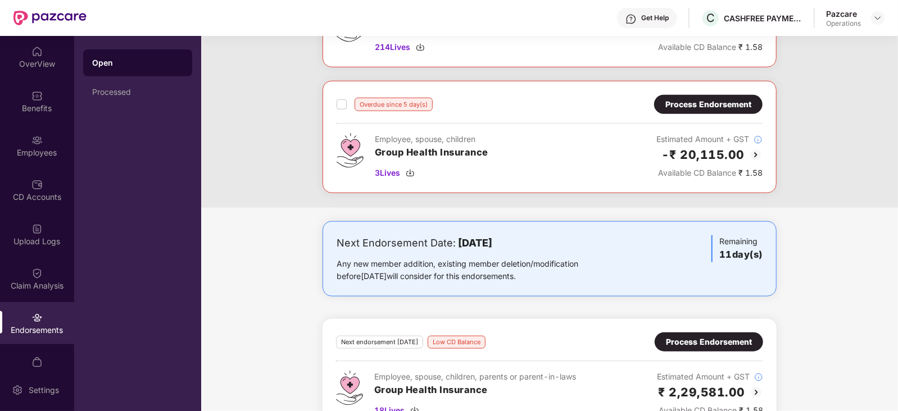
scroll to position [676, 0]
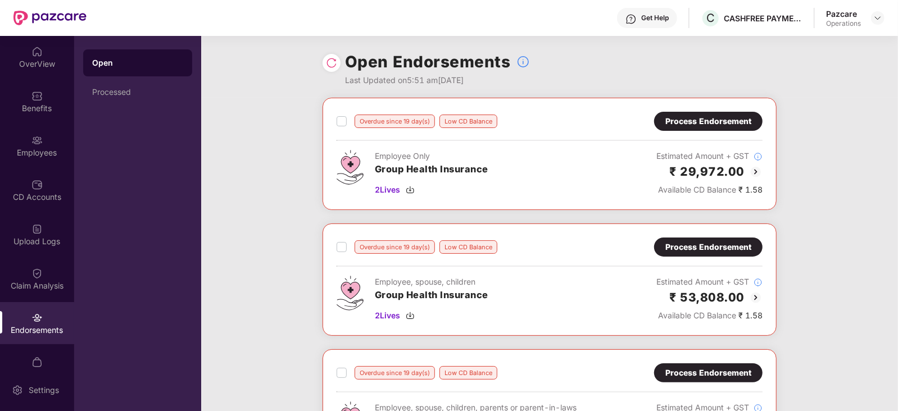
click at [882, 25] on div "Pazcare Operations" at bounding box center [855, 18] width 58 height 20
click at [879, 20] on img at bounding box center [877, 17] width 9 height 9
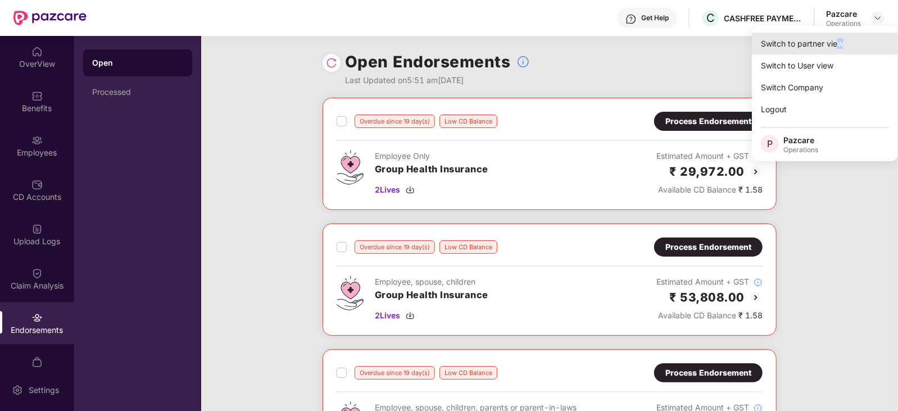
click at [840, 37] on div "Switch to partner view" at bounding box center [824, 44] width 146 height 22
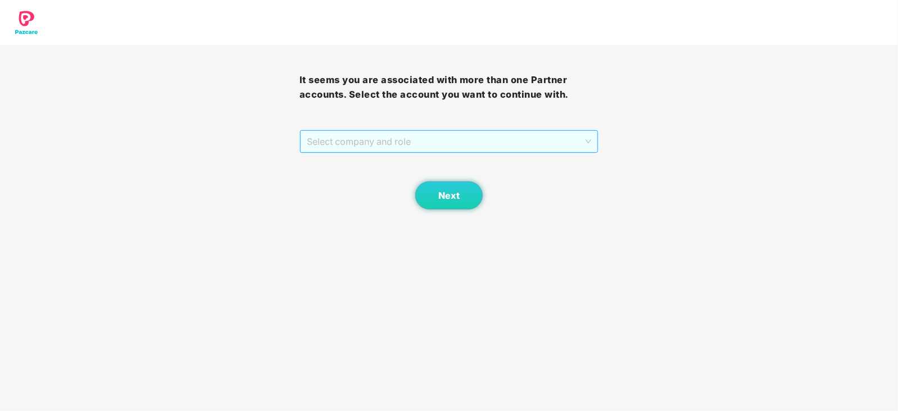
drag, startPoint x: 461, startPoint y: 142, endPoint x: 449, endPoint y: 150, distance: 14.5
click at [459, 142] on span "Select company and role" at bounding box center [449, 141] width 285 height 21
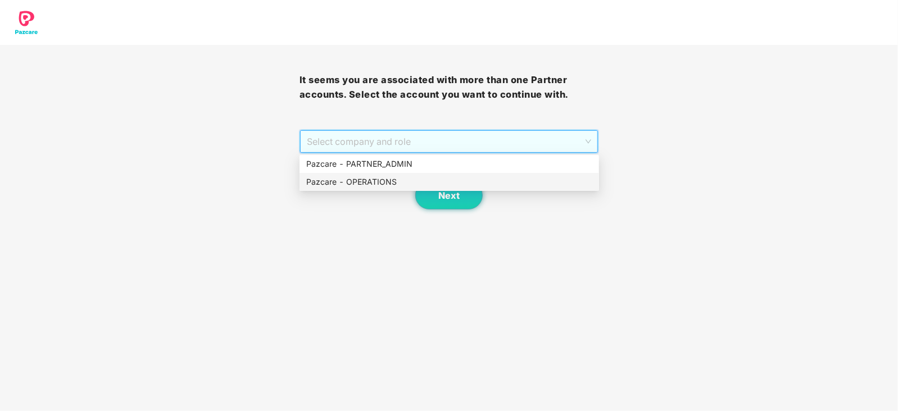
click at [407, 177] on div "Pazcare - OPERATIONS" at bounding box center [449, 182] width 286 height 12
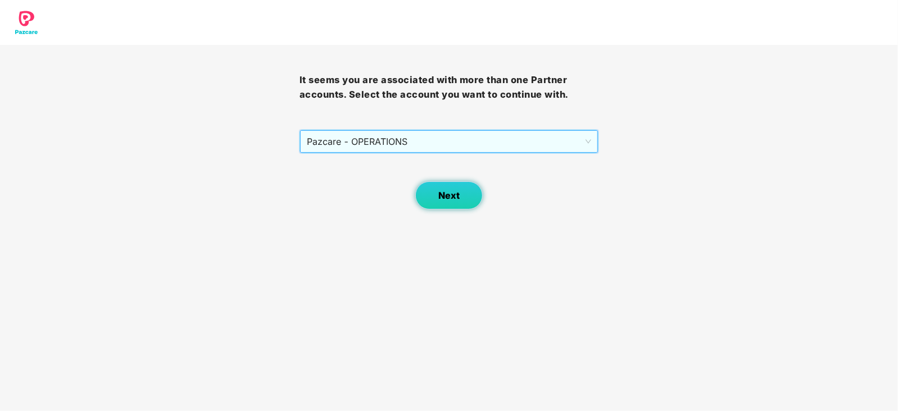
click at [439, 201] on button "Next" at bounding box center [448, 195] width 67 height 28
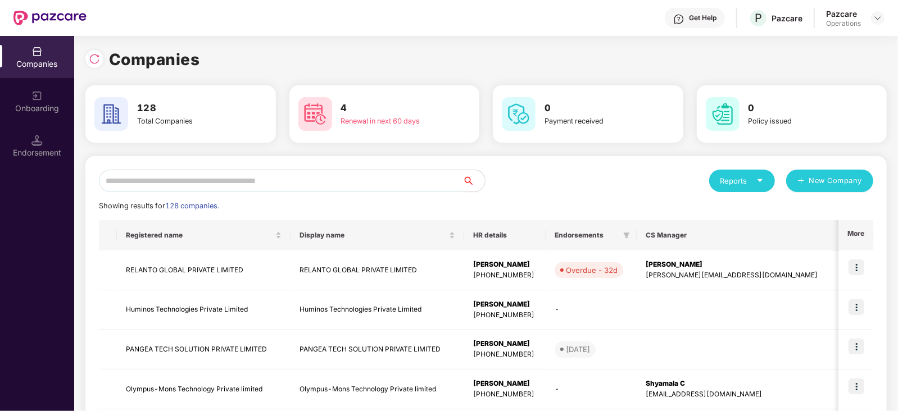
click at [344, 182] on input "text" at bounding box center [280, 181] width 363 height 22
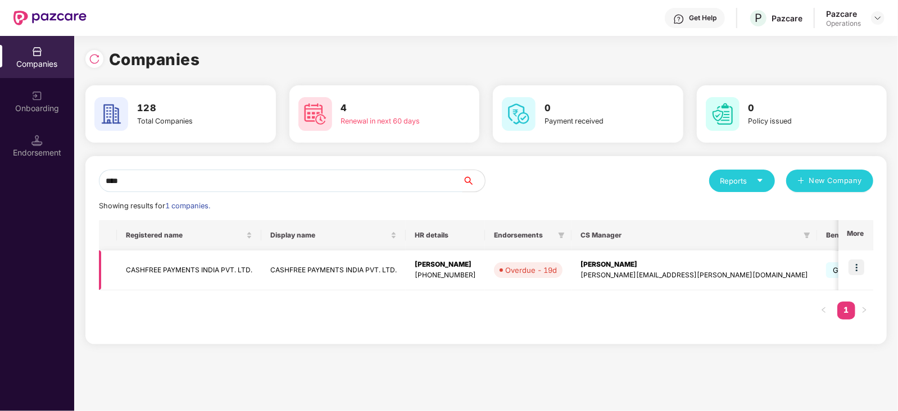
type input "****"
click at [208, 270] on td "CASHFREE PAYMENTS INDIA PVT. LTD." at bounding box center [189, 270] width 144 height 40
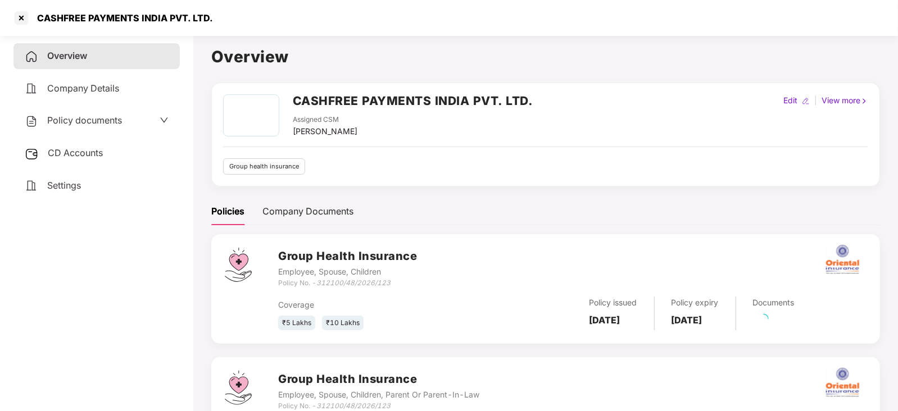
click at [84, 121] on span "Policy documents" at bounding box center [84, 120] width 75 height 11
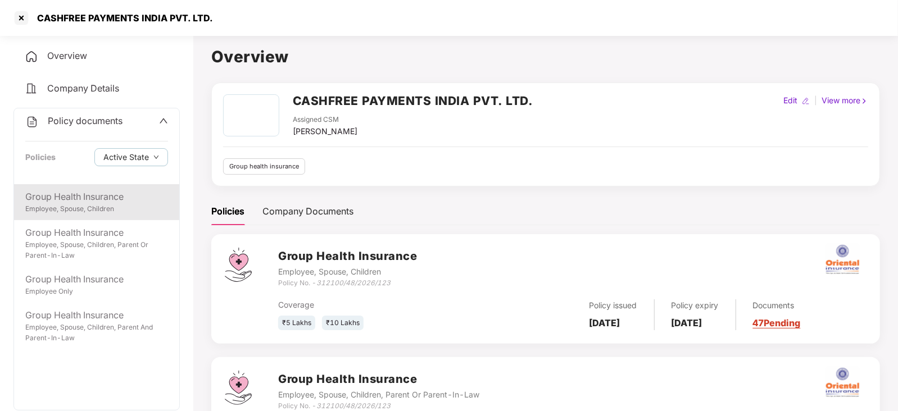
click at [99, 201] on div "Group Health Insurance" at bounding box center [96, 197] width 143 height 14
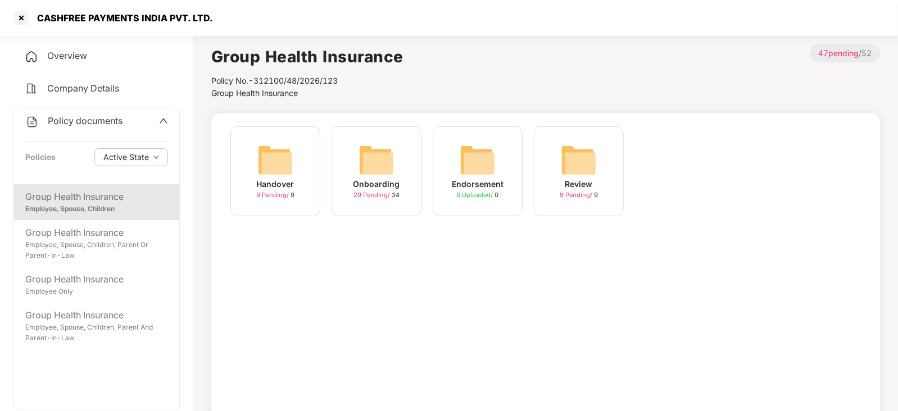
click at [380, 158] on img at bounding box center [376, 160] width 36 height 36
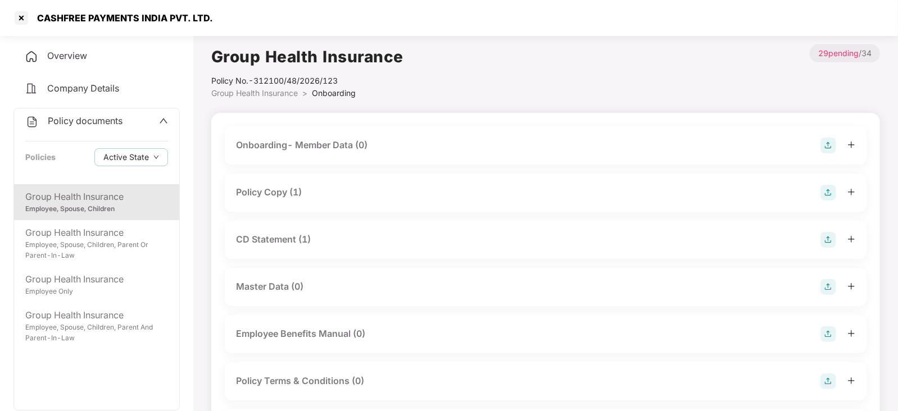
click at [272, 191] on div "Policy Copy (1)" at bounding box center [269, 192] width 66 height 14
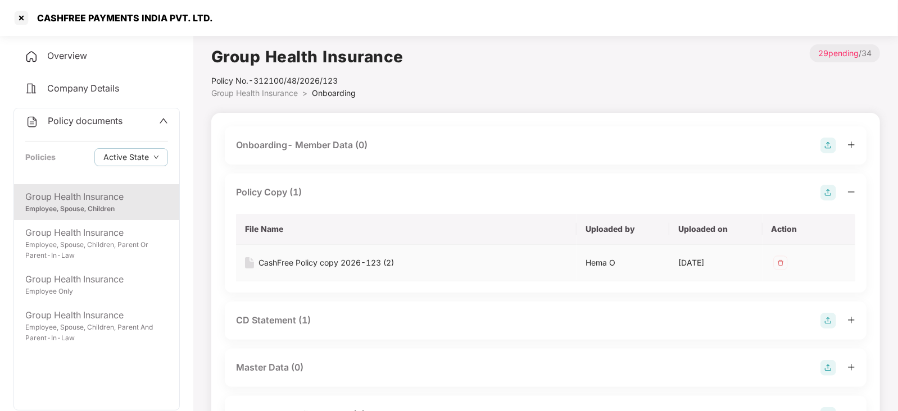
click at [319, 259] on div "CashFree Policy copy 2026-123 (2)" at bounding box center [325, 263] width 135 height 12
click at [275, 318] on div "CD Statement (1)" at bounding box center [273, 320] width 75 height 14
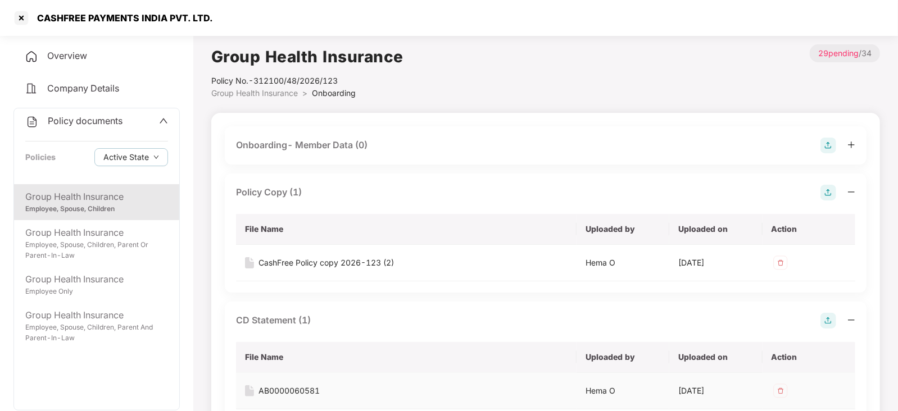
click at [284, 387] on div "AB0000060581" at bounding box center [288, 391] width 61 height 12
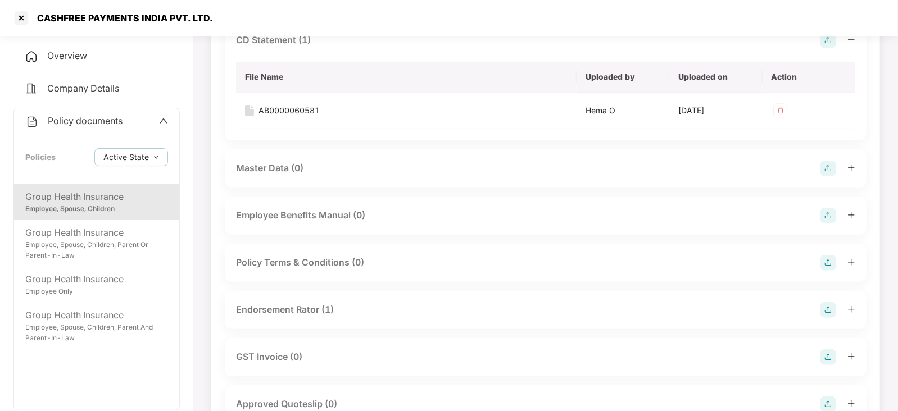
scroll to position [351, 0]
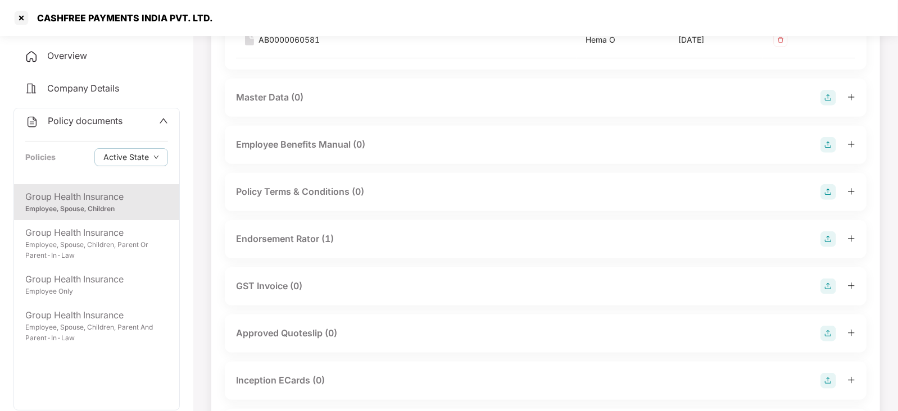
click at [298, 231] on div "Endorsement Rator (1)" at bounding box center [545, 239] width 619 height 16
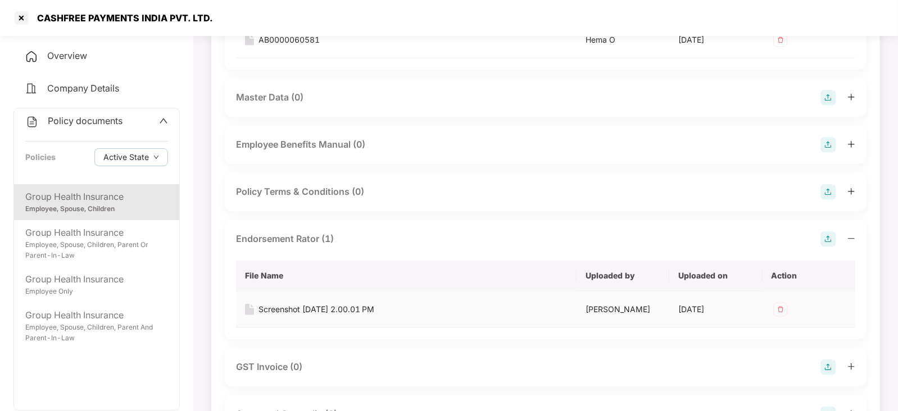
click at [331, 313] on div "Screenshot [DATE] 2.00.01 PM" at bounding box center [316, 309] width 116 height 12
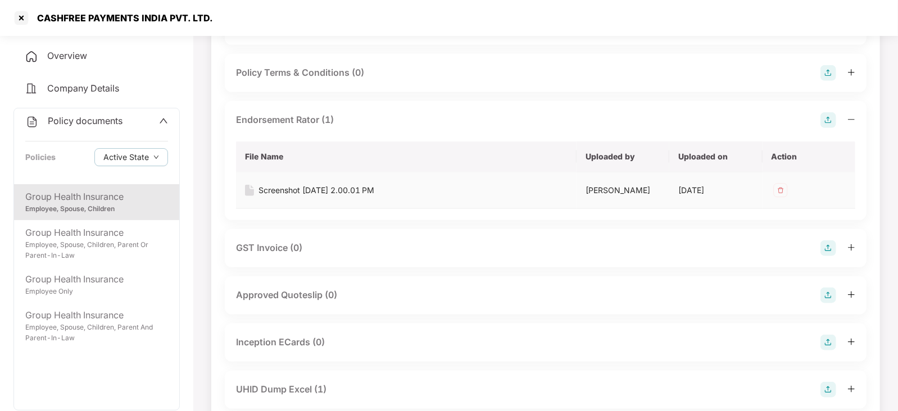
scroll to position [491, 0]
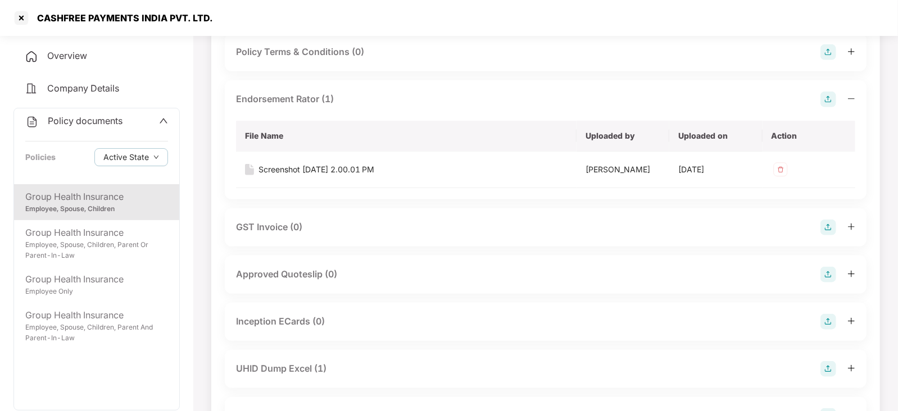
click at [297, 376] on div "UHID Dump Excel (1)" at bounding box center [281, 369] width 90 height 14
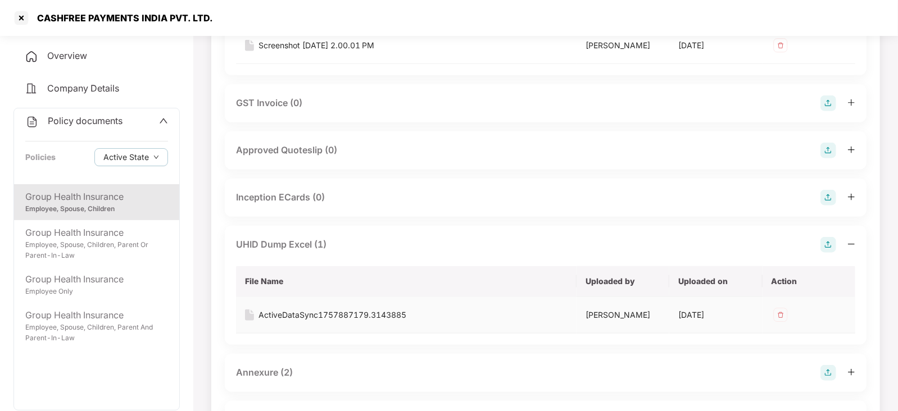
scroll to position [632, 0]
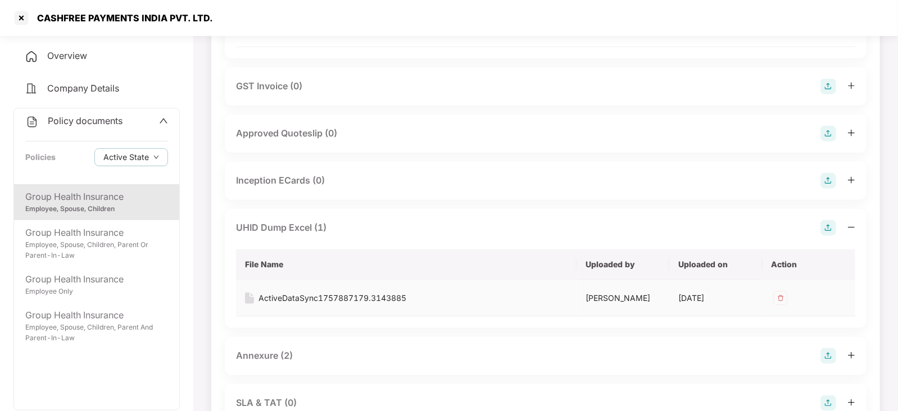
click at [317, 304] on div "ActiveDataSync1757887179.3143885" at bounding box center [332, 298] width 148 height 12
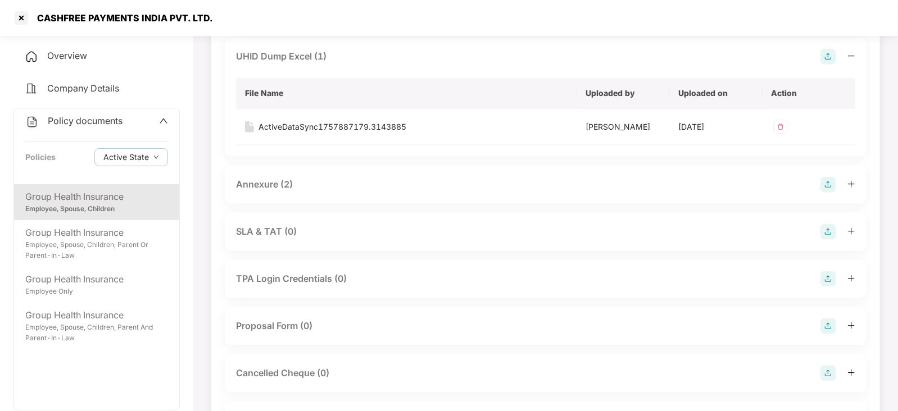
scroll to position [842, 0]
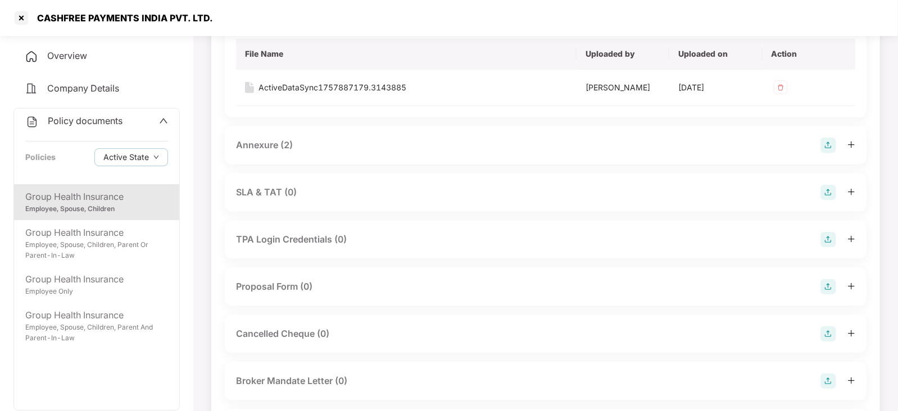
click at [267, 152] on div "Annexure (2)" at bounding box center [264, 145] width 57 height 14
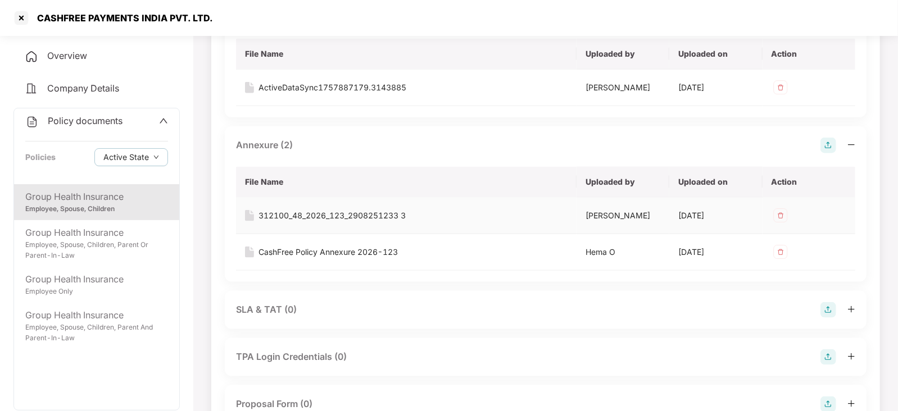
click at [311, 222] on div "312100_48_2026_123_2908251233 3" at bounding box center [331, 215] width 147 height 12
click at [353, 258] on div "CashFree Policy Annexure 2026-123" at bounding box center [327, 252] width 139 height 12
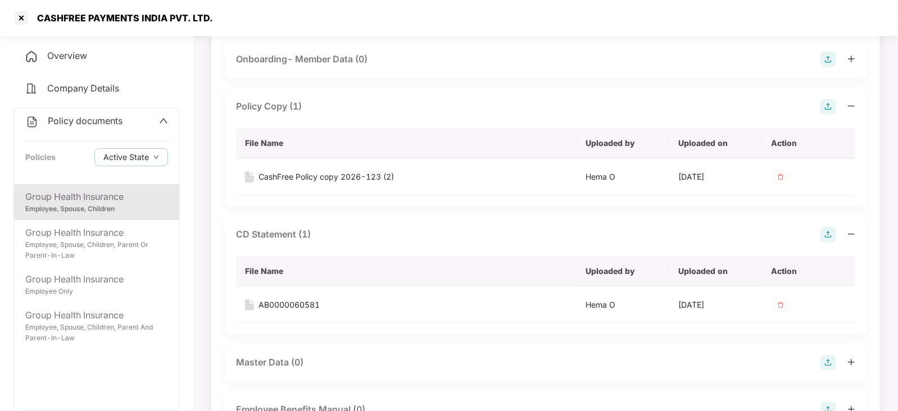
scroll to position [0, 0]
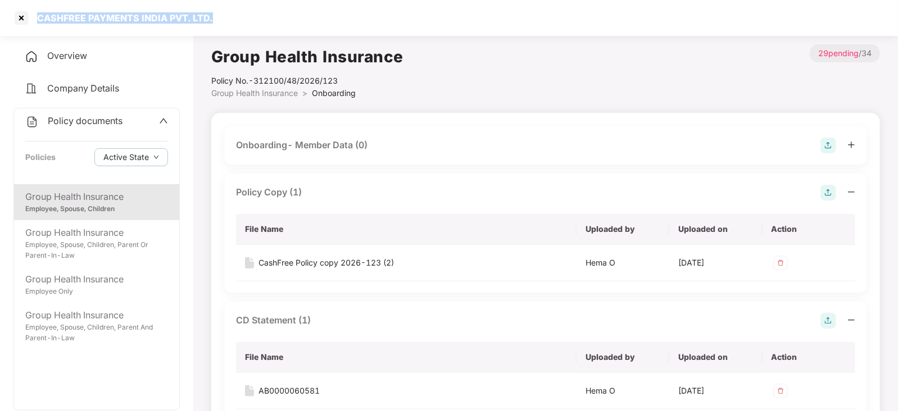
drag, startPoint x: 37, startPoint y: 17, endPoint x: 234, endPoint y: 18, distance: 196.6
click at [234, 18] on div "CASHFREE PAYMENTS INDIA PVT. LTD." at bounding box center [449, 18] width 898 height 36
copy div "CASHFREE PAYMENTS INDIA PVT. LTD."
click at [14, 21] on div at bounding box center [21, 18] width 18 height 18
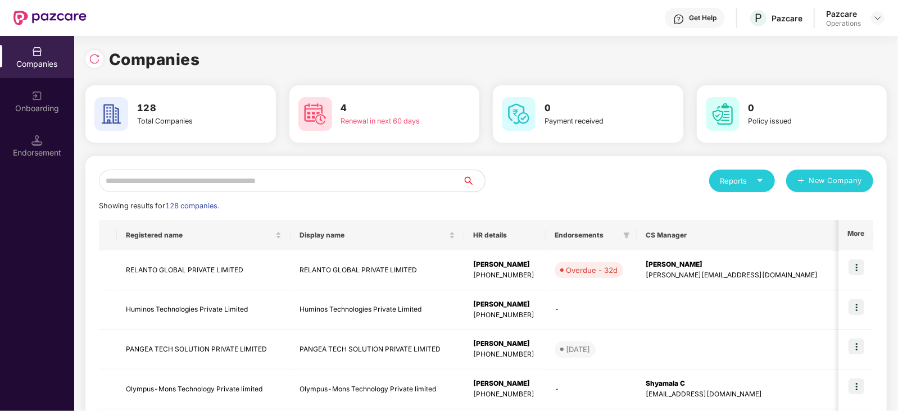
click at [215, 185] on input "text" at bounding box center [280, 181] width 363 height 22
paste input "**********"
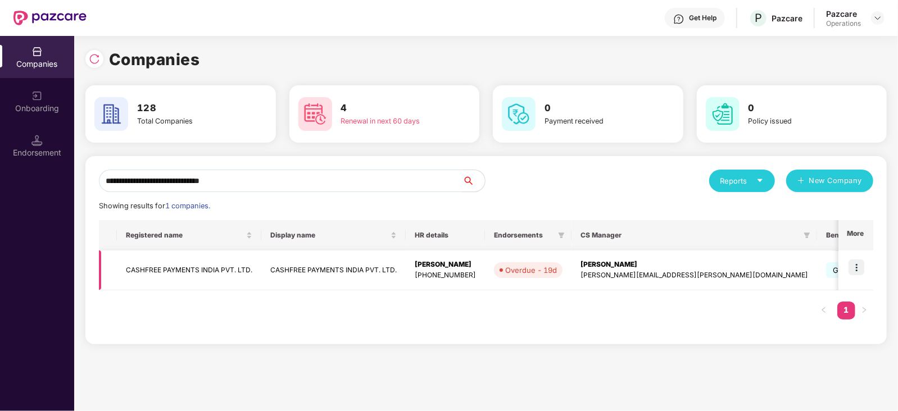
type input "**********"
click at [859, 267] on img at bounding box center [856, 267] width 16 height 16
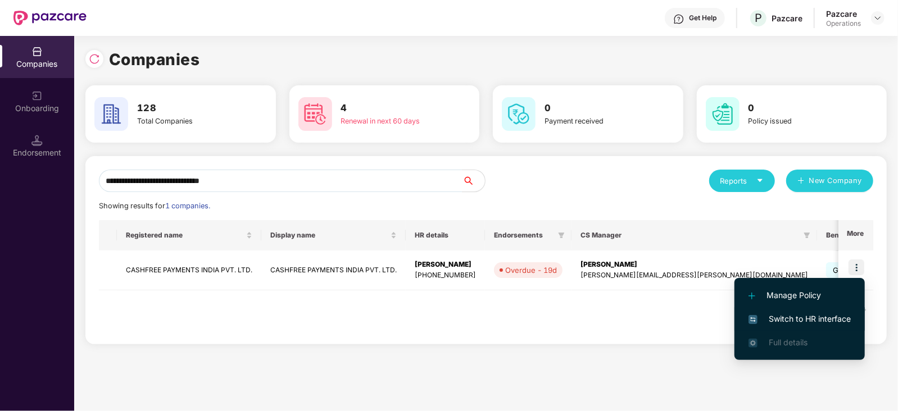
click at [809, 314] on span "Switch to HR interface" at bounding box center [799, 319] width 102 height 12
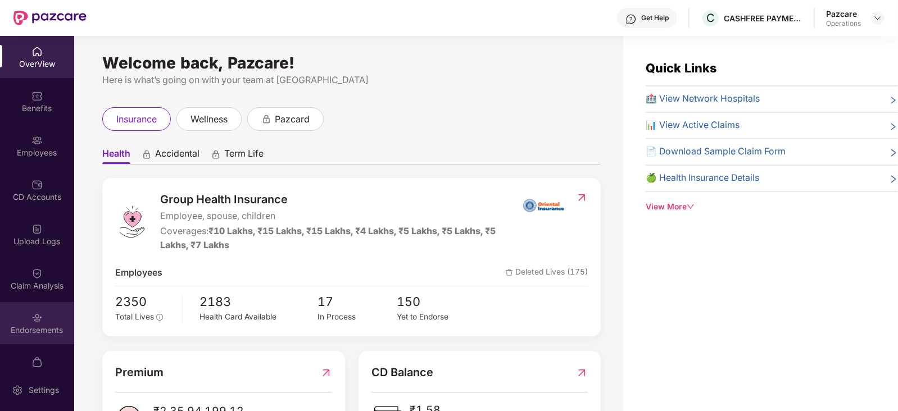
click at [41, 316] on div "Endorsements" at bounding box center [37, 323] width 74 height 42
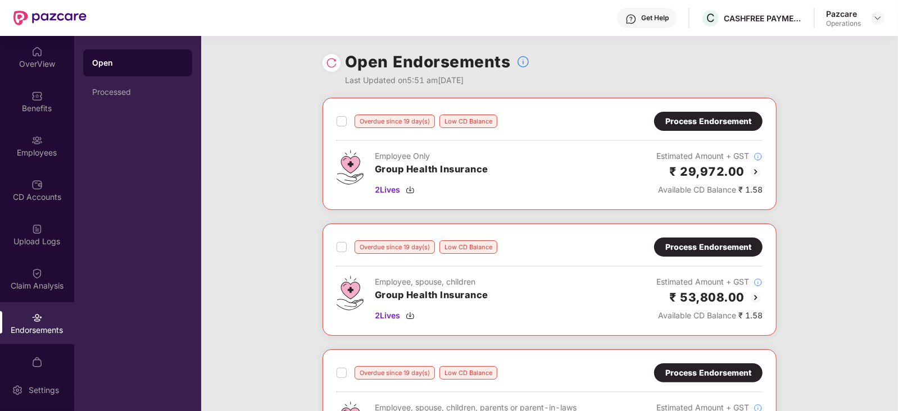
drag, startPoint x: 28, startPoint y: 131, endPoint x: 26, endPoint y: 124, distance: 7.9
click at [26, 131] on div "Employees" at bounding box center [37, 146] width 74 height 42
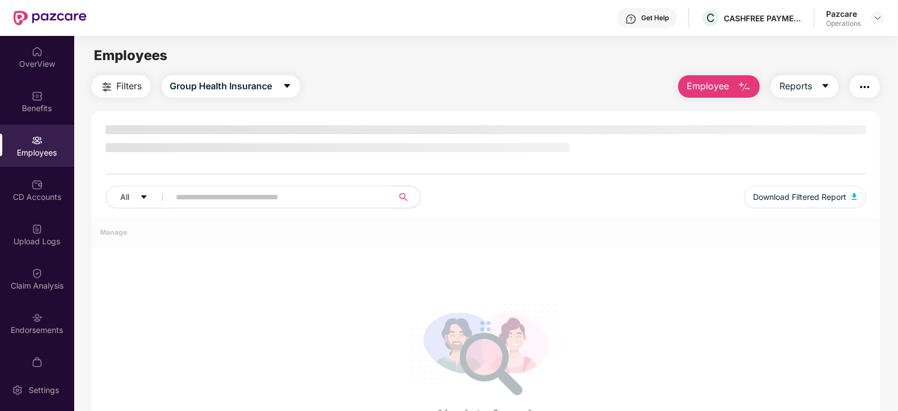
click at [27, 104] on div "Benefits" at bounding box center [37, 108] width 74 height 11
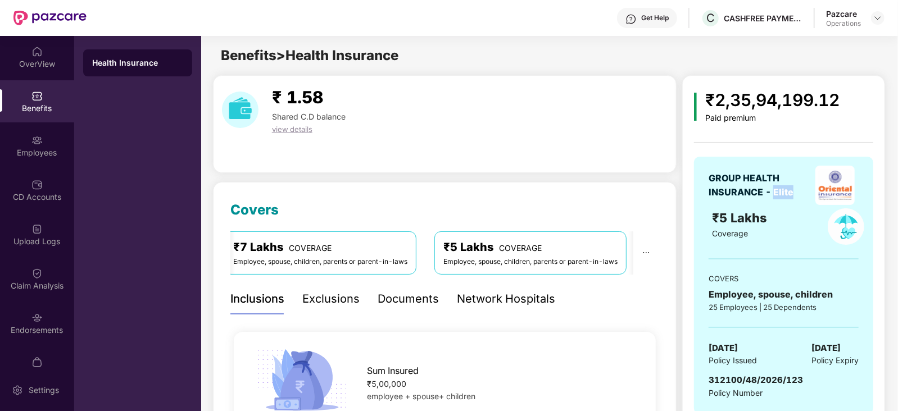
drag, startPoint x: 772, startPoint y: 192, endPoint x: 823, endPoint y: 204, distance: 51.9
click at [795, 196] on div "GROUP HEALTH INSURANCE - Elite" at bounding box center [757, 185] width 98 height 28
copy div "Elite"
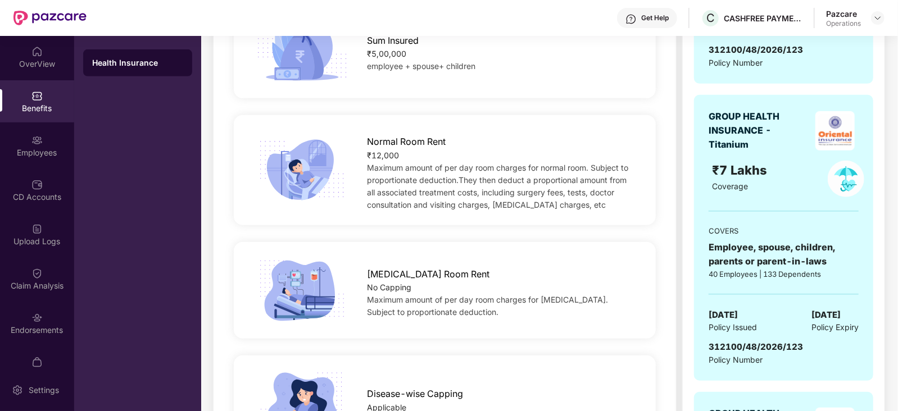
scroll to position [351, 0]
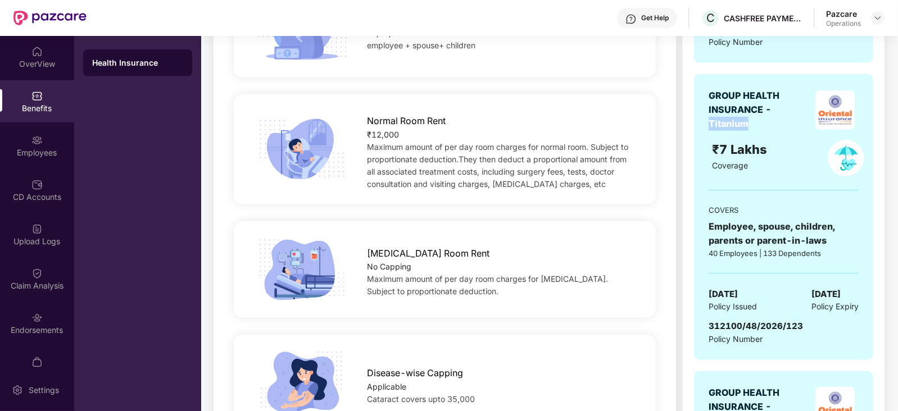
drag, startPoint x: 709, startPoint y: 123, endPoint x: 761, endPoint y: 124, distance: 51.7
click at [753, 122] on div "GROUP HEALTH INSURANCE - Titanium" at bounding box center [757, 110] width 98 height 42
copy div "Titanium"
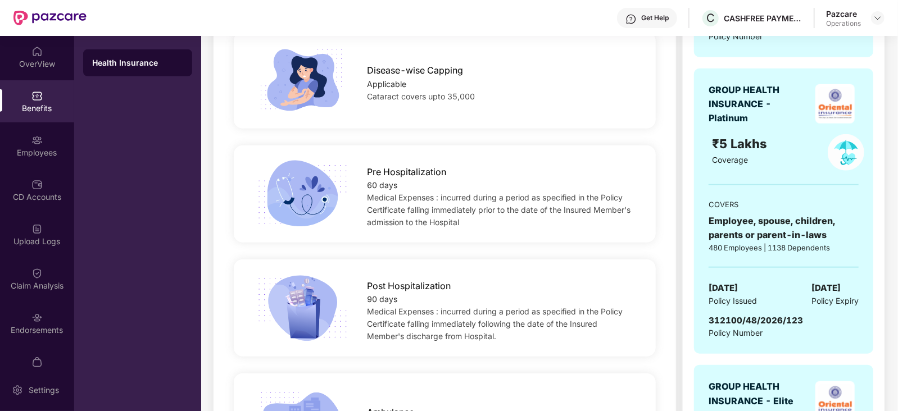
scroll to position [632, 0]
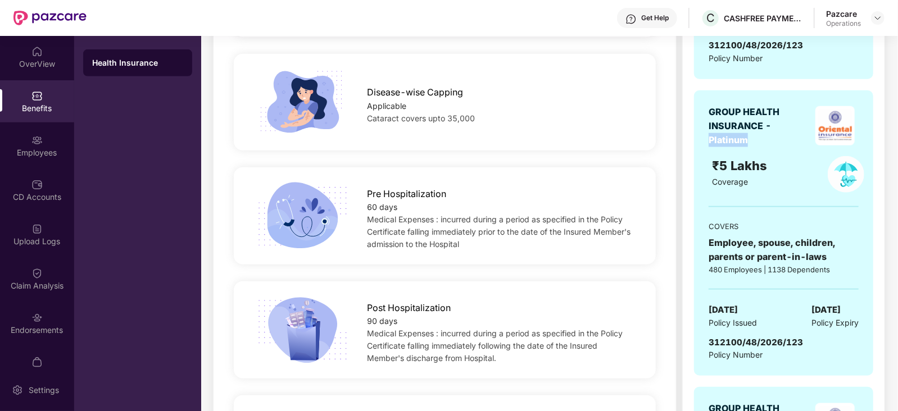
drag, startPoint x: 708, startPoint y: 139, endPoint x: 749, endPoint y: 139, distance: 41.6
click at [749, 139] on div "GROUP HEALTH INSURANCE - Platinum ₹5 Lakhs Coverage COVERS Employee, spouse, ch…" at bounding box center [783, 233] width 179 height 286
copy div "Platinum"
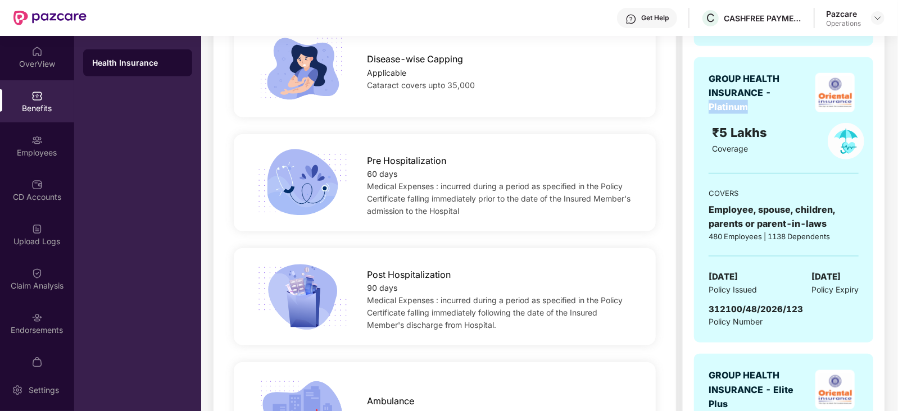
scroll to position [772, 0]
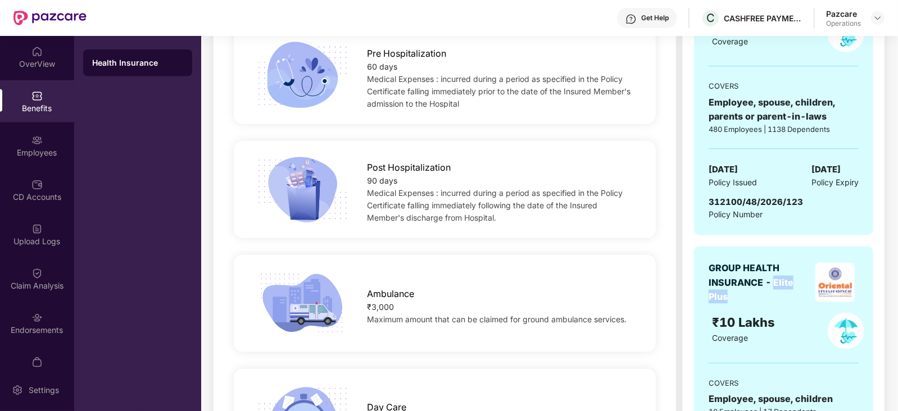
drag, startPoint x: 775, startPoint y: 278, endPoint x: 800, endPoint y: 298, distance: 32.8
click at [800, 298] on div "GROUP HEALTH INSURANCE - Elite Plus" at bounding box center [757, 282] width 98 height 42
copy div "Elite Plus"
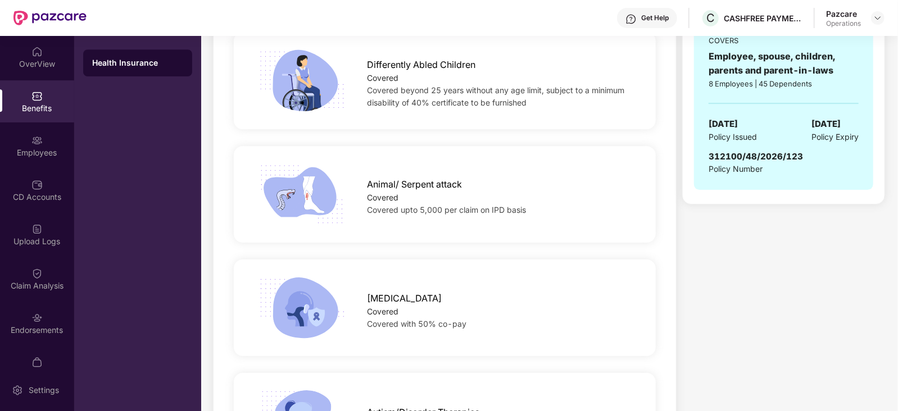
scroll to position [2574, 0]
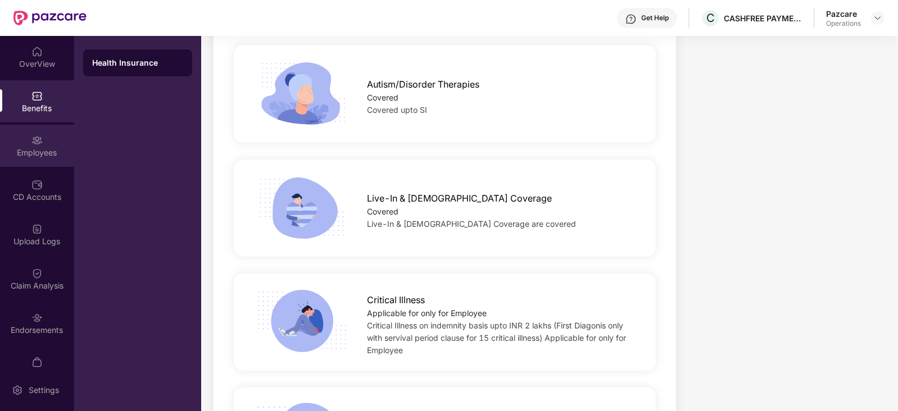
click at [51, 146] on div "Employees" at bounding box center [37, 146] width 74 height 42
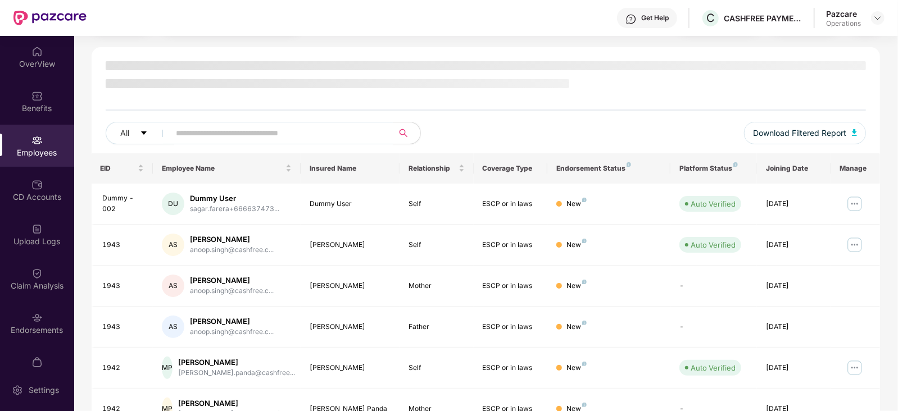
scroll to position [277, 0]
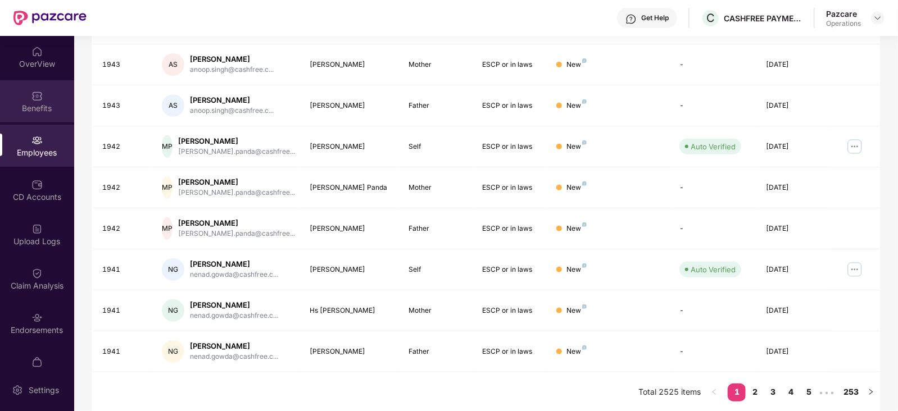
click at [48, 110] on div "Benefits" at bounding box center [37, 108] width 74 height 11
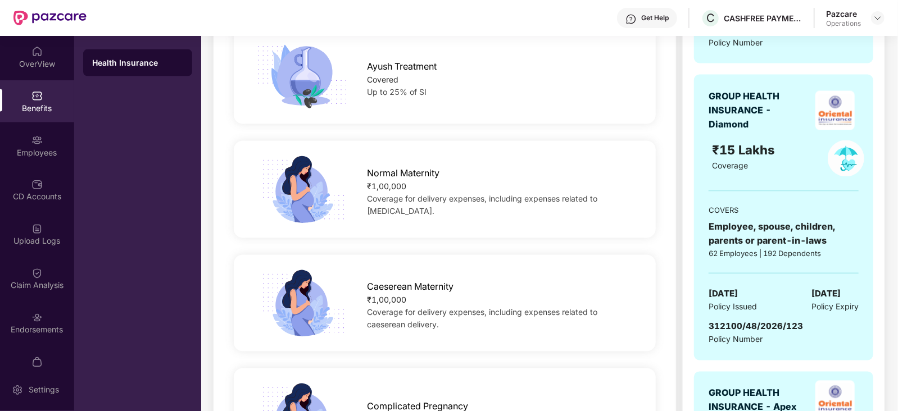
scroll to position [1226, 0]
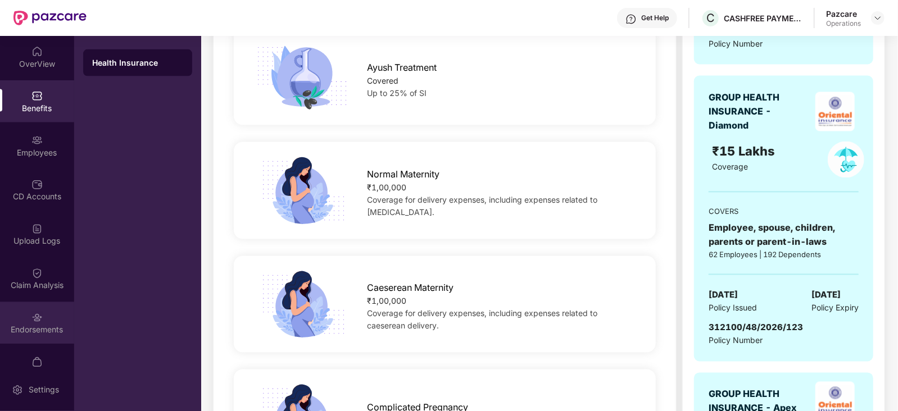
click at [42, 329] on div "Endorsements" at bounding box center [37, 330] width 74 height 11
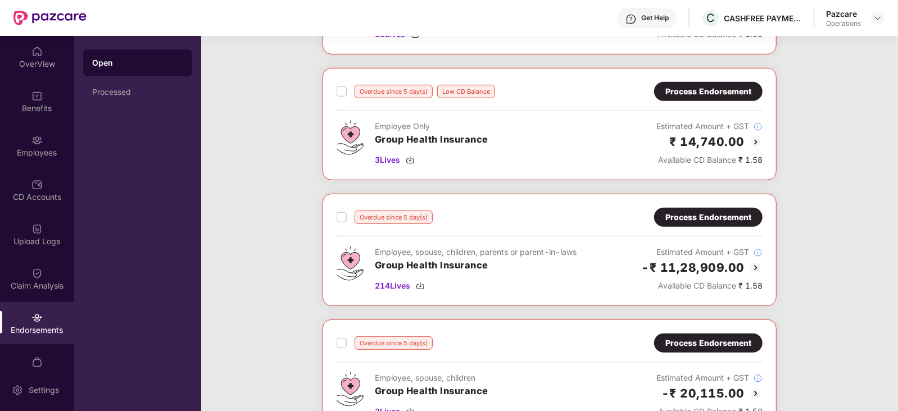
scroll to position [337, 0]
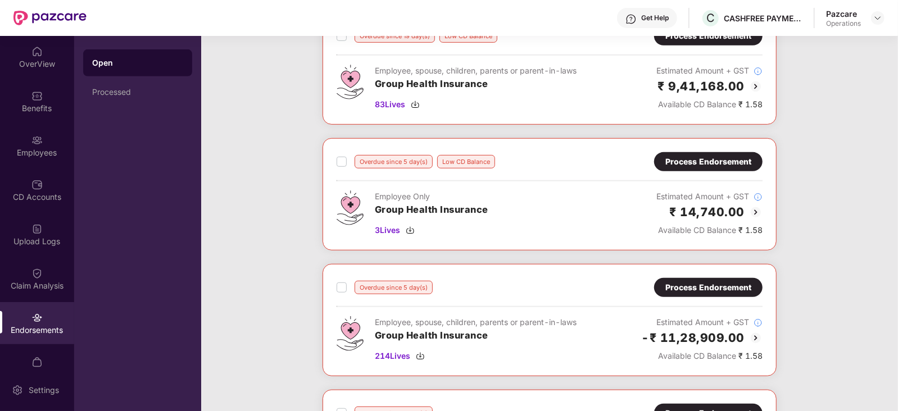
click at [258, 231] on div "Overdue since 19 day(s) Low CD Balance Process Endorsement Employee Only Group …" at bounding box center [549, 139] width 696 height 756
click at [33, 110] on div "Benefits" at bounding box center [37, 108] width 74 height 11
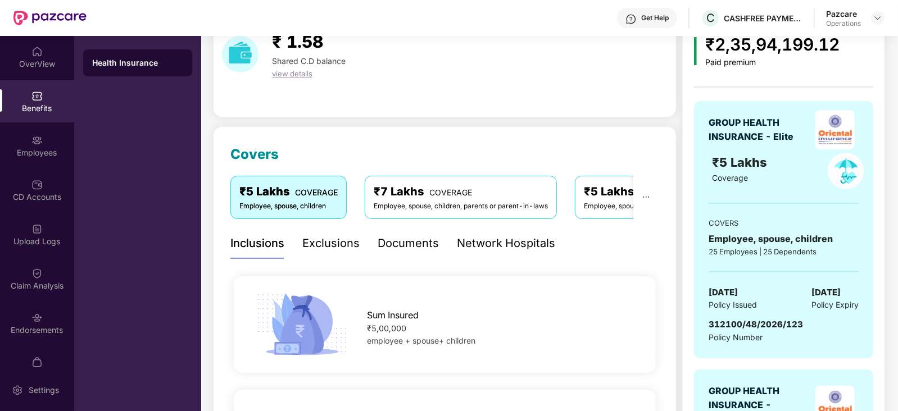
scroll to position [28, 0]
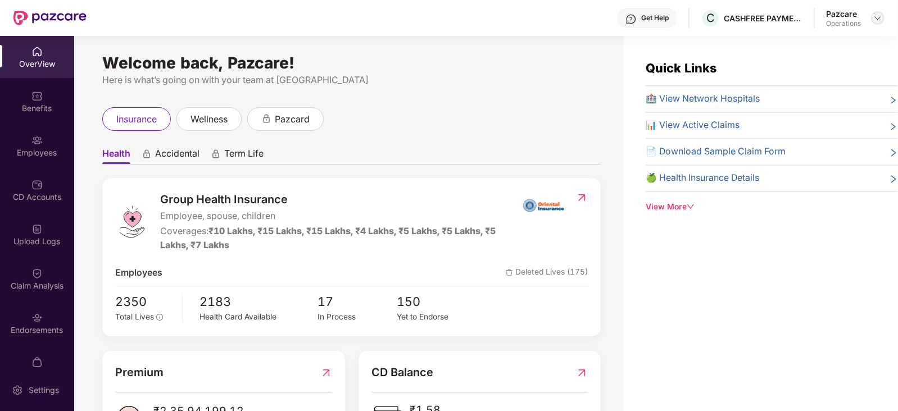
drag, startPoint x: 882, startPoint y: 26, endPoint x: 879, endPoint y: 14, distance: 12.7
click at [880, 25] on div "Pazcare Operations" at bounding box center [855, 18] width 58 height 20
click at [878, 13] on img at bounding box center [877, 17] width 9 height 9
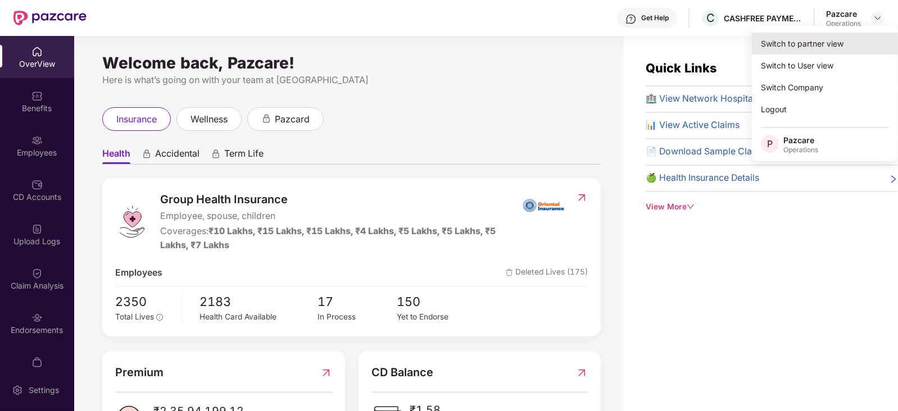
click at [824, 51] on div "Switch to partner view" at bounding box center [824, 44] width 146 height 22
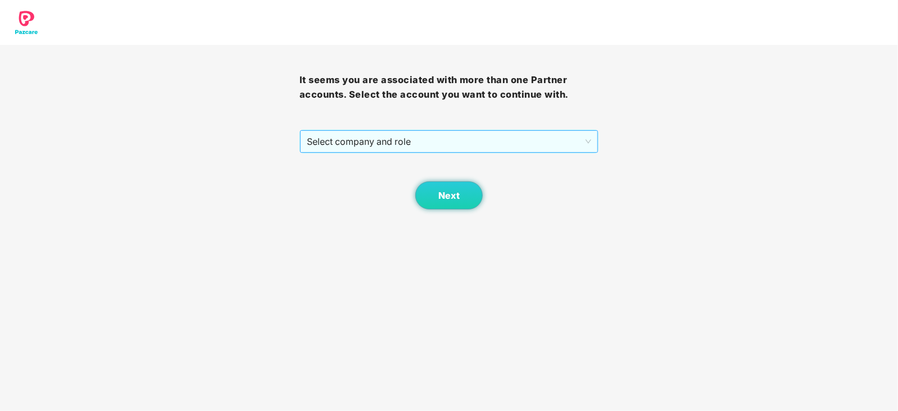
click at [419, 149] on span "Select company and role" at bounding box center [449, 141] width 285 height 21
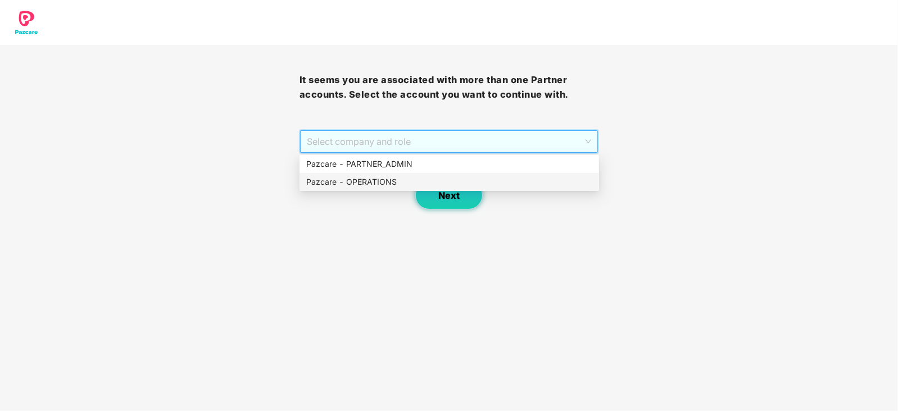
drag, startPoint x: 362, startPoint y: 181, endPoint x: 418, endPoint y: 197, distance: 58.5
click at [362, 184] on div "Pazcare - OPERATIONS" at bounding box center [449, 182] width 286 height 12
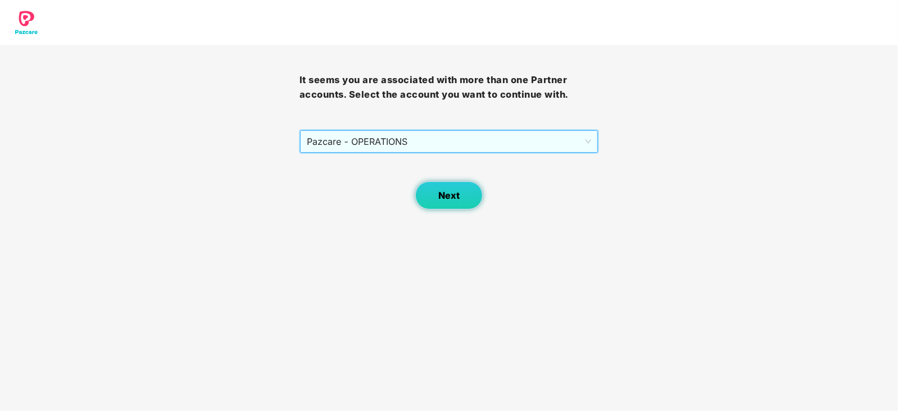
click at [440, 202] on button "Next" at bounding box center [448, 195] width 67 height 28
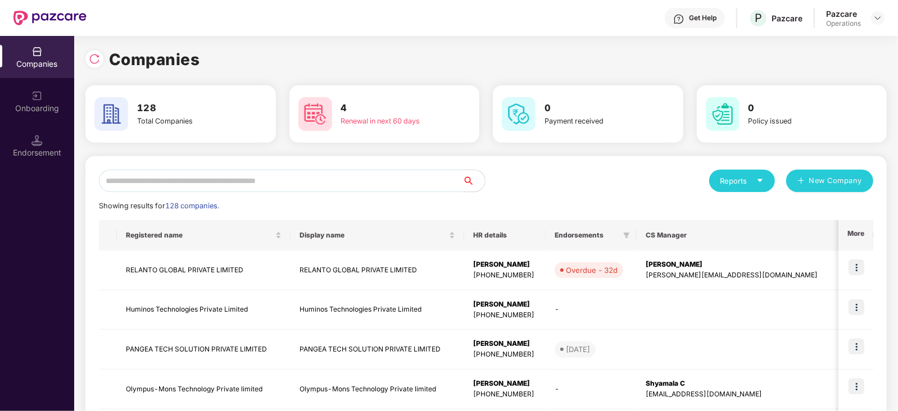
click at [337, 177] on input "text" at bounding box center [280, 181] width 363 height 22
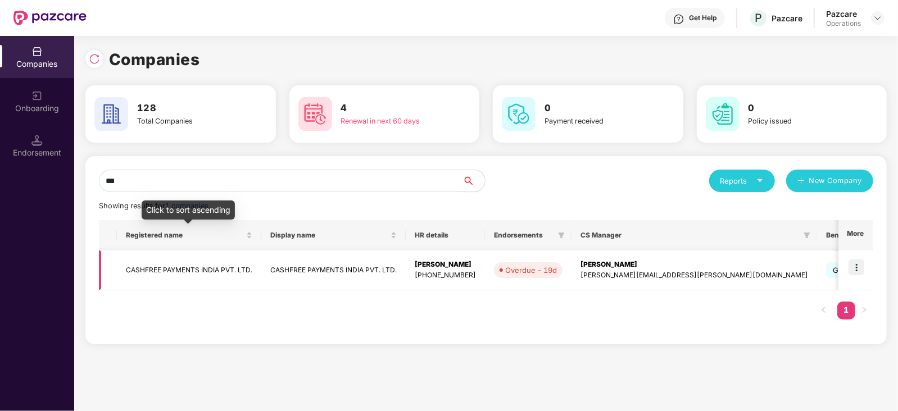
type input "***"
click at [189, 258] on td "CASHFREE PAYMENTS INDIA PVT. LTD." at bounding box center [189, 270] width 144 height 40
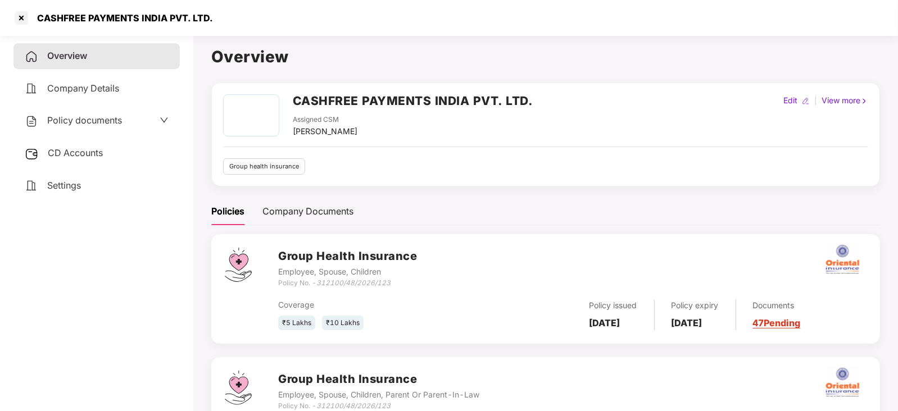
click at [68, 126] on span "Policy documents" at bounding box center [84, 120] width 75 height 11
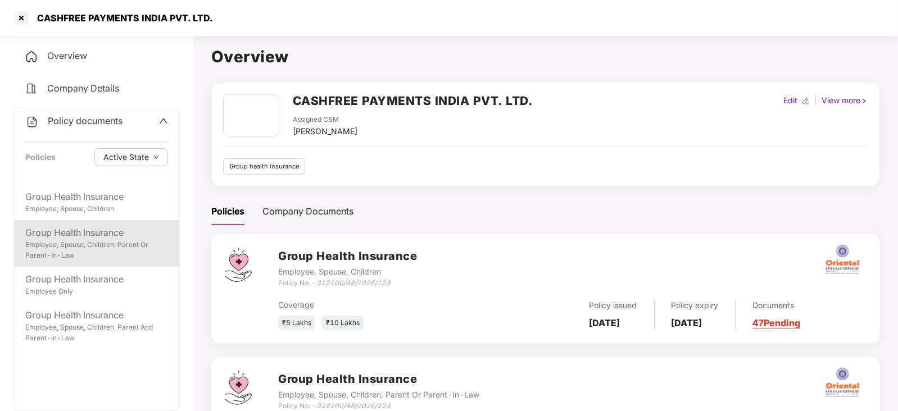
click at [94, 229] on div "Group Health Insurance" at bounding box center [96, 233] width 143 height 14
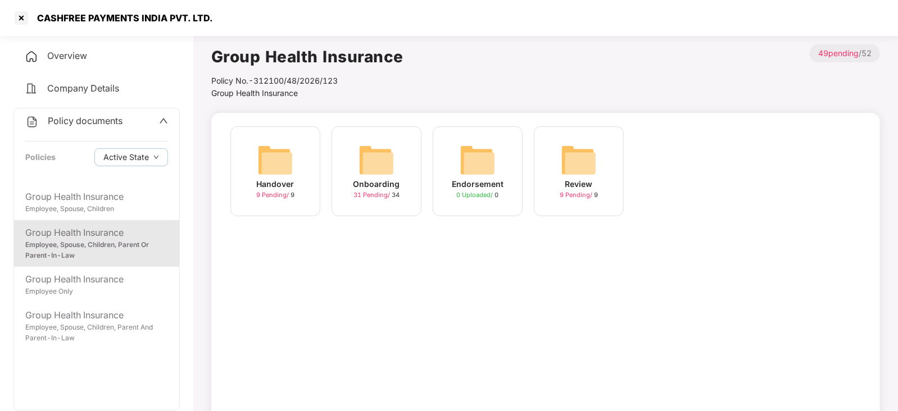
click at [386, 164] on img at bounding box center [376, 160] width 36 height 36
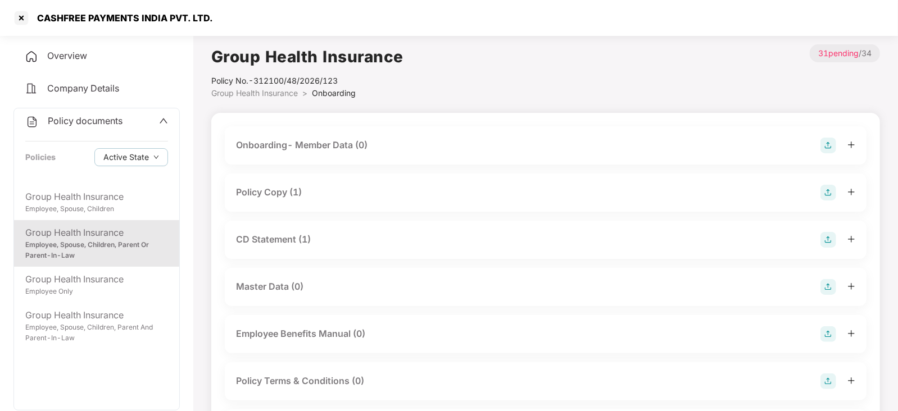
click at [277, 193] on div "Policy Copy (1)" at bounding box center [269, 192] width 66 height 14
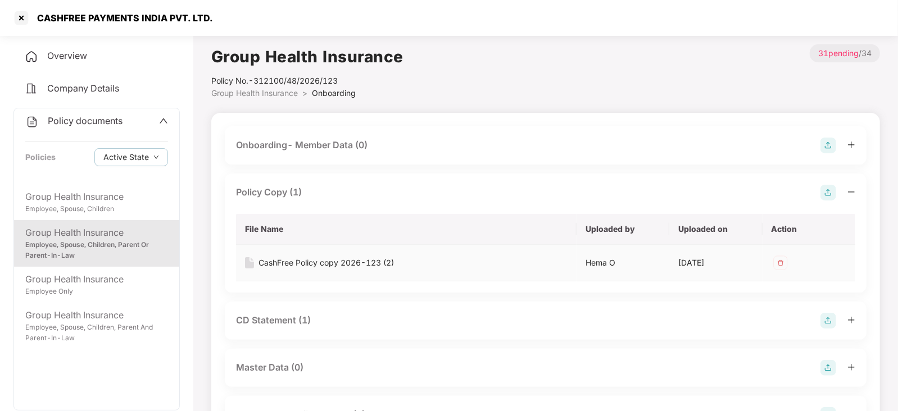
click at [300, 263] on div "CashFree Policy copy 2026-123 (2)" at bounding box center [325, 263] width 135 height 12
click at [294, 321] on div "CD Statement (1)" at bounding box center [273, 320] width 75 height 14
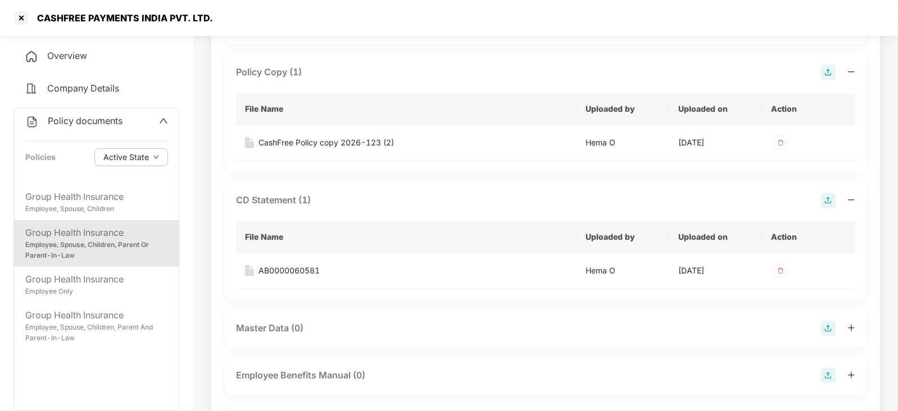
scroll to position [140, 0]
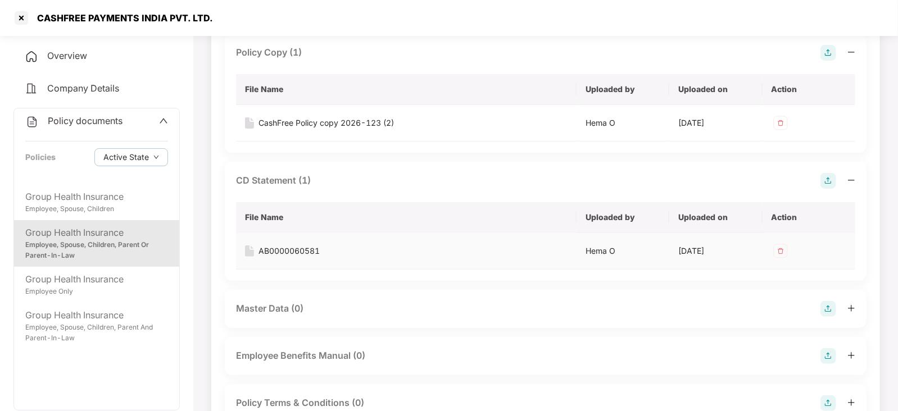
click at [292, 248] on div "AB0000060581" at bounding box center [288, 251] width 61 height 12
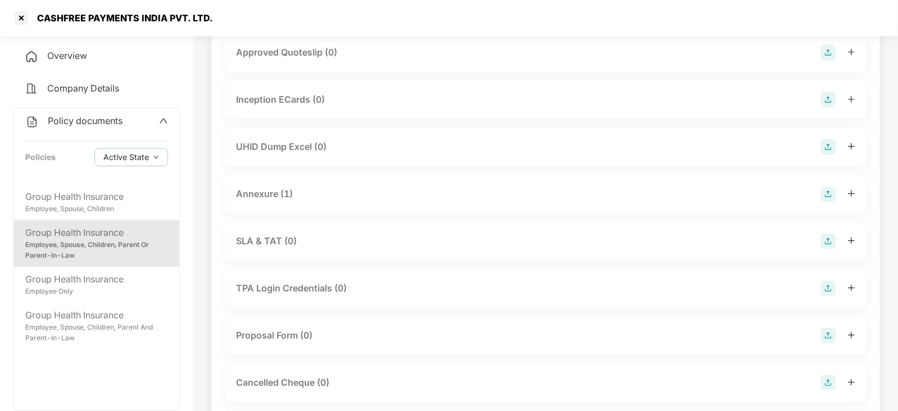
scroll to position [632, 0]
click at [260, 192] on div "Annexure (1)" at bounding box center [264, 194] width 57 height 14
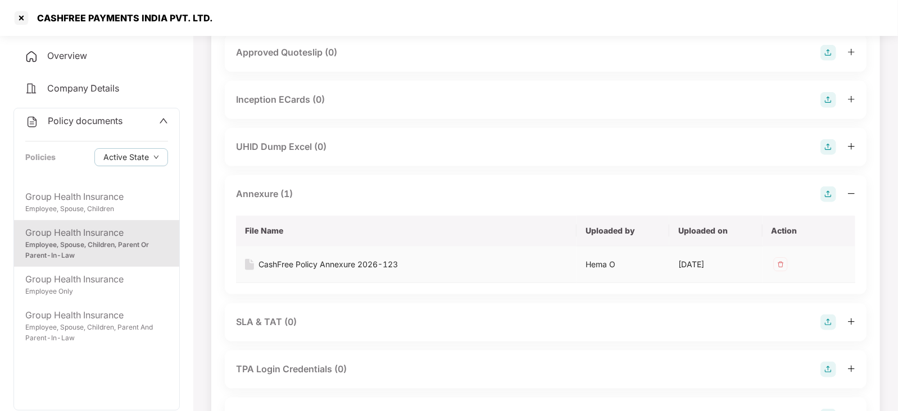
click at [321, 260] on div "CashFree Policy Annexure 2026-123" at bounding box center [327, 264] width 139 height 12
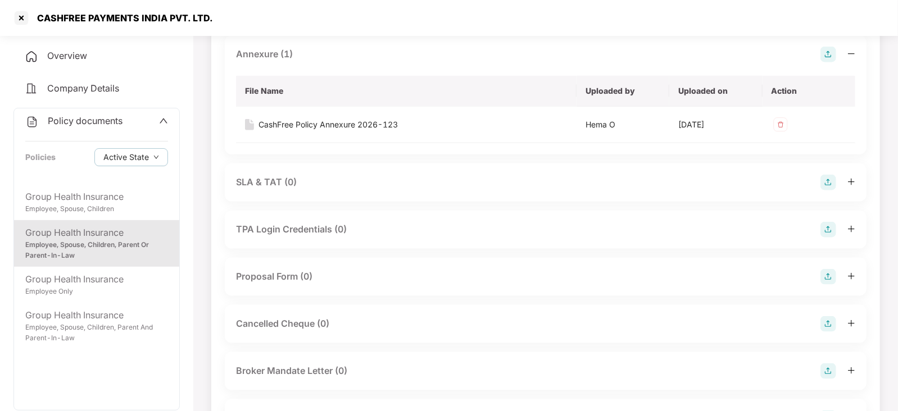
scroll to position [702, 0]
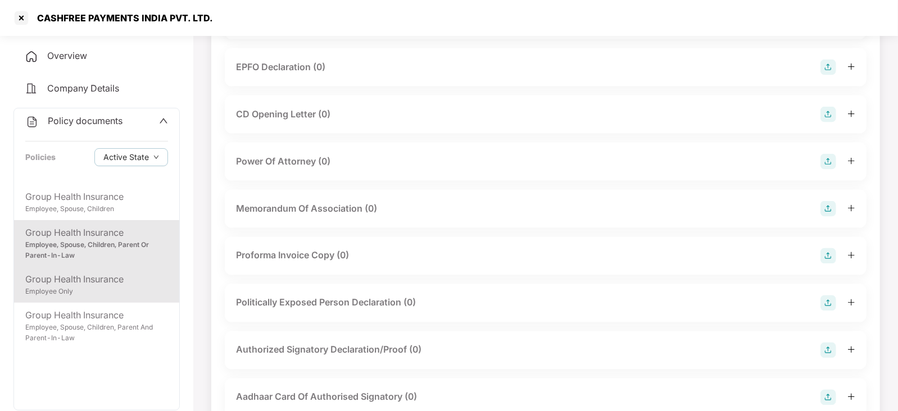
click at [133, 294] on div "Employee Only" at bounding box center [96, 291] width 143 height 11
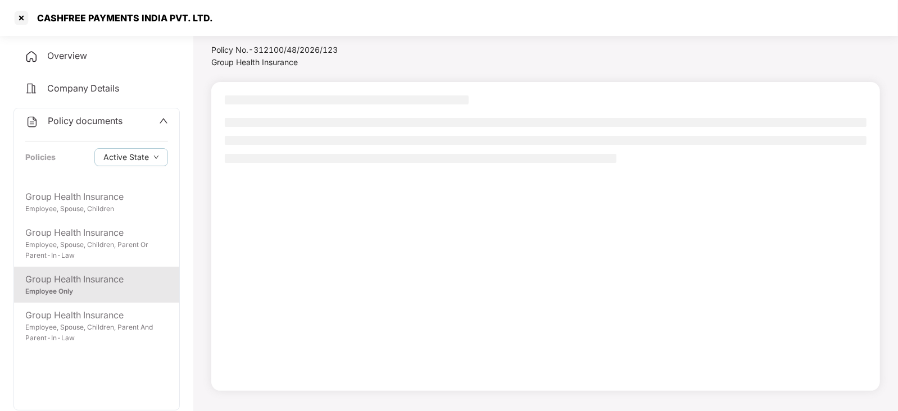
scroll to position [30, 0]
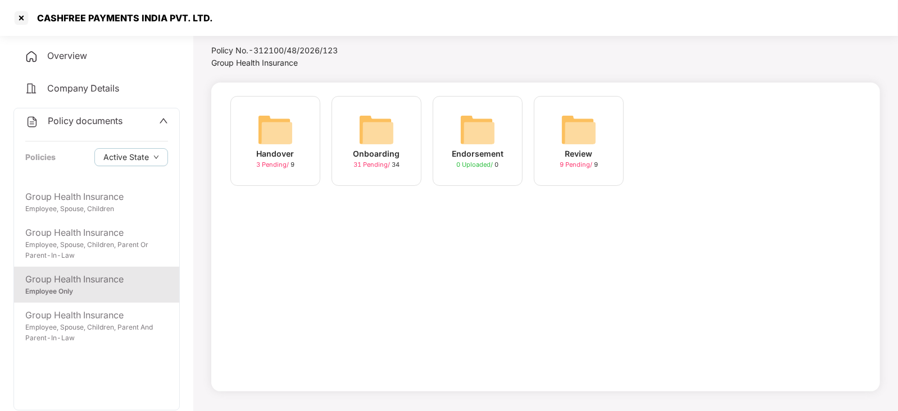
click at [382, 130] on img at bounding box center [376, 130] width 36 height 36
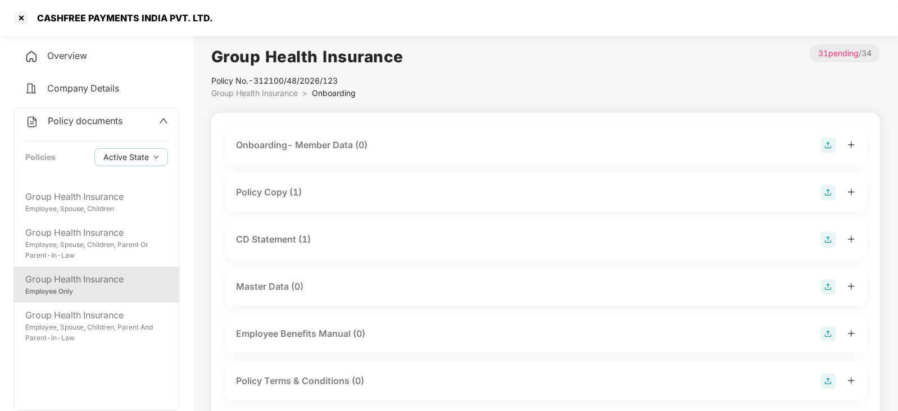
click at [283, 199] on div "Policy Copy (1)" at bounding box center [269, 192] width 66 height 14
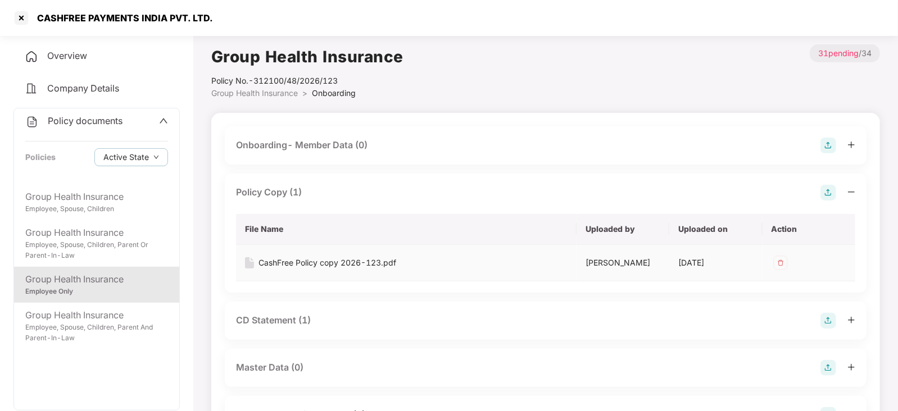
click at [337, 262] on div "CashFree Policy copy 2026-123.pdf" at bounding box center [327, 263] width 138 height 12
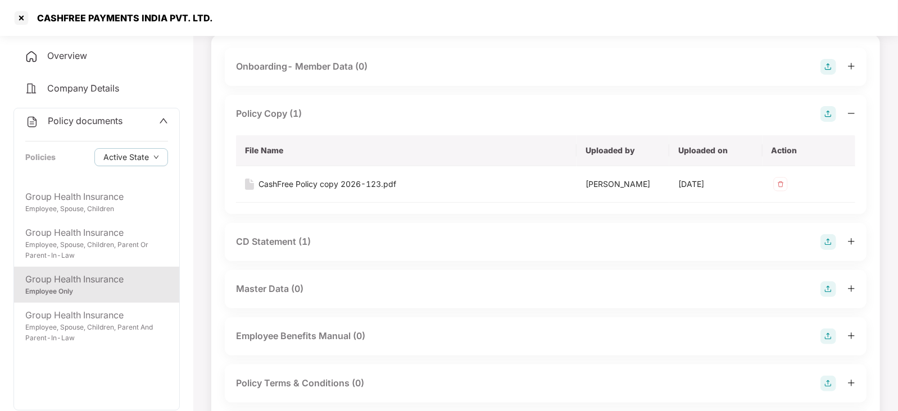
scroll to position [140, 0]
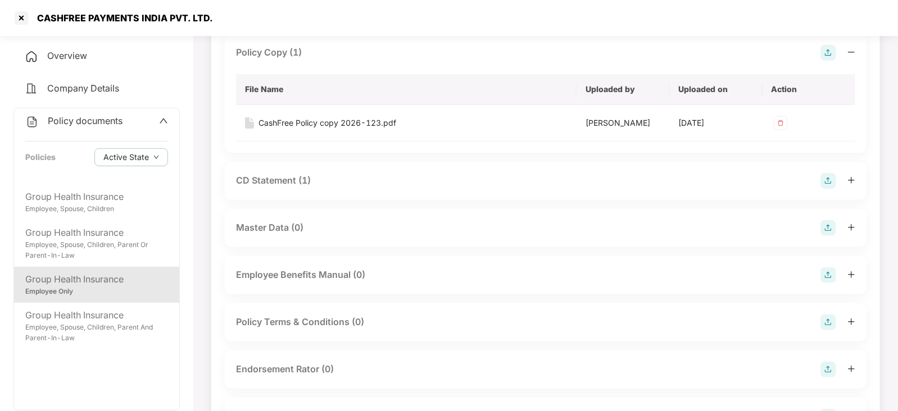
click at [281, 181] on div "CD Statement (1)" at bounding box center [273, 181] width 75 height 14
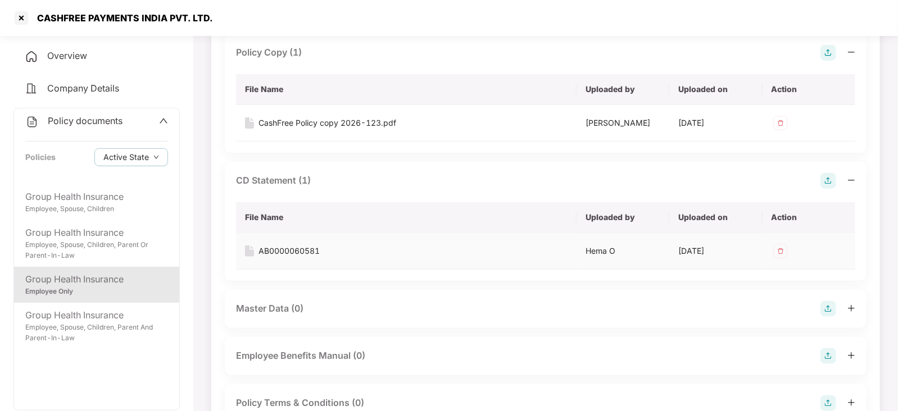
click at [308, 252] on div "AB0000060581" at bounding box center [288, 251] width 61 height 12
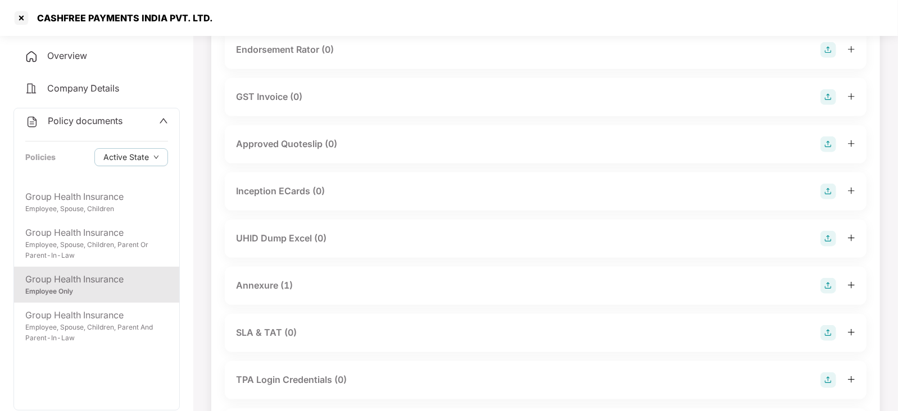
scroll to position [561, 0]
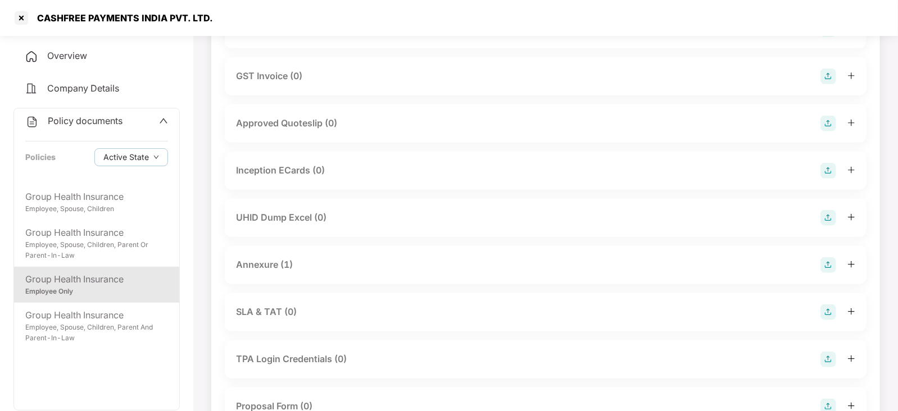
click at [278, 271] on div "Annexure (1)" at bounding box center [545, 265] width 619 height 16
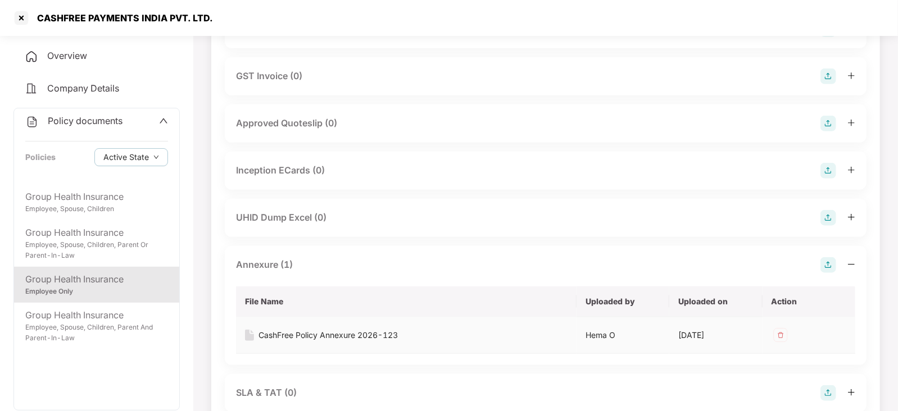
click at [330, 339] on div "CashFree Policy Annexure 2026-123" at bounding box center [327, 335] width 139 height 12
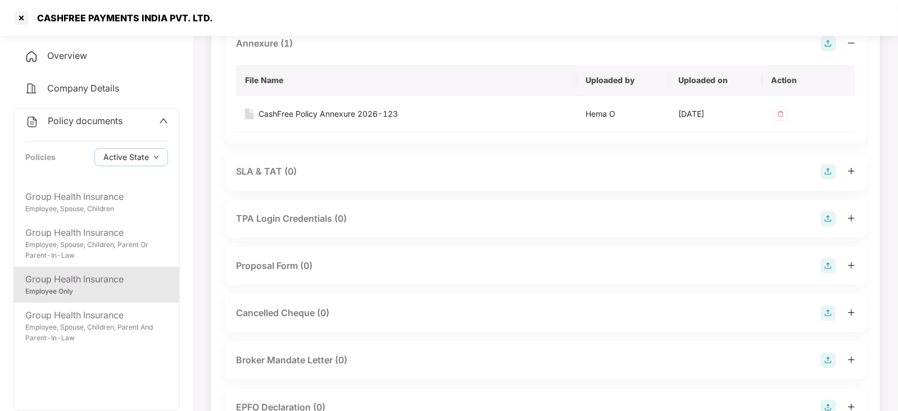
scroll to position [632, 0]
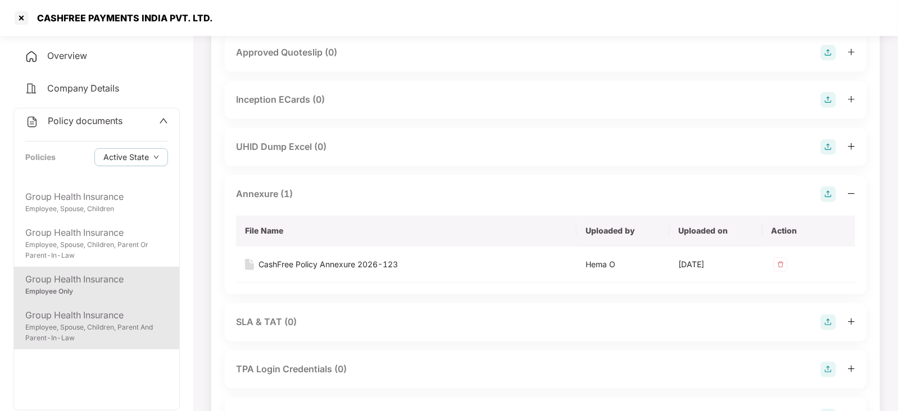
click at [104, 312] on div "Group Health Insurance" at bounding box center [96, 315] width 143 height 14
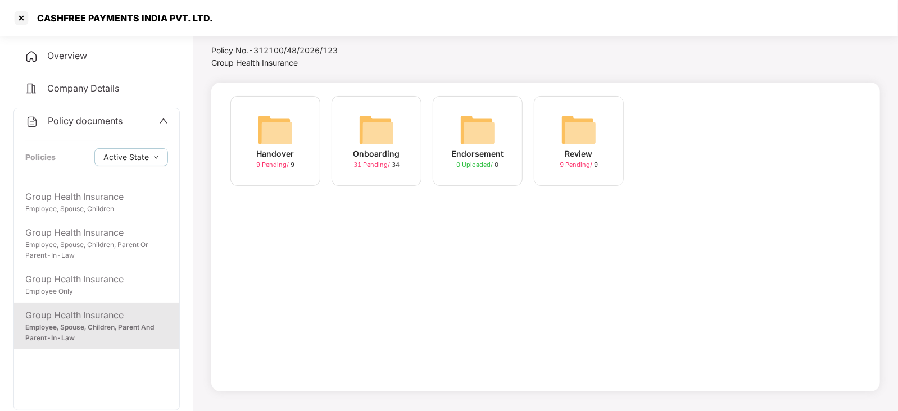
click at [371, 131] on img at bounding box center [376, 130] width 36 height 36
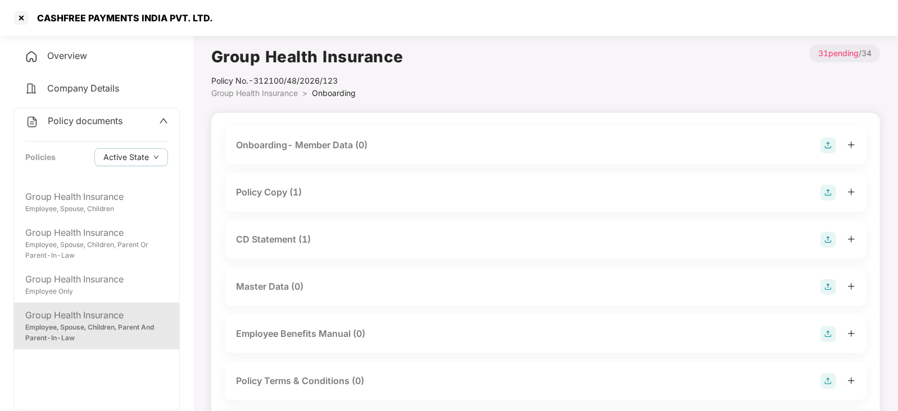
click at [283, 182] on div "Policy Copy (1)" at bounding box center [545, 193] width 641 height 38
click at [280, 187] on div "Policy Copy (1)" at bounding box center [269, 192] width 66 height 14
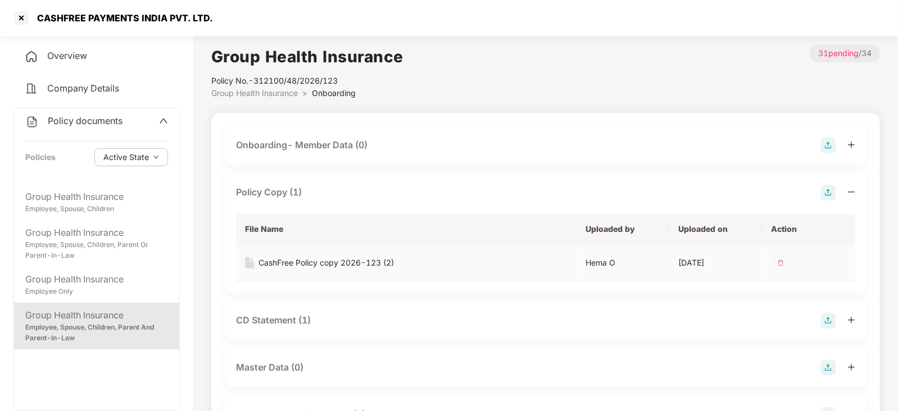
click at [332, 254] on td "CashFree Policy copy 2026-123 (2)" at bounding box center [406, 263] width 340 height 37
click at [331, 257] on div "CashFree Policy copy 2026-123 (2)" at bounding box center [325, 263] width 135 height 12
click at [292, 321] on div "CD Statement (1)" at bounding box center [273, 320] width 75 height 14
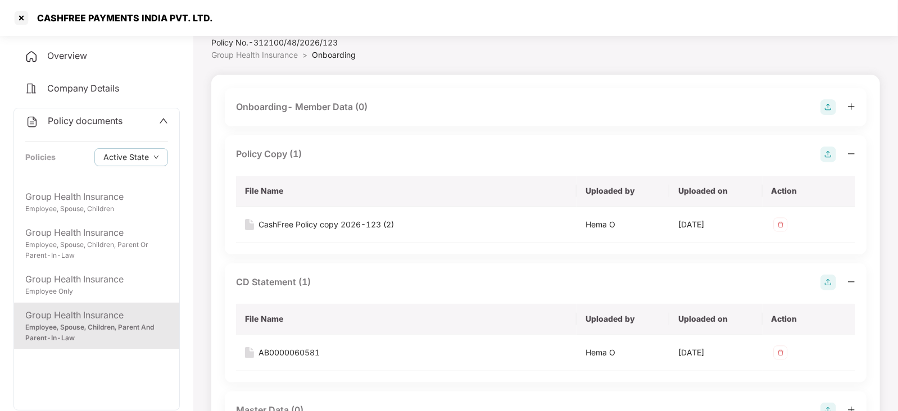
scroll to position [70, 0]
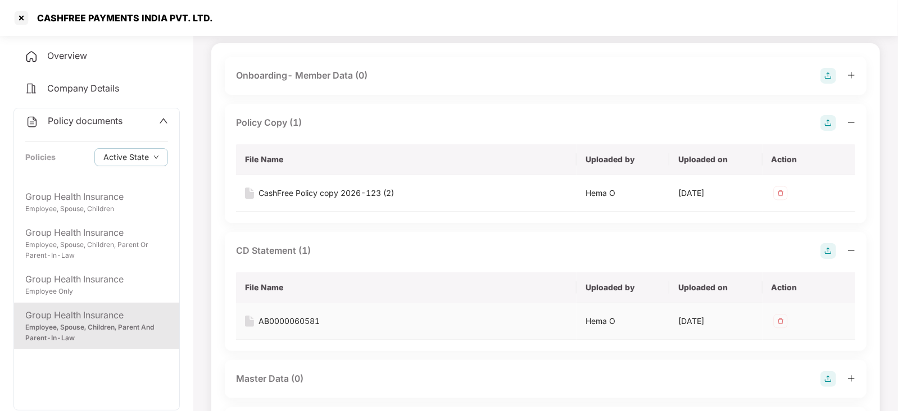
click at [298, 324] on div "AB0000060581" at bounding box center [288, 321] width 61 height 12
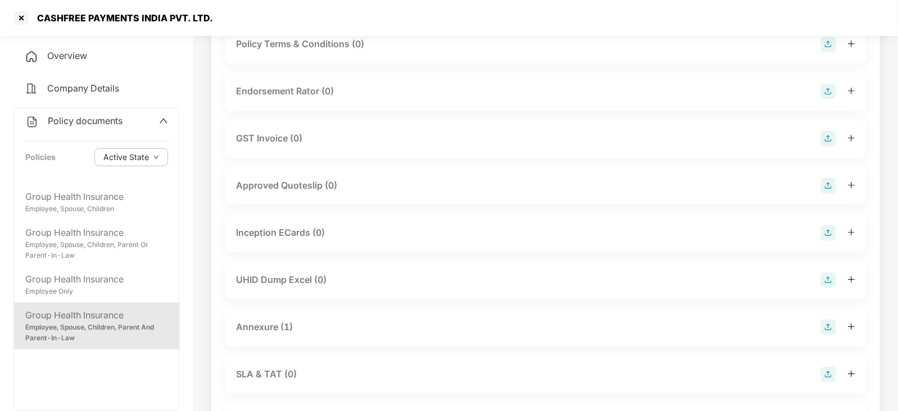
scroll to position [561, 0]
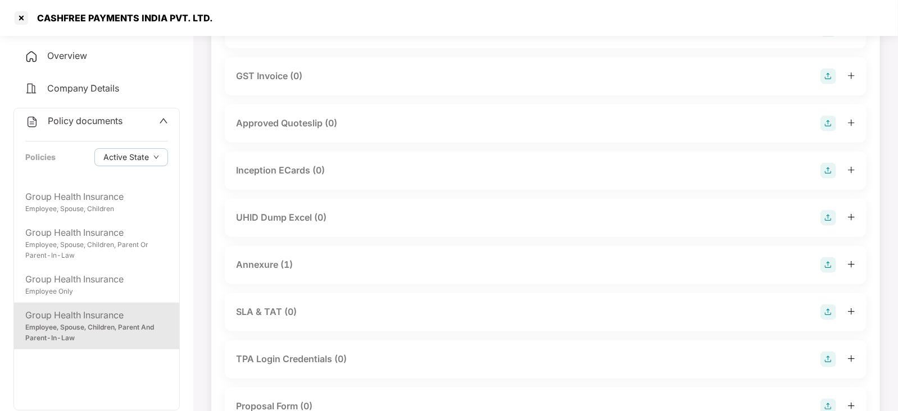
click at [275, 262] on div "Annexure (1)" at bounding box center [264, 265] width 57 height 14
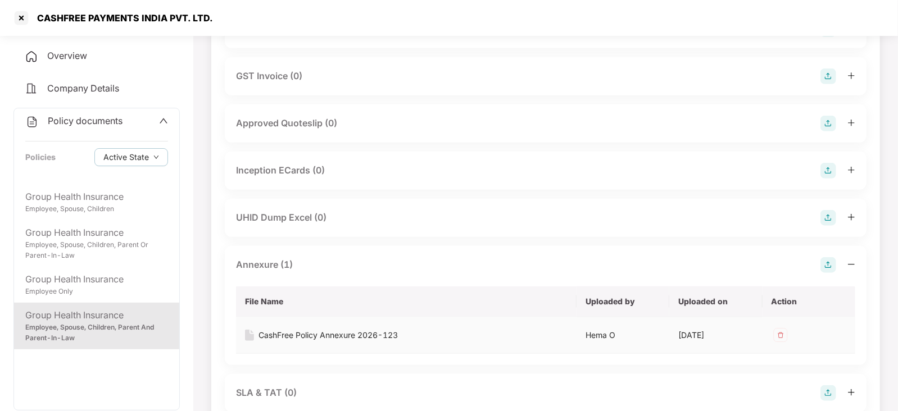
click at [310, 336] on div "CashFree Policy Annexure 2026-123" at bounding box center [327, 335] width 139 height 12
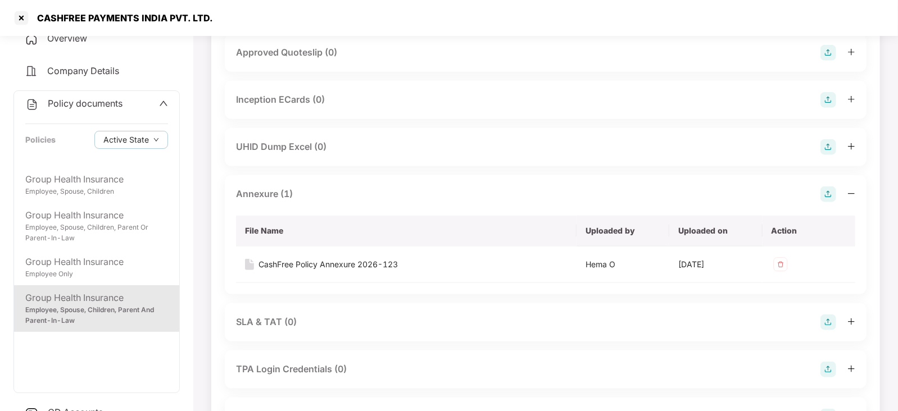
scroll to position [0, 0]
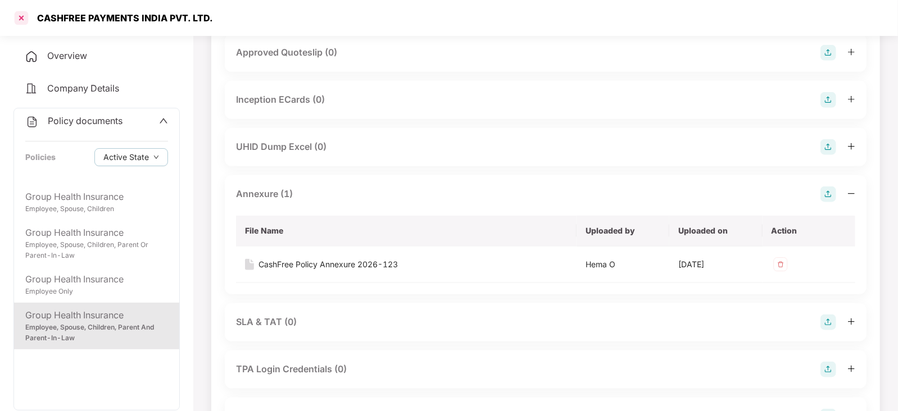
click at [16, 14] on div at bounding box center [21, 18] width 18 height 18
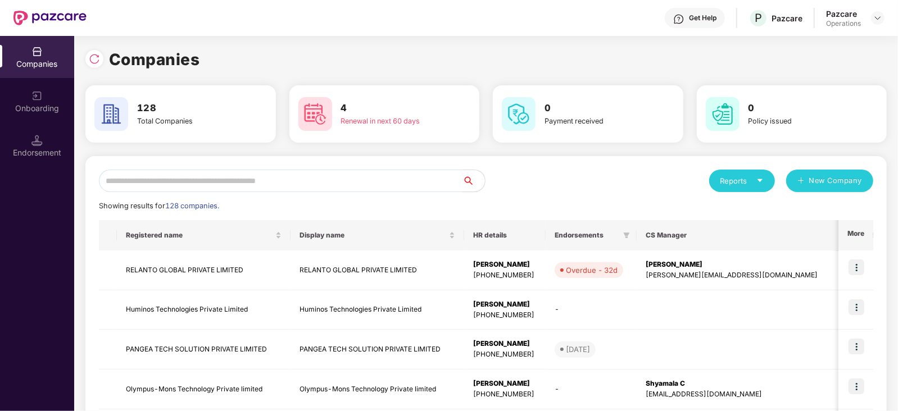
click at [276, 181] on input "text" at bounding box center [280, 181] width 363 height 22
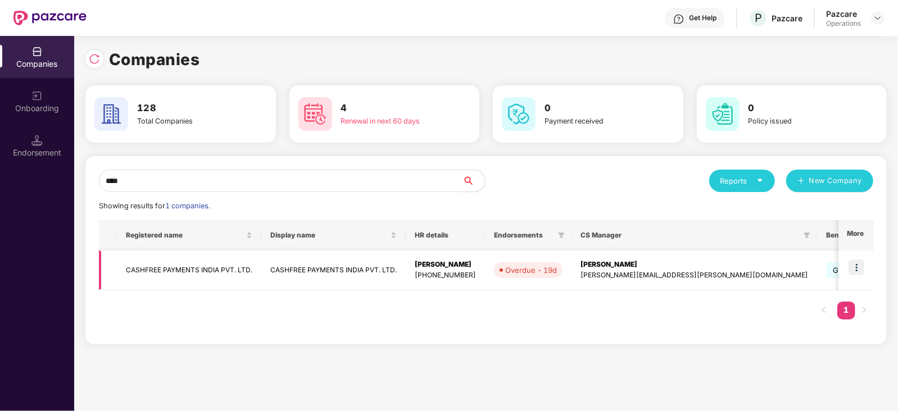
type input "****"
click at [205, 270] on td "CASHFREE PAYMENTS INDIA PVT. LTD." at bounding box center [189, 270] width 144 height 40
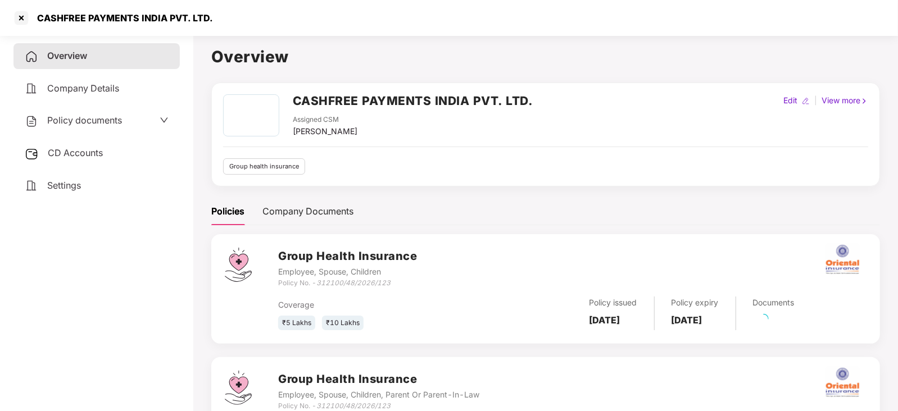
click at [98, 122] on span "Policy documents" at bounding box center [84, 120] width 75 height 11
